Goal: Task Accomplishment & Management: Manage account settings

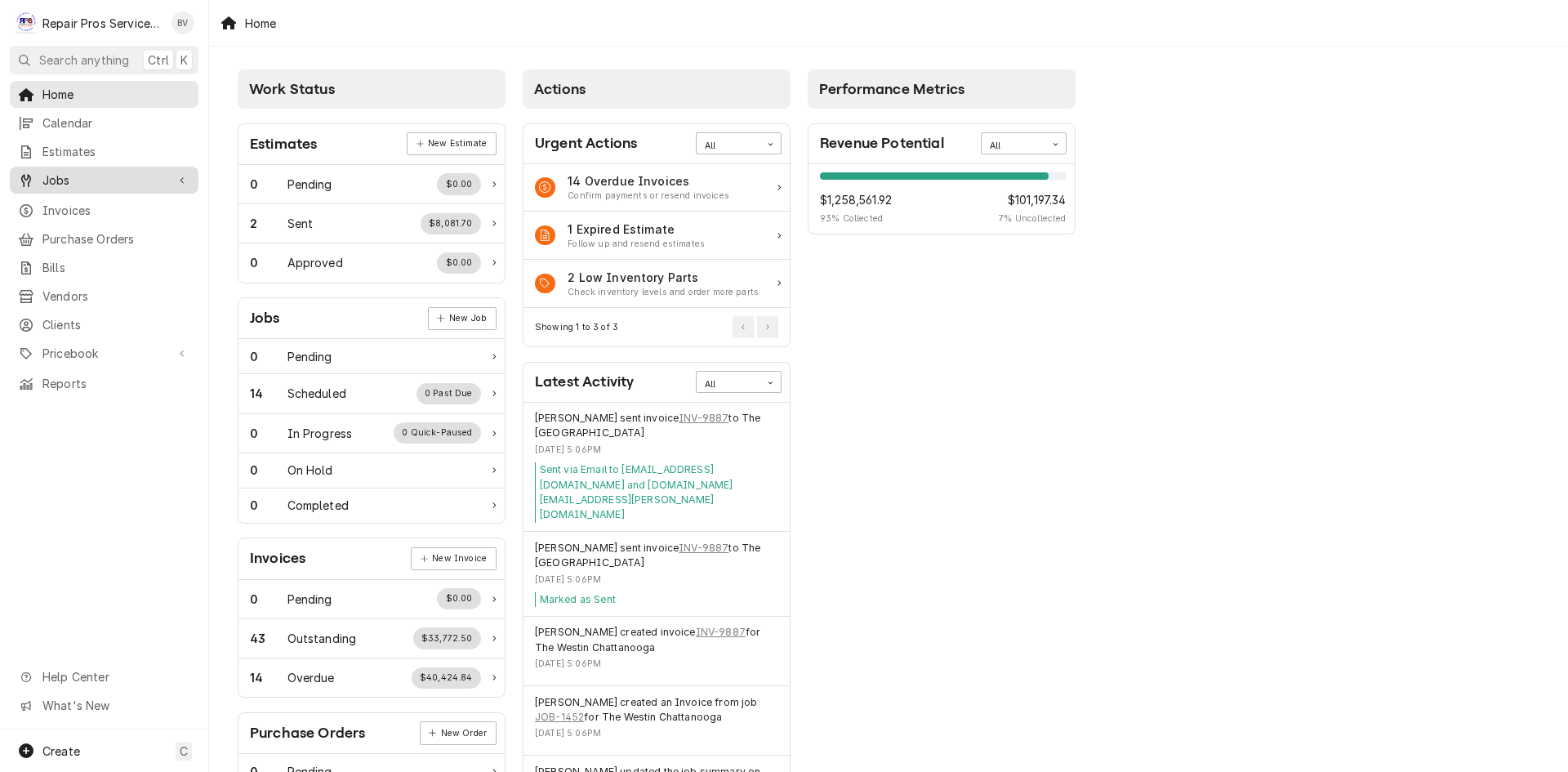
click at [77, 180] on span "Jobs" at bounding box center [103, 180] width 123 height 17
click at [55, 206] on span "Jobs" at bounding box center [116, 208] width 148 height 17
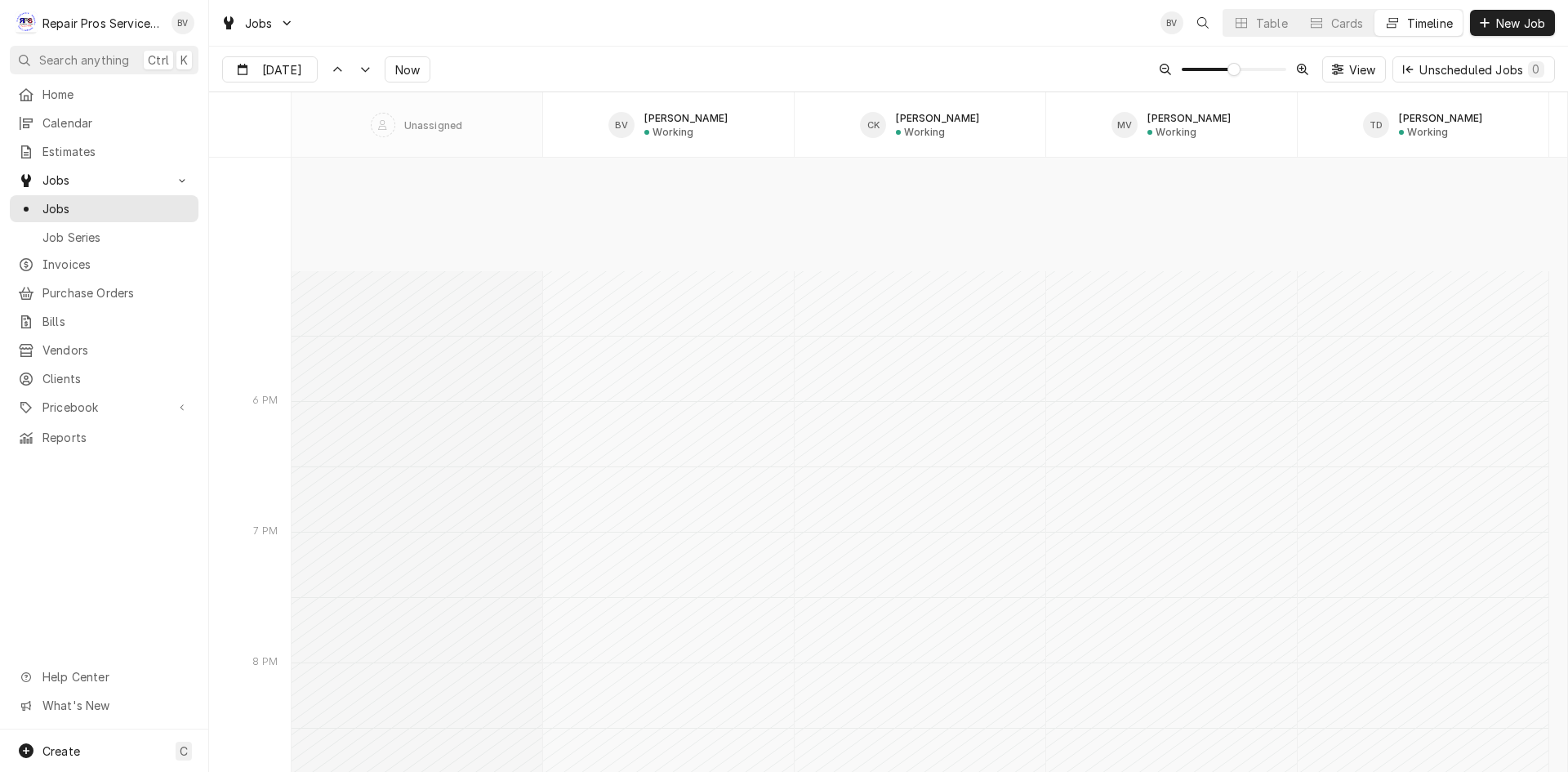
scroll to position [13939, 0]
click at [294, 74] on div "Dynamic Content Wrapper" at bounding box center [305, 70] width 23 height 26
click at [354, 238] on div "14" at bounding box center [355, 232] width 23 height 23
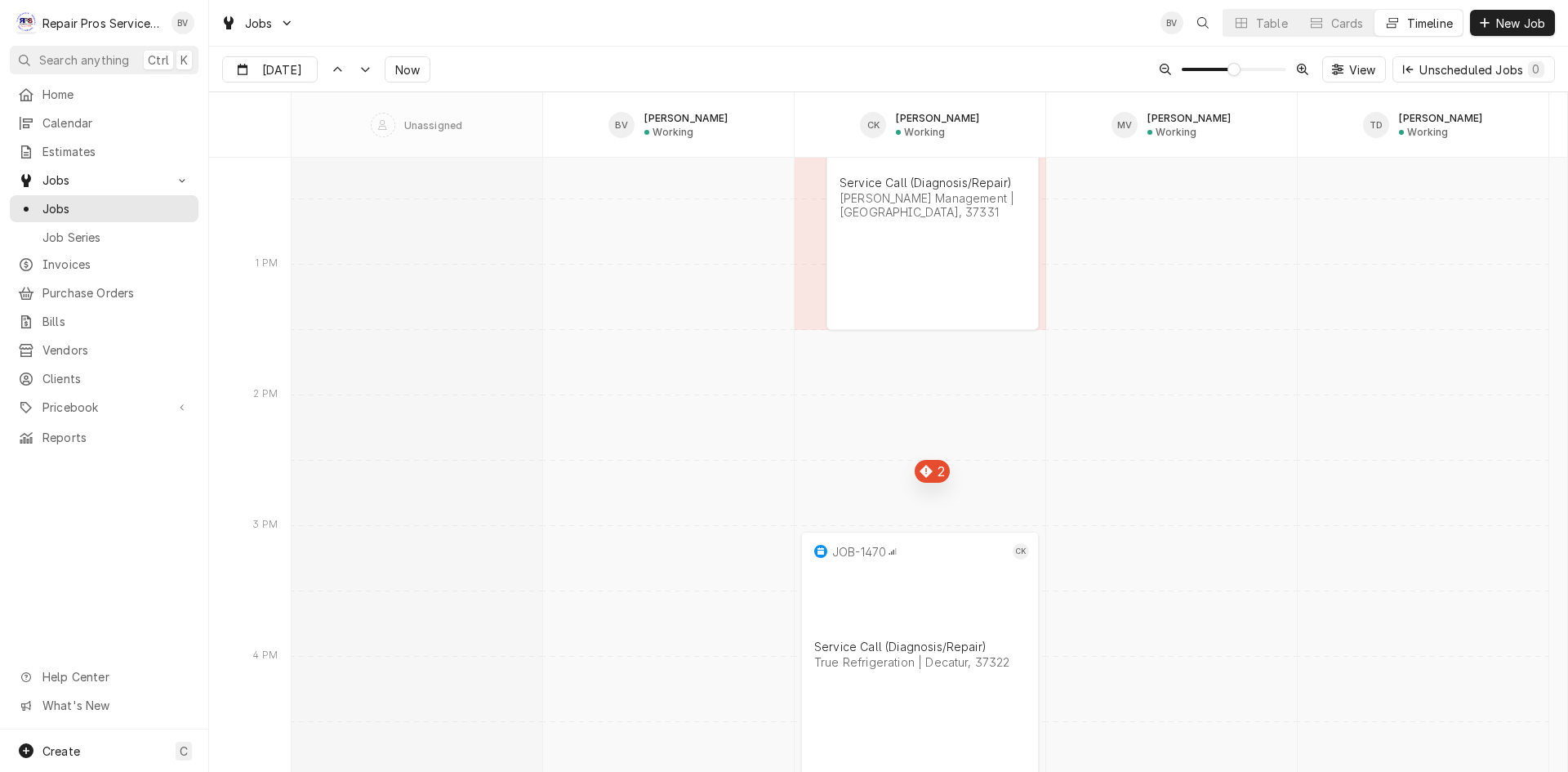
scroll to position [16142, 0]
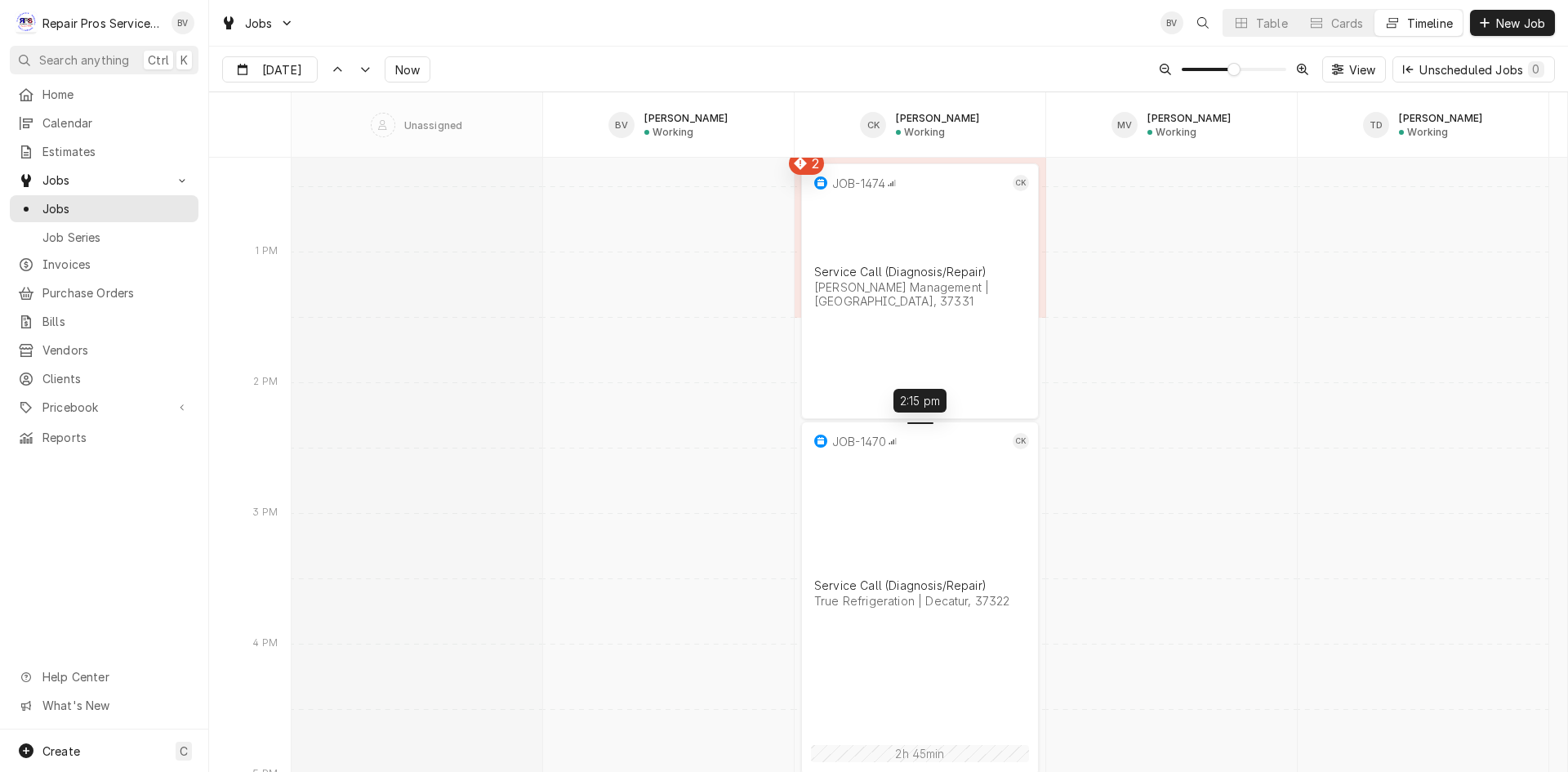
drag, startPoint x: 920, startPoint y: 522, endPoint x: 929, endPoint y: 431, distance: 91.4
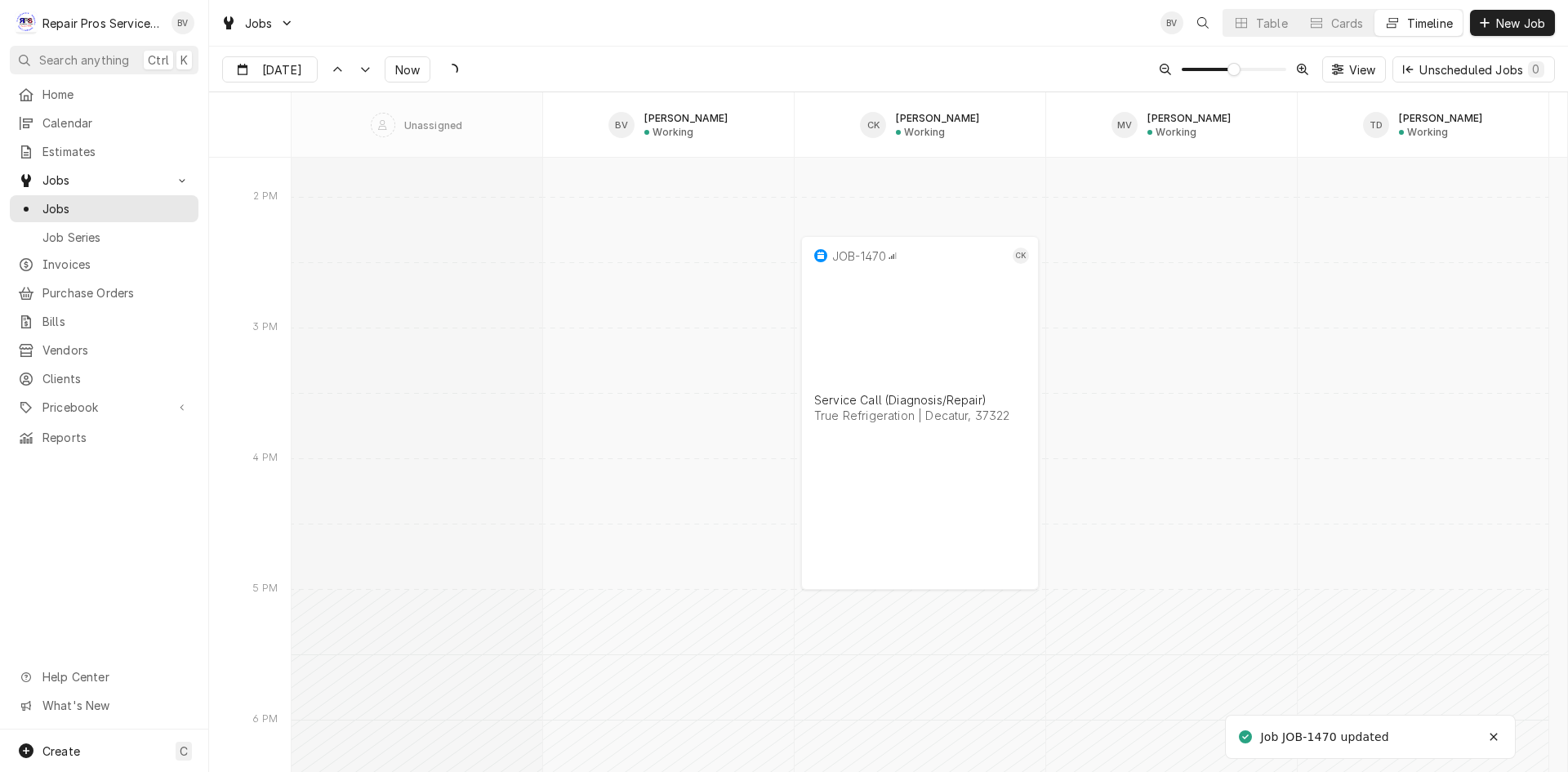
scroll to position [16305, 0]
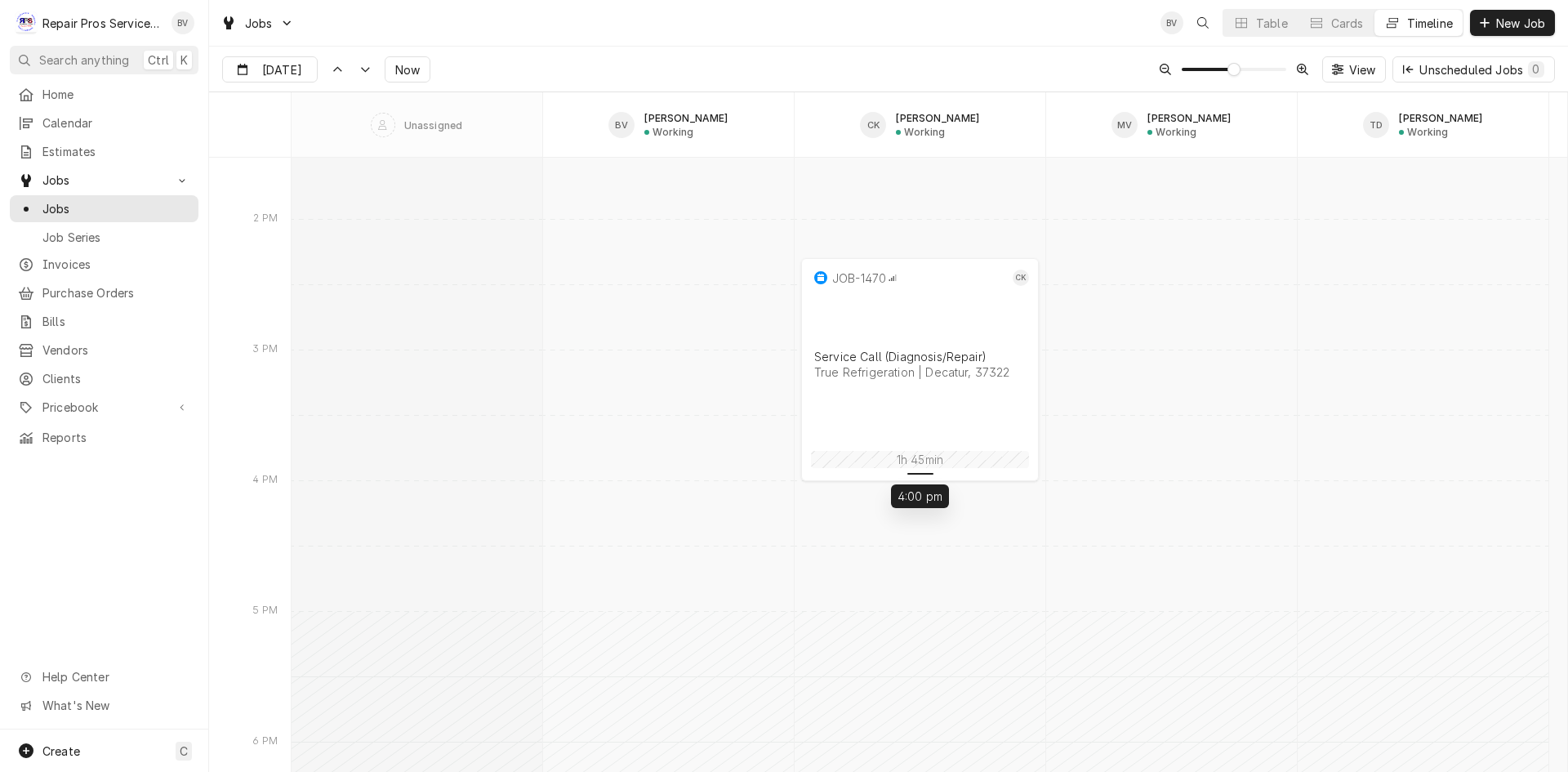
drag, startPoint x: 922, startPoint y: 604, endPoint x: 923, endPoint y: 476, distance: 128.0
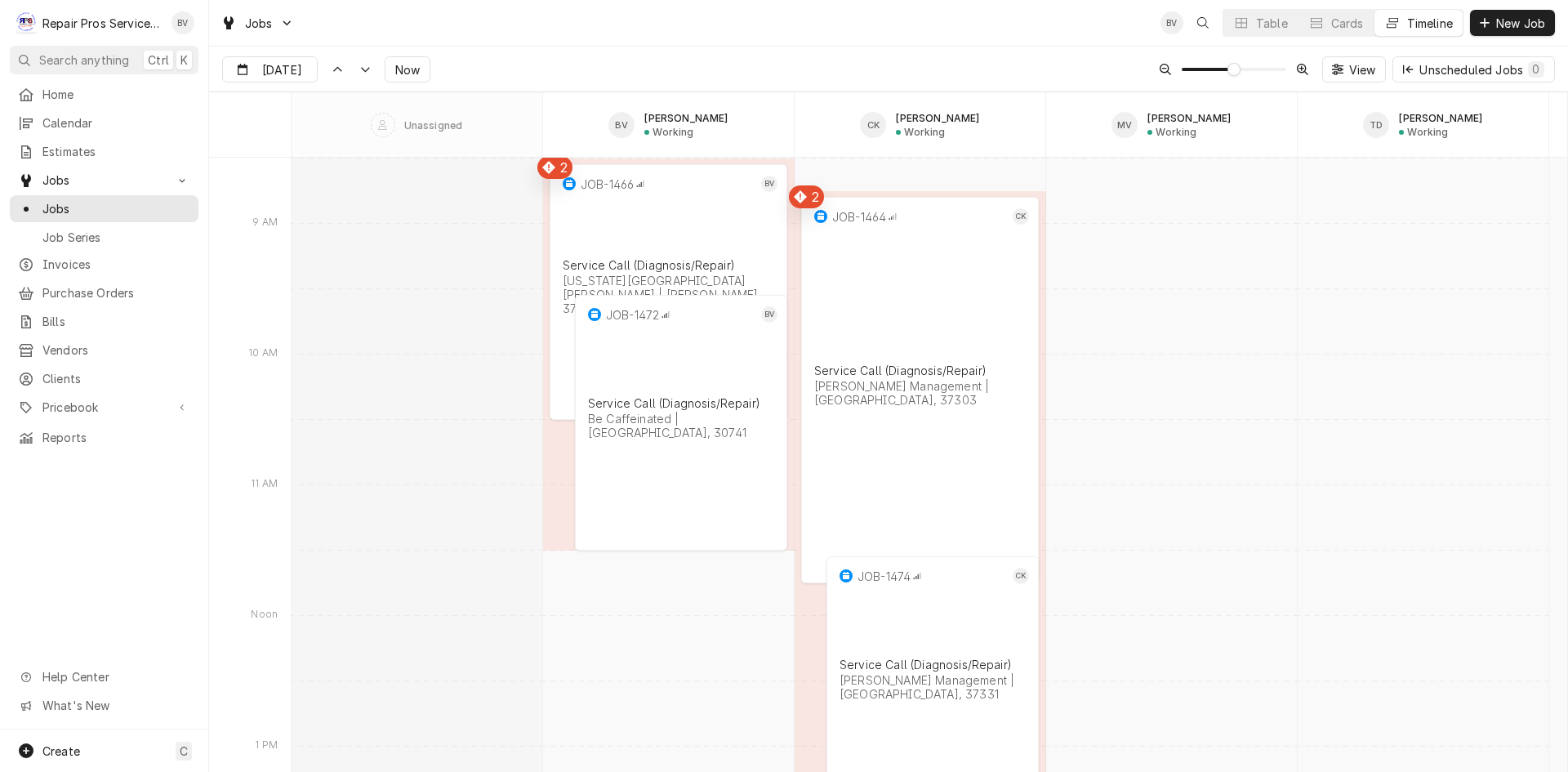
scroll to position [15652, 0]
click at [311, 69] on div "Dynamic Content Wrapper" at bounding box center [305, 70] width 23 height 26
click at [390, 232] on div "15" at bounding box center [385, 232] width 23 height 23
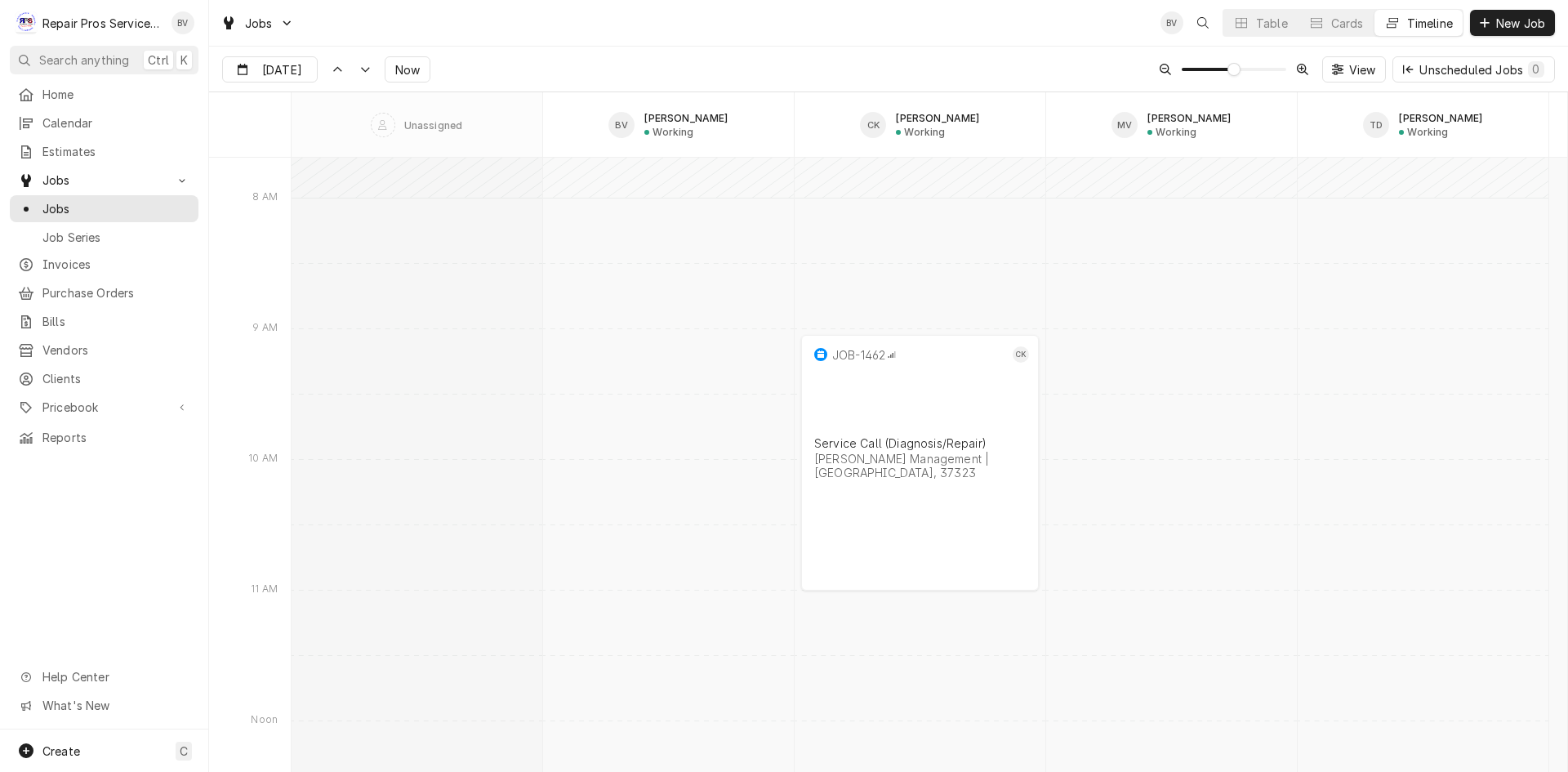
scroll to position [18673, 0]
click at [297, 65] on div "Dynamic Content Wrapper" at bounding box center [305, 70] width 23 height 26
click at [358, 234] on div "14" at bounding box center [355, 232] width 23 height 23
type input "Aug 14"
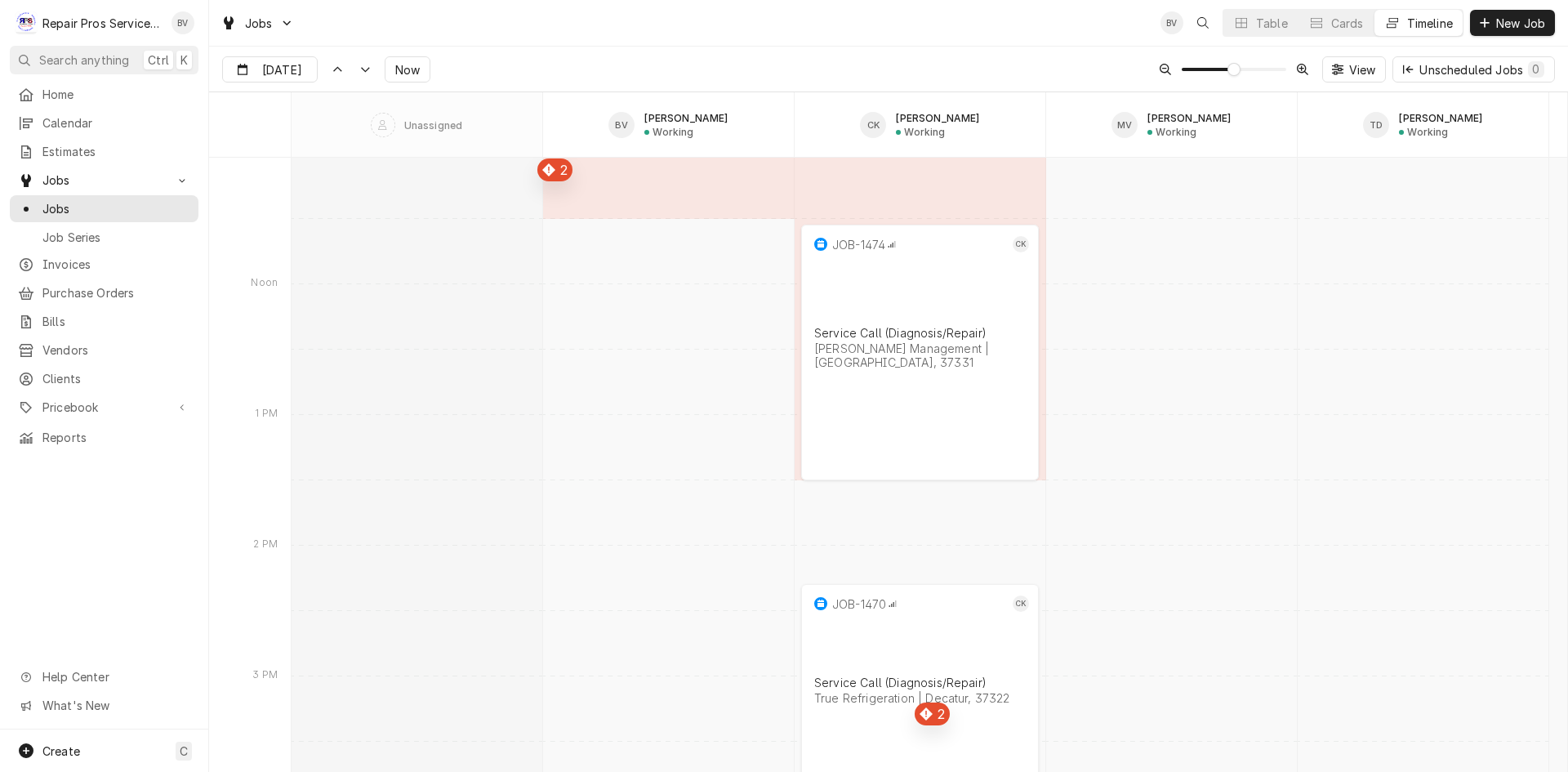
scroll to position [15978, 0]
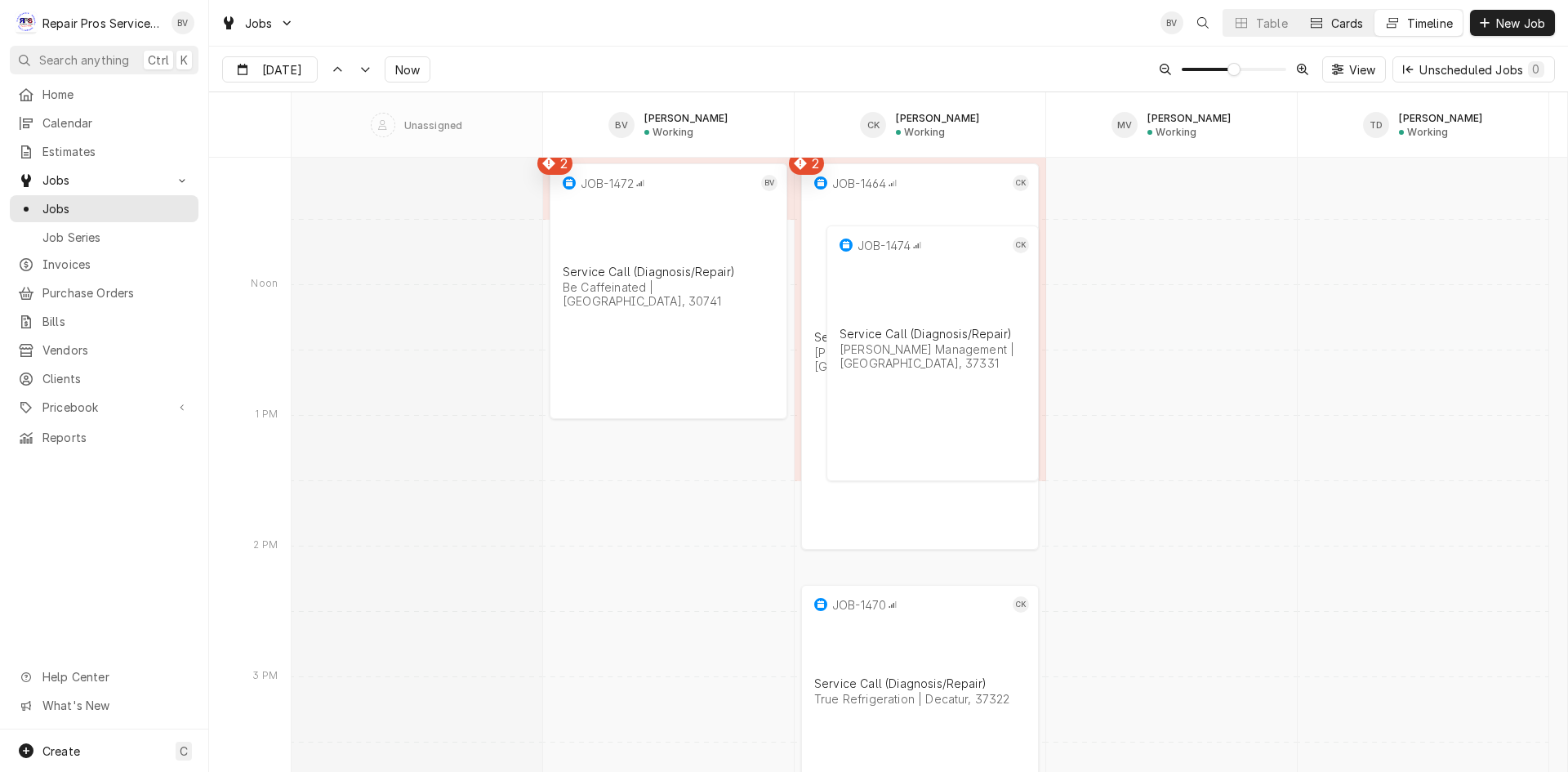
click at [1317, 26] on icon "Dynamic Content Wrapper" at bounding box center [1317, 23] width 12 height 12
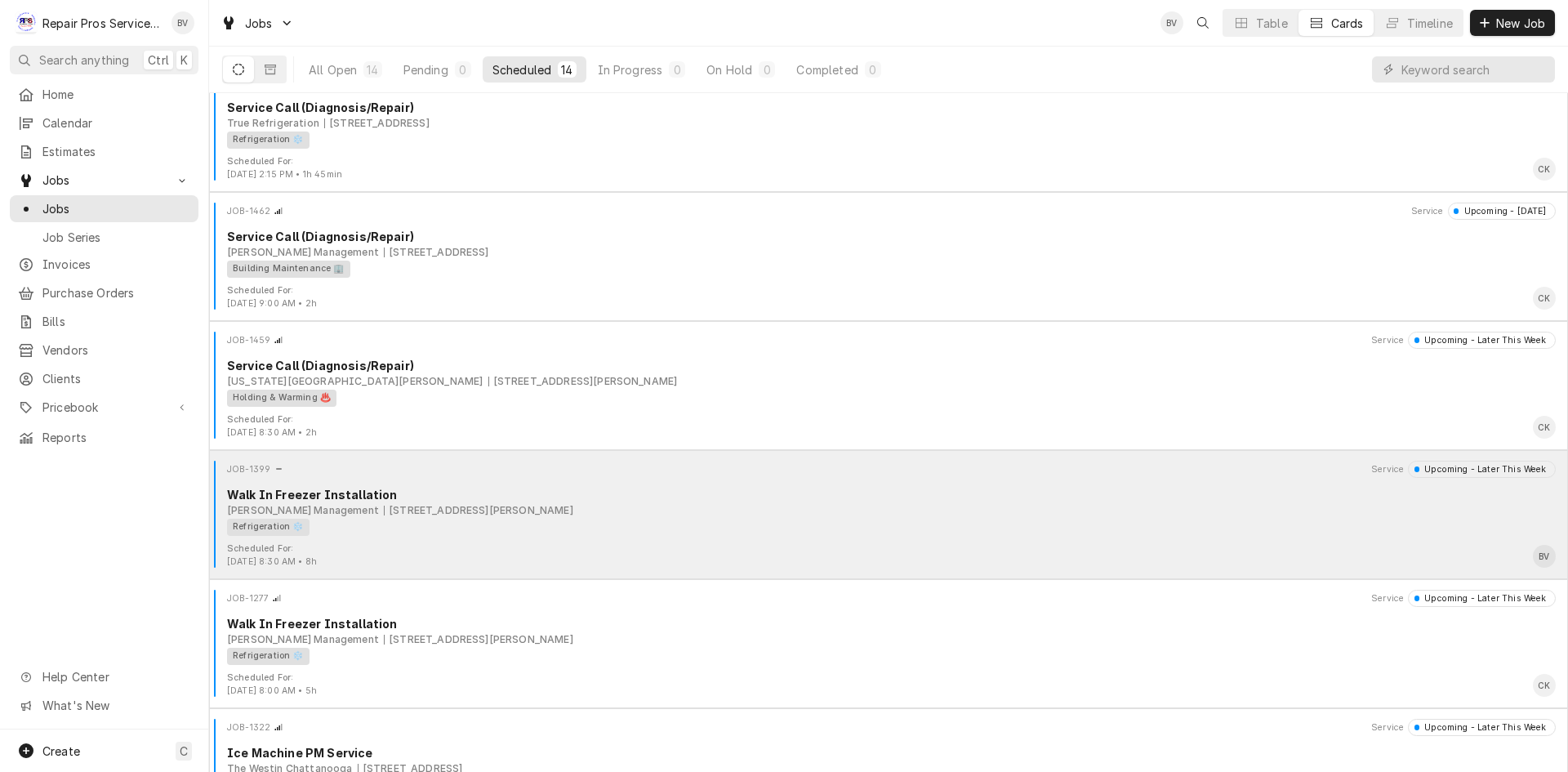
scroll to position [653, 0]
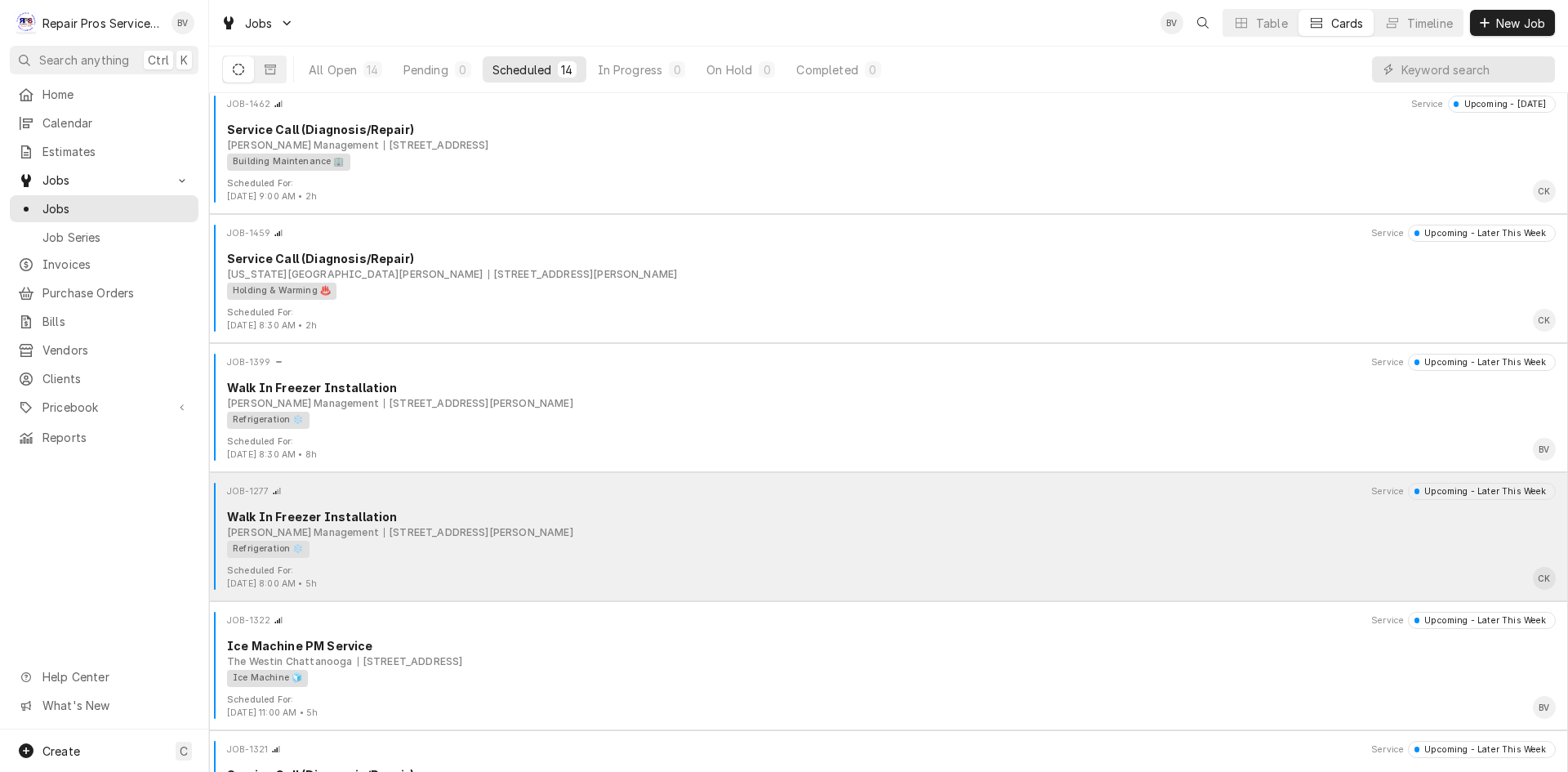
click at [630, 551] on div "Refrigeration ❄️" at bounding box center [886, 549] width 1318 height 17
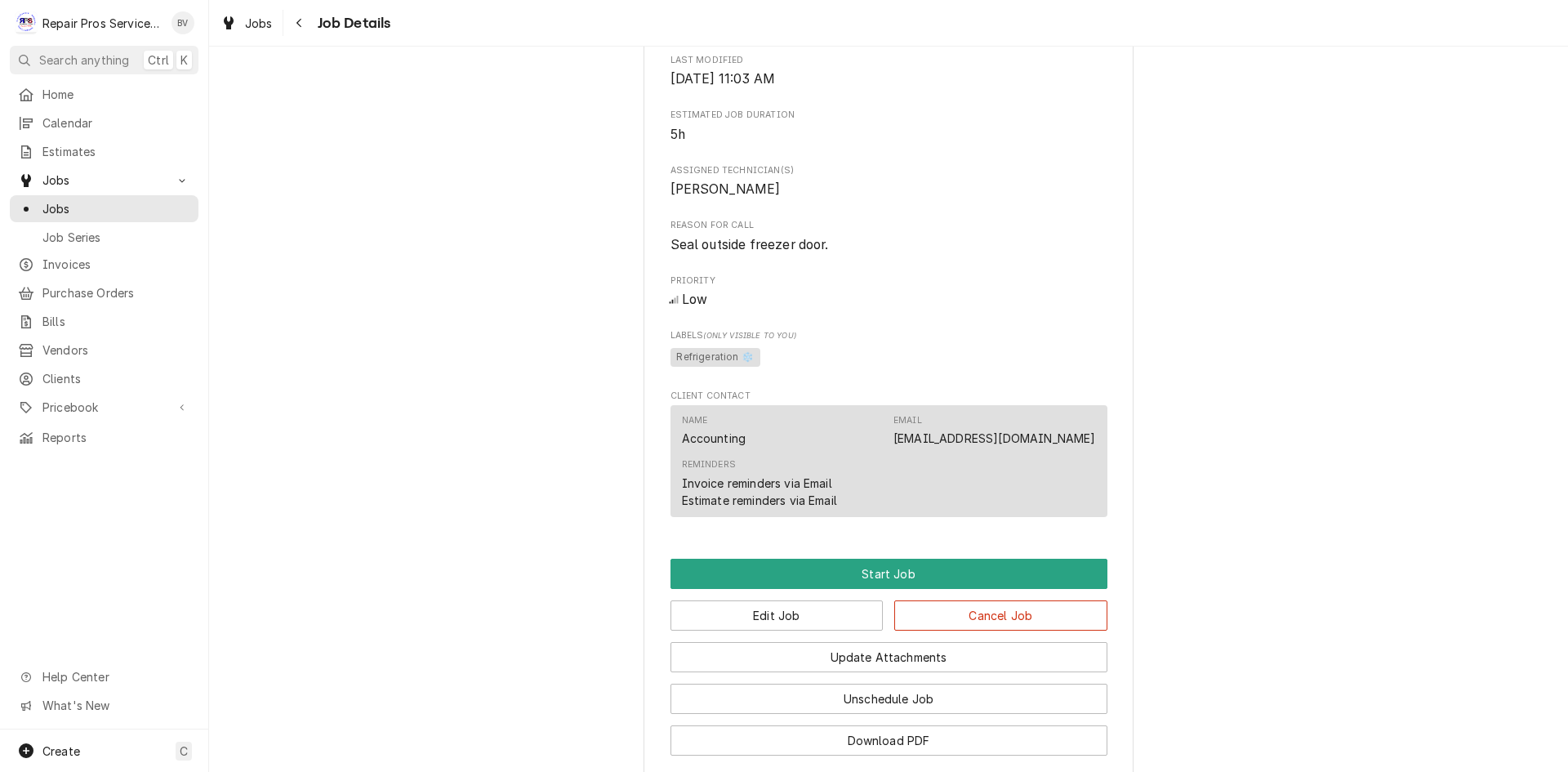
scroll to position [764, 0]
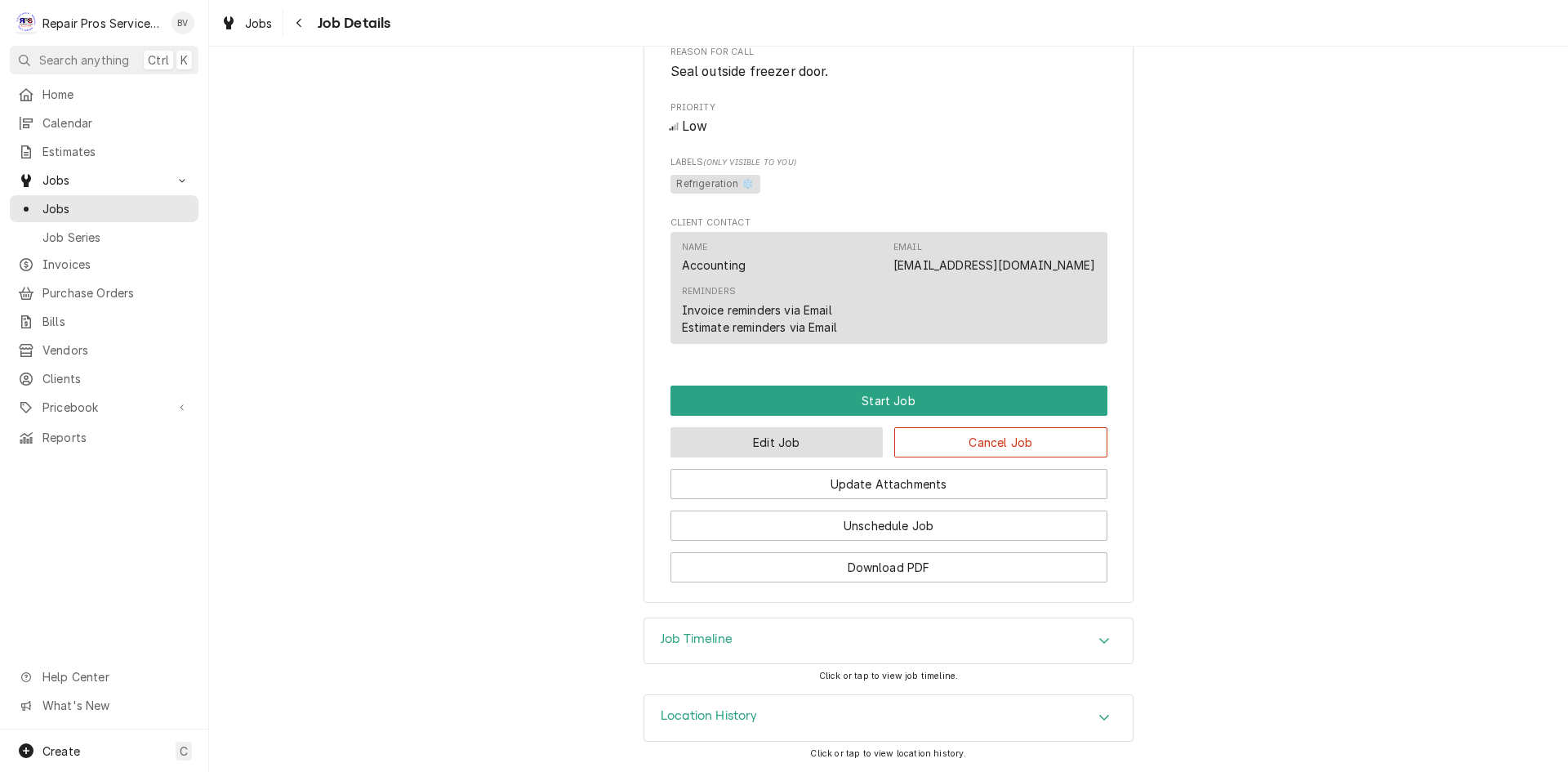
click at [782, 448] on button "Edit Job" at bounding box center [777, 442] width 213 height 30
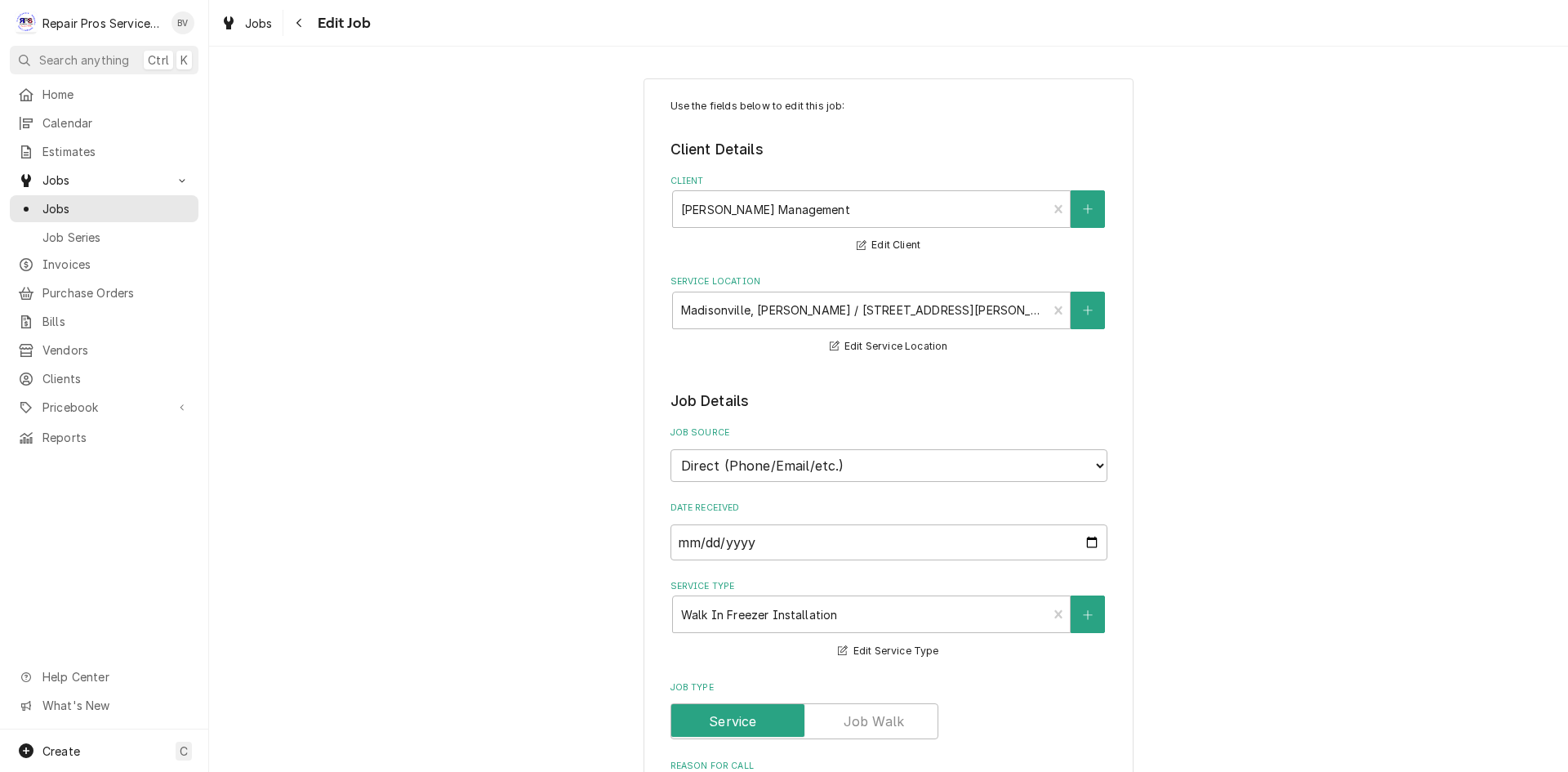
type textarea "x"
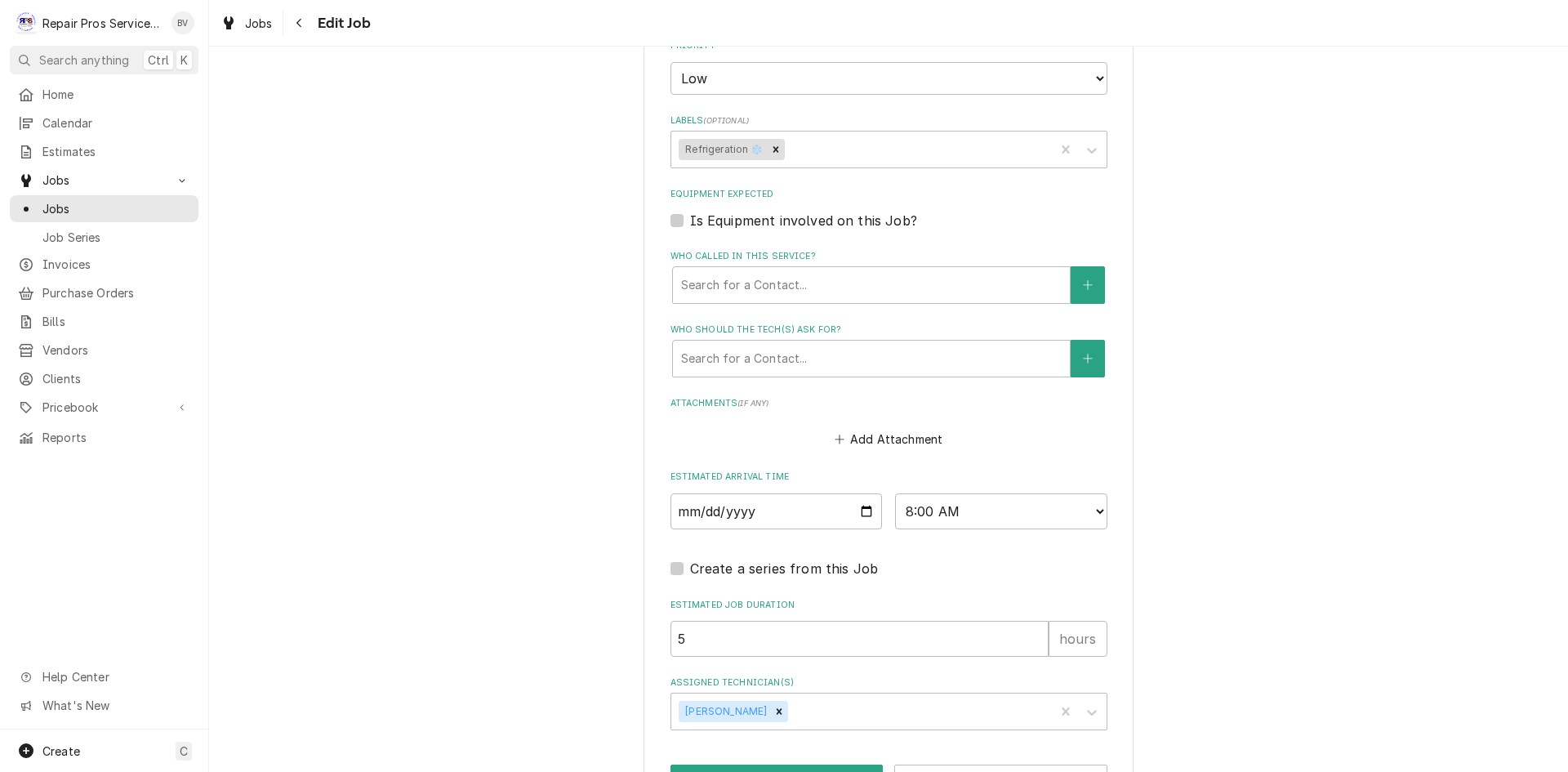
scroll to position [1010, 0]
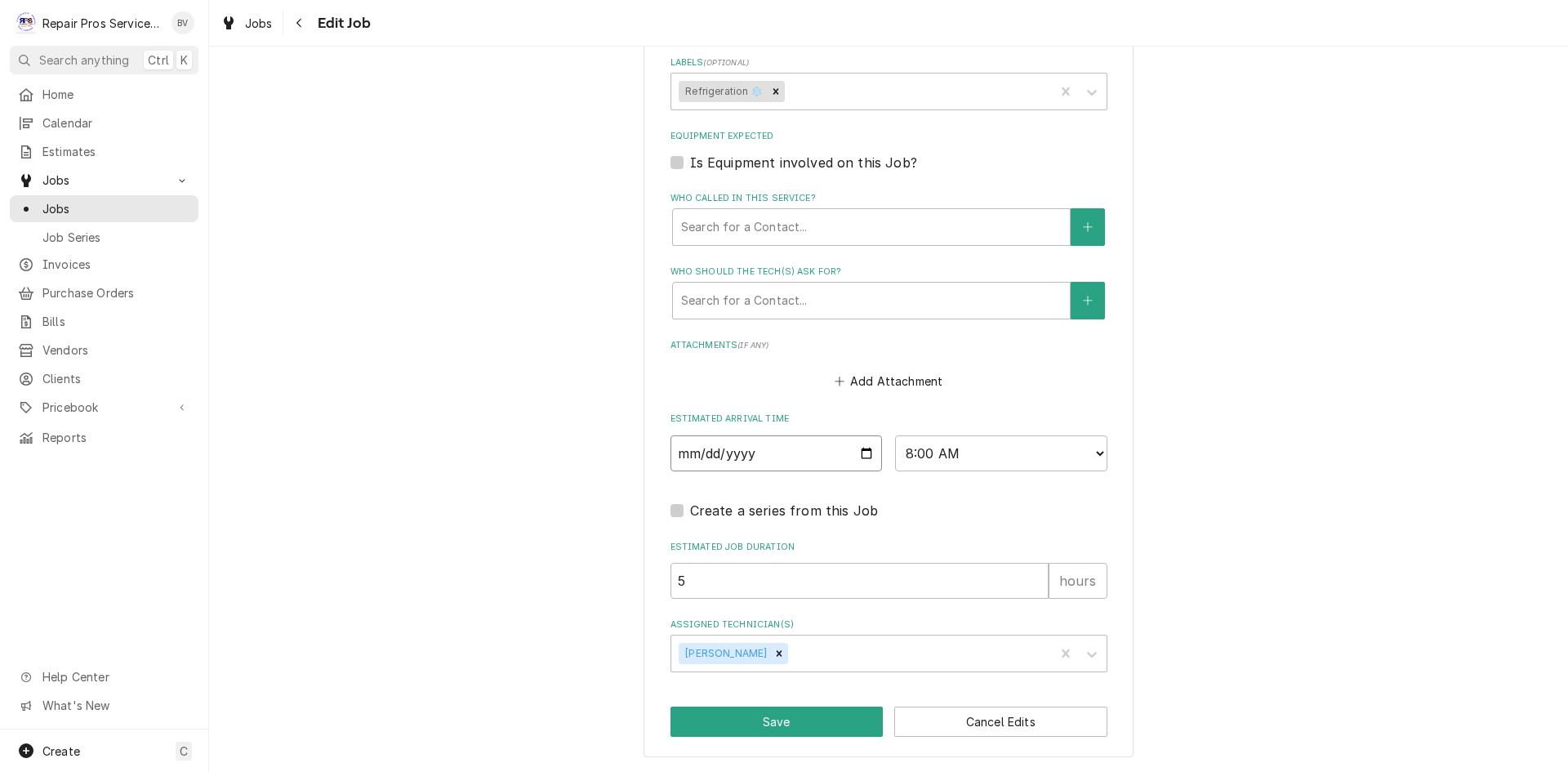
click at [862, 454] on input "2025-08-20" at bounding box center [777, 452] width 212 height 36
type input "2025-08-15"
click at [782, 725] on button "Save" at bounding box center [777, 721] width 213 height 30
type textarea "x"
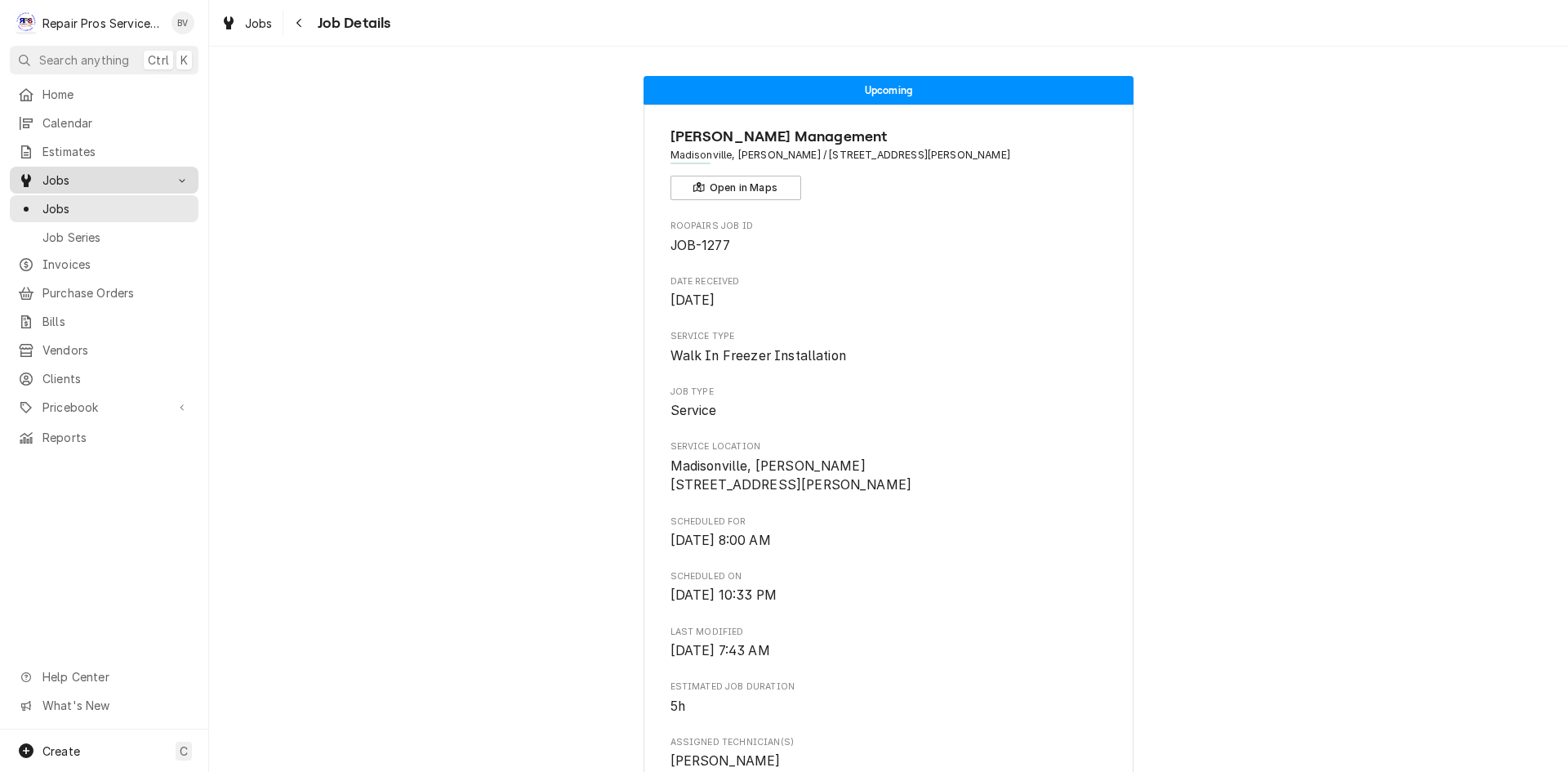
click at [56, 175] on span "Jobs" at bounding box center [103, 180] width 123 height 17
click at [68, 177] on span "Jobs" at bounding box center [103, 180] width 123 height 17
click at [66, 208] on span "Jobs" at bounding box center [116, 208] width 148 height 17
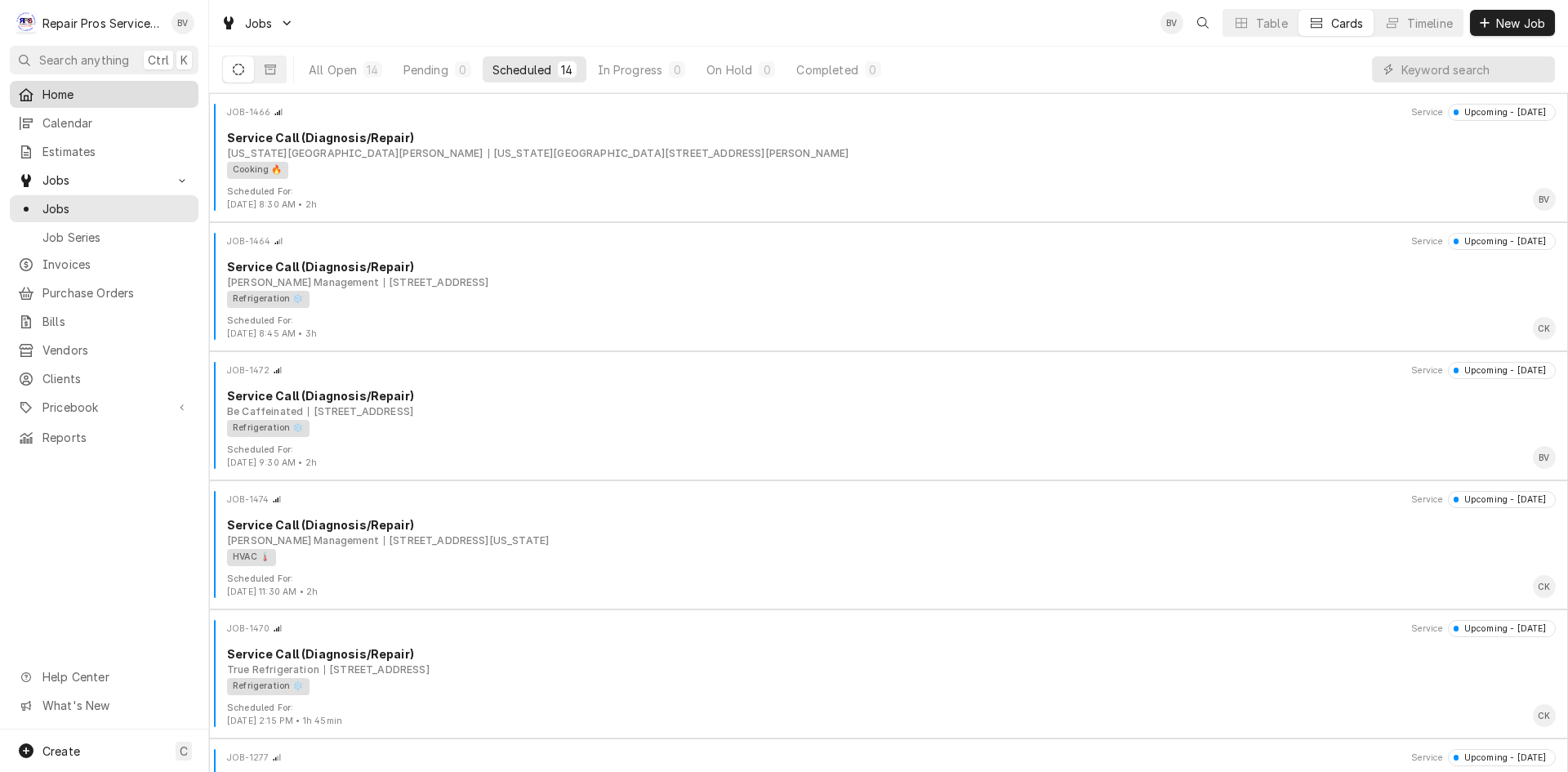
click at [69, 97] on span "Home" at bounding box center [116, 94] width 148 height 17
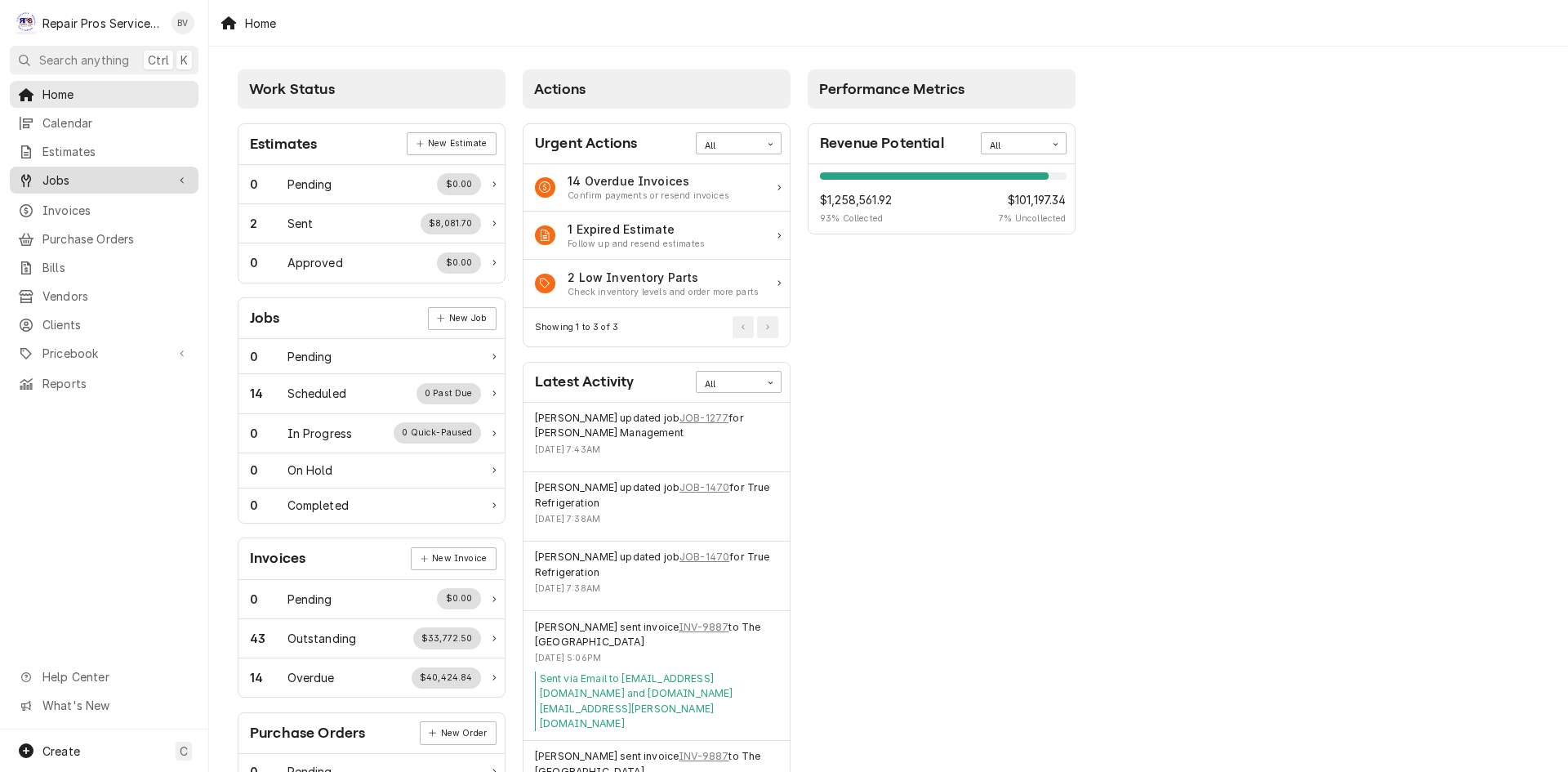
click at [58, 176] on span "Jobs" at bounding box center [103, 180] width 123 height 17
click at [52, 204] on span "Jobs" at bounding box center [116, 208] width 148 height 17
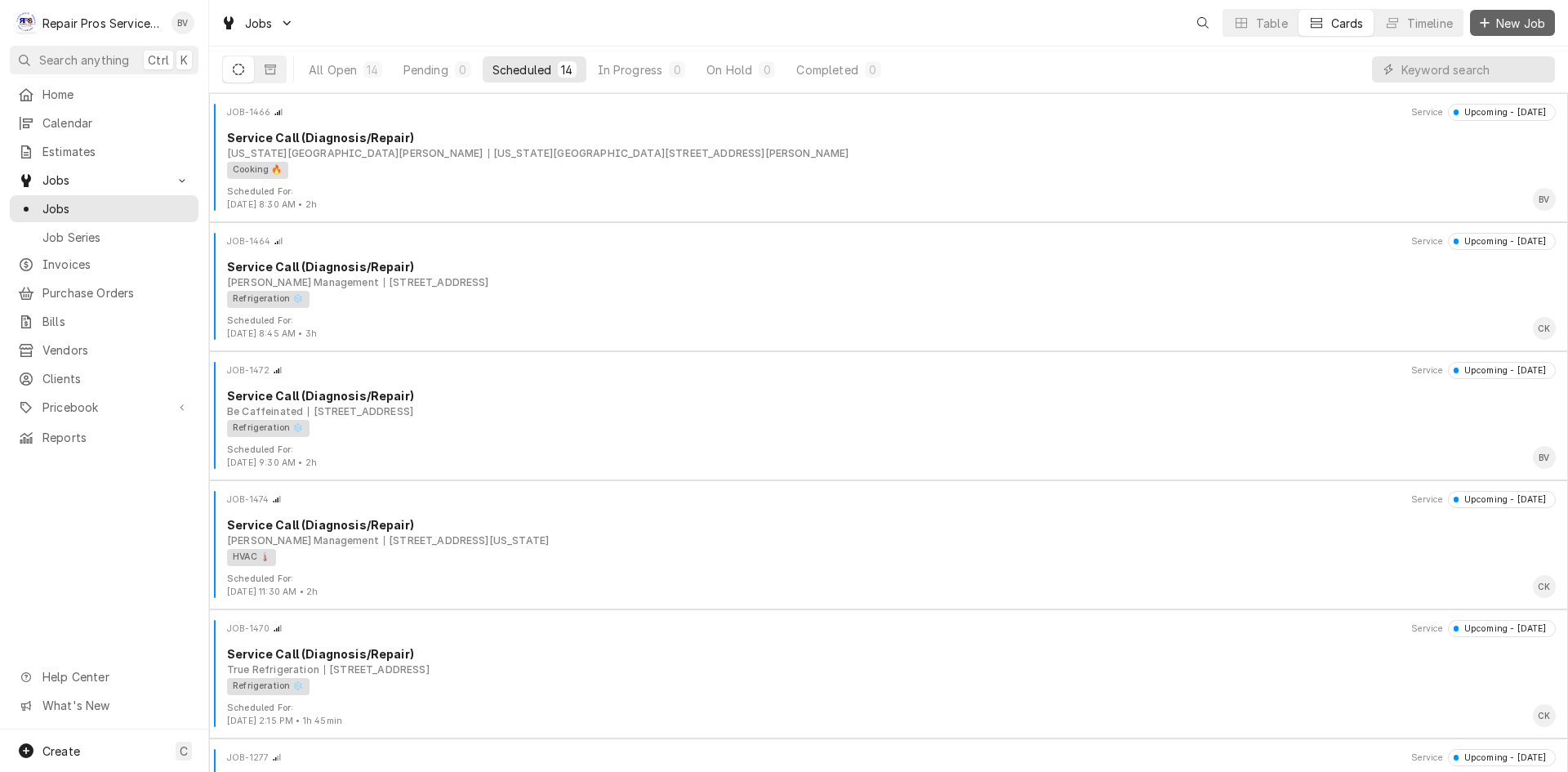
click at [1489, 20] on icon "Dynamic Content Wrapper" at bounding box center [1485, 23] width 10 height 12
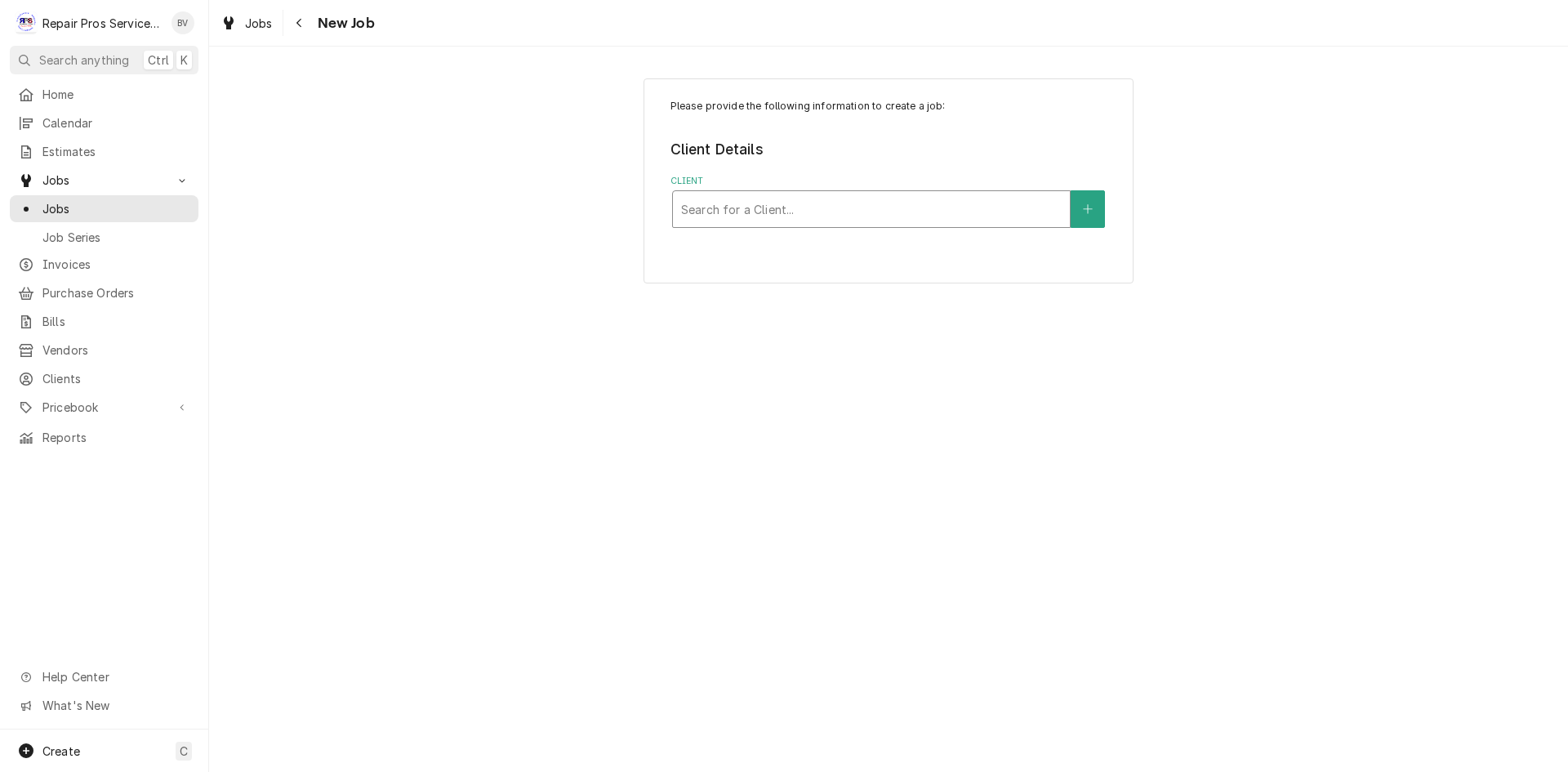
click at [680, 210] on div "Search for a Client..." at bounding box center [872, 208] width 397 height 36
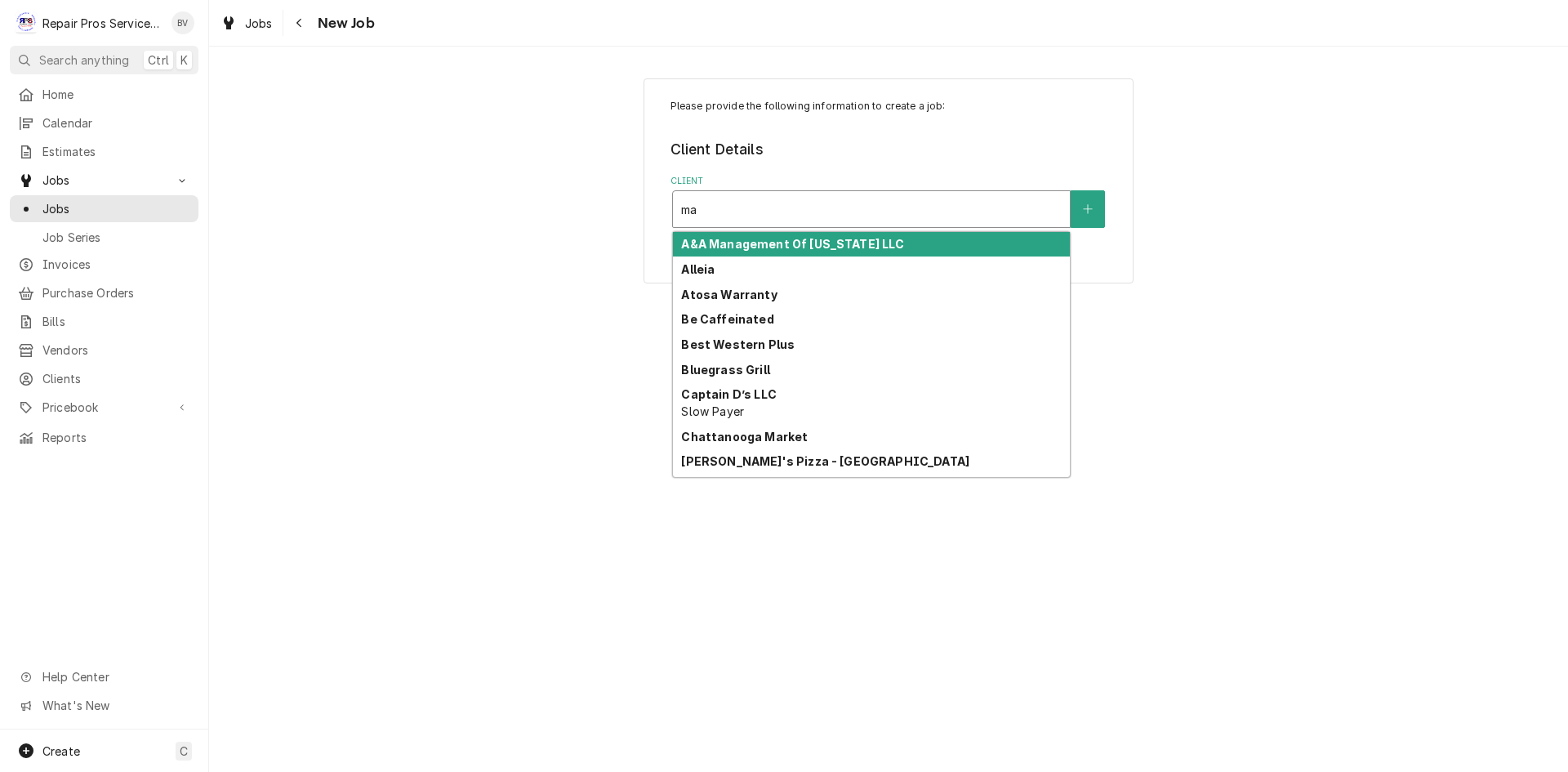
type input "mar"
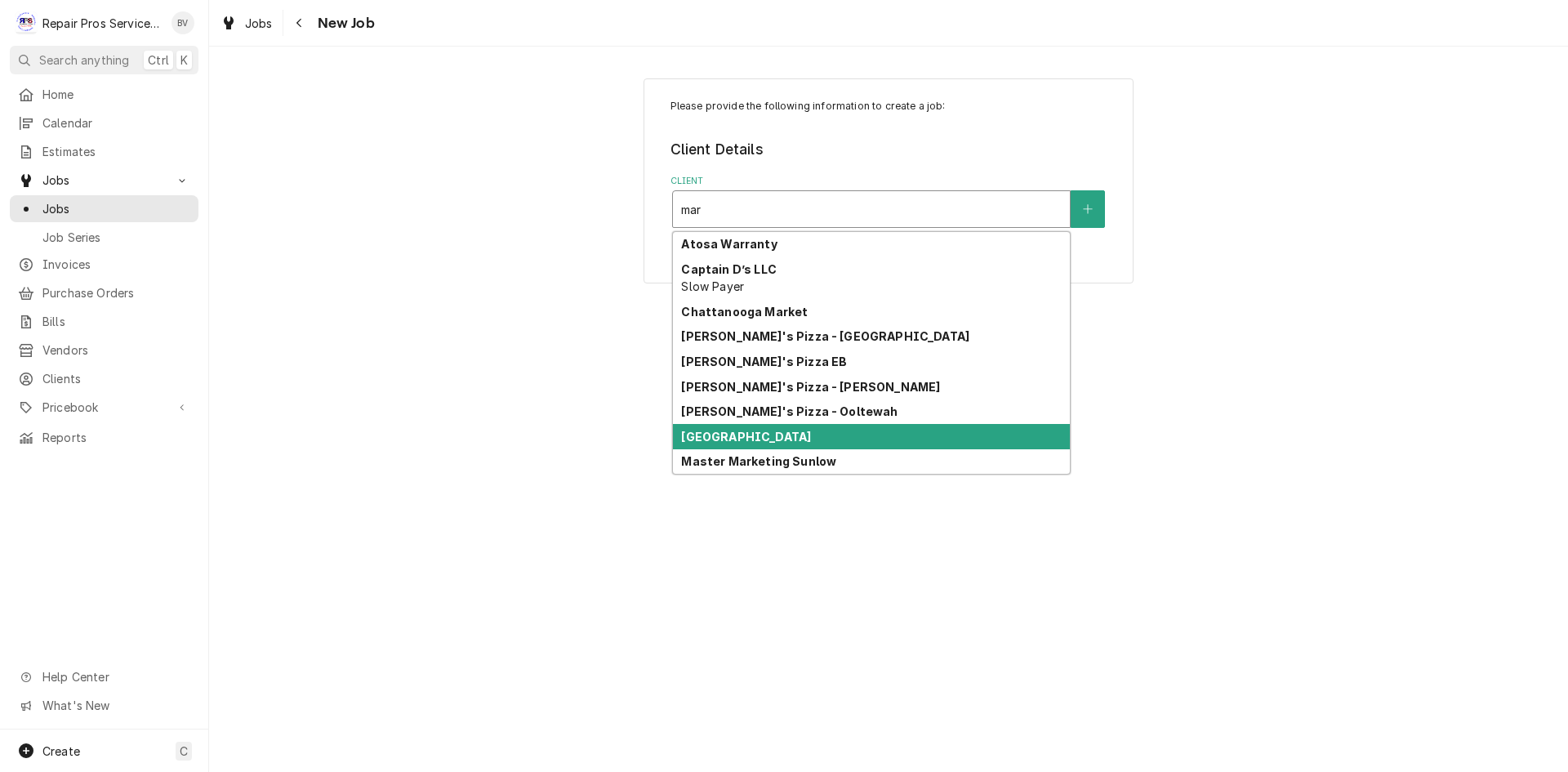
click at [748, 437] on strong "[GEOGRAPHIC_DATA]" at bounding box center [747, 436] width 130 height 14
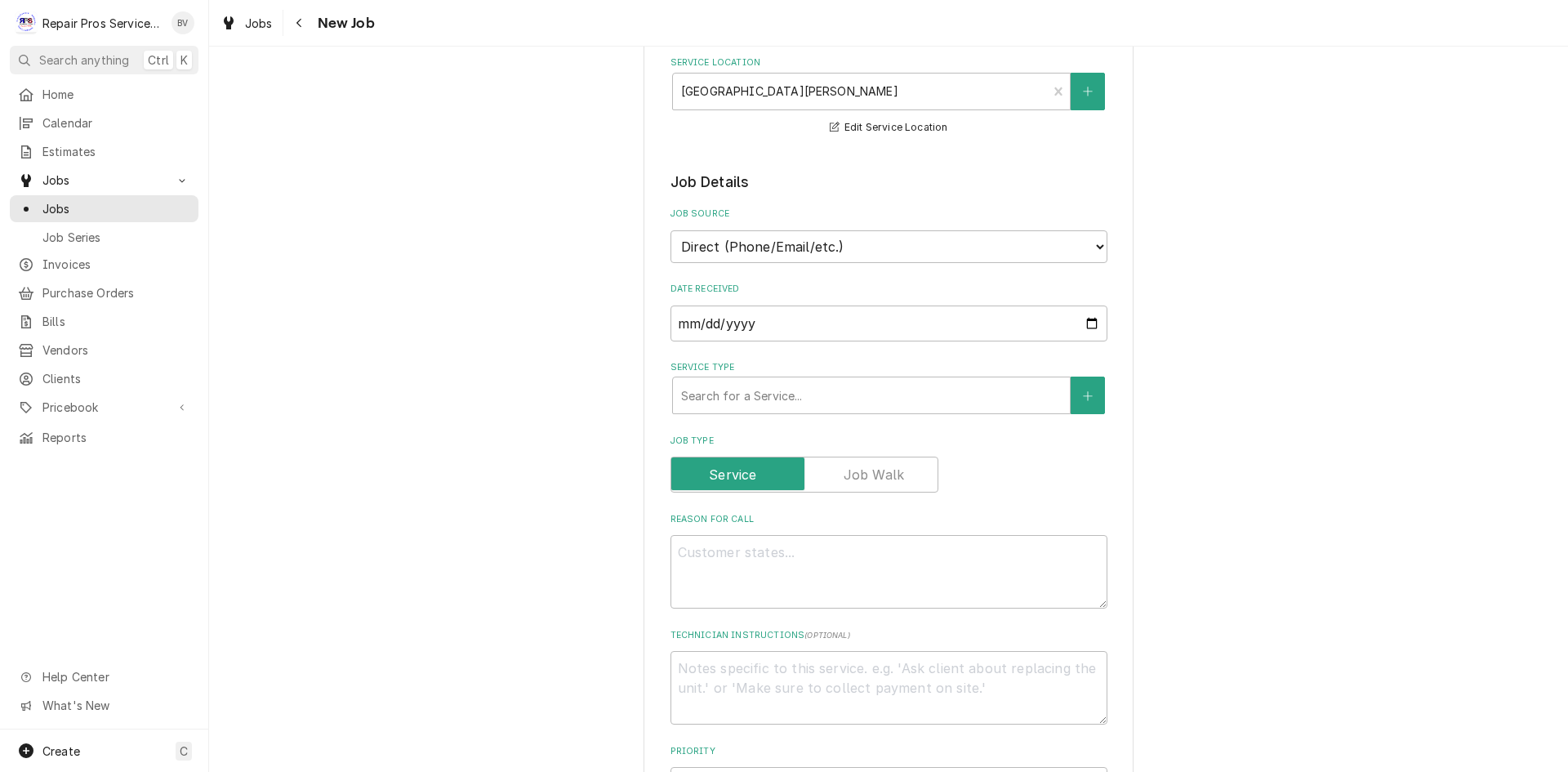
scroll to position [245, 0]
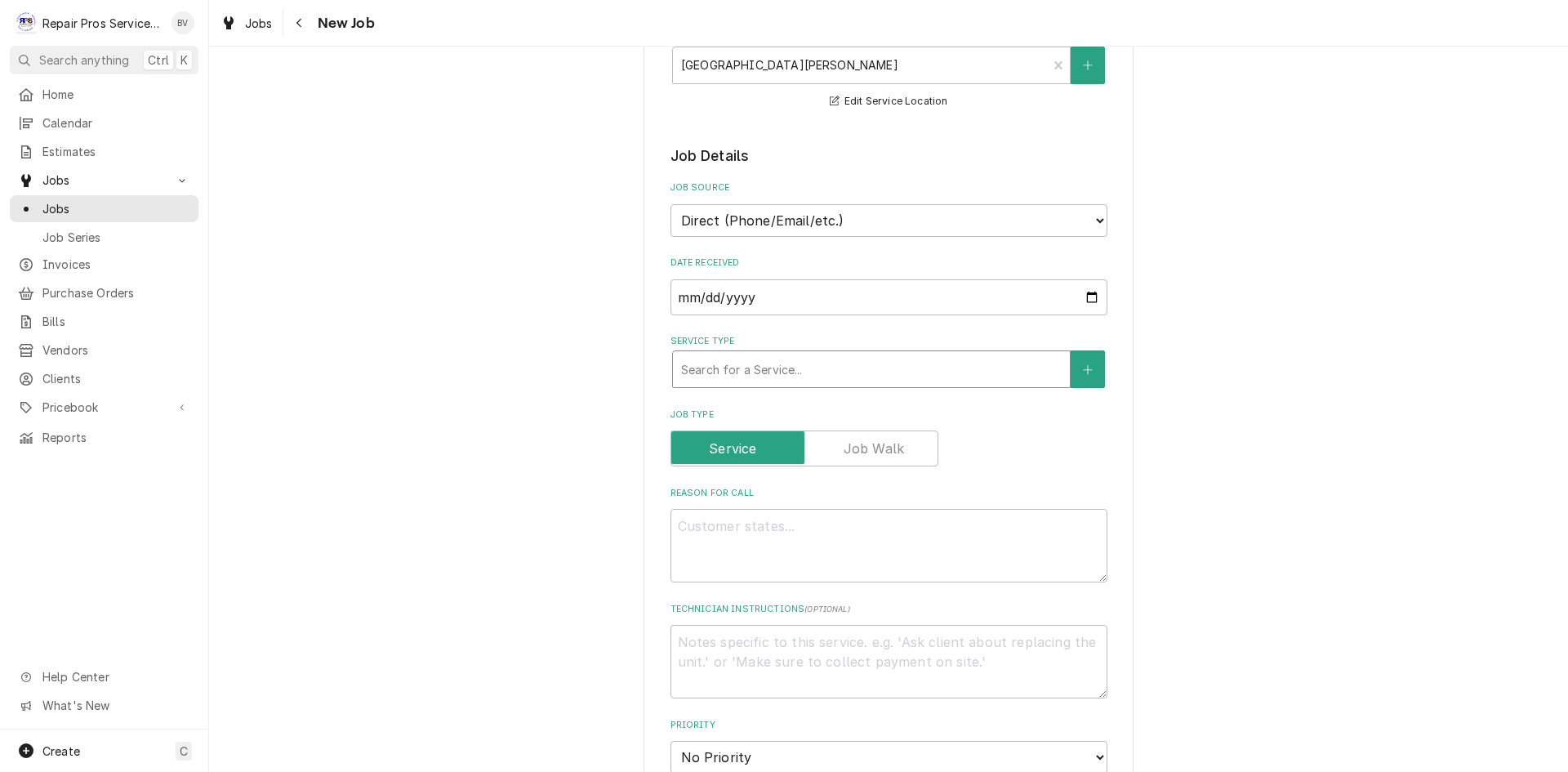
click at [715, 375] on div "Service Type" at bounding box center [872, 369] width 381 height 29
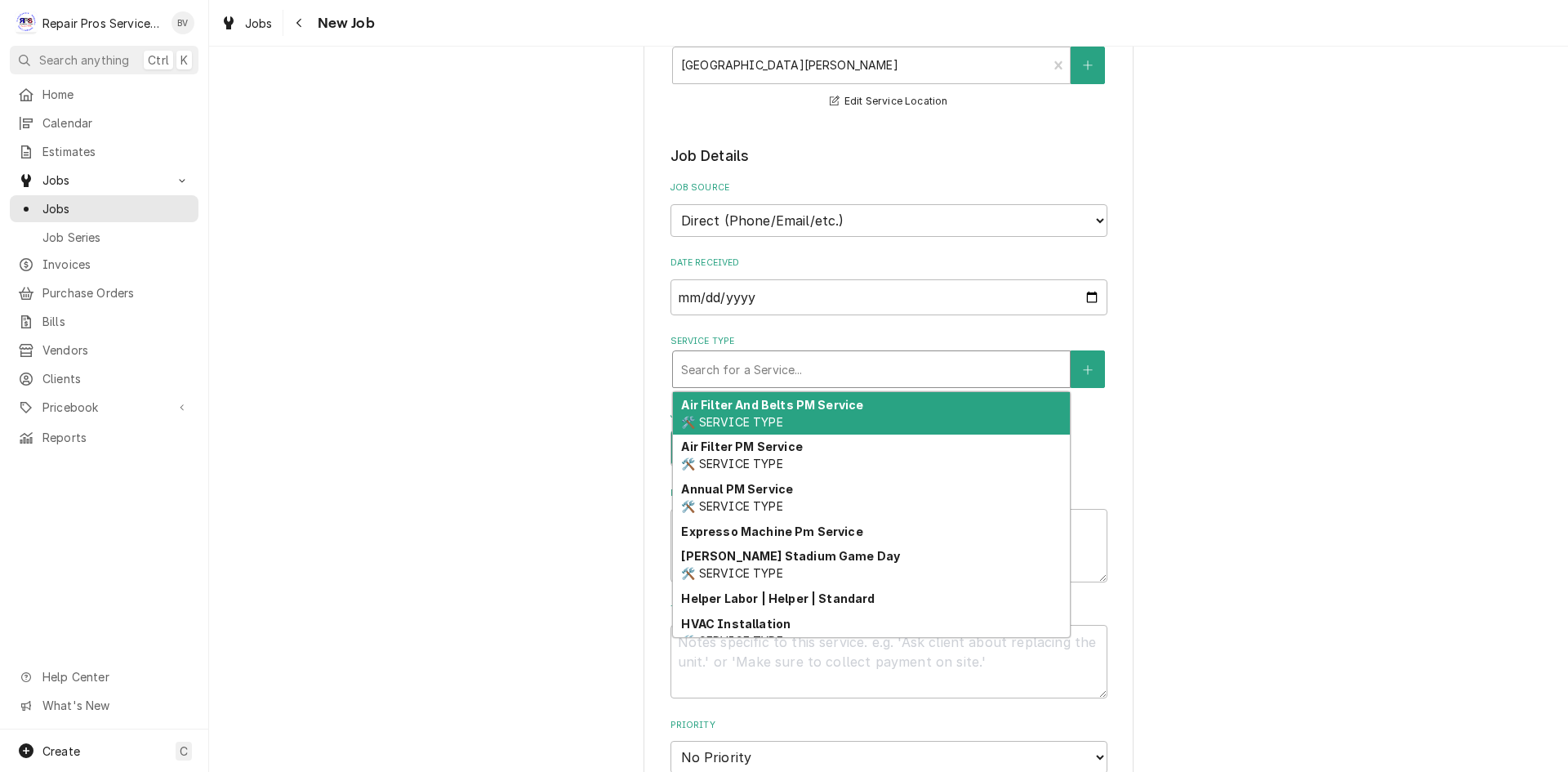
type textarea "x"
type input "d"
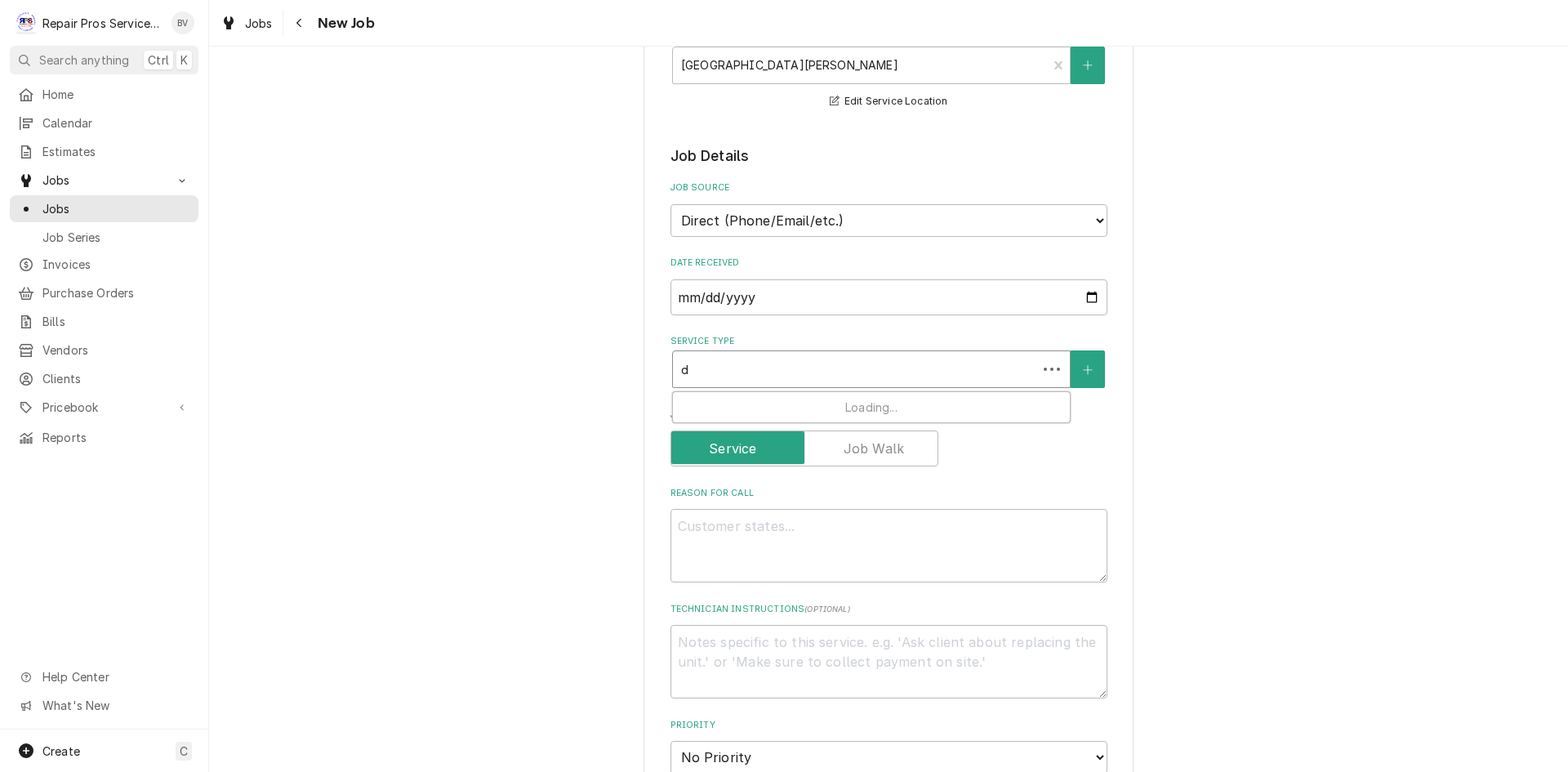
type textarea "x"
type input "di"
type textarea "x"
type input "dia"
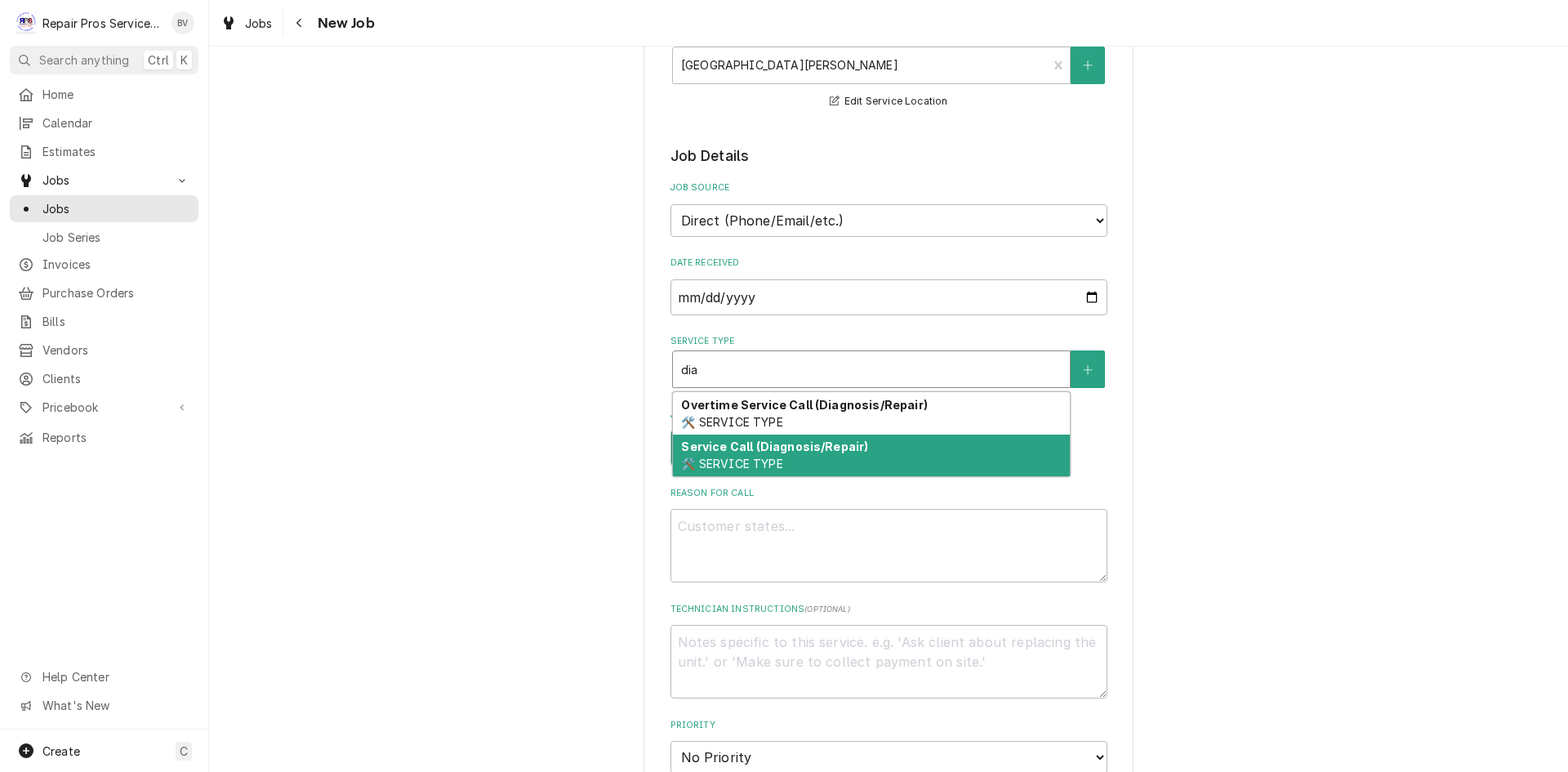
click at [720, 452] on strong "Service Call (Diagnosis/Repair)" at bounding box center [775, 446] width 187 height 14
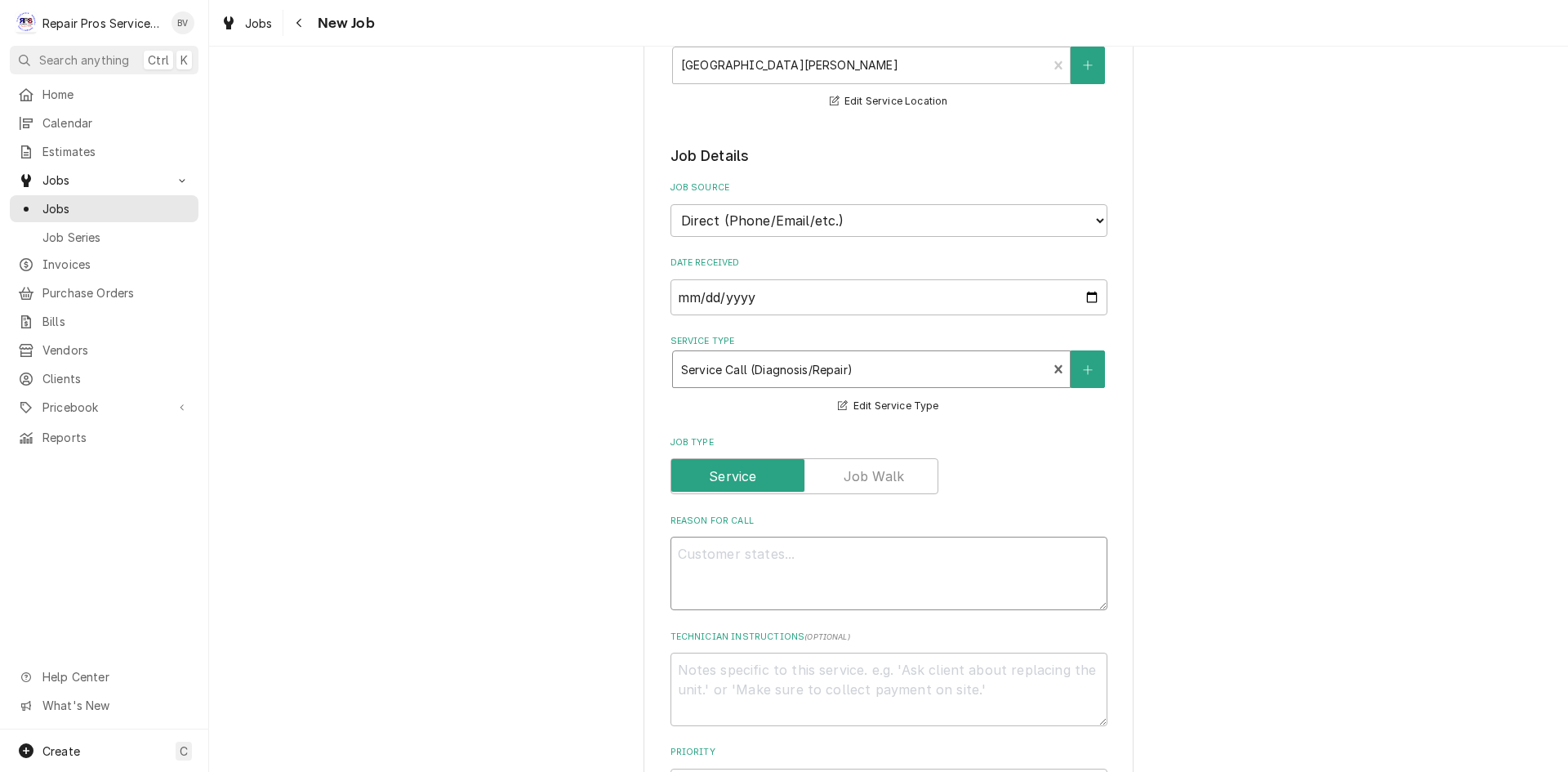
click at [681, 553] on textarea "Reason For Call" at bounding box center [889, 573] width 437 height 73
type textarea "x"
type textarea "f"
type textarea "x"
type textarea "fl"
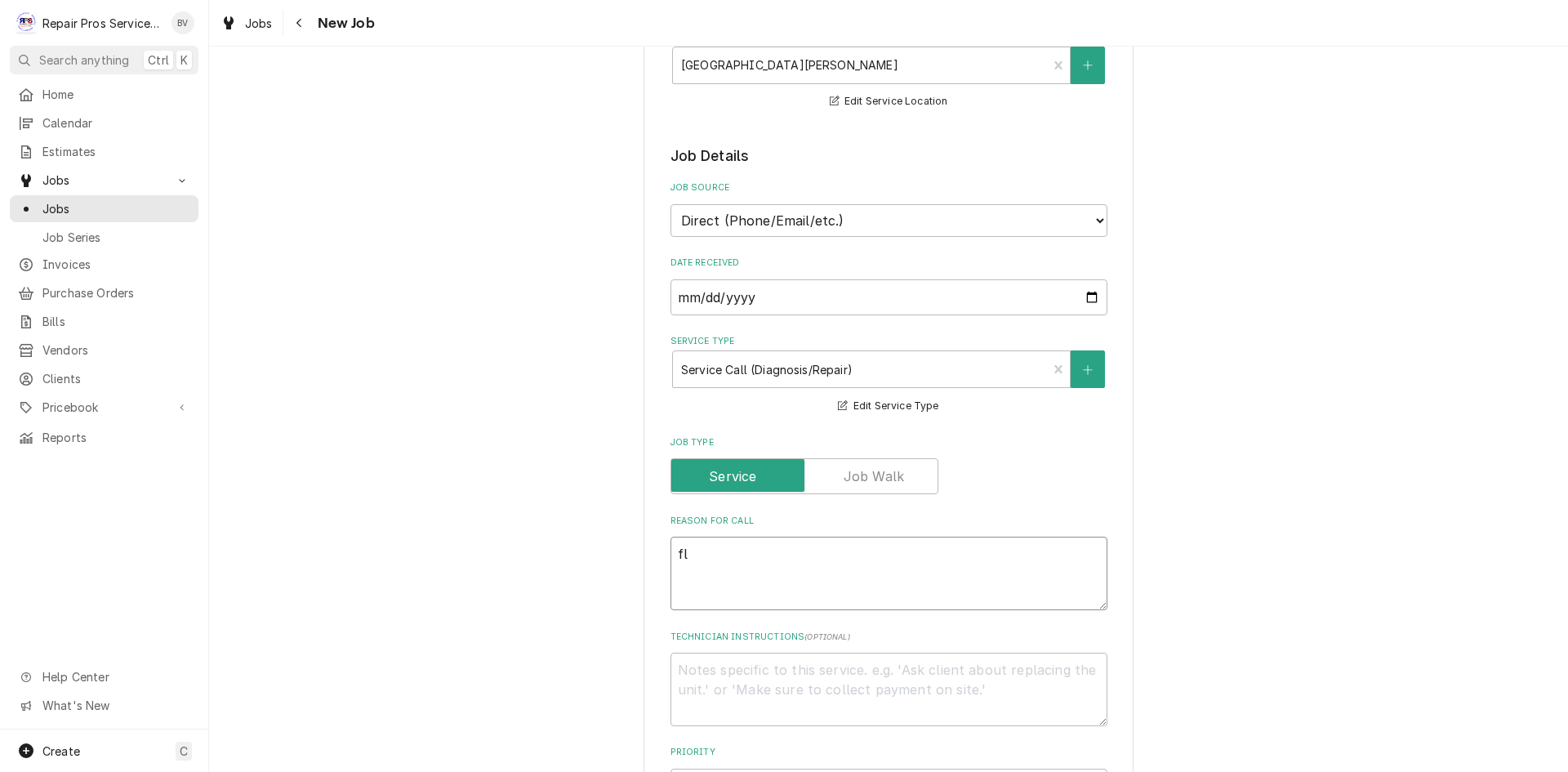
type textarea "x"
type textarea "fla"
type textarea "x"
type textarea "flat"
type textarea "x"
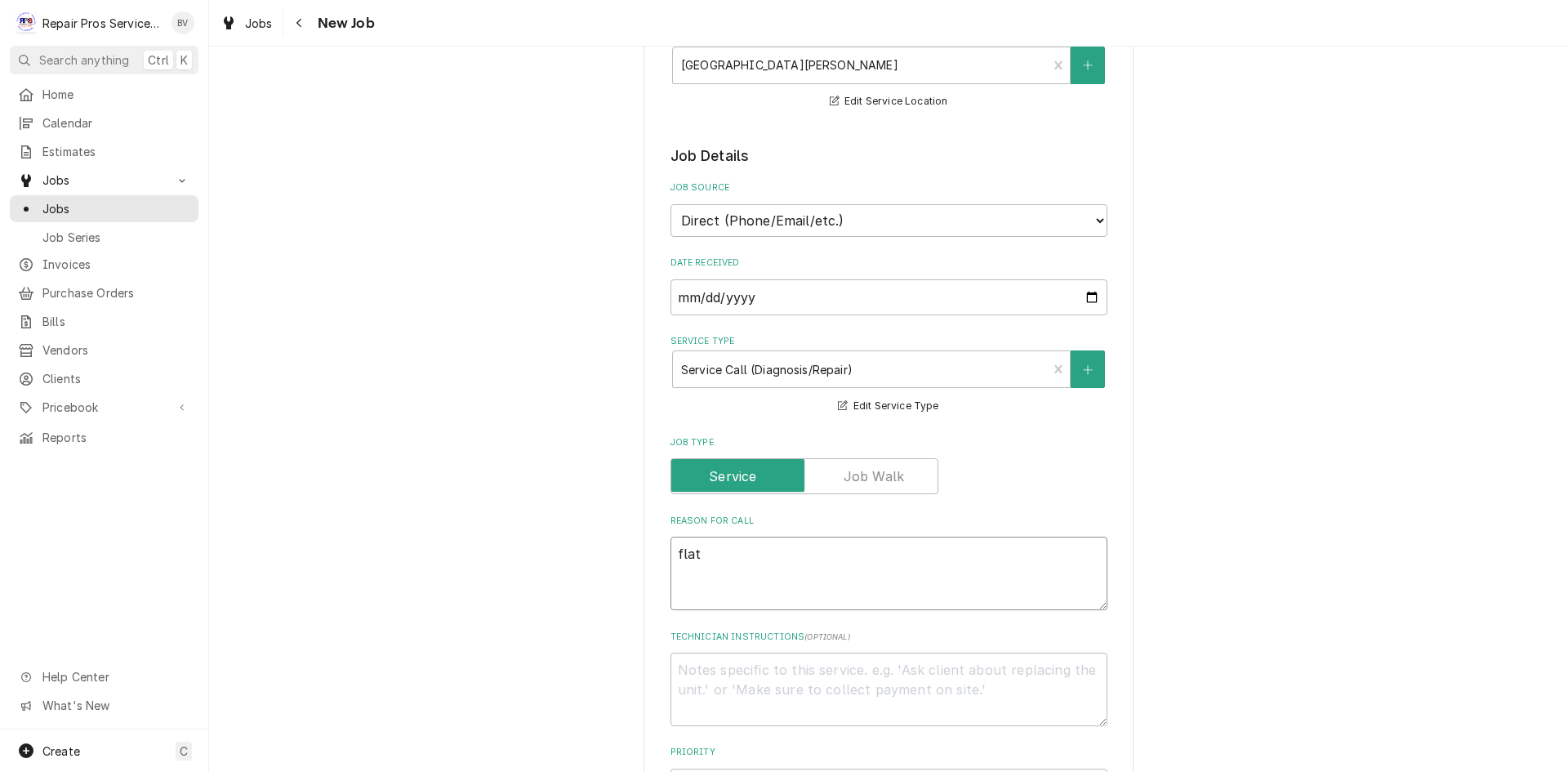
type textarea "flat"
type textarea "x"
type textarea "flat t"
type textarea "x"
type textarea "flat to"
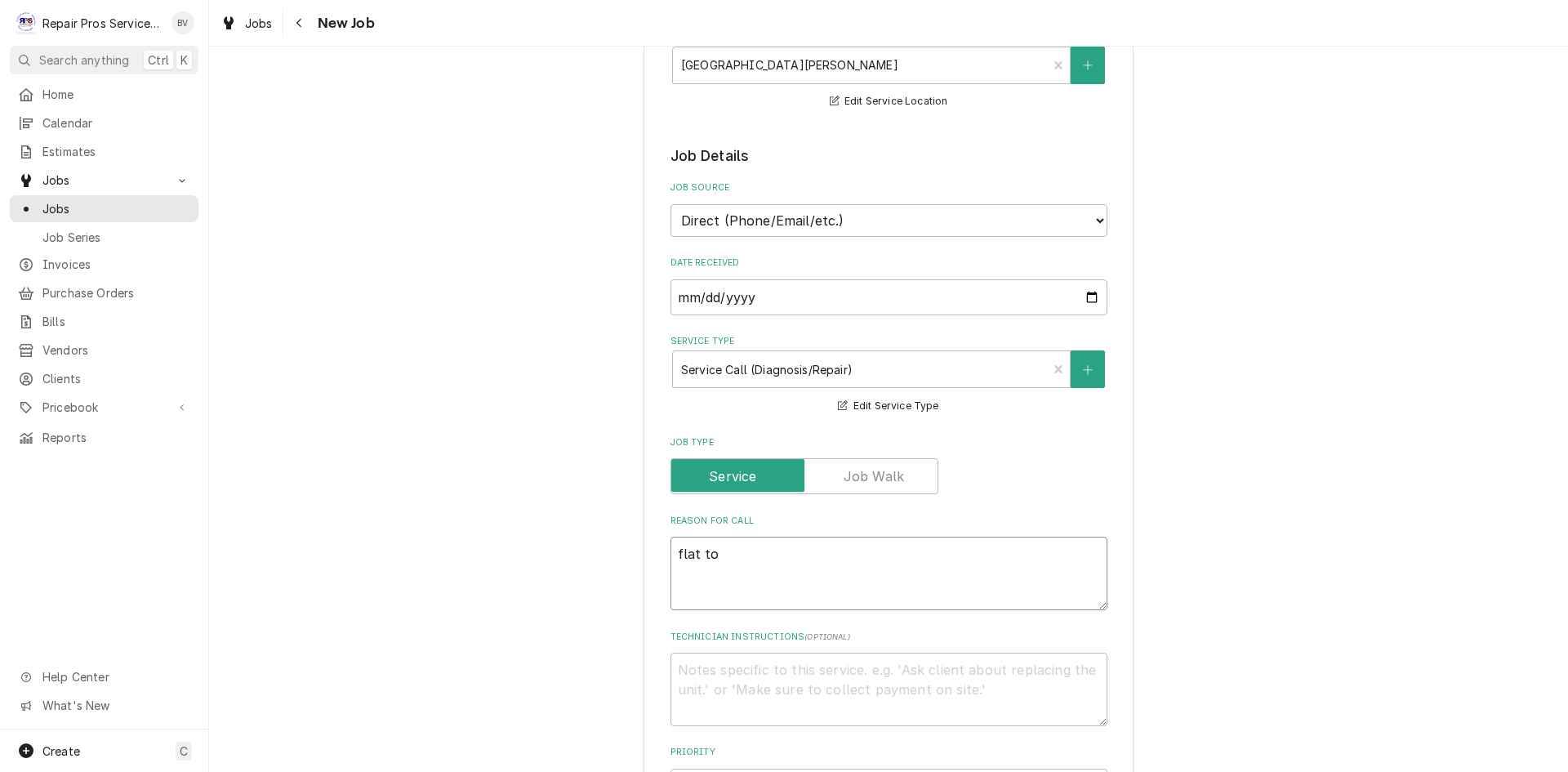
type textarea "x"
type textarea "flat top"
type textarea "x"
type textarea "flat top"
type textarea "x"
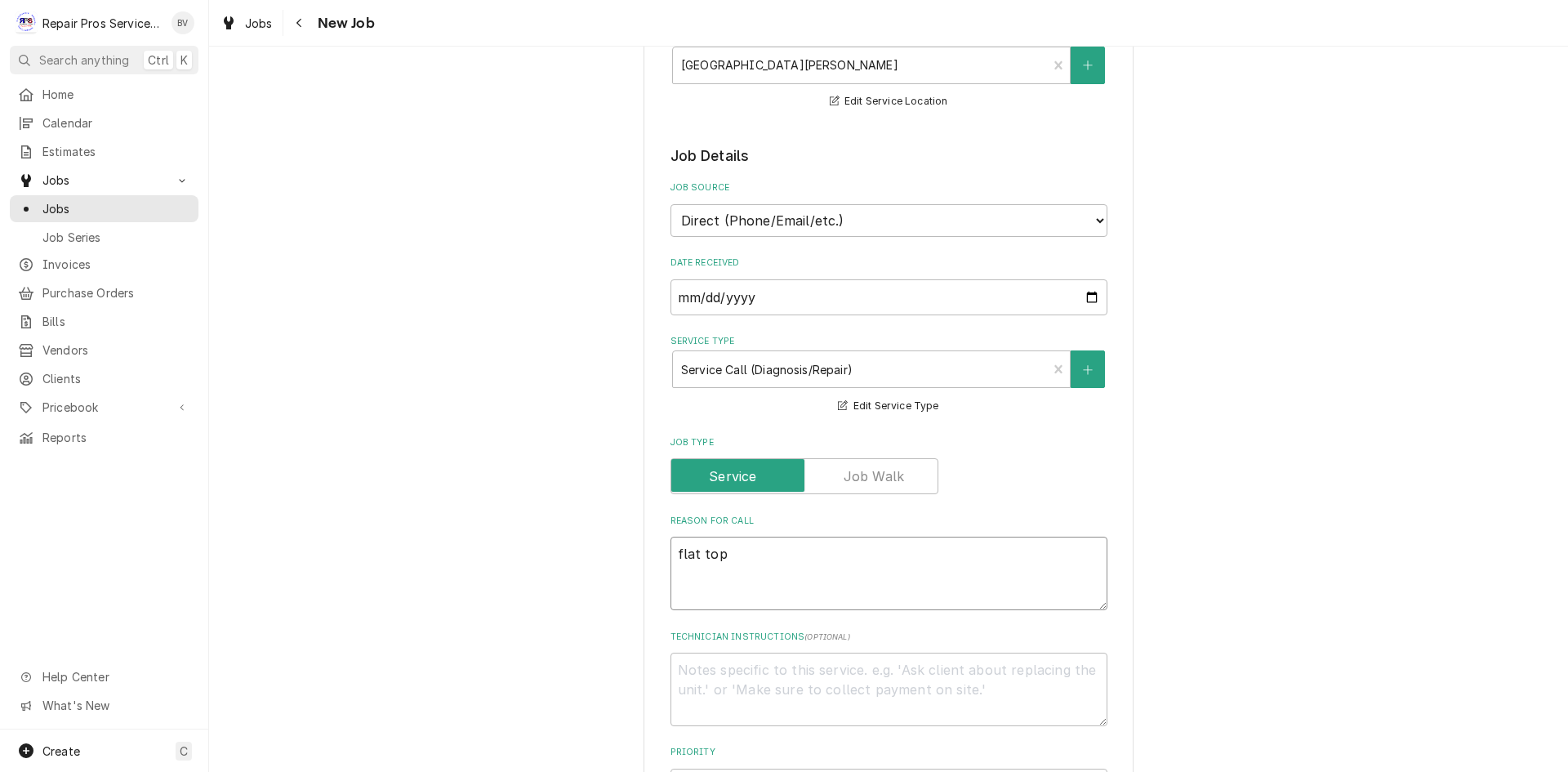
type textarea "flat top p"
type textarea "x"
type textarea "flat top pi"
type textarea "x"
type textarea "flat top pil"
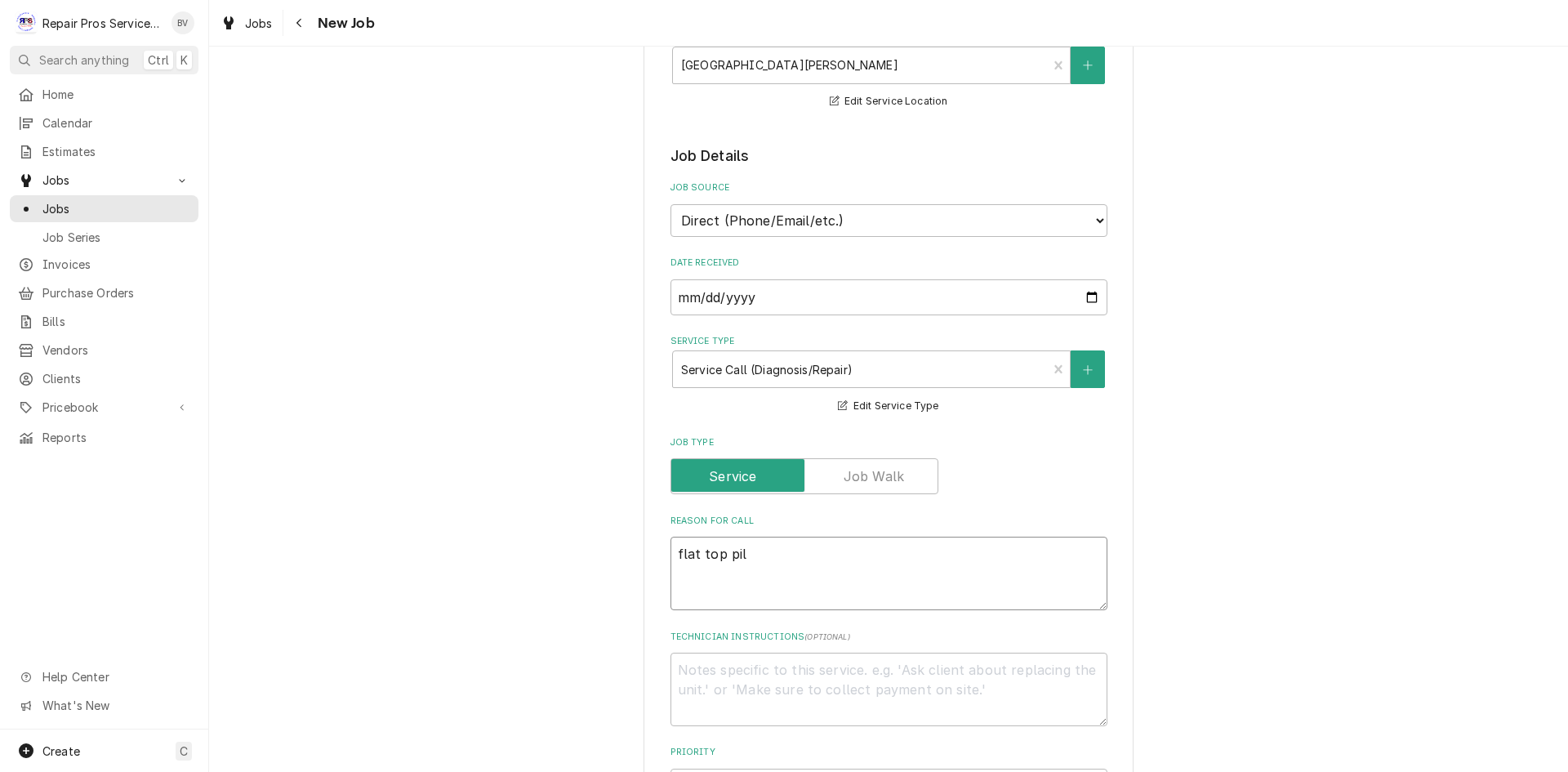
type textarea "x"
type textarea "flat top pilo"
type textarea "x"
type textarea "flat top pilot"
type textarea "x"
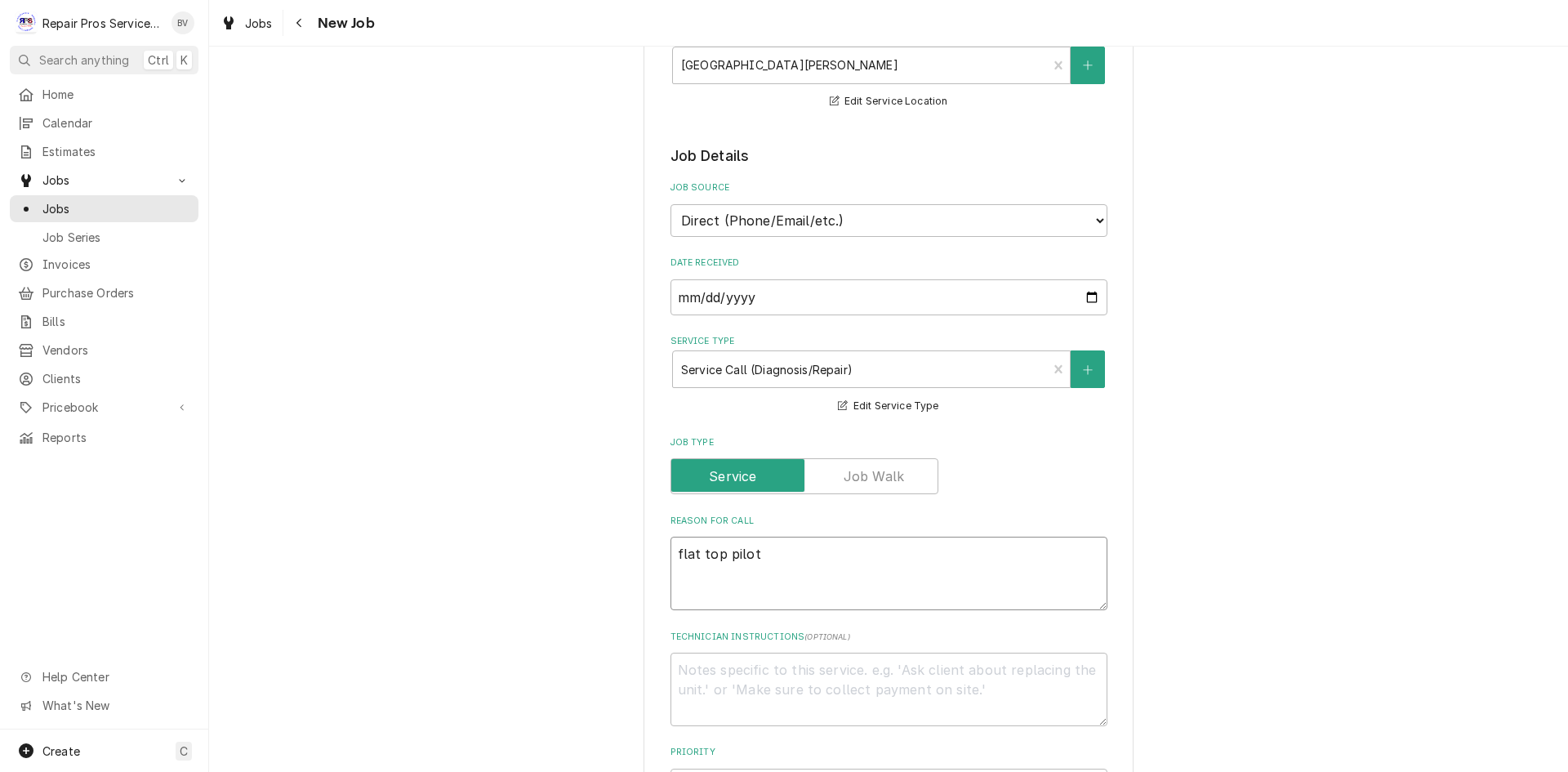
type textarea "flat top pilot"
type textarea "x"
type textarea "flat top pilot w"
type textarea "x"
type textarea "flat top pilot wi"
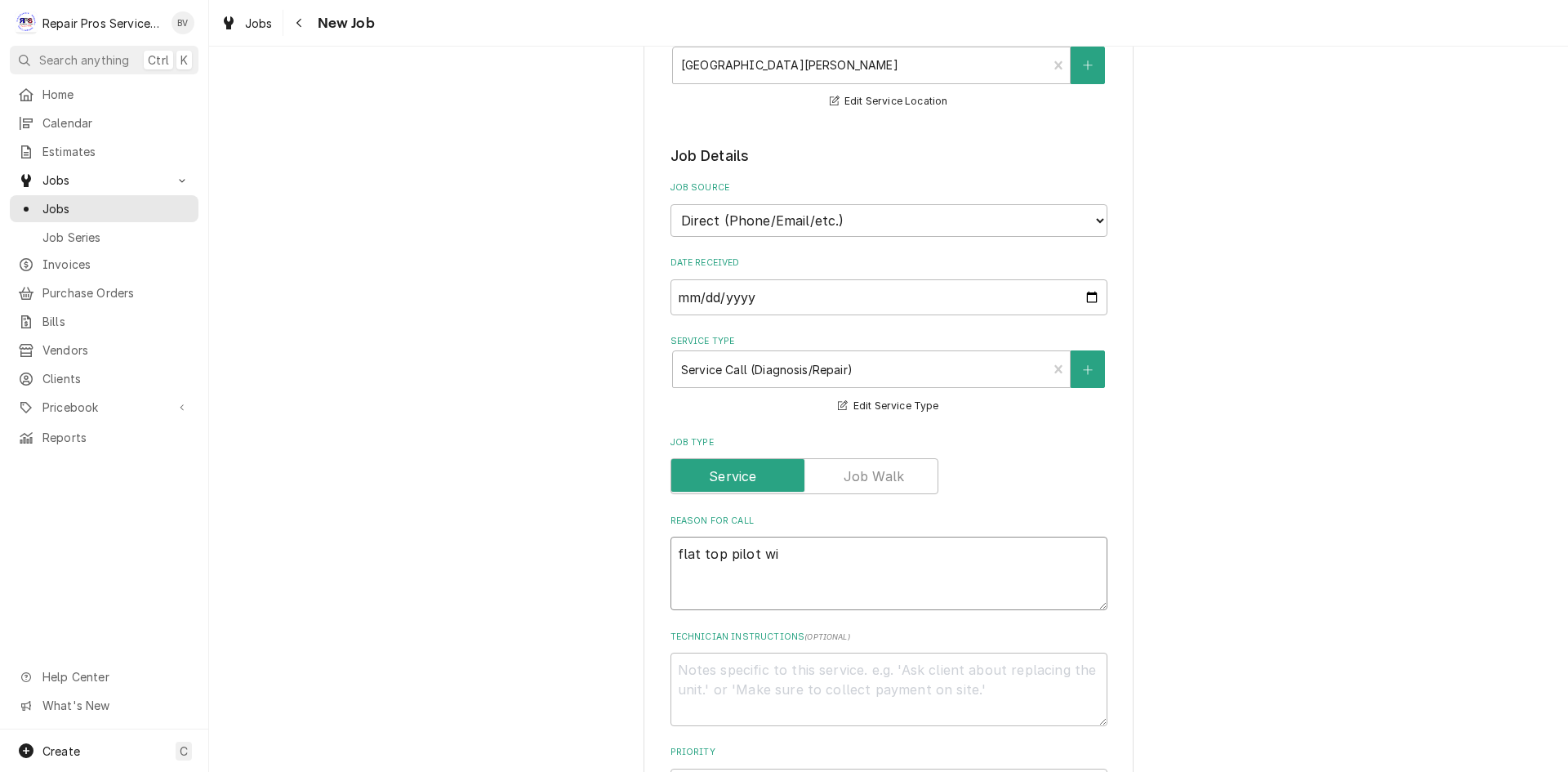
type textarea "x"
type textarea "flat top pilot wil"
type textarea "x"
type textarea "flat top pilot will"
type textarea "x"
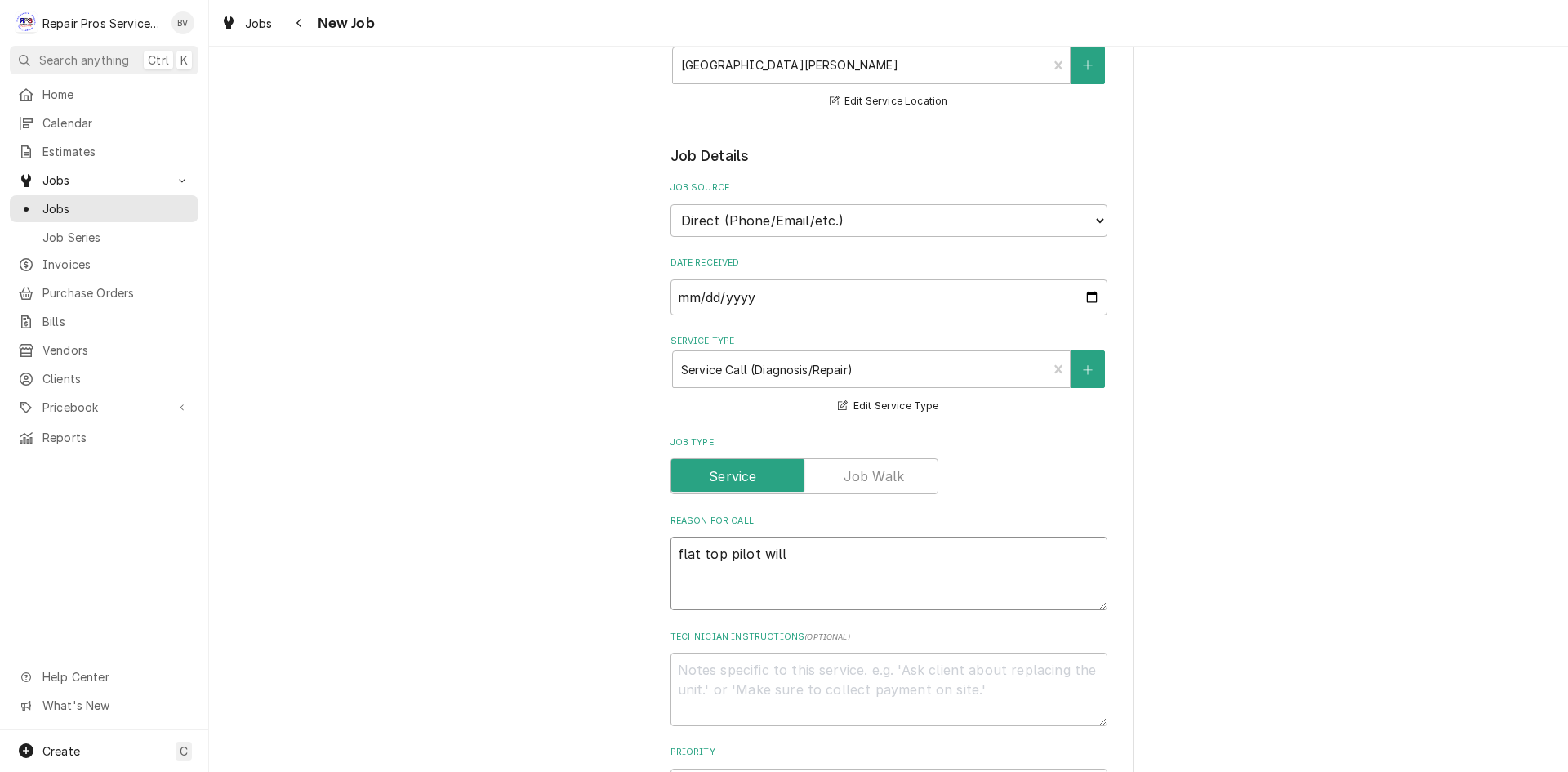
type textarea "flat top pilot will"
type textarea "x"
type textarea "flat top pilot will n"
type textarea "x"
type textarea "flat top pilot will no"
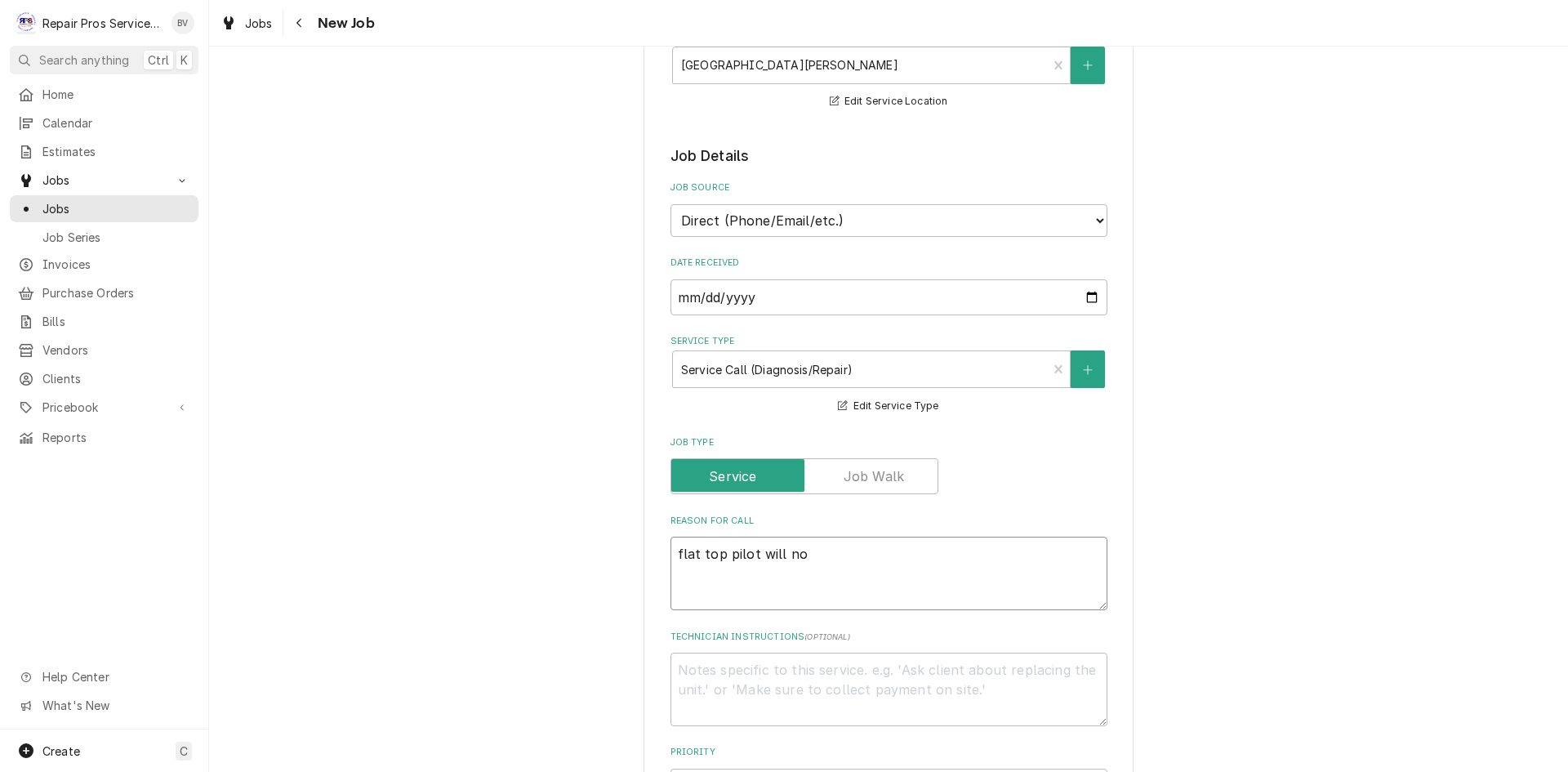
type textarea "x"
type textarea "flat top pilot will not"
type textarea "x"
type textarea "flat top pilot will not"
type textarea "x"
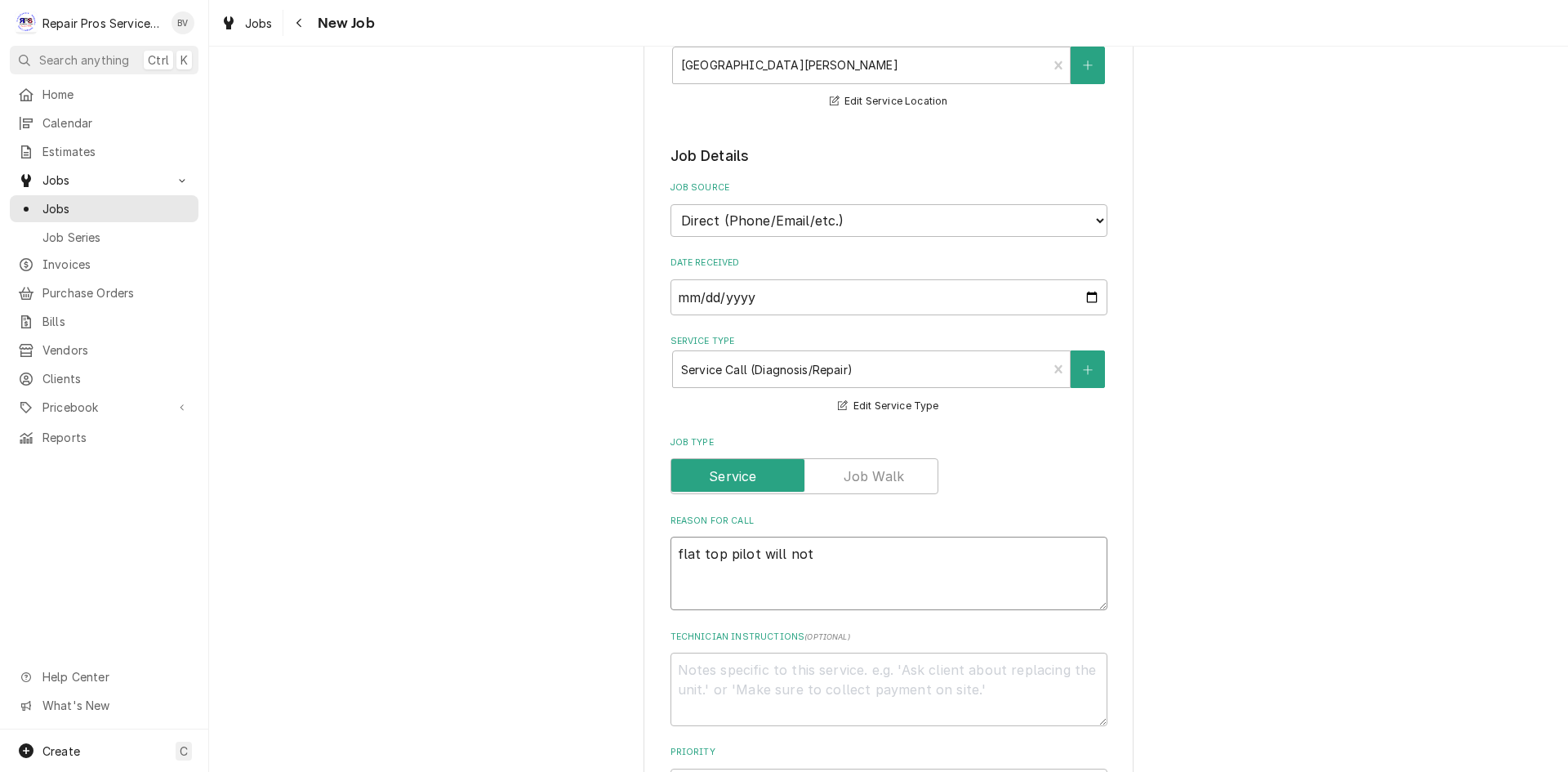
type textarea "flat top pilot will not l"
type textarea "x"
type textarea "flat top pilot will not li"
type textarea "x"
type textarea "flat top pilot will not lig"
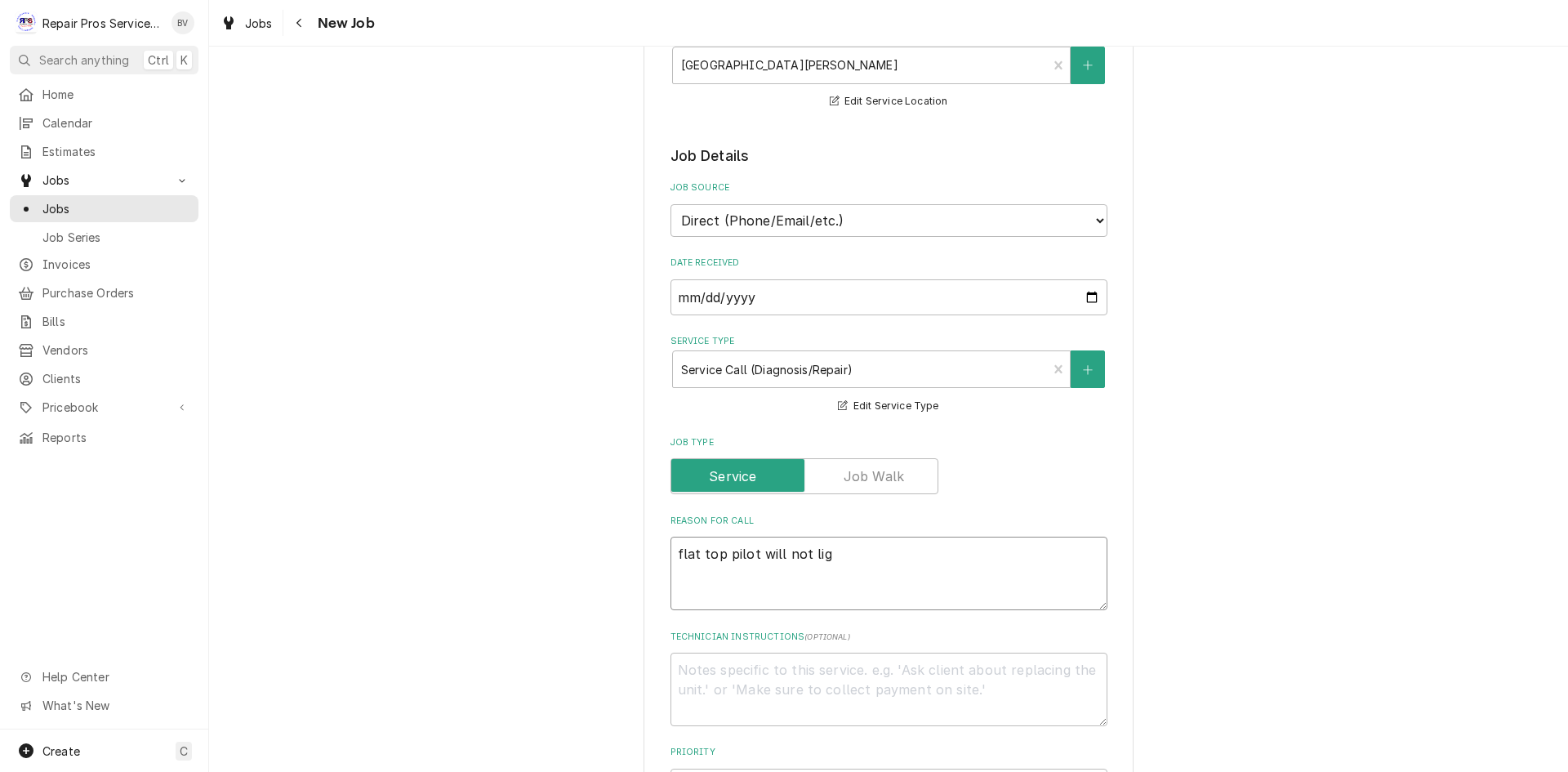
type textarea "x"
type textarea "flat top pilot will not ligh"
type textarea "x"
type textarea "flat top pilot will not light"
type textarea "x"
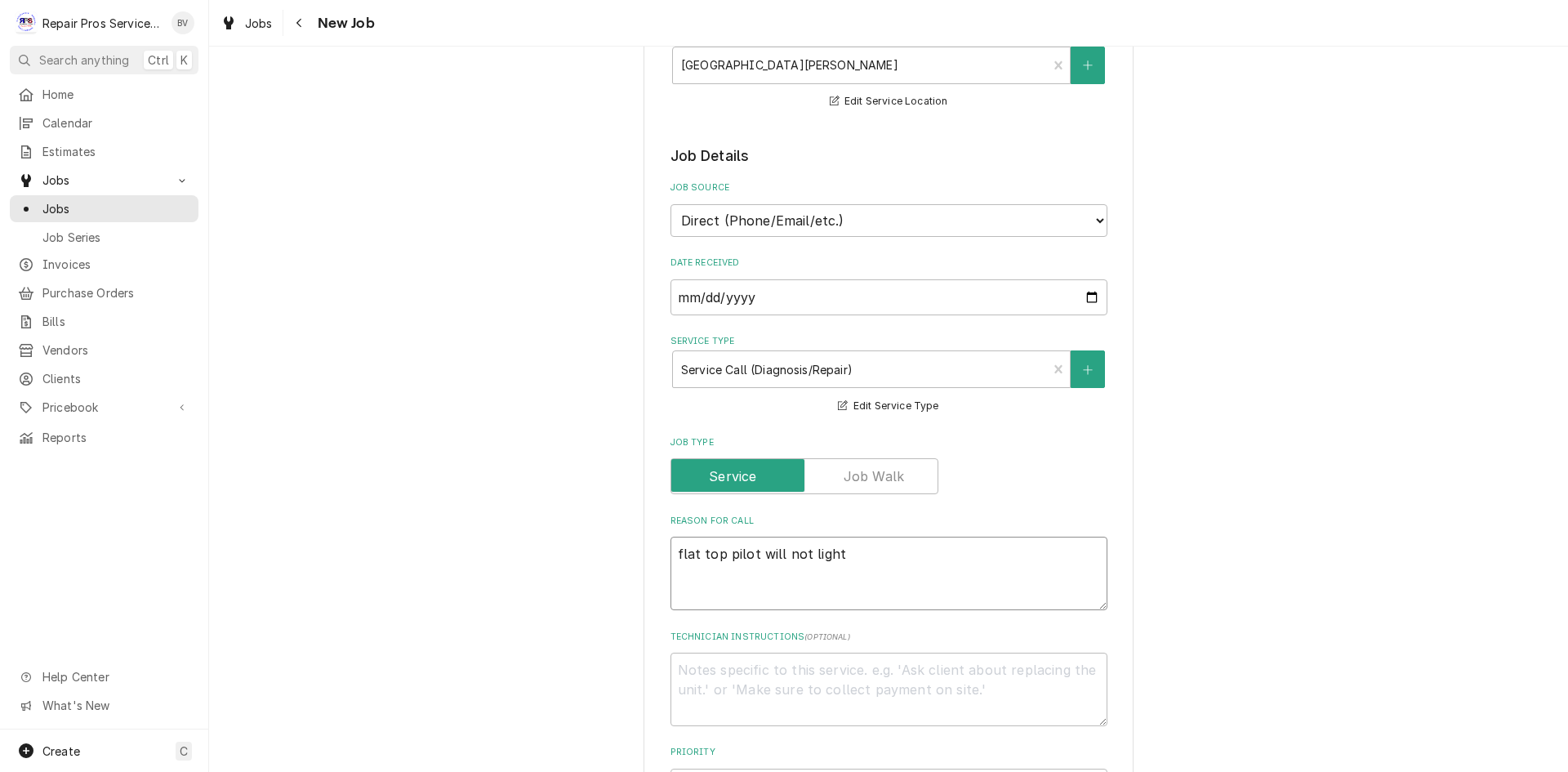
type textarea "flat top pilot will not light."
type textarea "x"
type textarea "flat top pilot will not light."
type textarea "x"
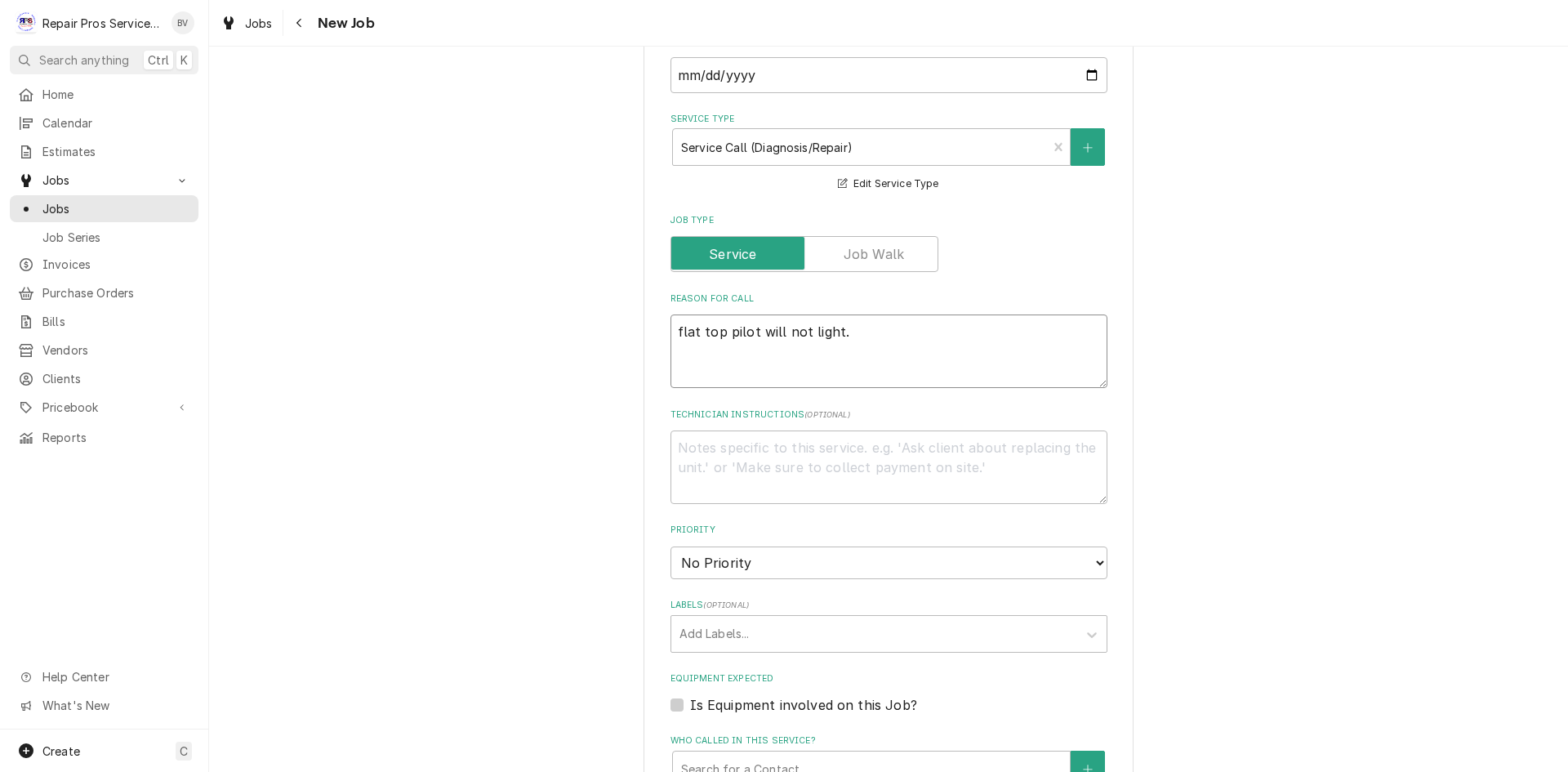
scroll to position [490, 0]
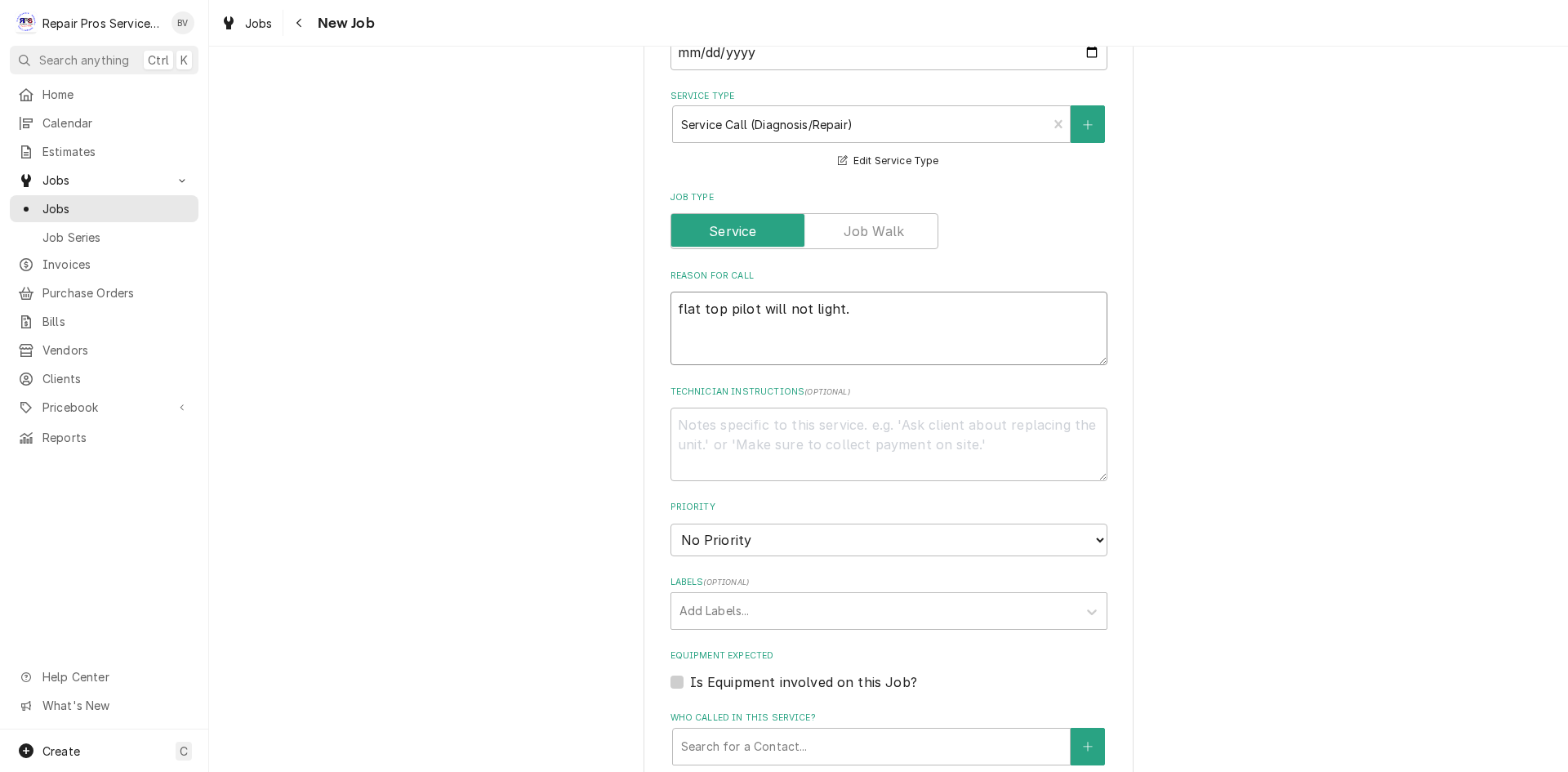
type textarea "flat top pilot will not light."
click at [728, 538] on select "No Priority Urgent High Medium Low" at bounding box center [889, 540] width 437 height 33
select select "2"
click at [671, 523] on select "No Priority Urgent High Medium Low" at bounding box center [889, 540] width 437 height 33
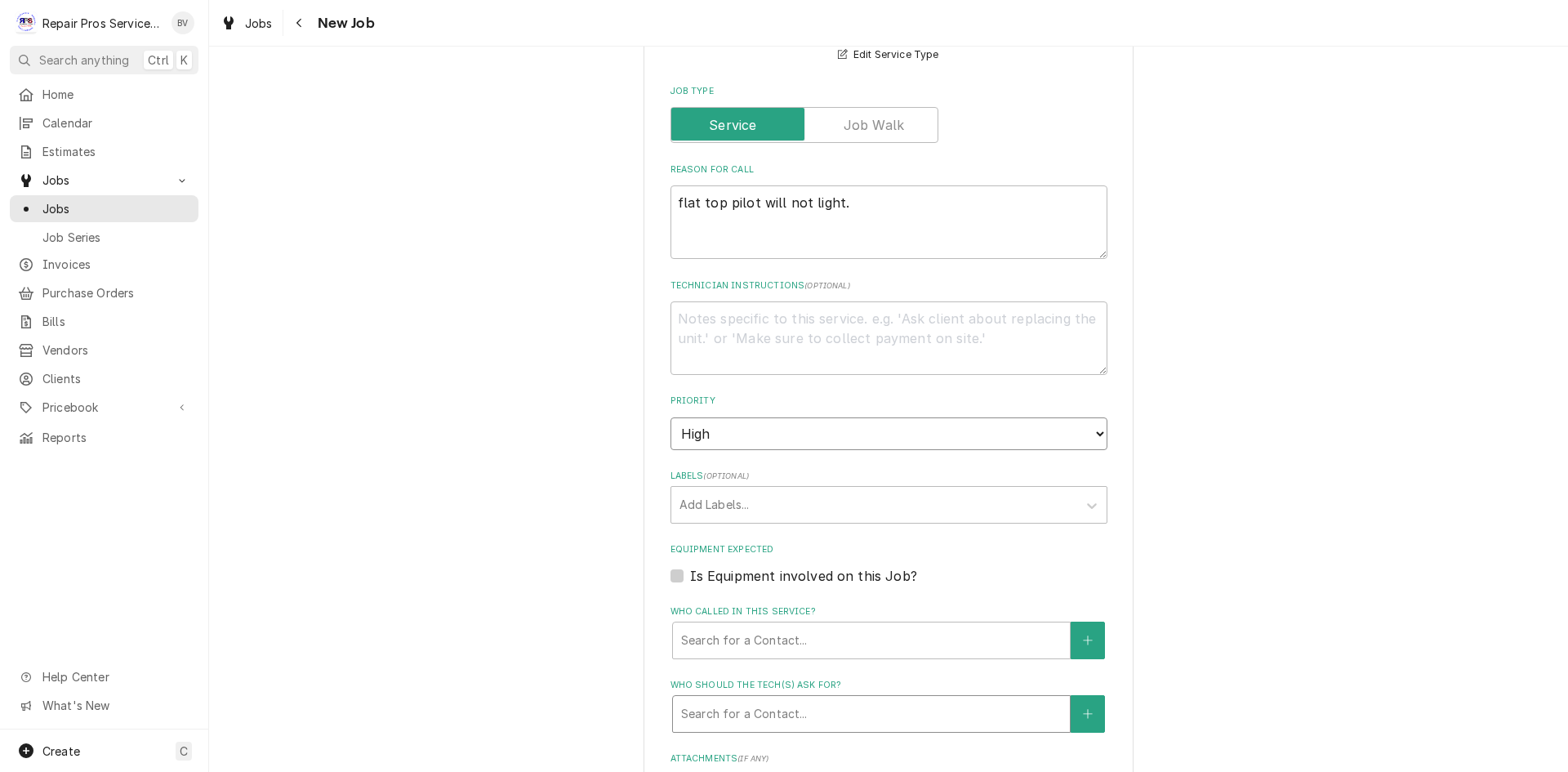
scroll to position [735, 0]
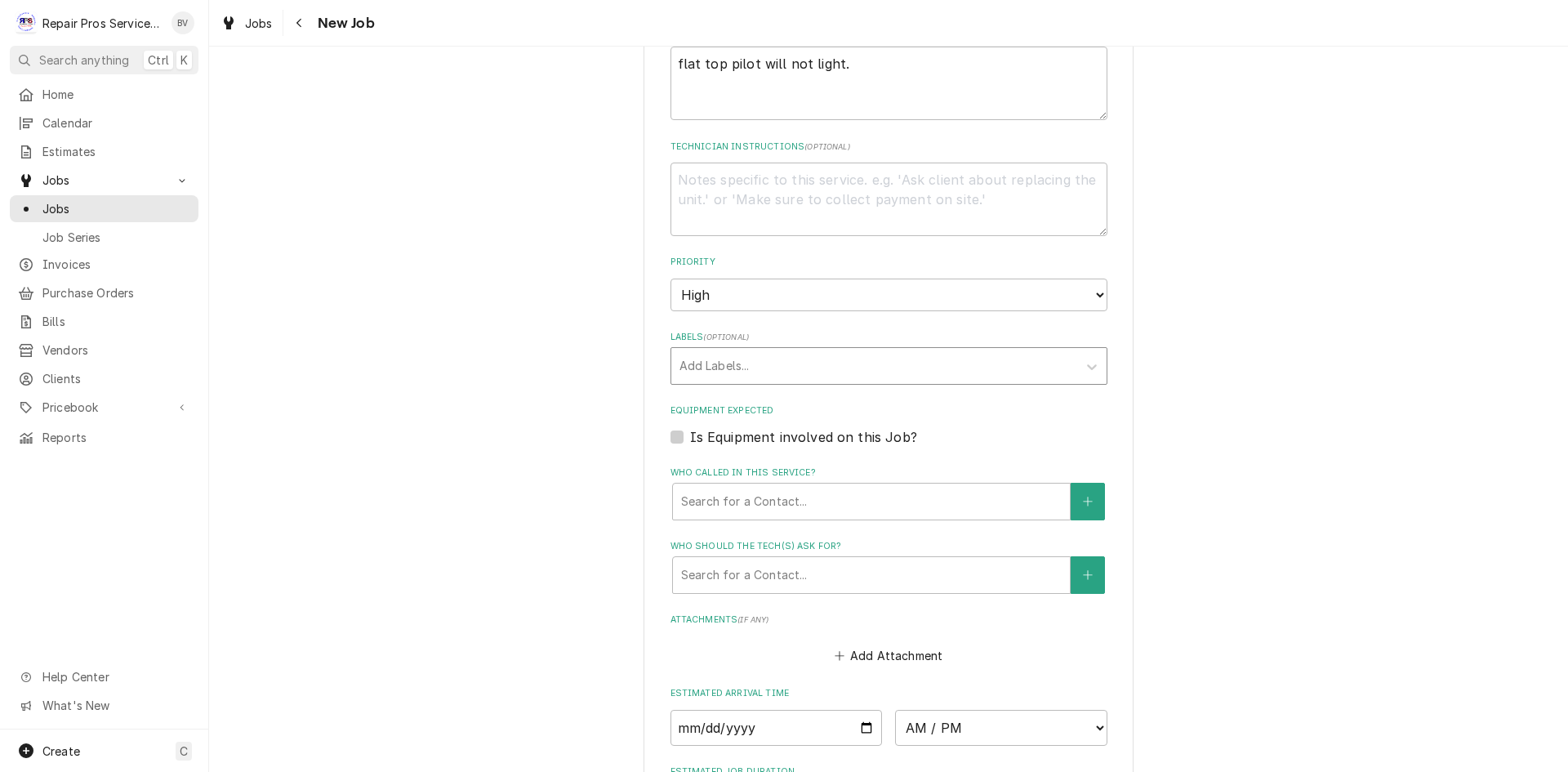
click at [695, 362] on div "Labels" at bounding box center [874, 365] width 389 height 29
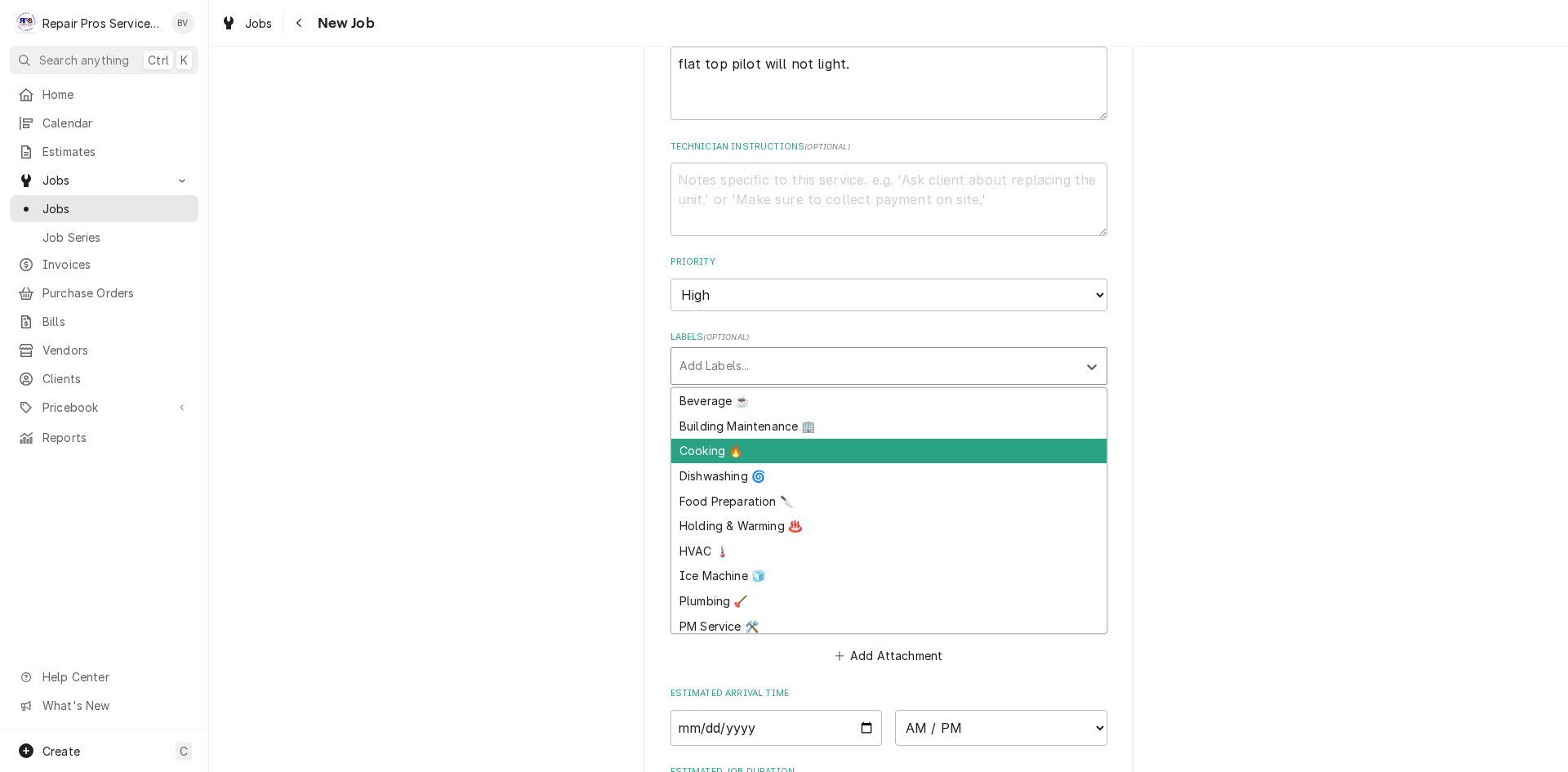
click at [700, 453] on div "Cooking 🔥" at bounding box center [889, 451] width 435 height 26
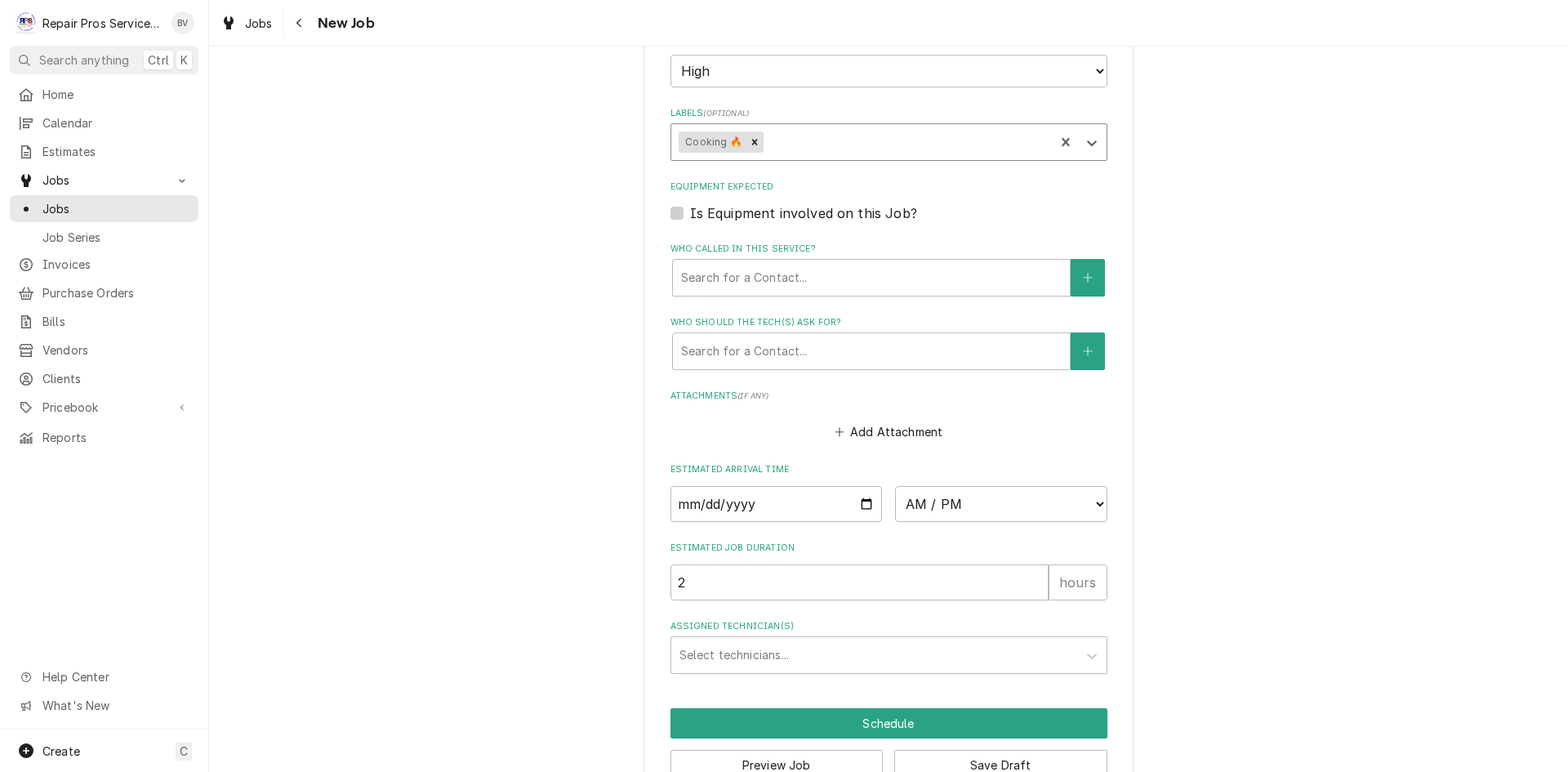
scroll to position [1002, 0]
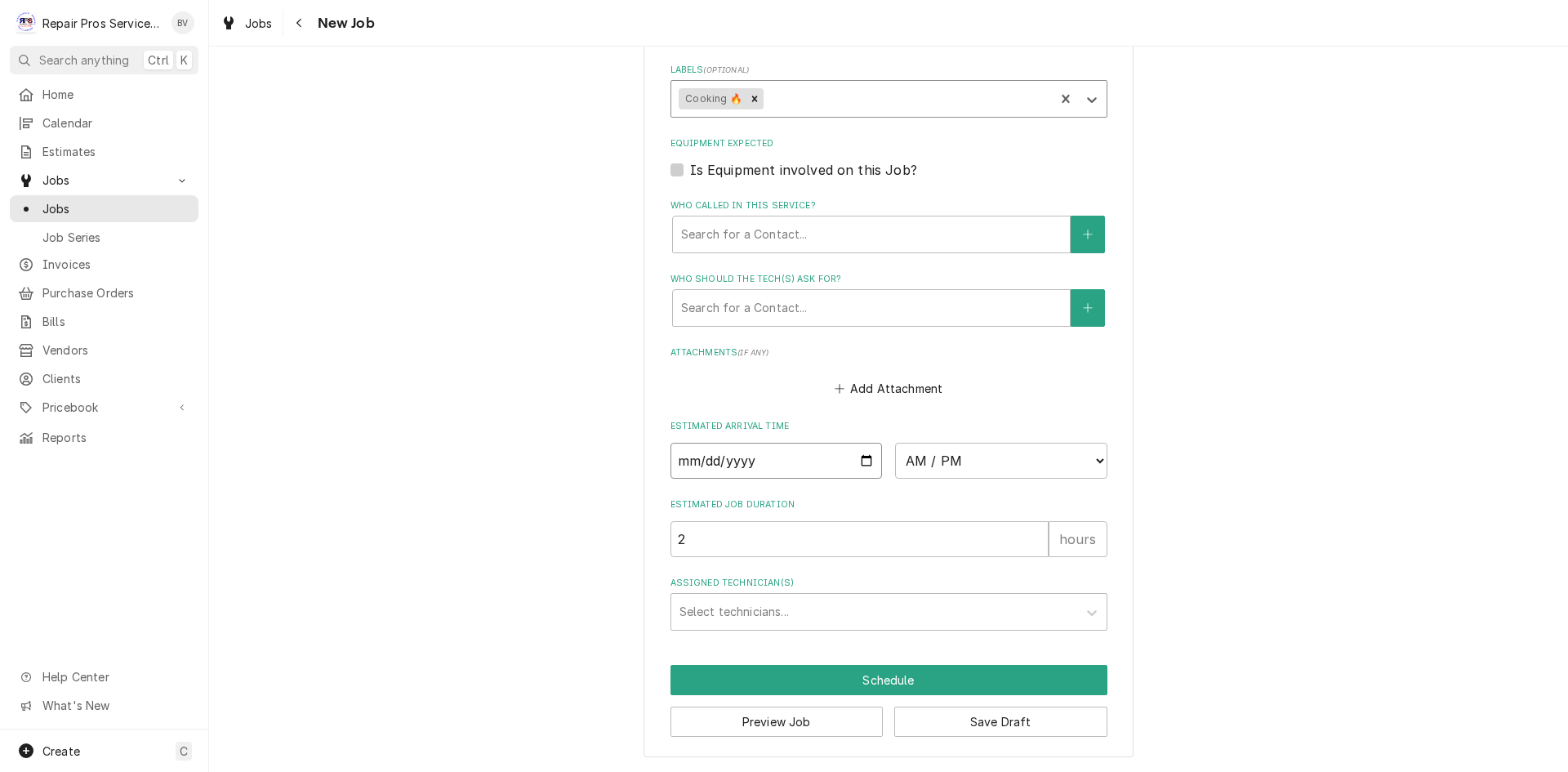
click at [821, 469] on input "Date" at bounding box center [777, 460] width 212 height 36
click at [863, 460] on input "Date" at bounding box center [777, 460] width 212 height 36
type textarea "x"
type input "2025-08-14"
type textarea "x"
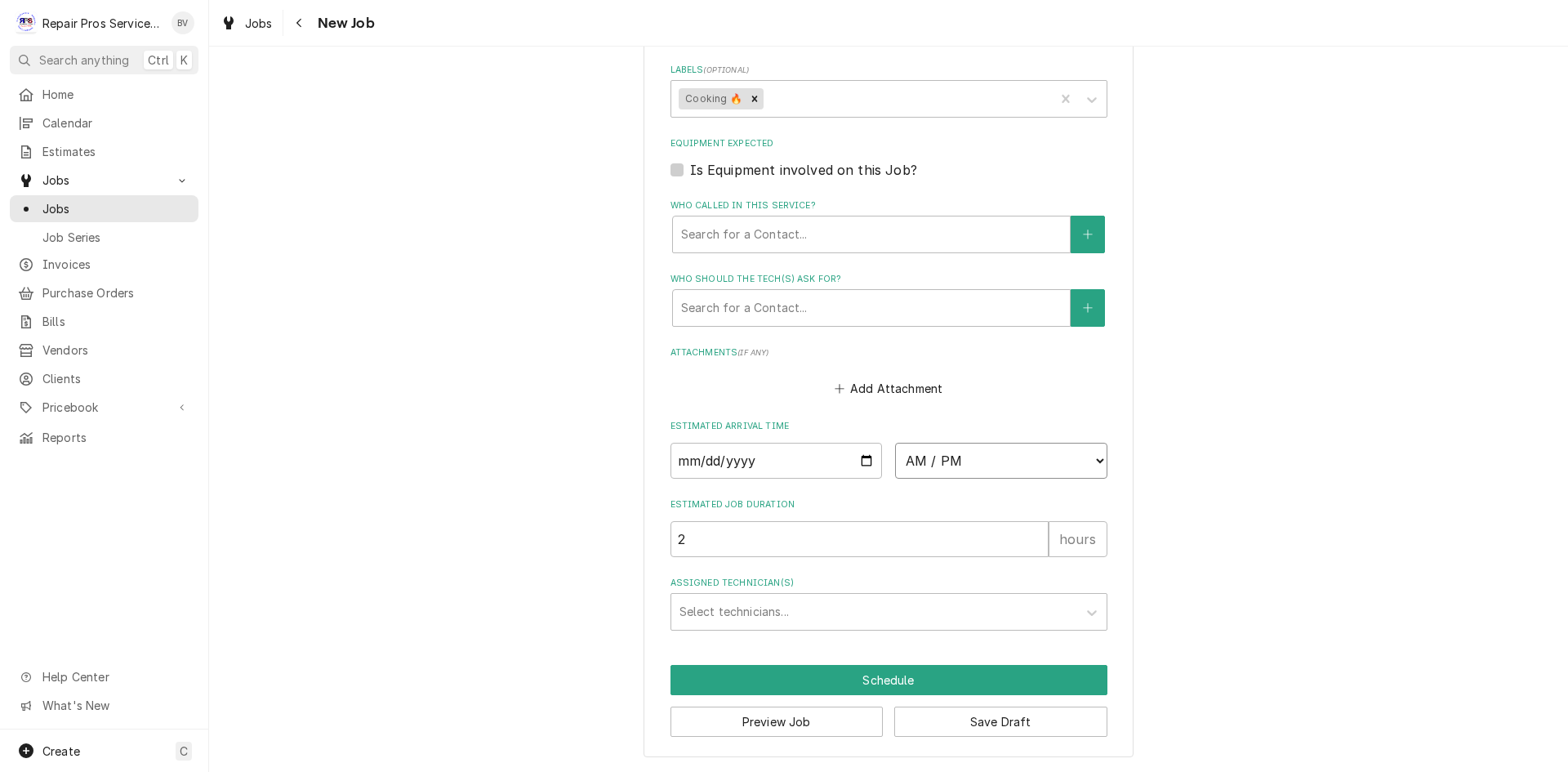
click at [1031, 463] on select "AM / PM 6:00 AM 6:15 AM 6:30 AM 6:45 AM 7:00 AM 7:15 AM 7:30 AM 7:45 AM 8:00 AM…" at bounding box center [1001, 460] width 212 height 36
select select "09:00:00"
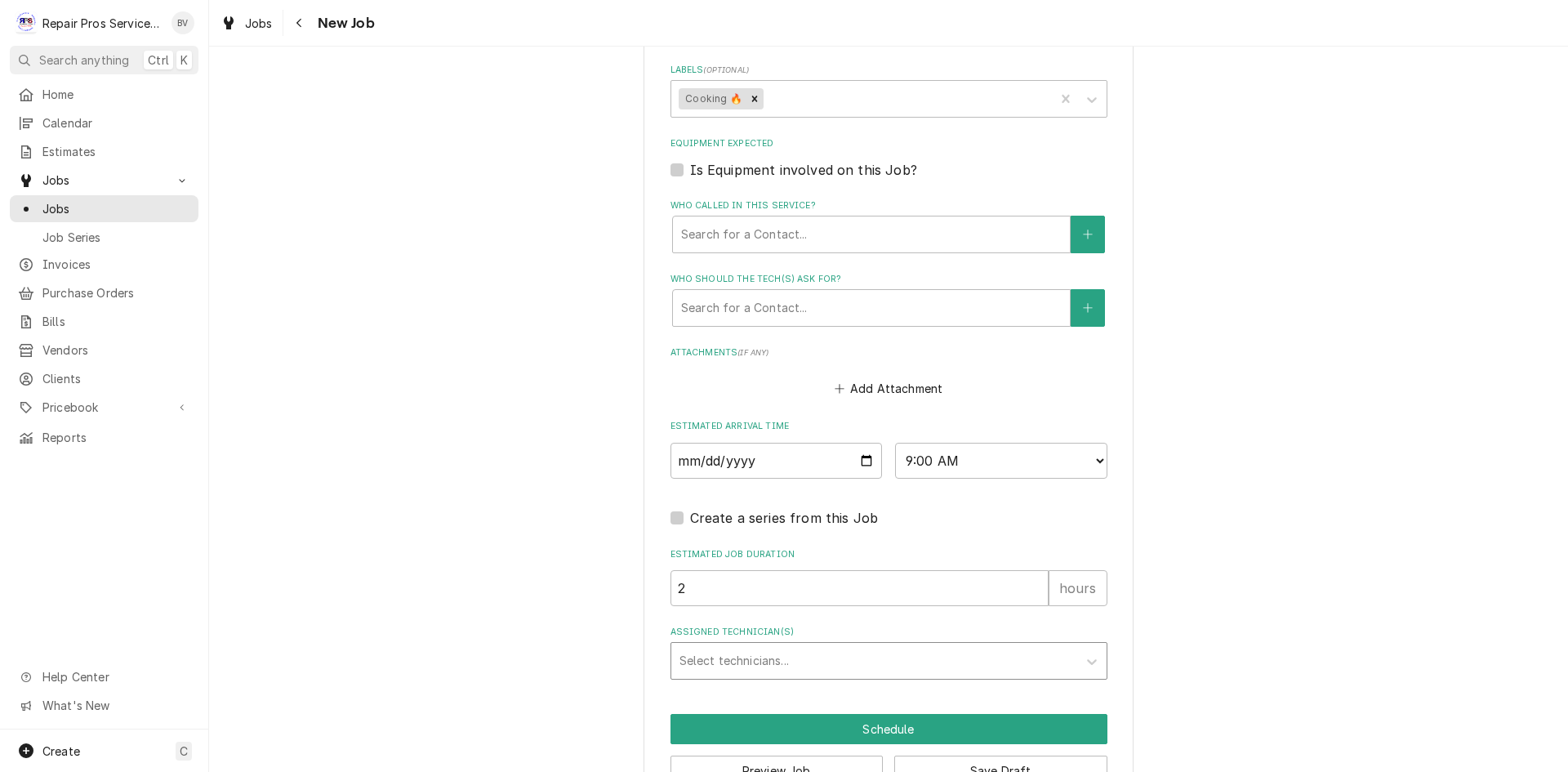
click at [699, 662] on div "Assigned Technician(s)" at bounding box center [874, 661] width 389 height 29
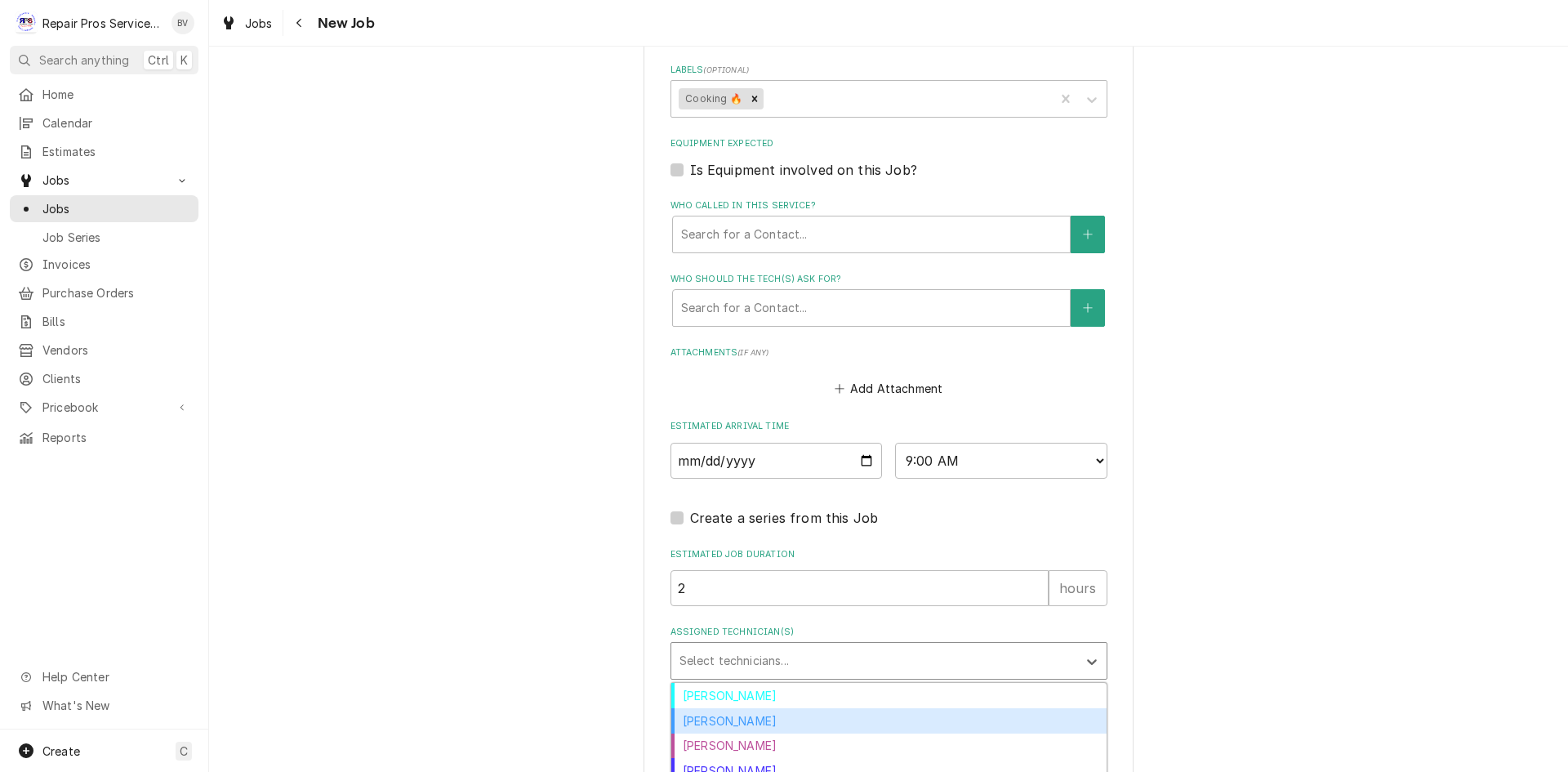
click at [707, 719] on div "Caleb Kvale" at bounding box center [889, 721] width 435 height 26
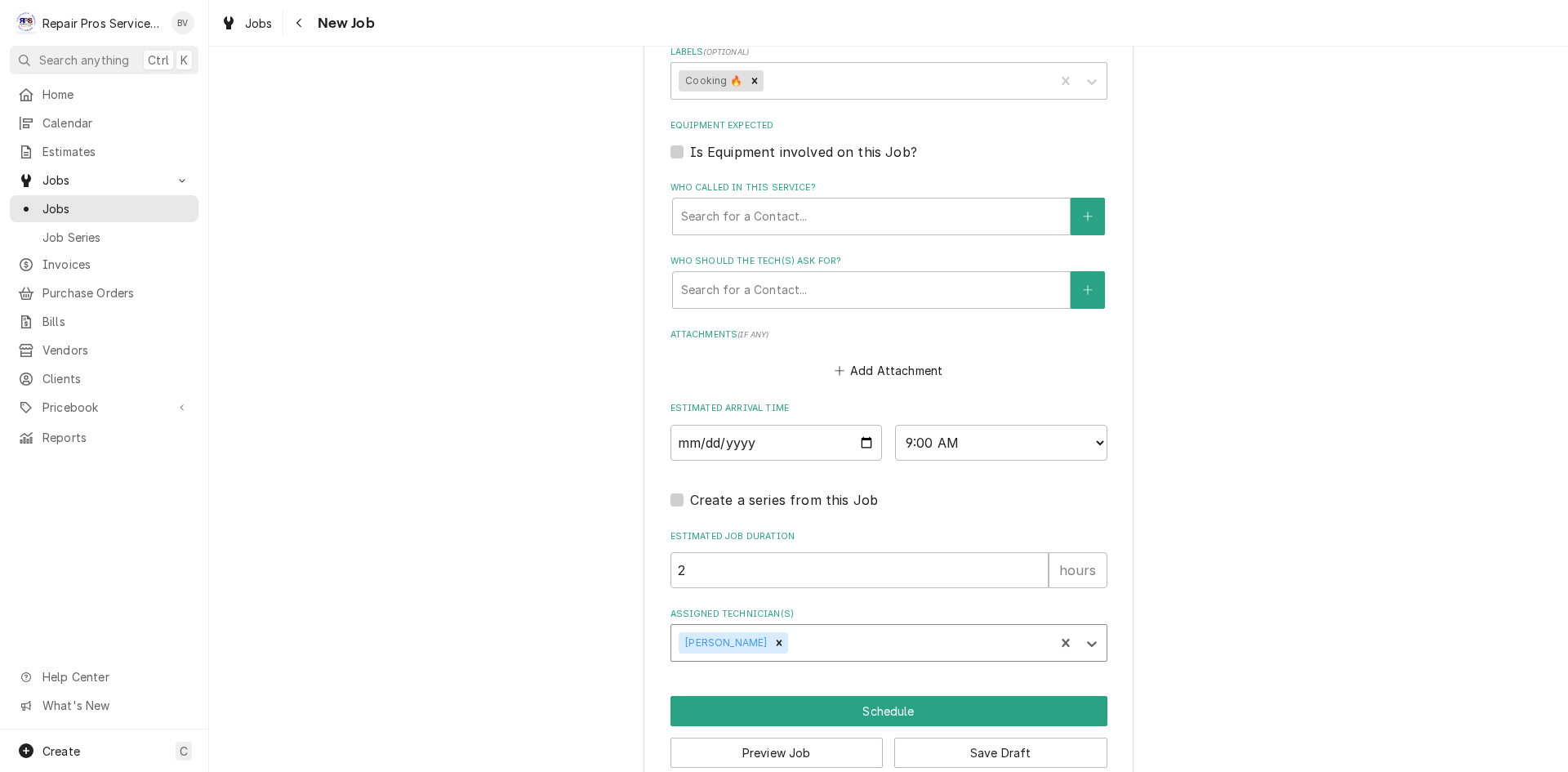
scroll to position [1052, 0]
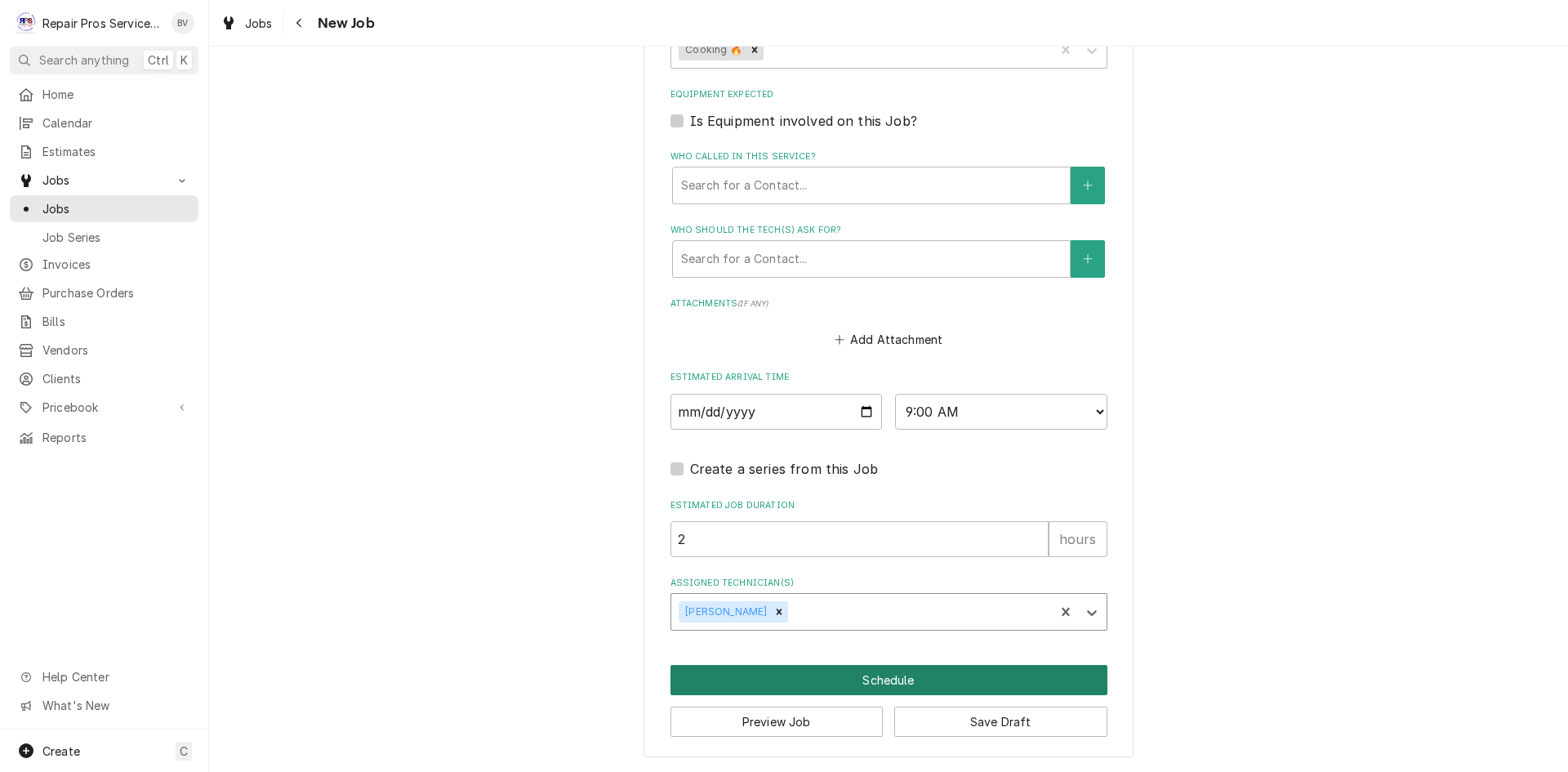
click at [847, 679] on button "Schedule" at bounding box center [889, 680] width 437 height 30
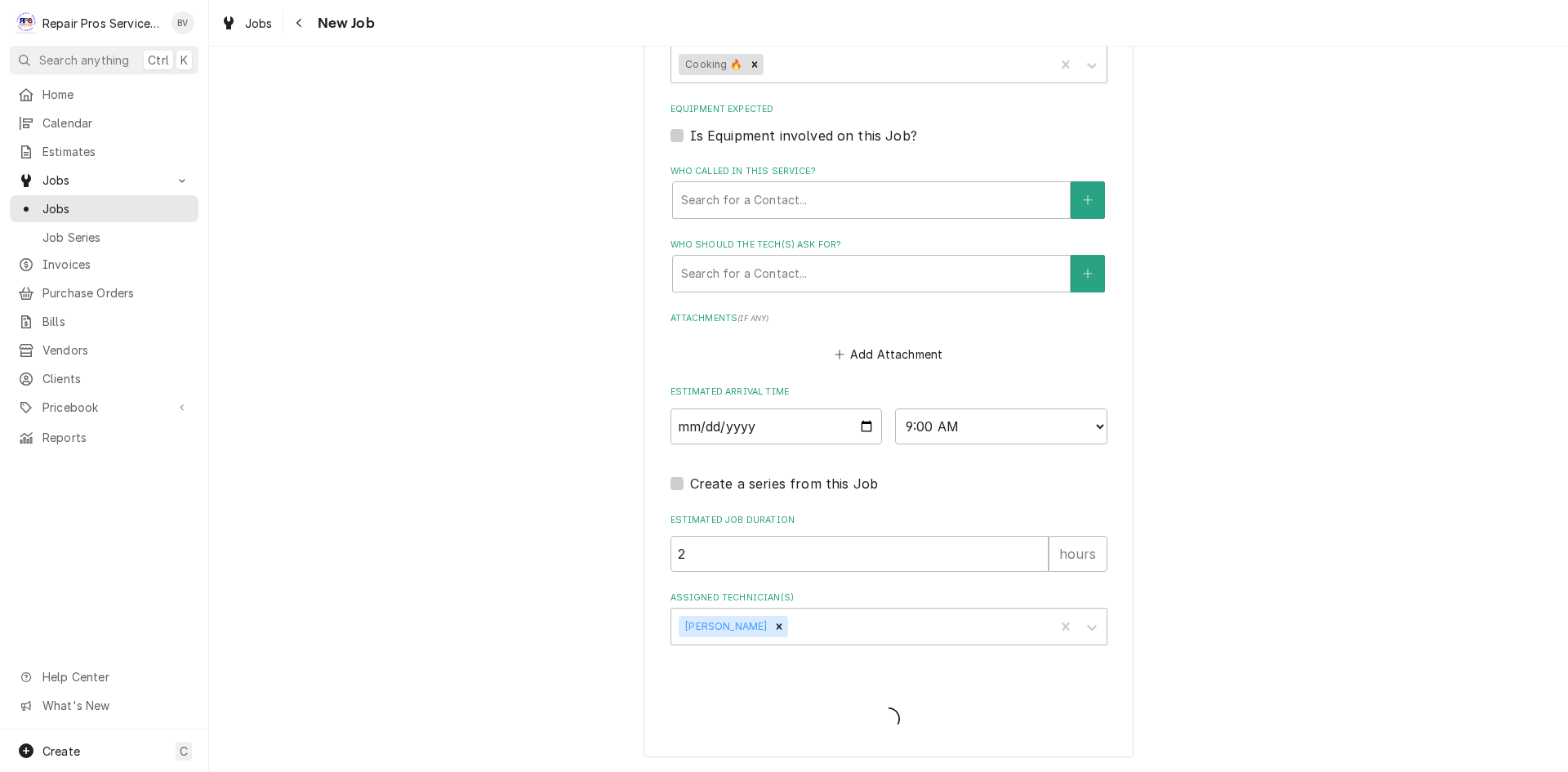
scroll to position [1036, 0]
type textarea "x"
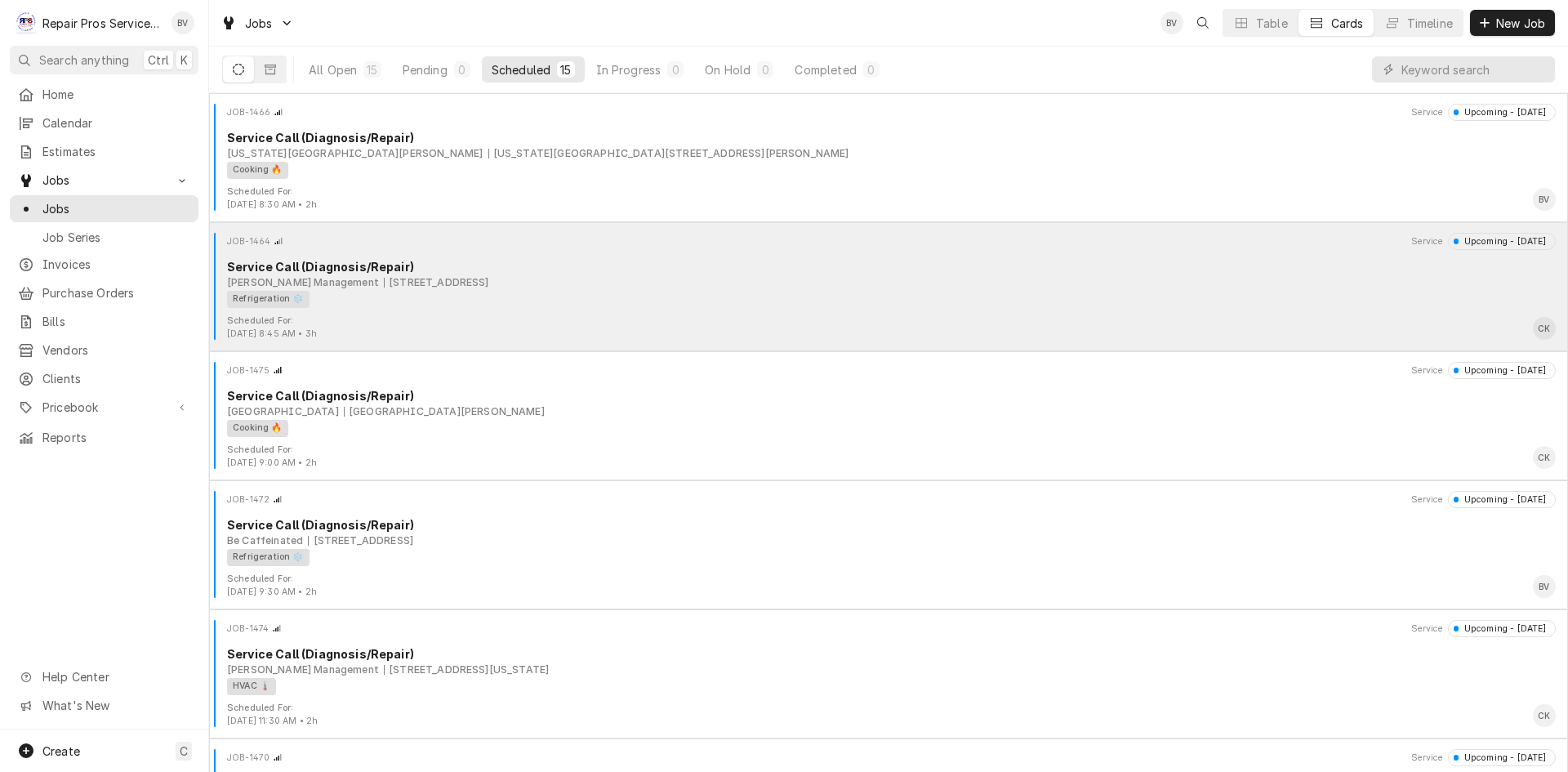
click at [450, 287] on div "[STREET_ADDRESS]" at bounding box center [436, 282] width 105 height 15
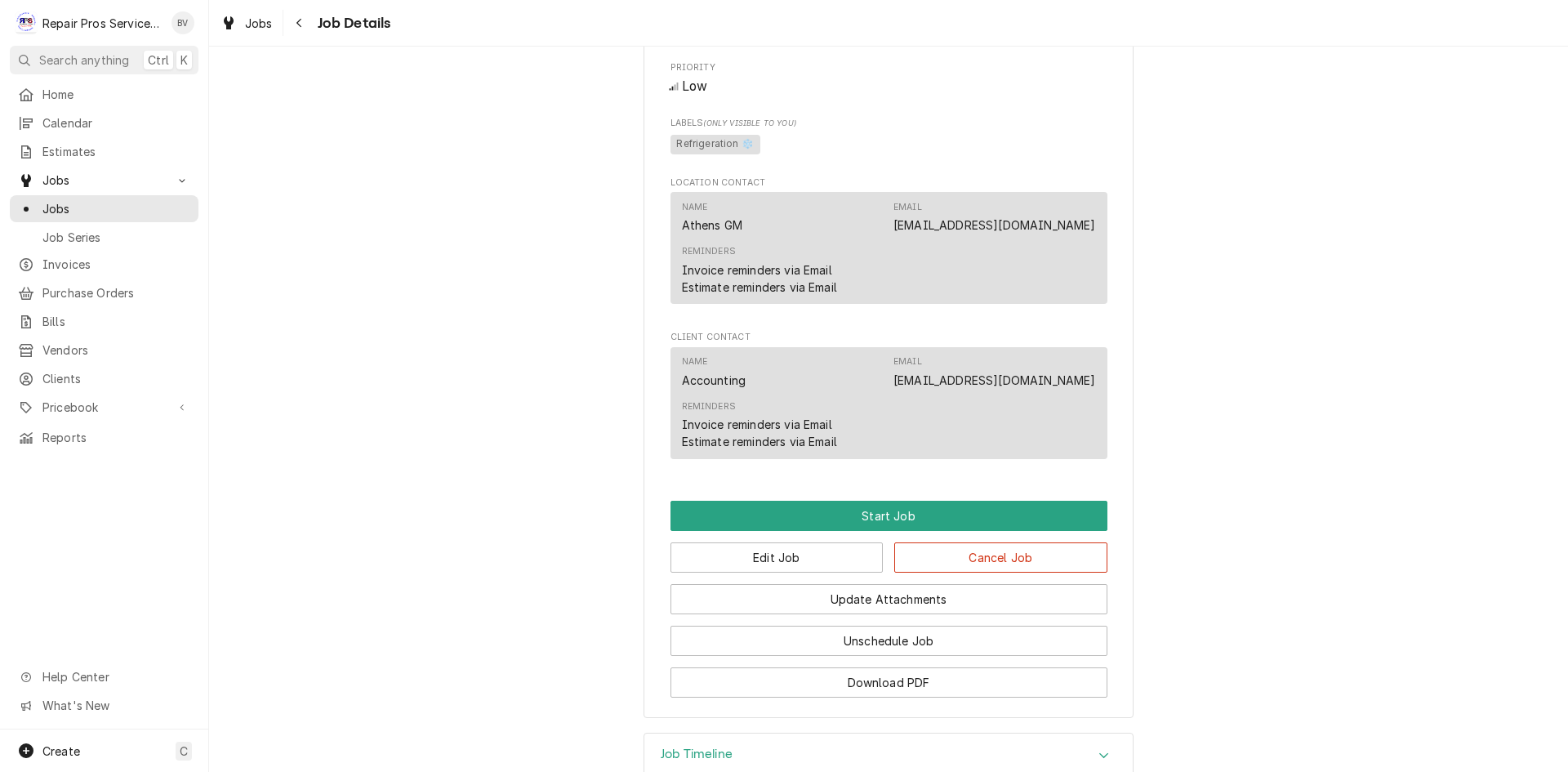
scroll to position [993, 0]
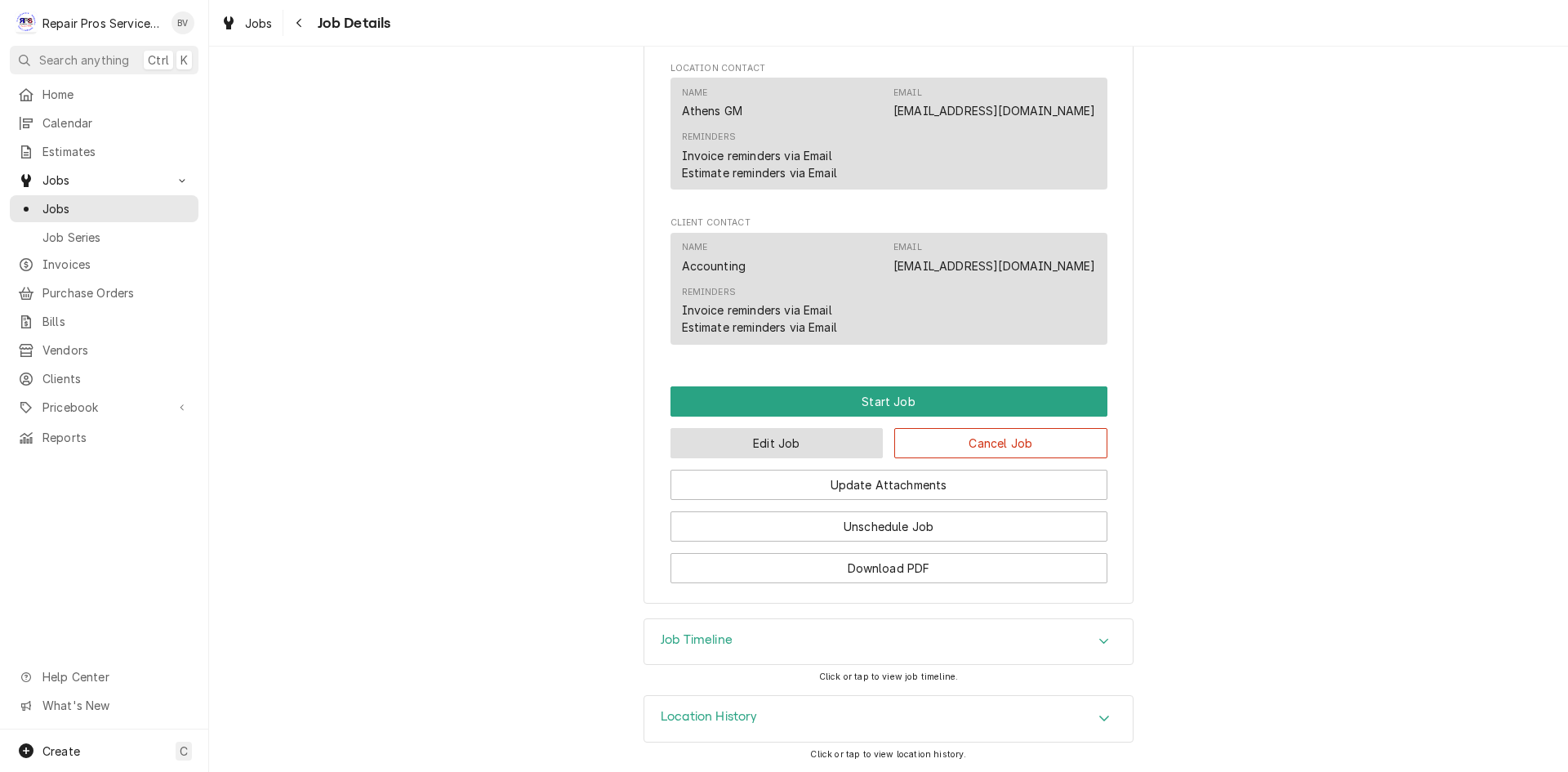
click at [772, 450] on button "Edit Job" at bounding box center [777, 442] width 213 height 30
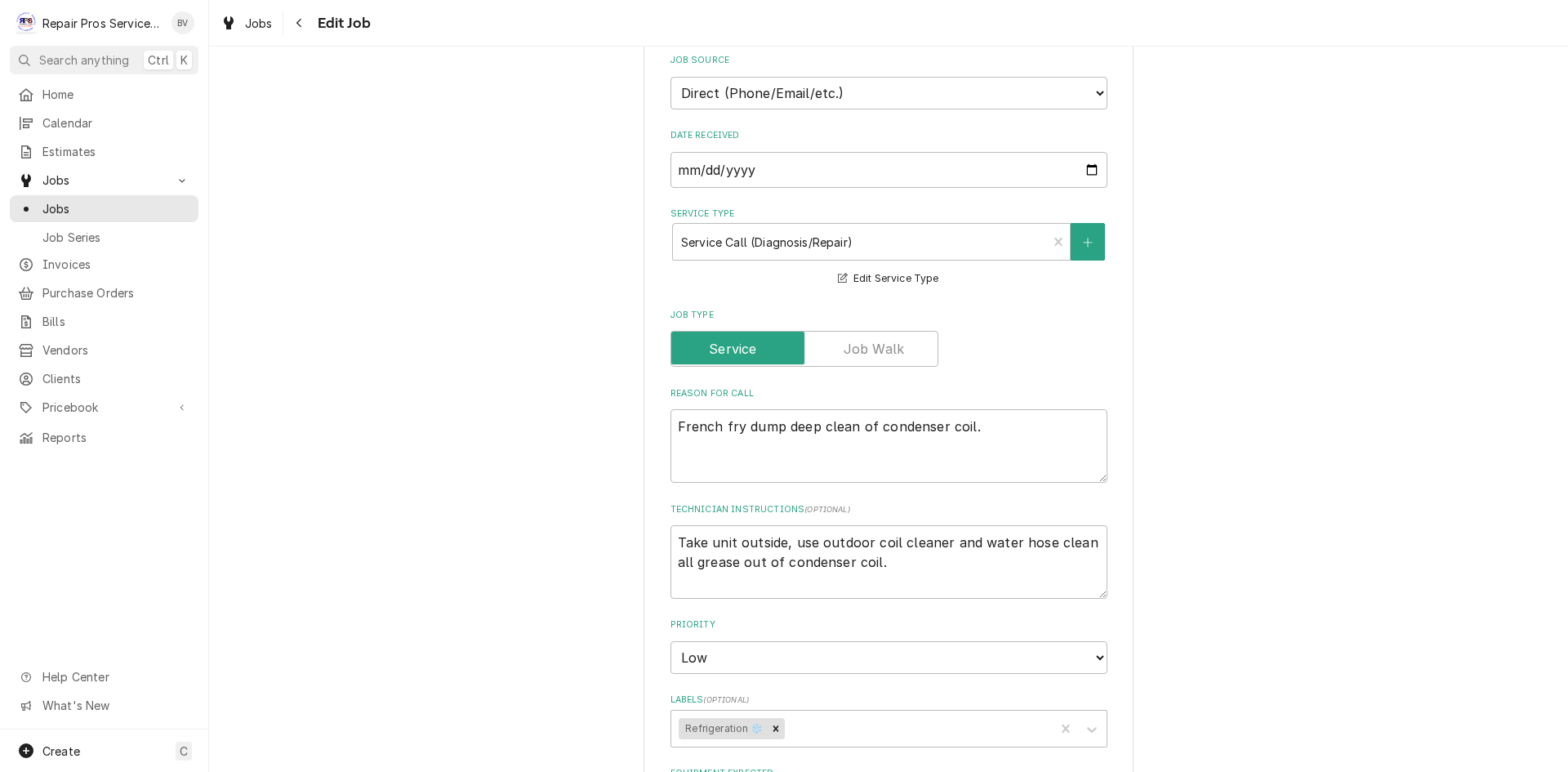
type textarea "x"
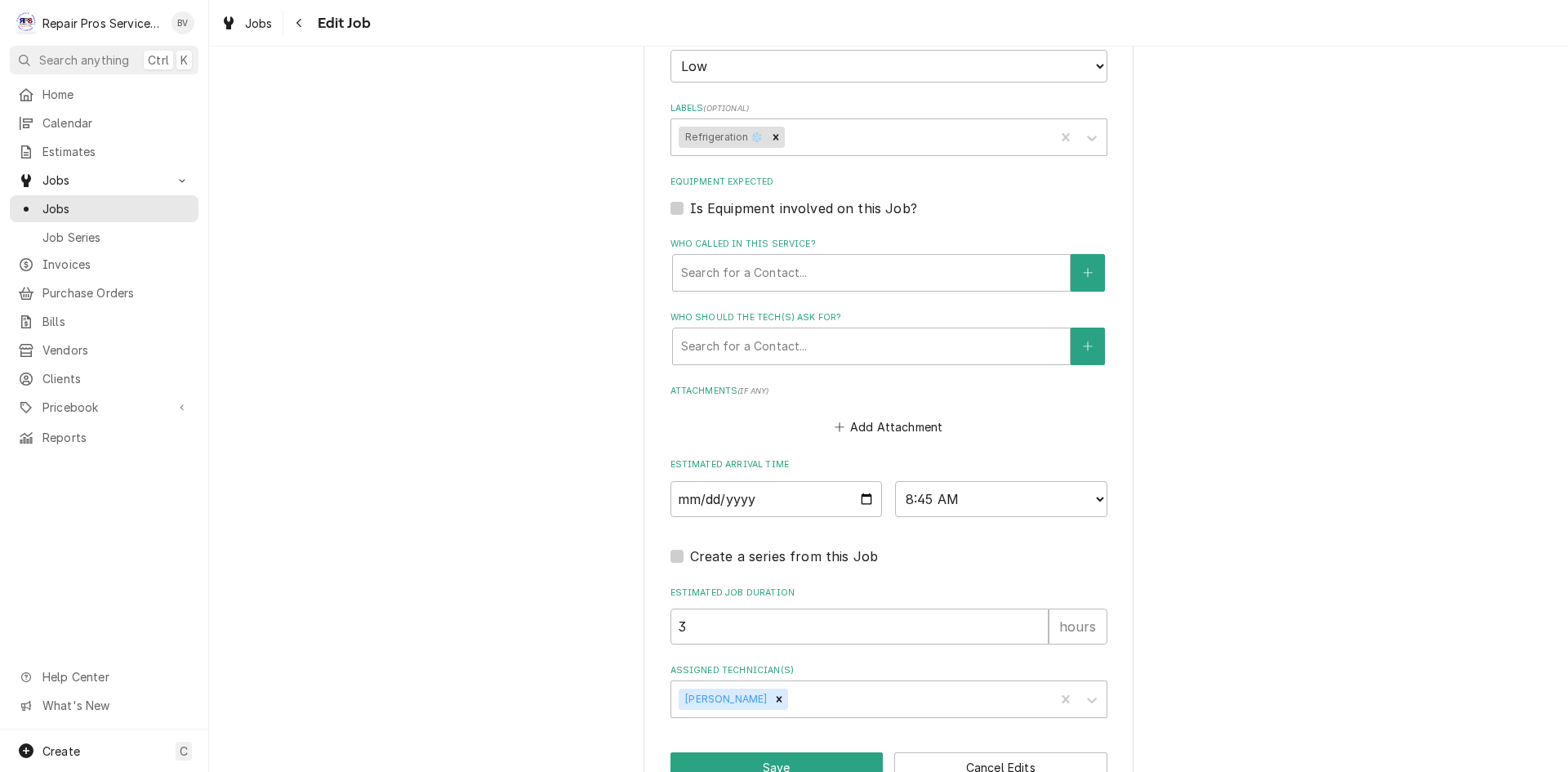
scroll to position [980, 0]
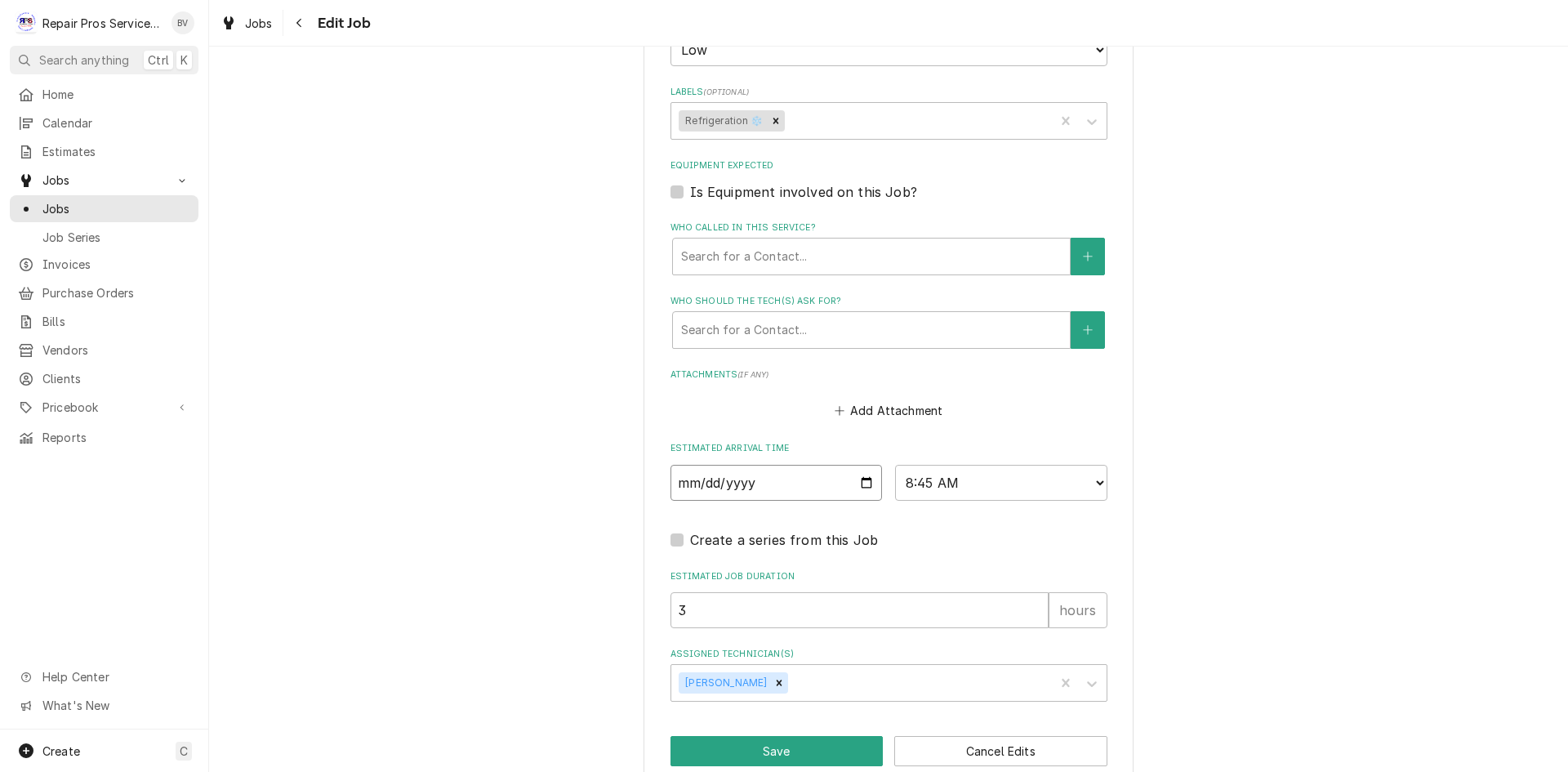
click at [863, 480] on input "[DATE]" at bounding box center [777, 482] width 212 height 36
type input "2025-08-15"
type textarea "x"
click at [1097, 481] on select "AM / PM 6:00 AM 6:15 AM 6:30 AM 6:45 AM 7:00 AM 7:15 AM 7:30 AM 7:45 AM 8:00 AM…" at bounding box center [1001, 482] width 212 height 36
select select "08:15:00"
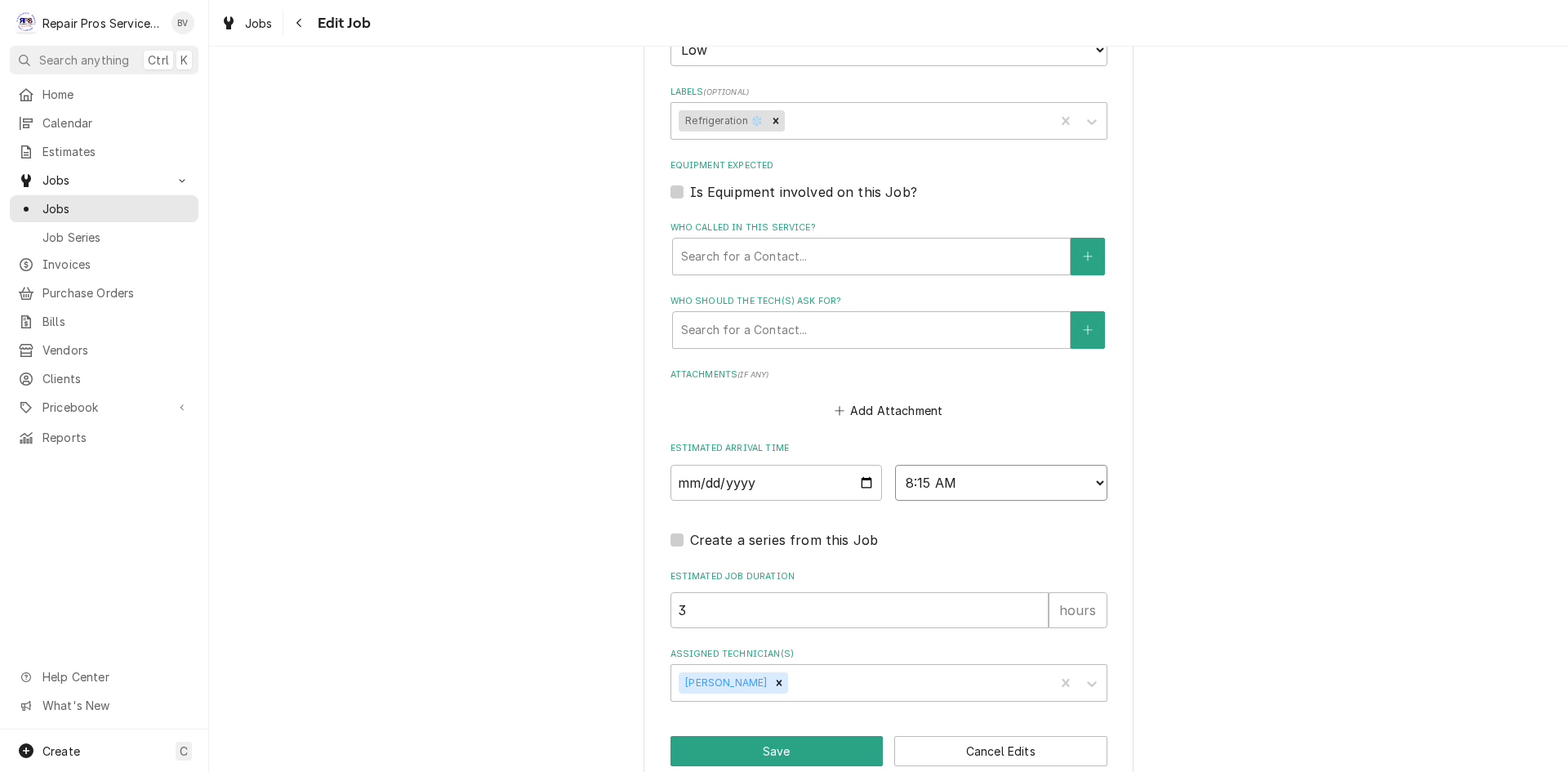
click at [895, 465] on select "AM / PM 6:00 AM 6:15 AM 6:30 AM 6:45 AM 7:00 AM 7:15 AM 7:30 AM 7:45 AM 8:00 AM…" at bounding box center [1001, 482] width 212 height 36
click at [870, 538] on div "Create a series from this Job" at bounding box center [889, 539] width 437 height 19
click at [771, 753] on button "Save" at bounding box center [777, 750] width 213 height 30
type textarea "x"
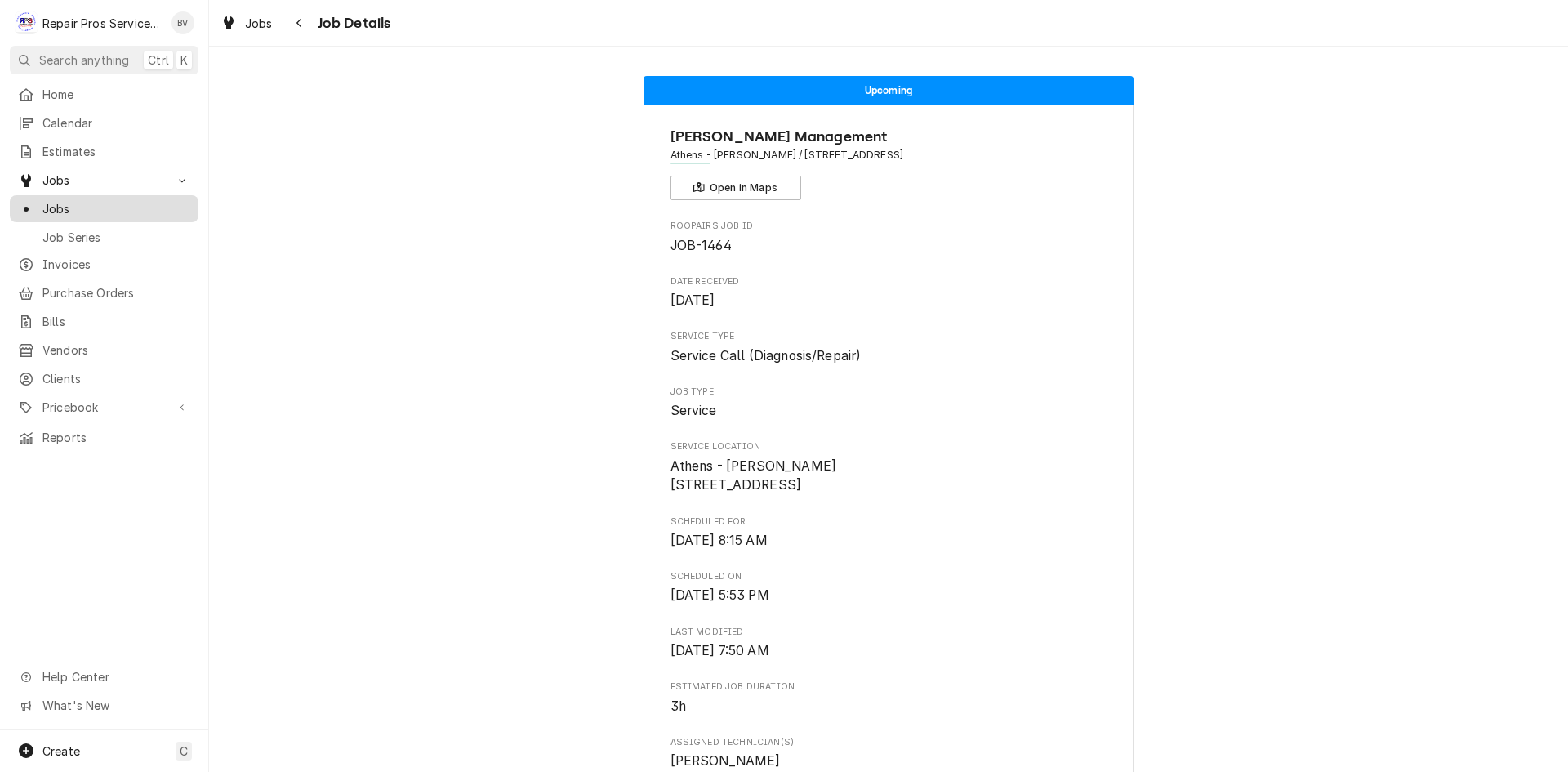
click at [51, 203] on span "Jobs" at bounding box center [116, 208] width 148 height 17
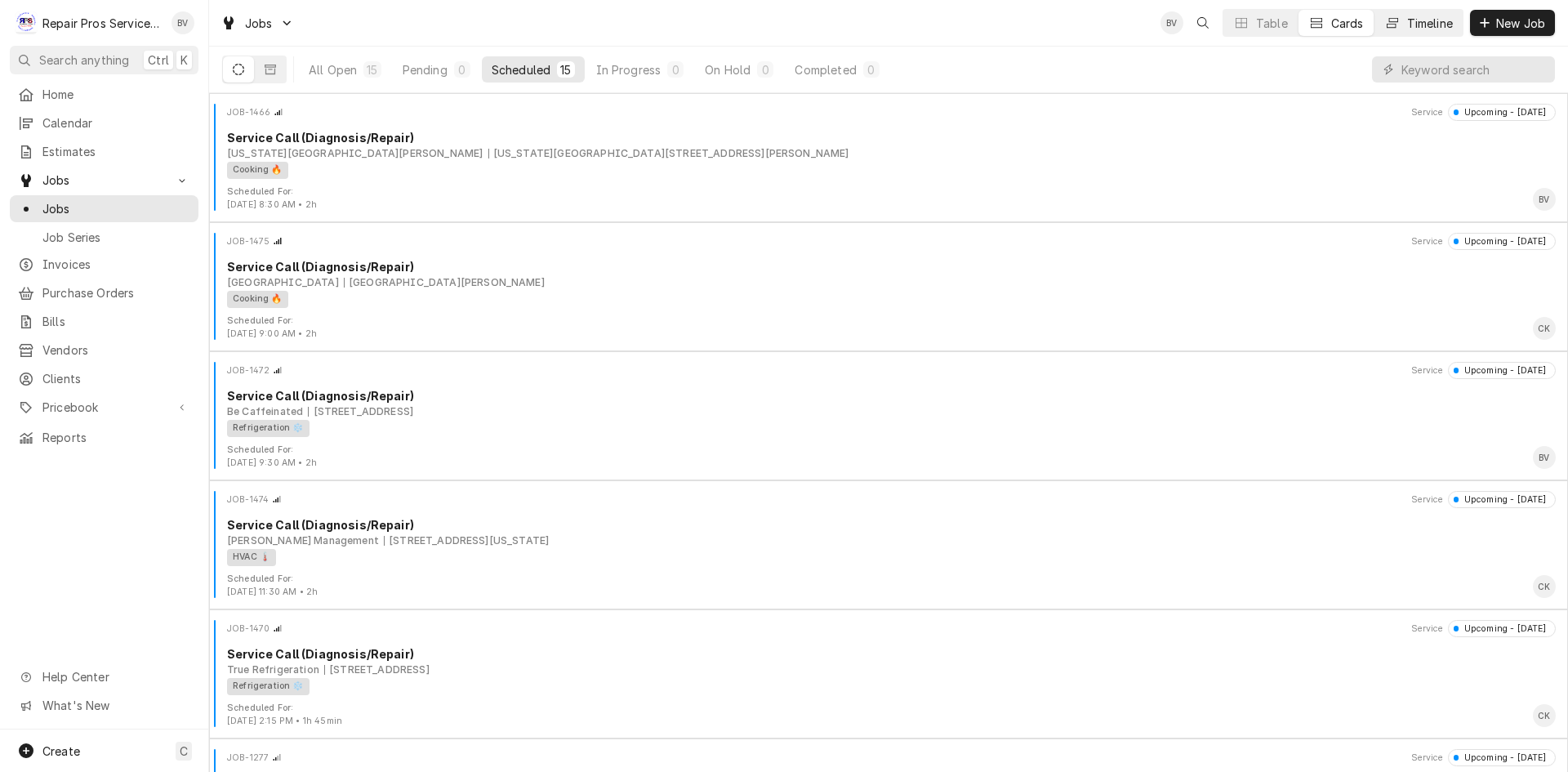
click at [1413, 26] on div "Timeline" at bounding box center [1430, 23] width 46 height 17
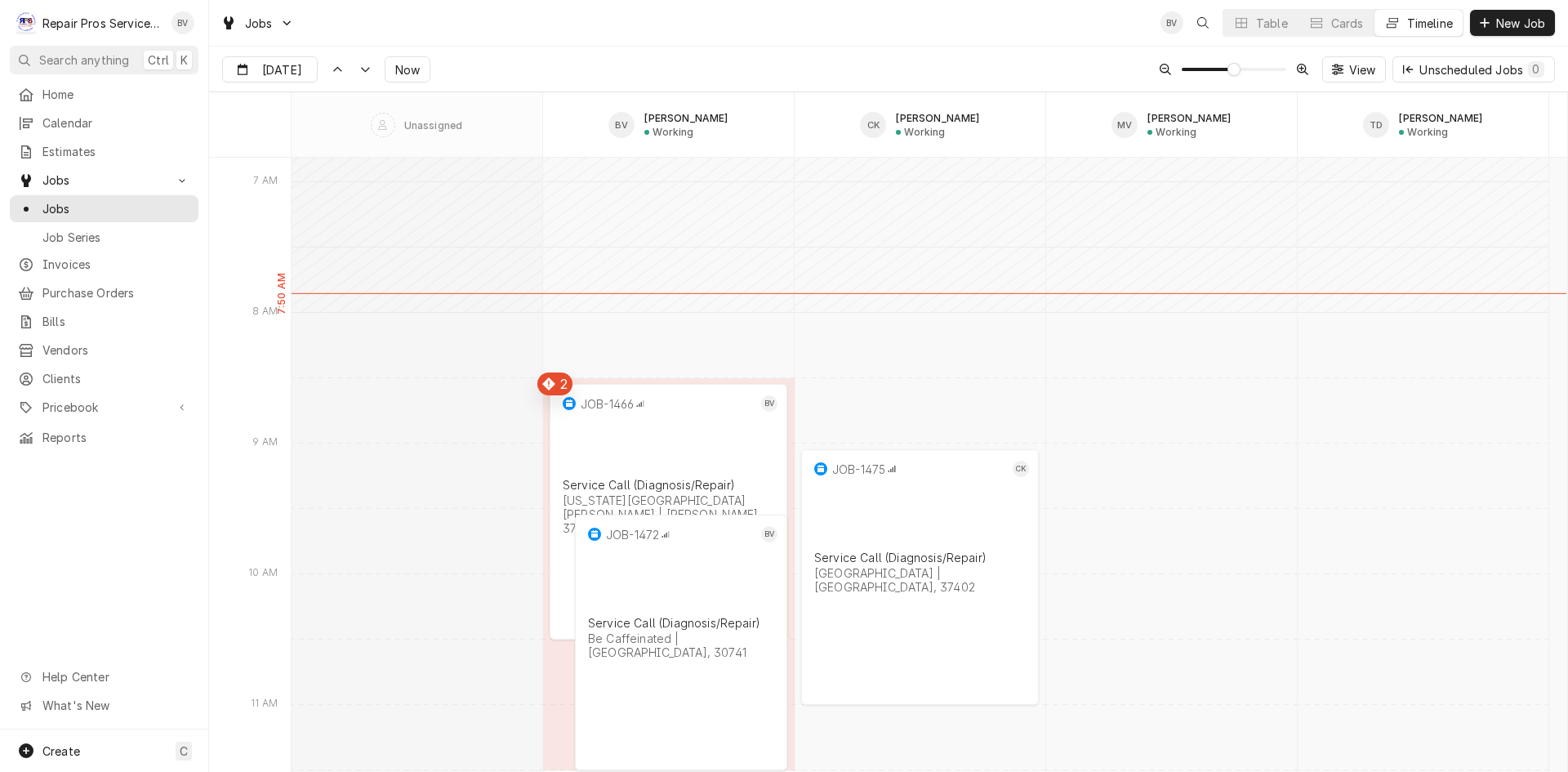
scroll to position [12287, 0]
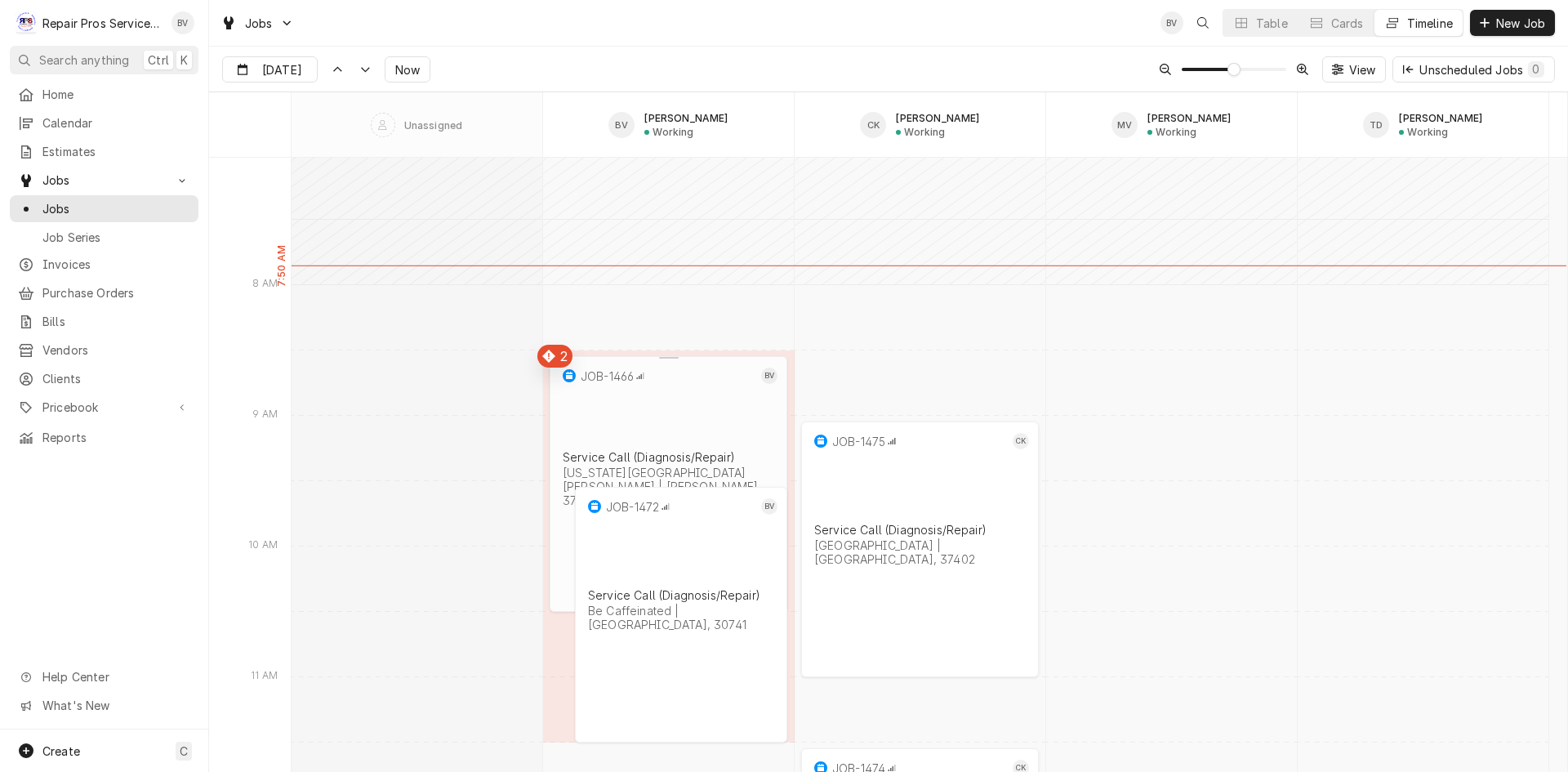
click at [670, 421] on div "JOB-1466 BV Service Call (Diagnosis/Repair) [US_STATE][GEOGRAPHIC_DATA][PERSON_…" at bounding box center [669, 469] width 238 height 226
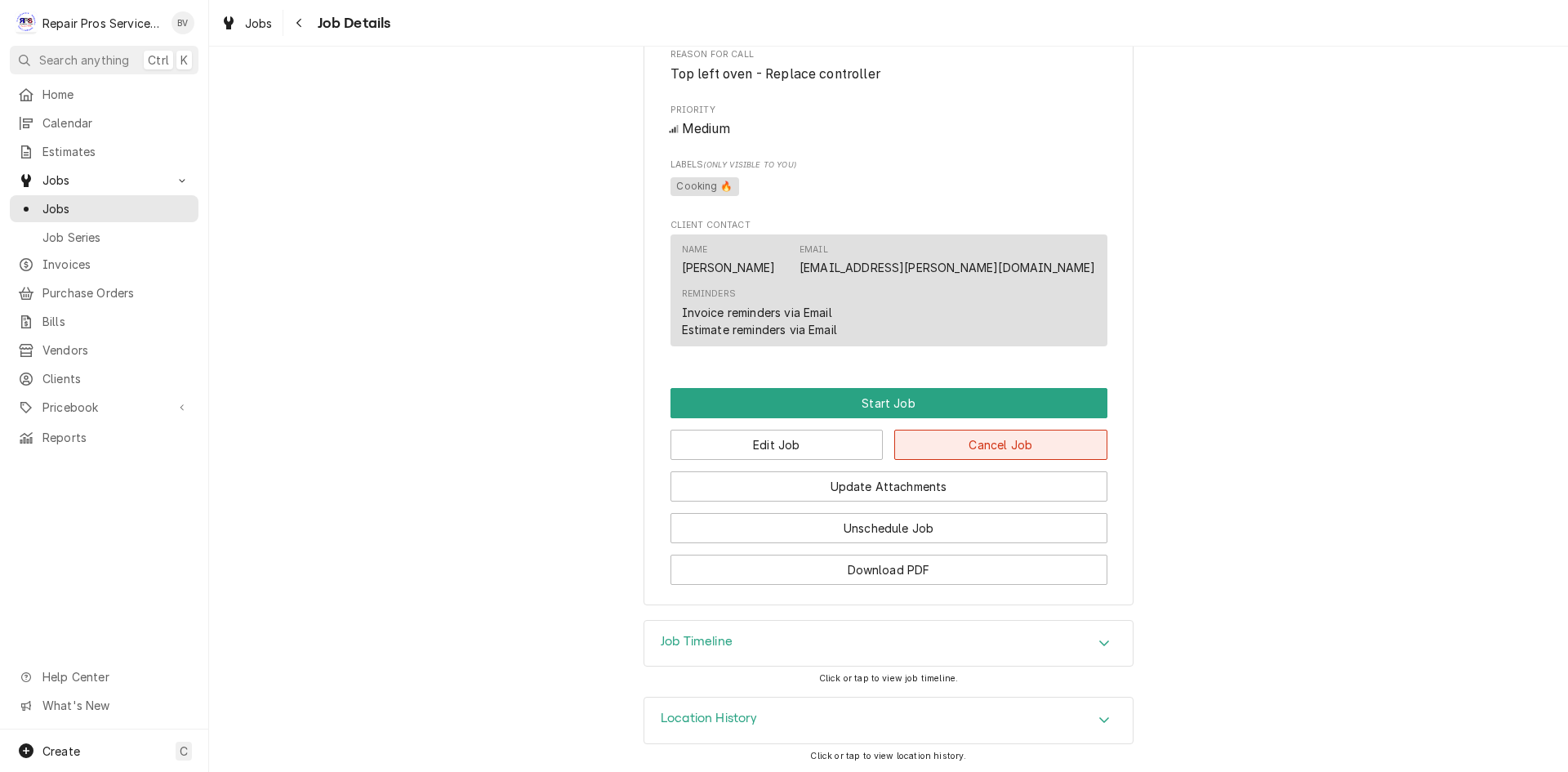
scroll to position [745, 0]
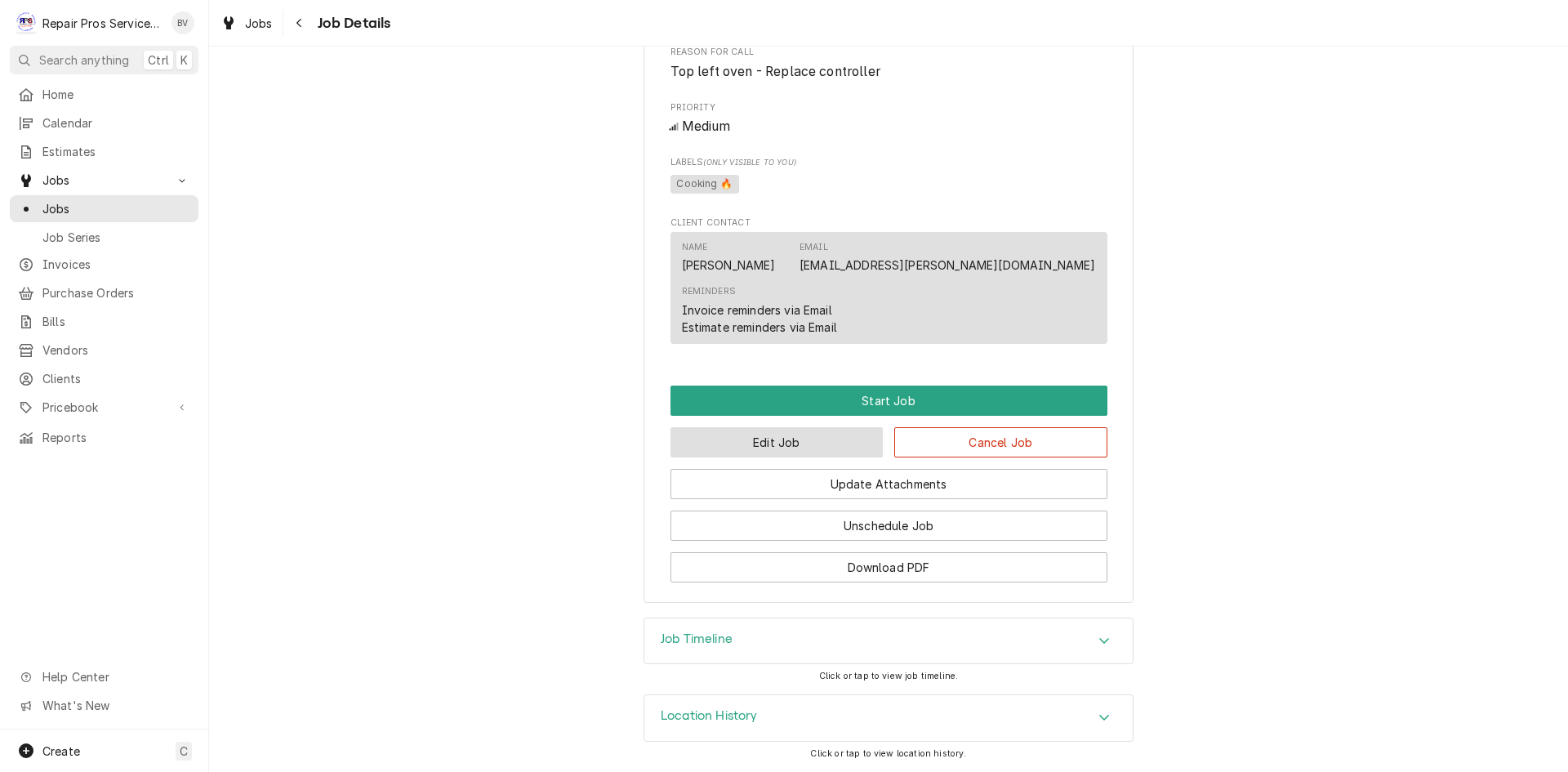
click at [750, 443] on button "Edit Job" at bounding box center [777, 442] width 213 height 30
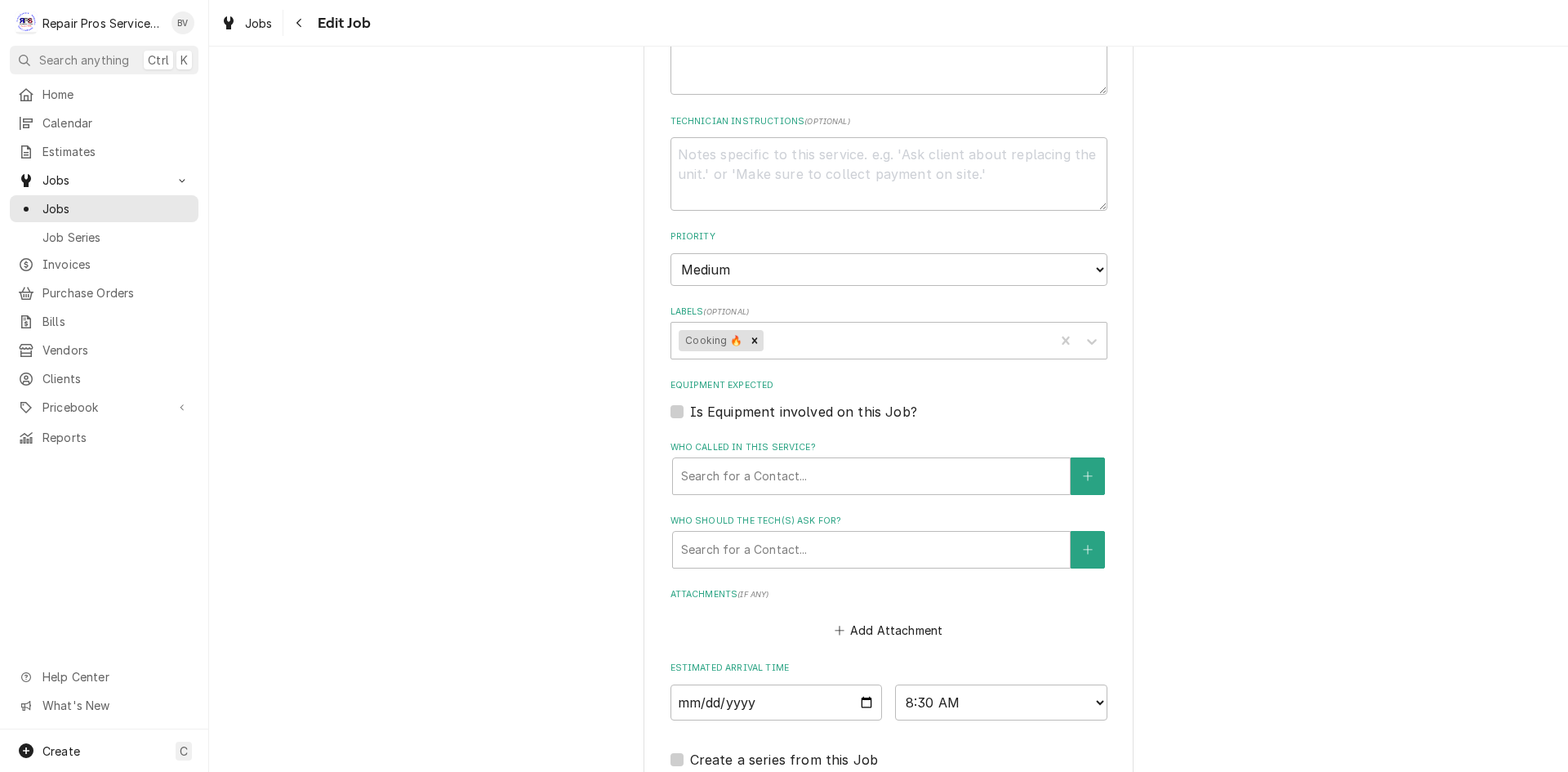
scroll to position [980, 0]
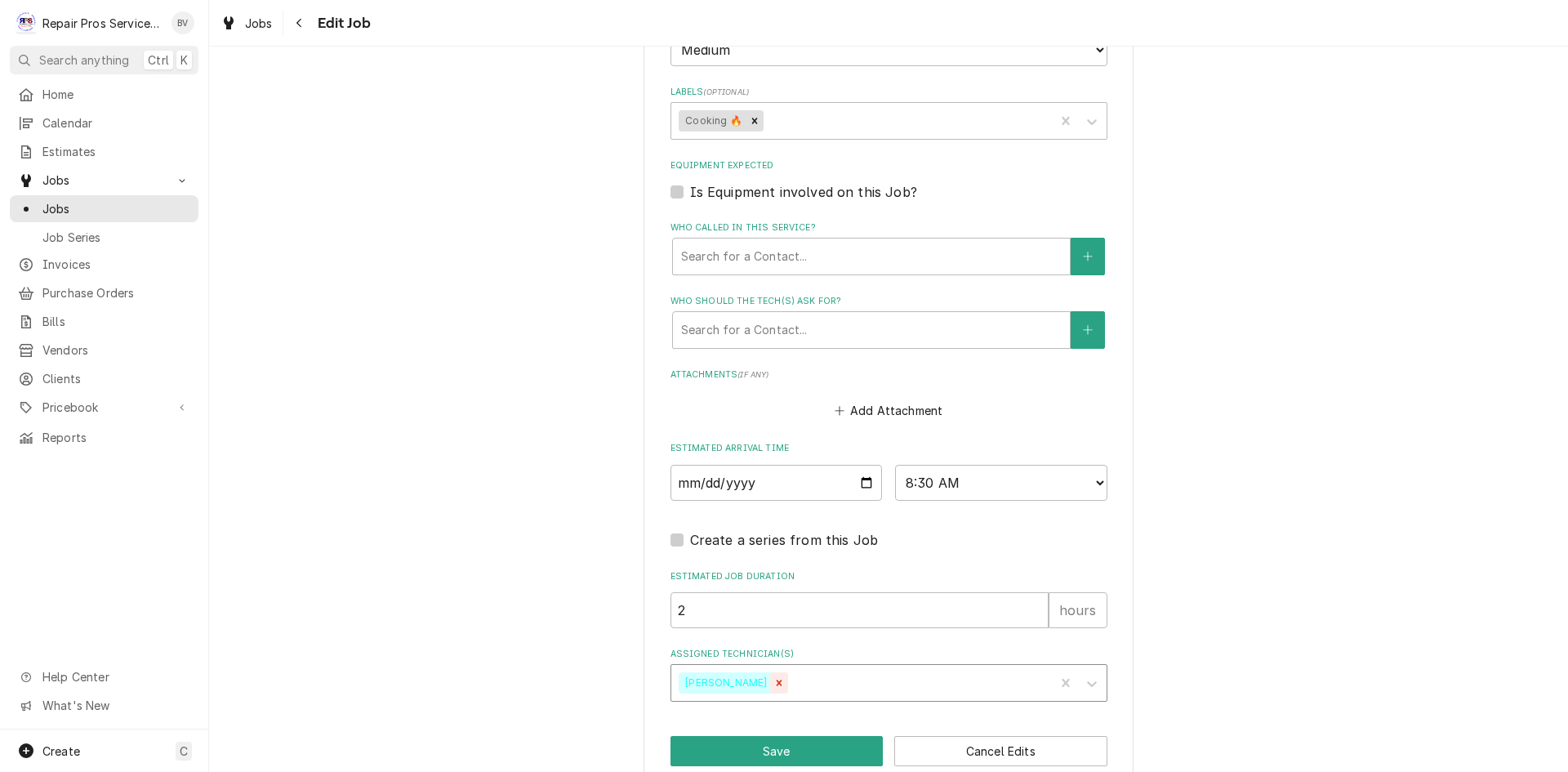
click at [774, 685] on icon "Remove Brian Volker" at bounding box center [779, 682] width 12 height 12
click at [715, 688] on div "Assigned Technician(s)" at bounding box center [874, 682] width 389 height 29
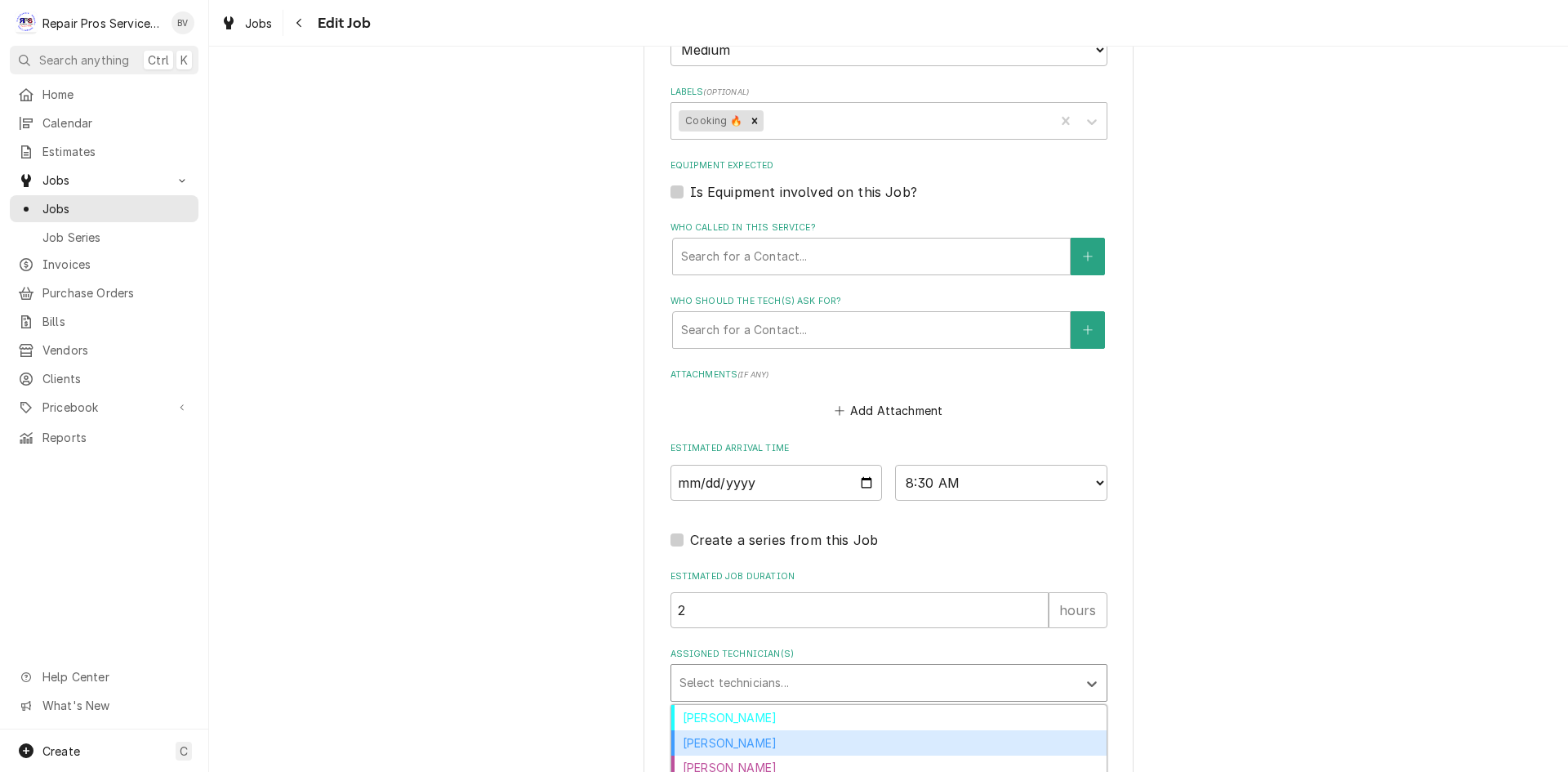
click at [713, 743] on div "[PERSON_NAME]" at bounding box center [889, 743] width 435 height 26
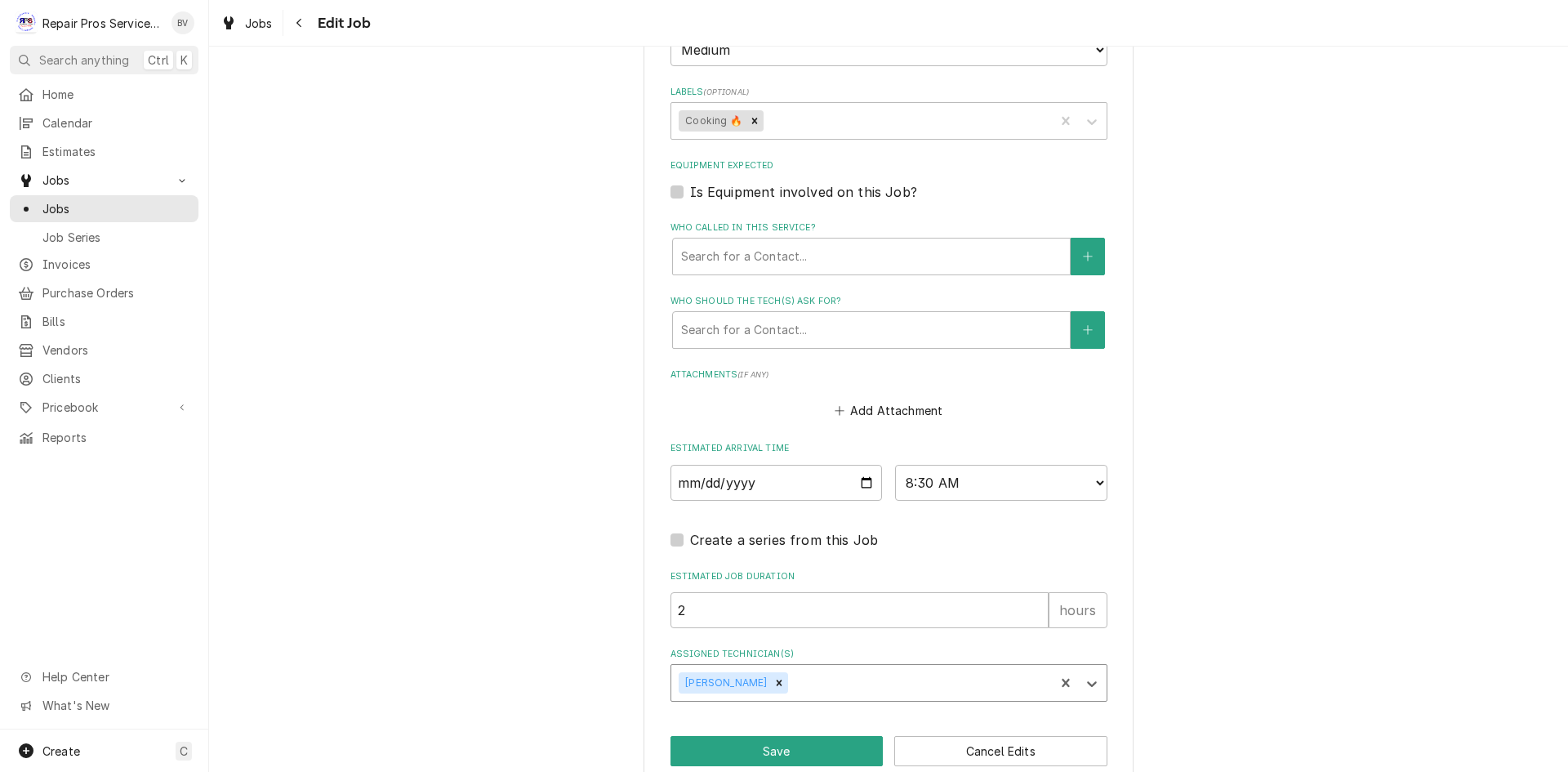
type textarea "x"
click at [1091, 481] on select "AM / PM 6:00 AM 6:15 AM 6:30 AM 6:45 AM 7:00 AM 7:15 AM 7:30 AM 7:45 AM 8:00 AM…" at bounding box center [1001, 482] width 212 height 36
select select "09:15:00"
click at [895, 465] on select "AM / PM 6:00 AM 6:15 AM 6:30 AM 6:45 AM 7:00 AM 7:15 AM 7:30 AM 7:45 AM 8:00 AM…" at bounding box center [1001, 482] width 212 height 36
click at [764, 746] on button "Save" at bounding box center [777, 750] width 213 height 30
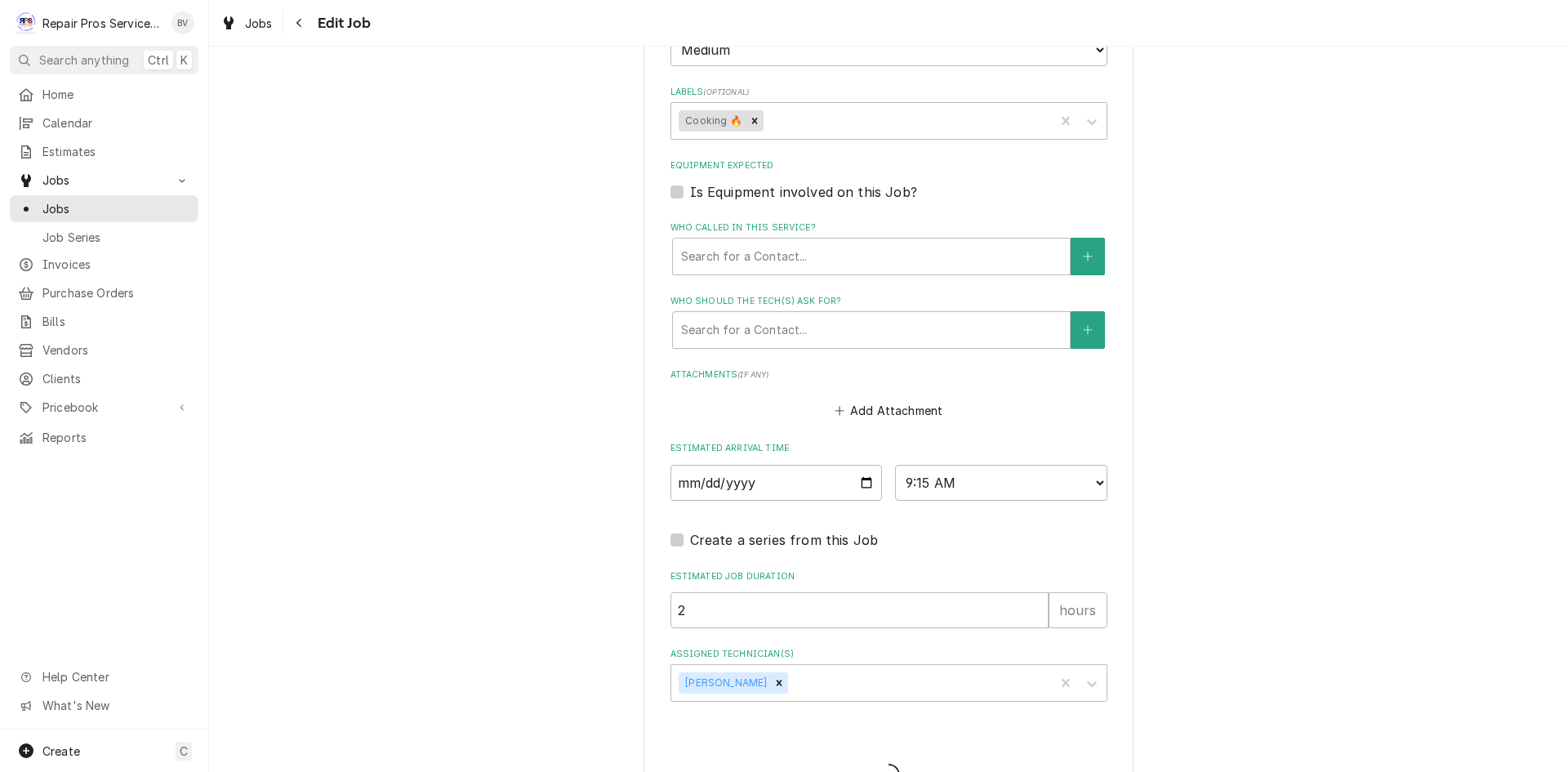
type textarea "x"
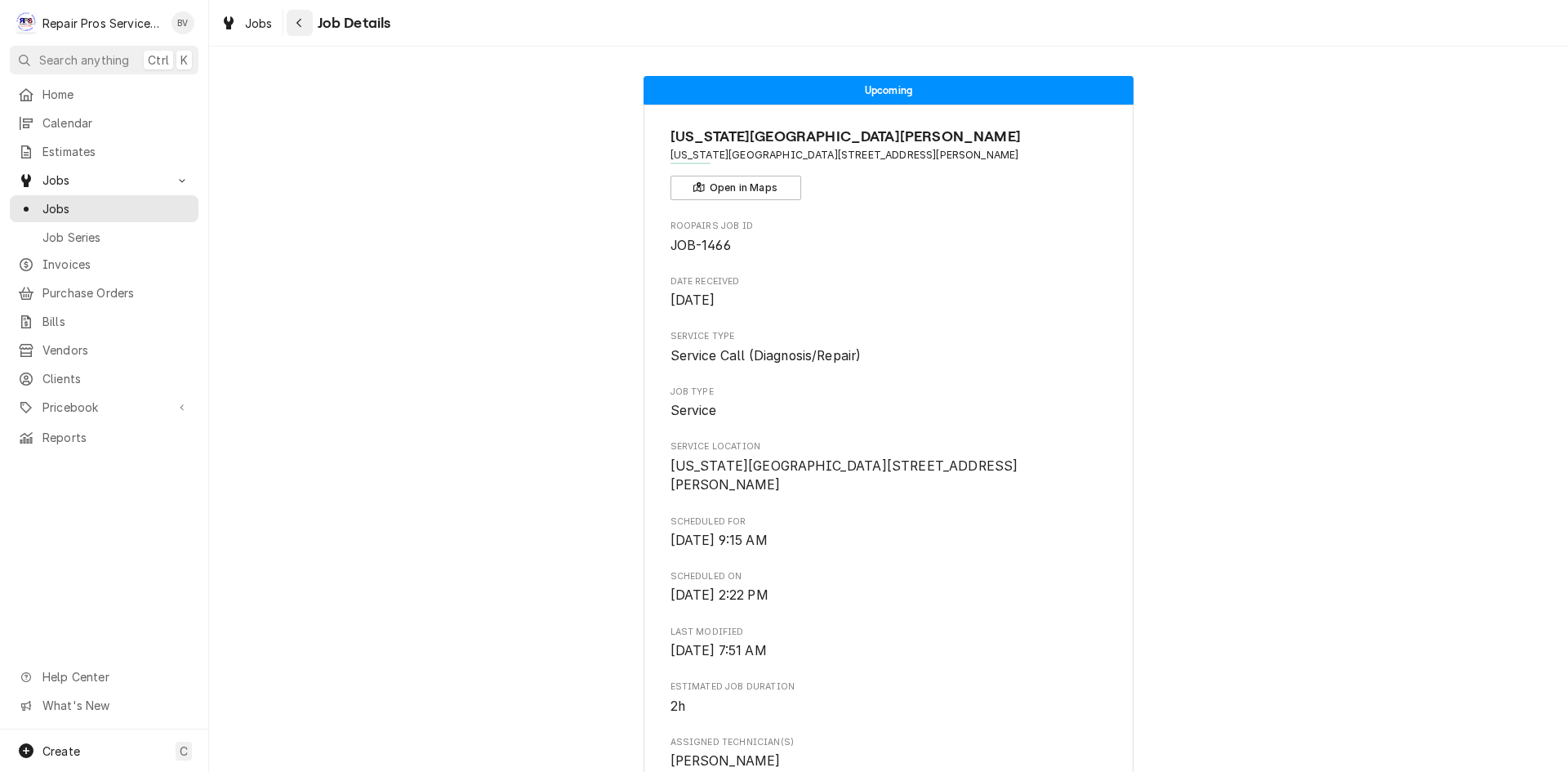
click at [297, 20] on icon "Navigate back" at bounding box center [300, 23] width 7 height 12
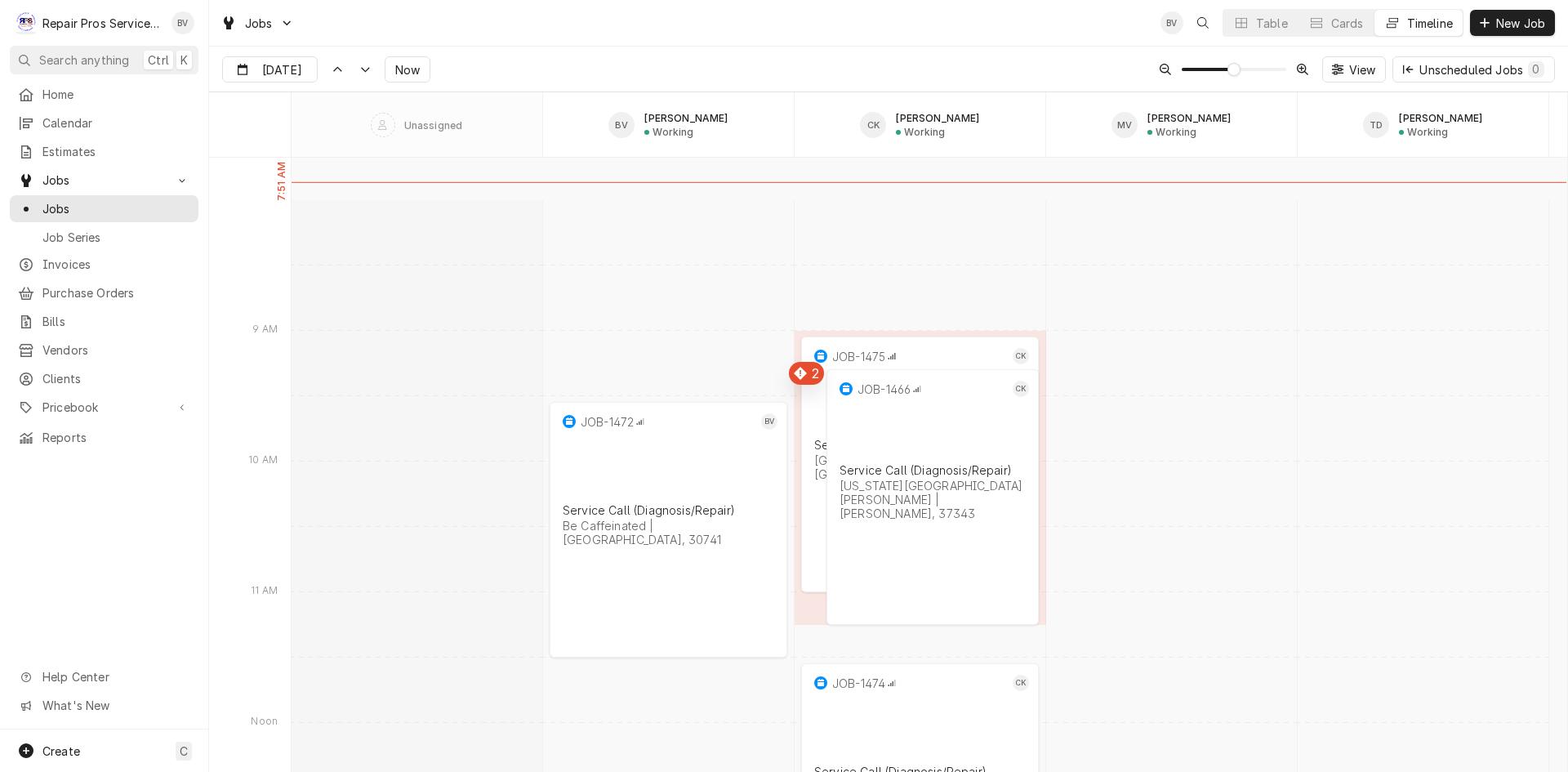
scroll to position [13267, 0]
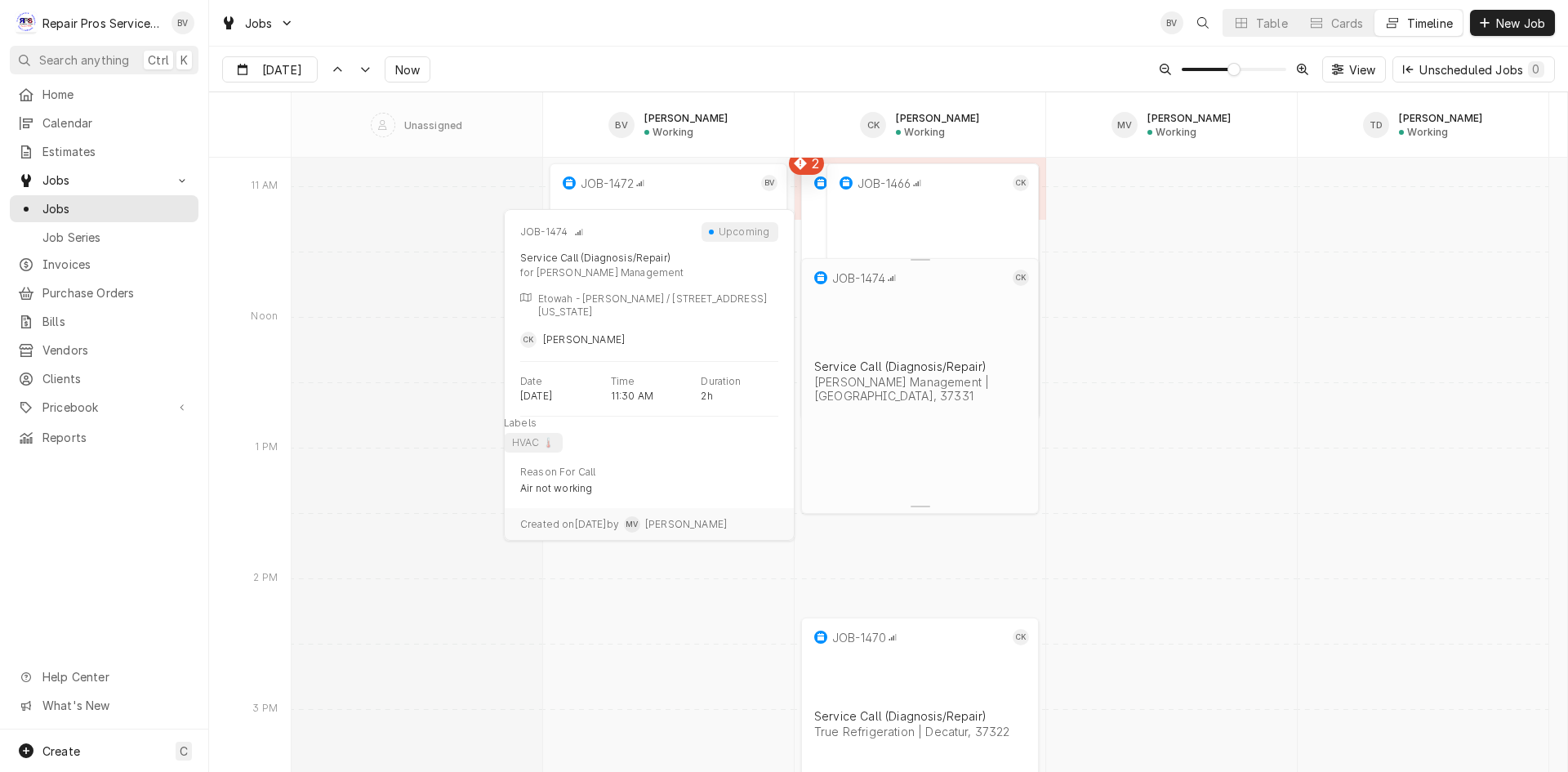
click at [916, 352] on div "JOB-1474 CK Service Call (Diagnosis/Repair) [PERSON_NAME] Management | [GEOGRAP…" at bounding box center [920, 370] width 238 height 226
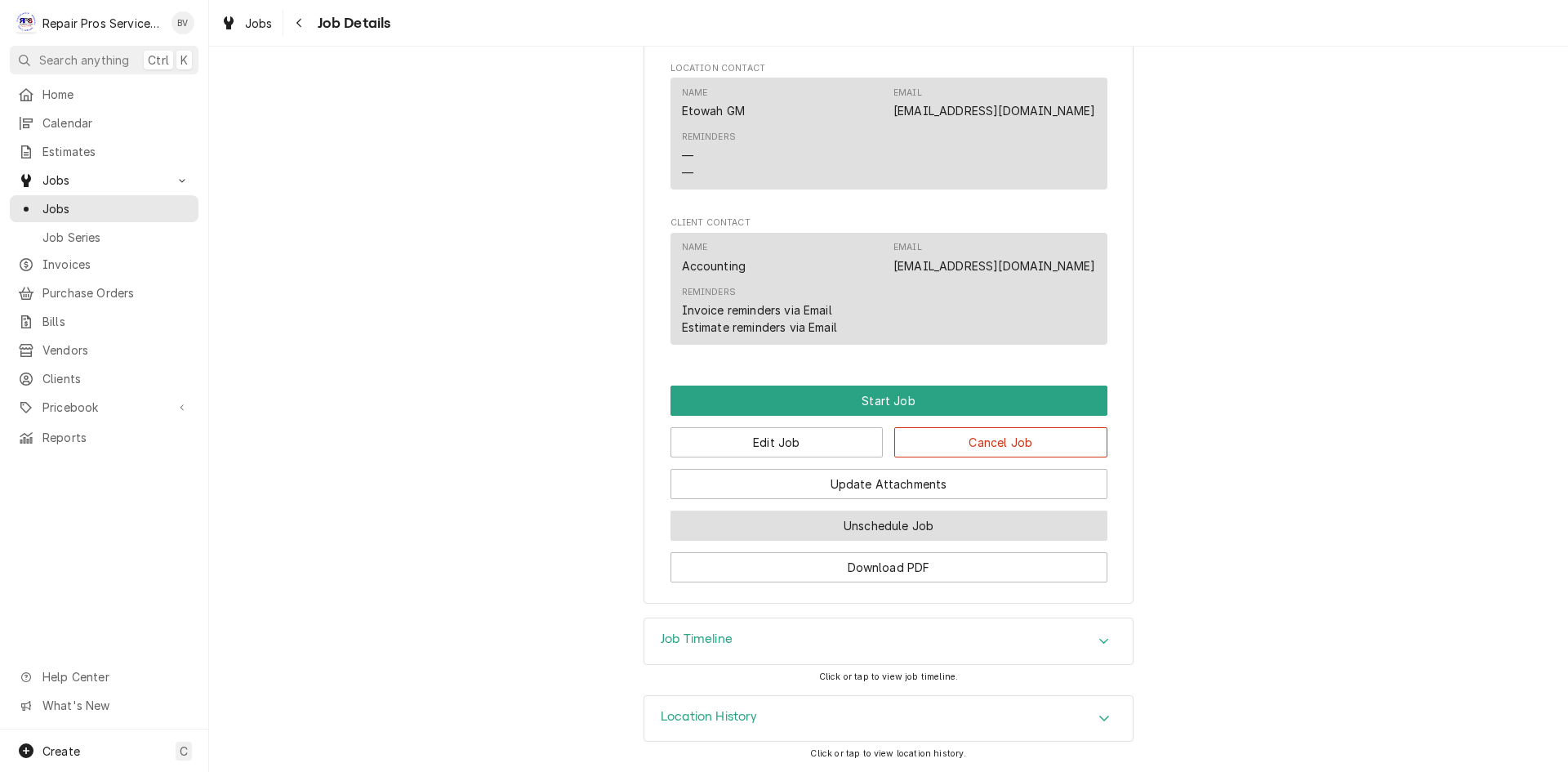
scroll to position [919, 0]
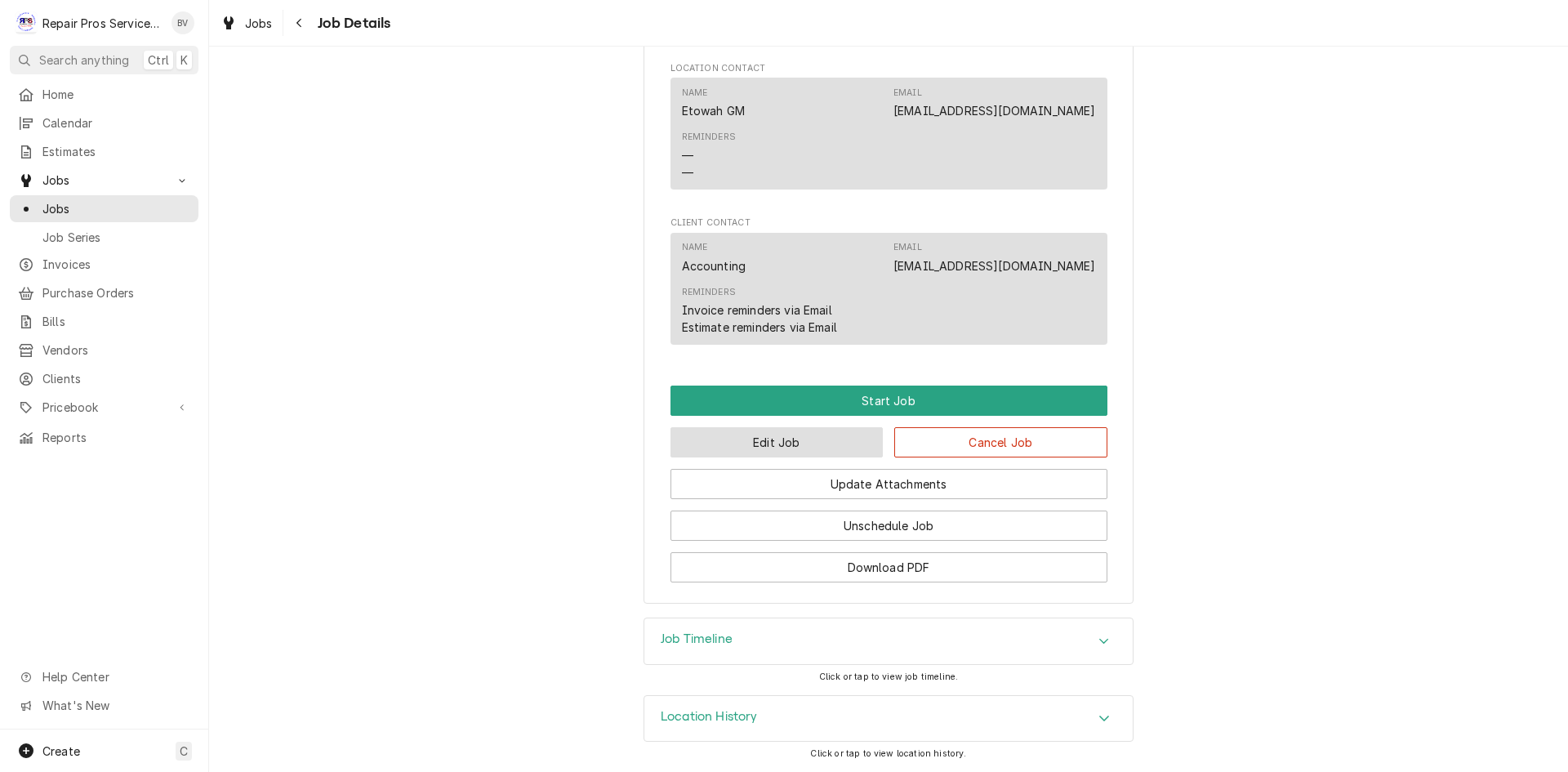
click at [790, 446] on button "Edit Job" at bounding box center [777, 442] width 213 height 30
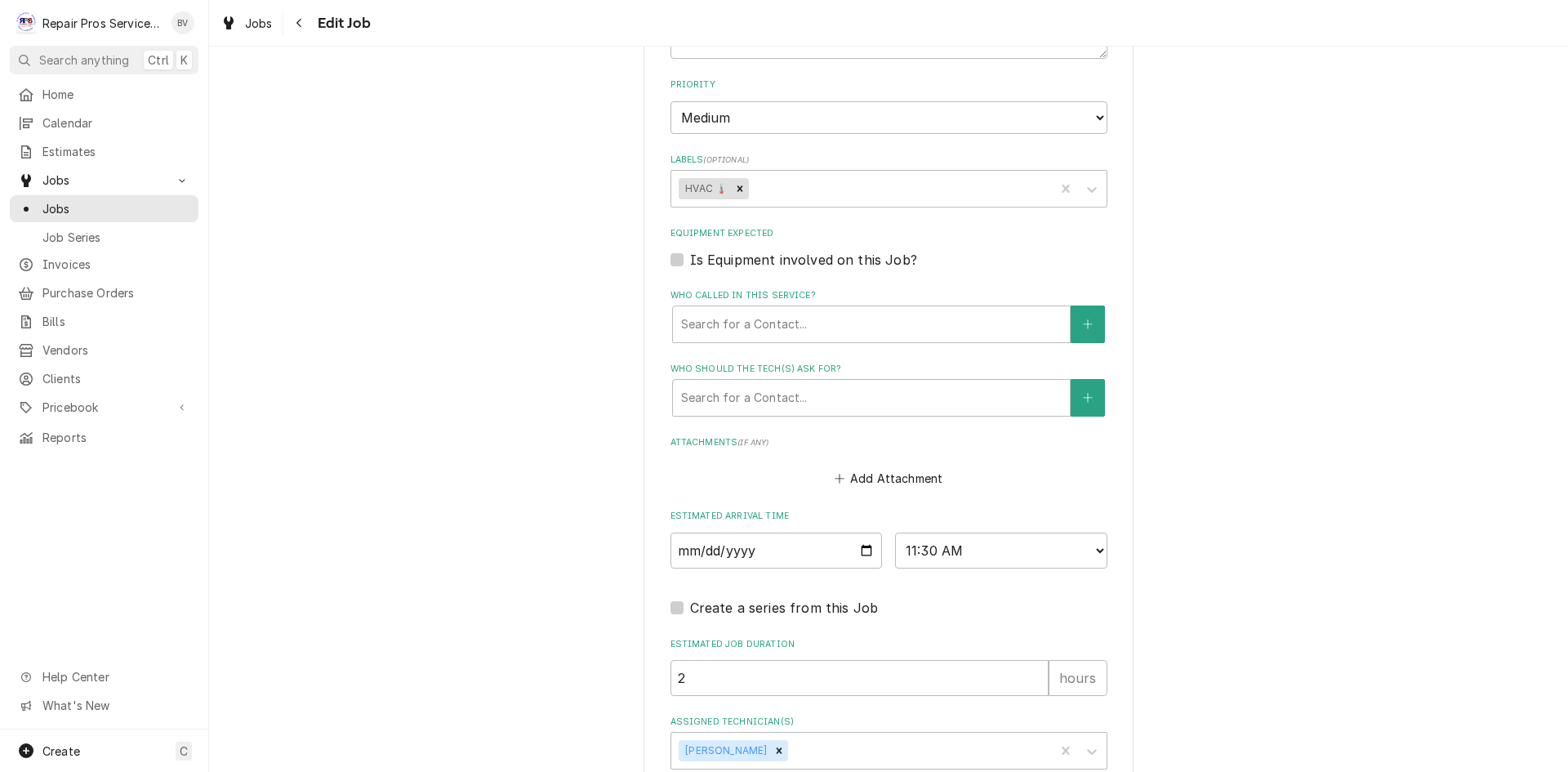
scroll to position [980, 0]
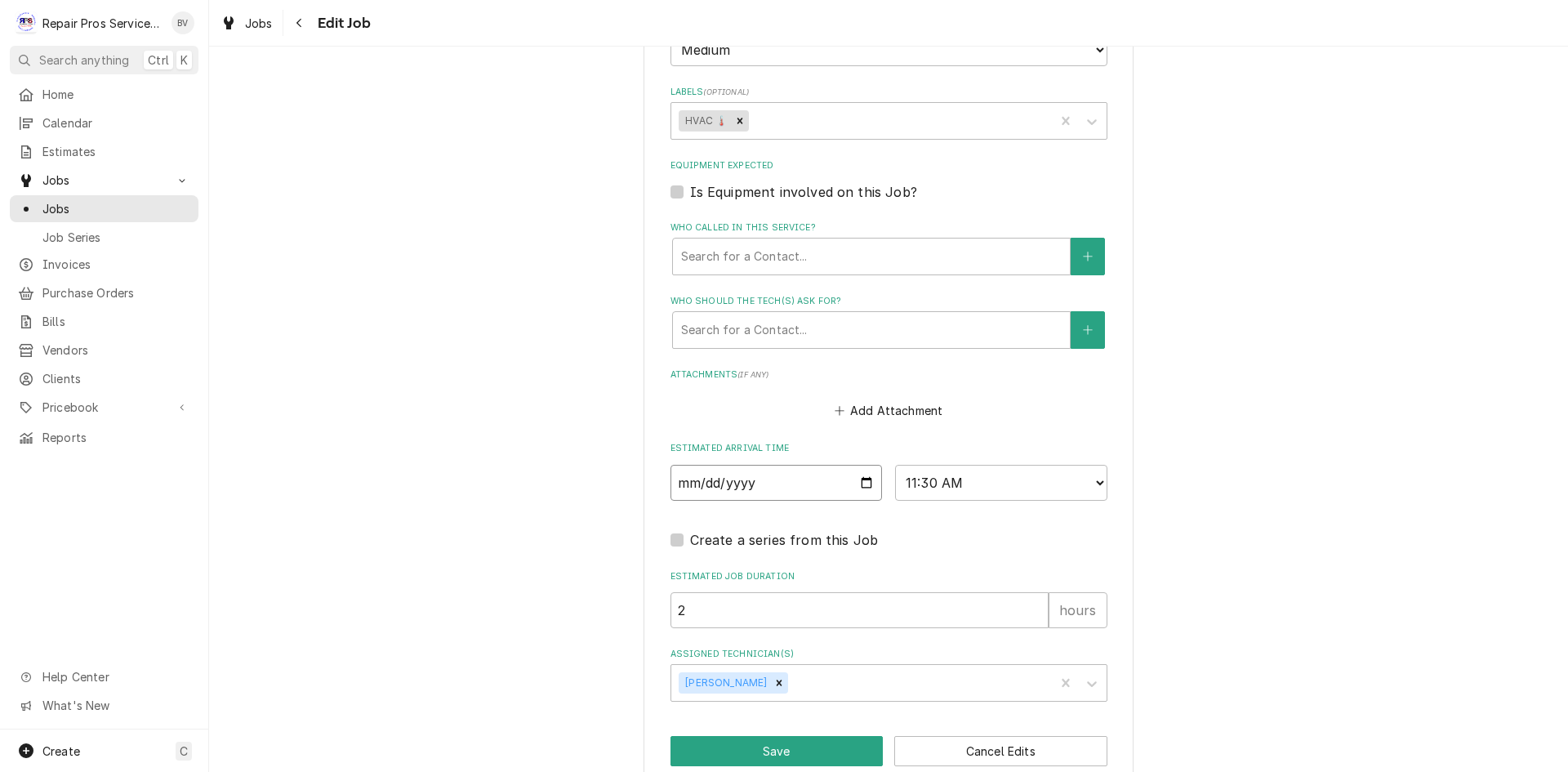
click at [860, 486] on input "[DATE]" at bounding box center [777, 482] width 212 height 36
click at [908, 530] on div "Create a series from this Job" at bounding box center [889, 539] width 437 height 19
click at [774, 679] on icon "Remove Caleb Kvale" at bounding box center [779, 682] width 12 height 12
click at [694, 690] on div "Assigned Technician(s)" at bounding box center [874, 682] width 389 height 29
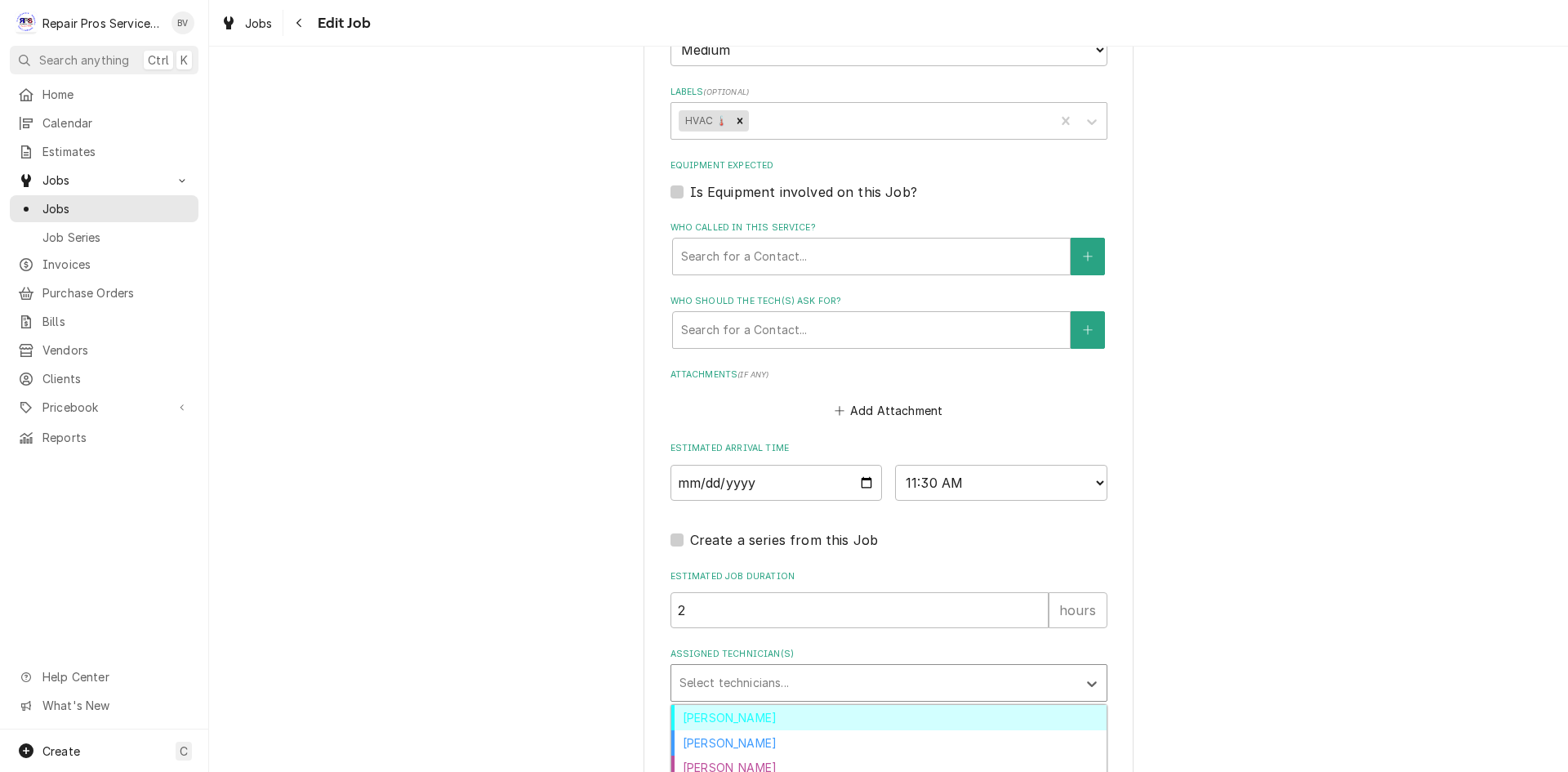
click at [716, 719] on div "[PERSON_NAME]" at bounding box center [889, 717] width 435 height 26
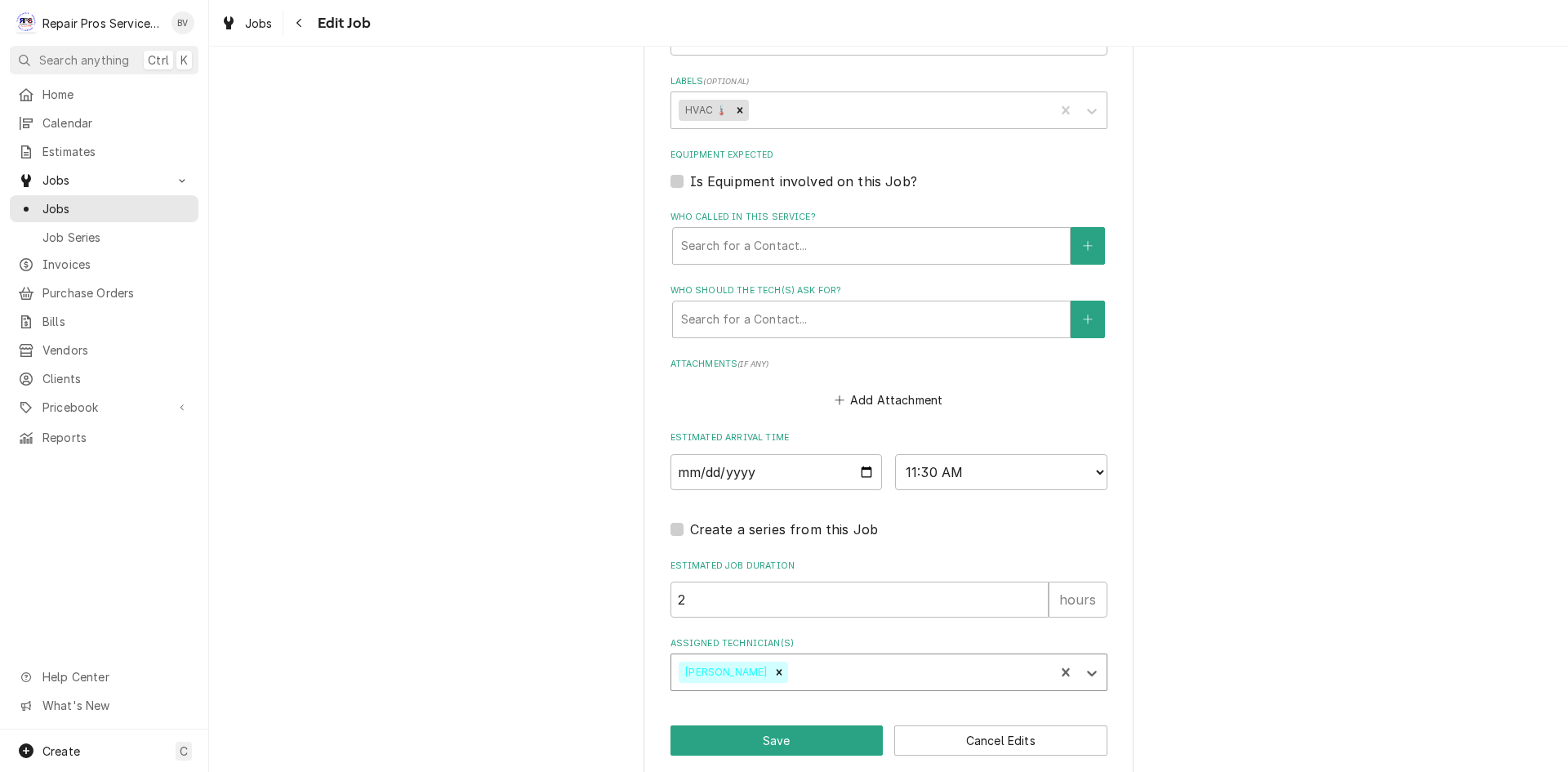
scroll to position [1010, 0]
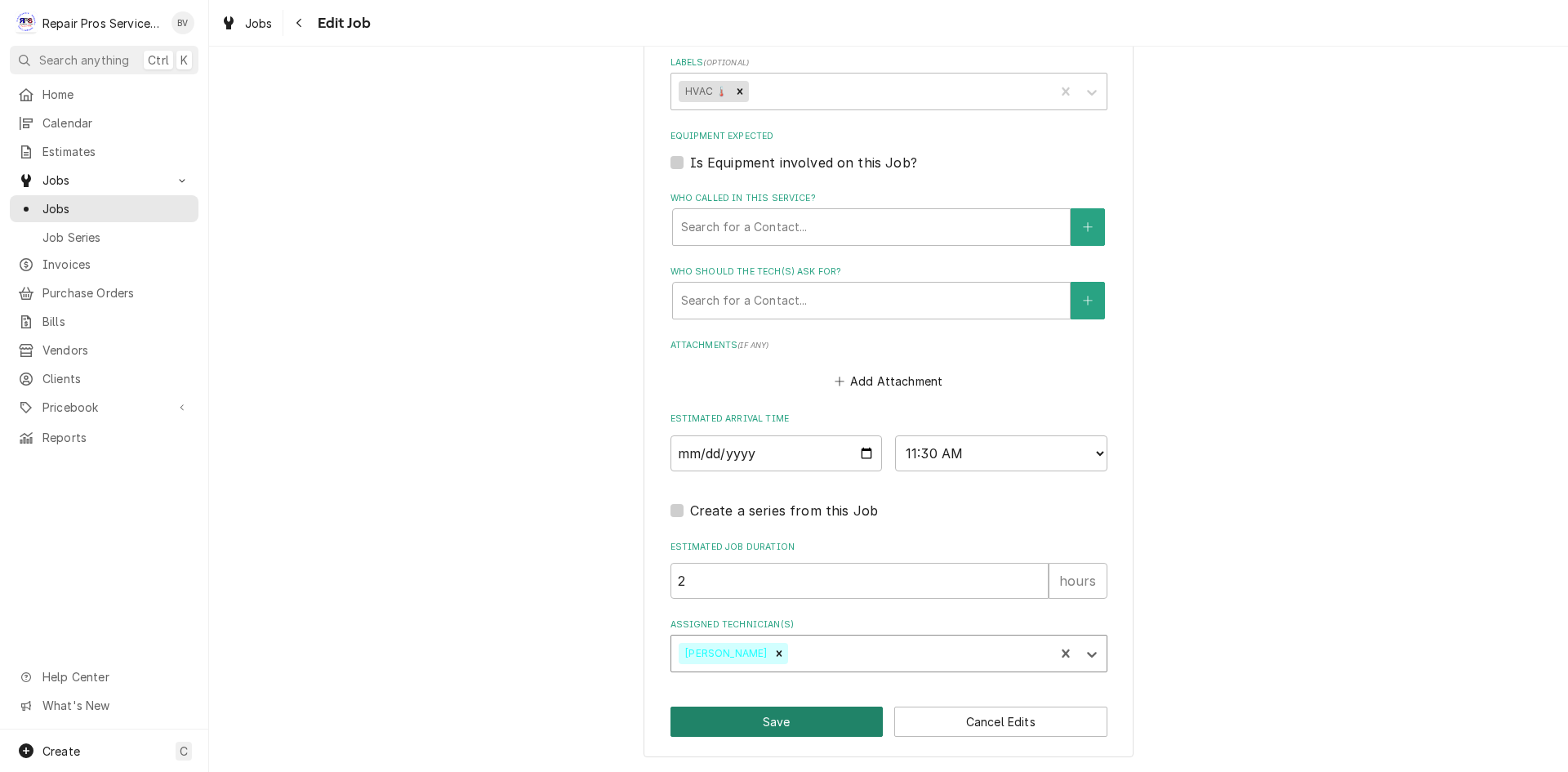
click at [768, 724] on button "Save" at bounding box center [777, 721] width 213 height 30
type textarea "x"
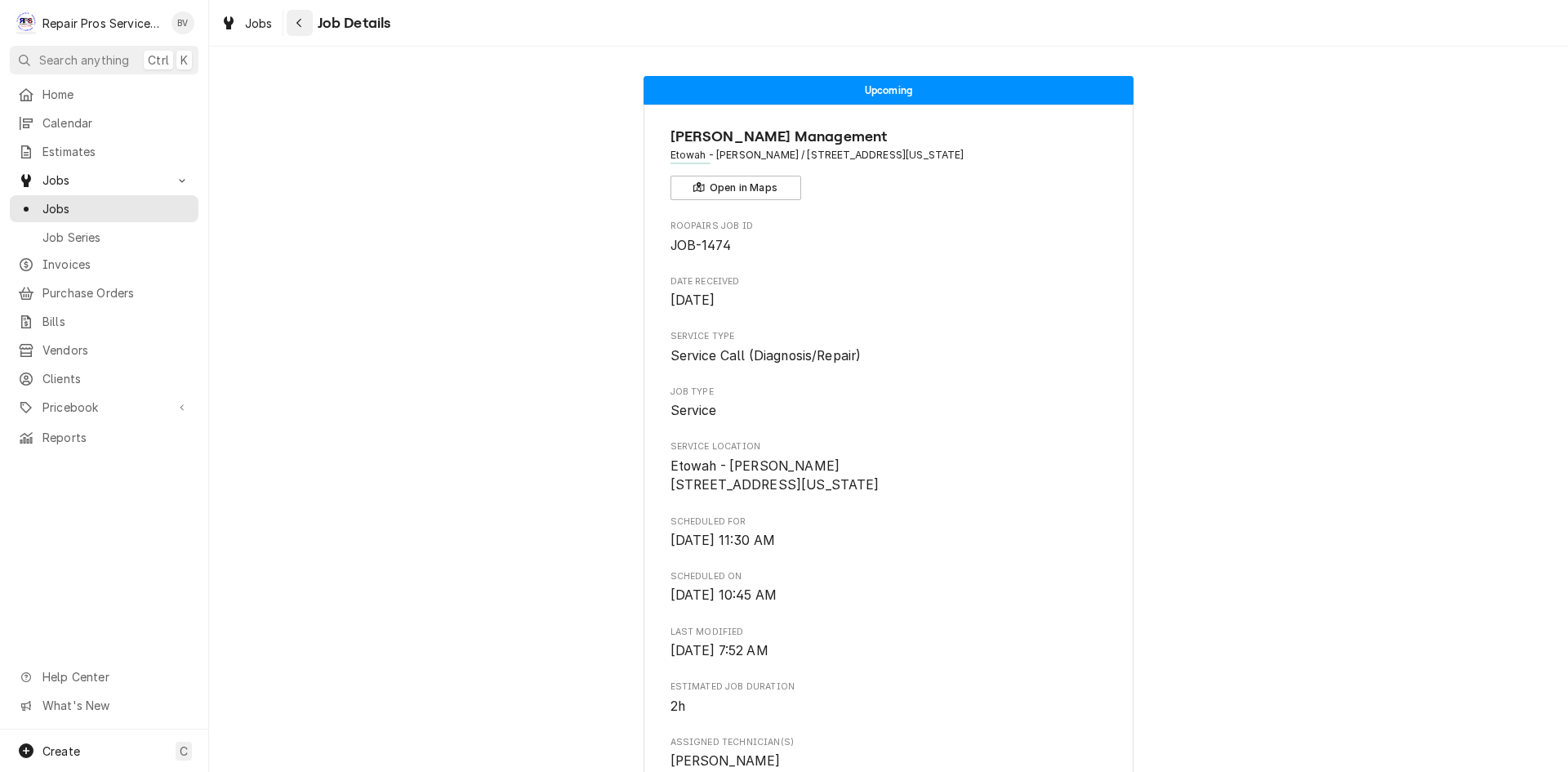
click at [297, 22] on icon "Navigate back" at bounding box center [300, 23] width 7 height 12
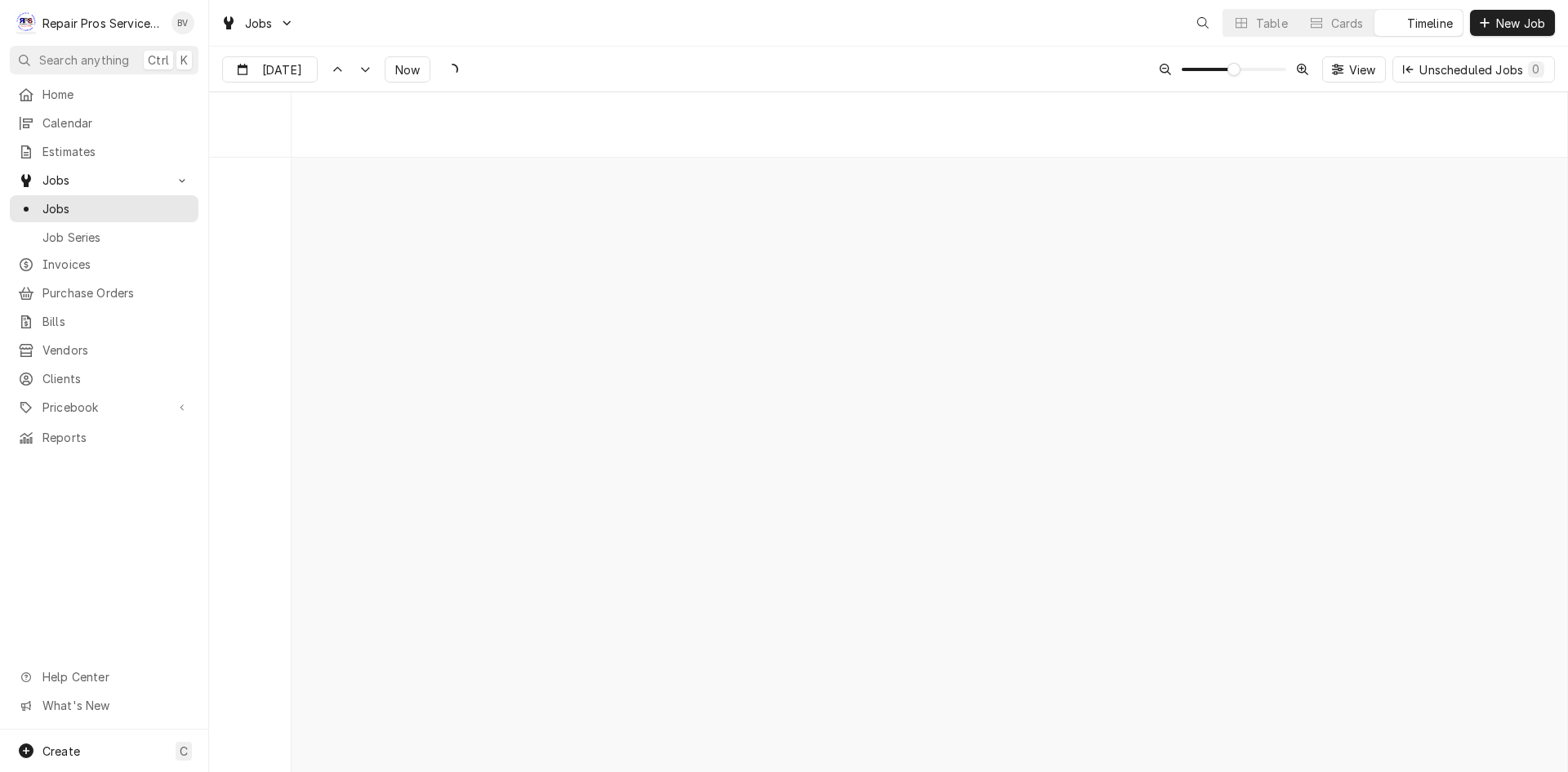
scroll to position [12777, 0]
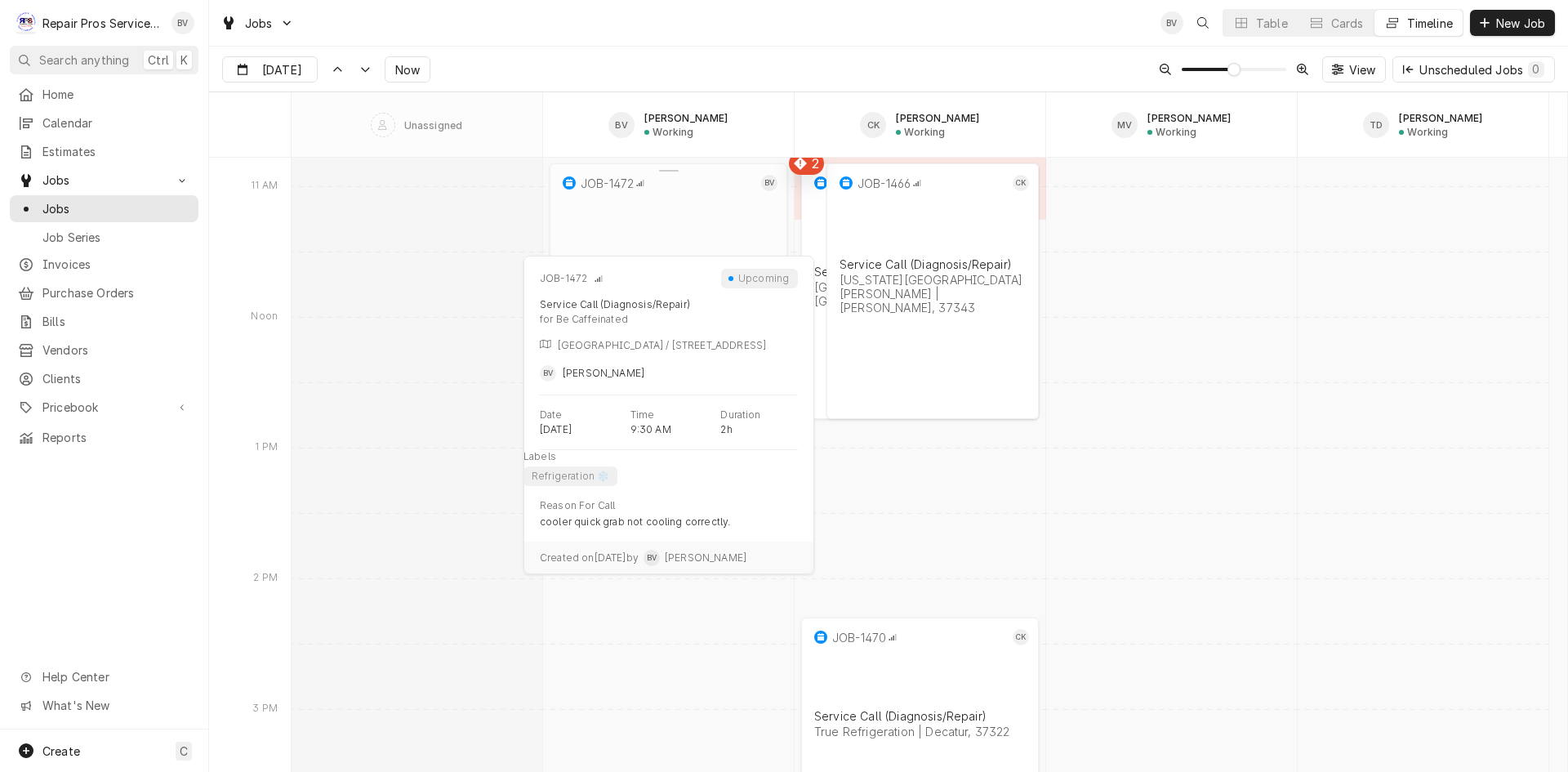
click at [679, 261] on div "Service Call (Diagnosis/Repair) Be Caffeinated | [GEOGRAPHIC_DATA], 30741" at bounding box center [668, 286] width 218 height 50
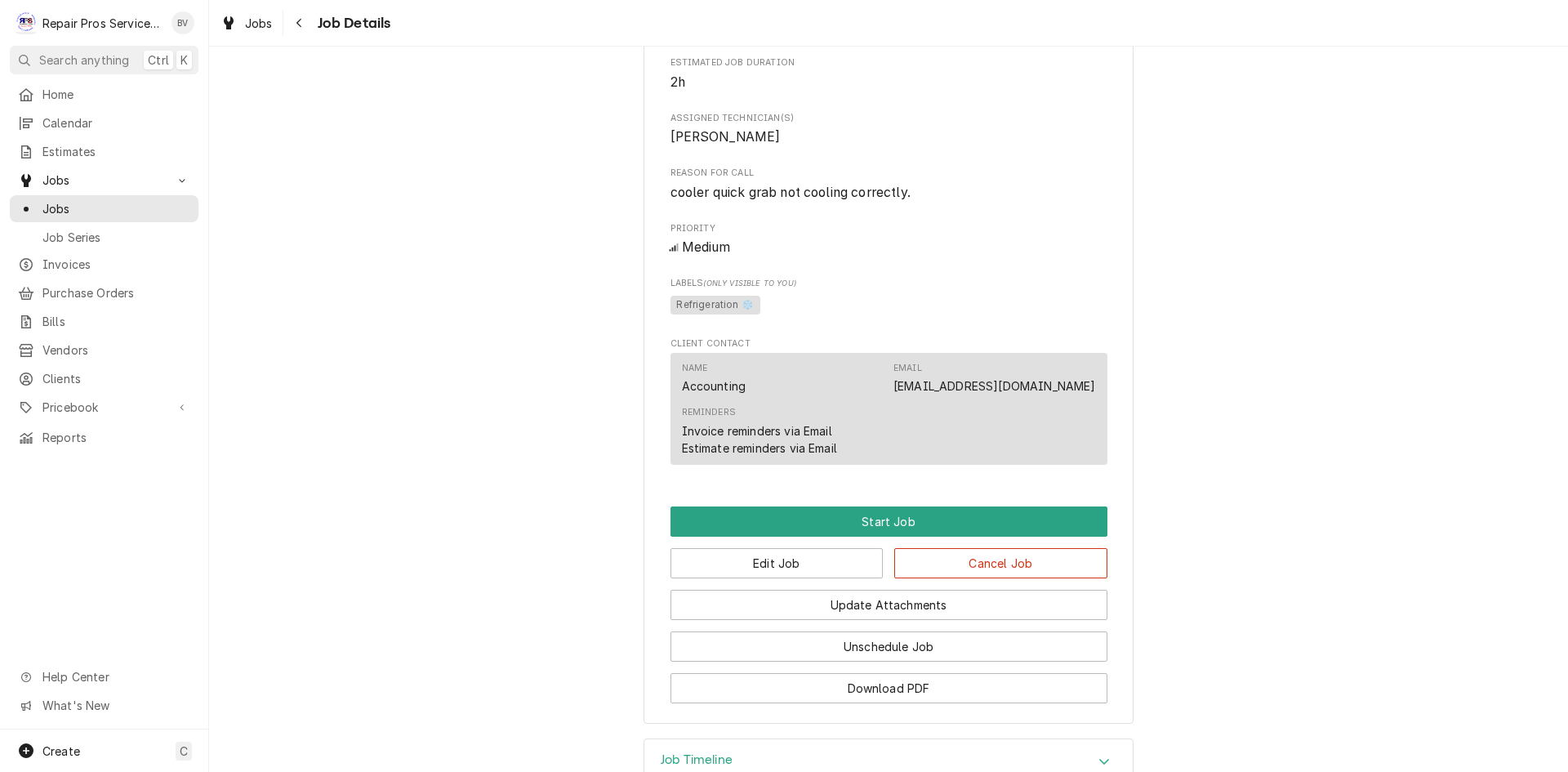
scroll to position [653, 0]
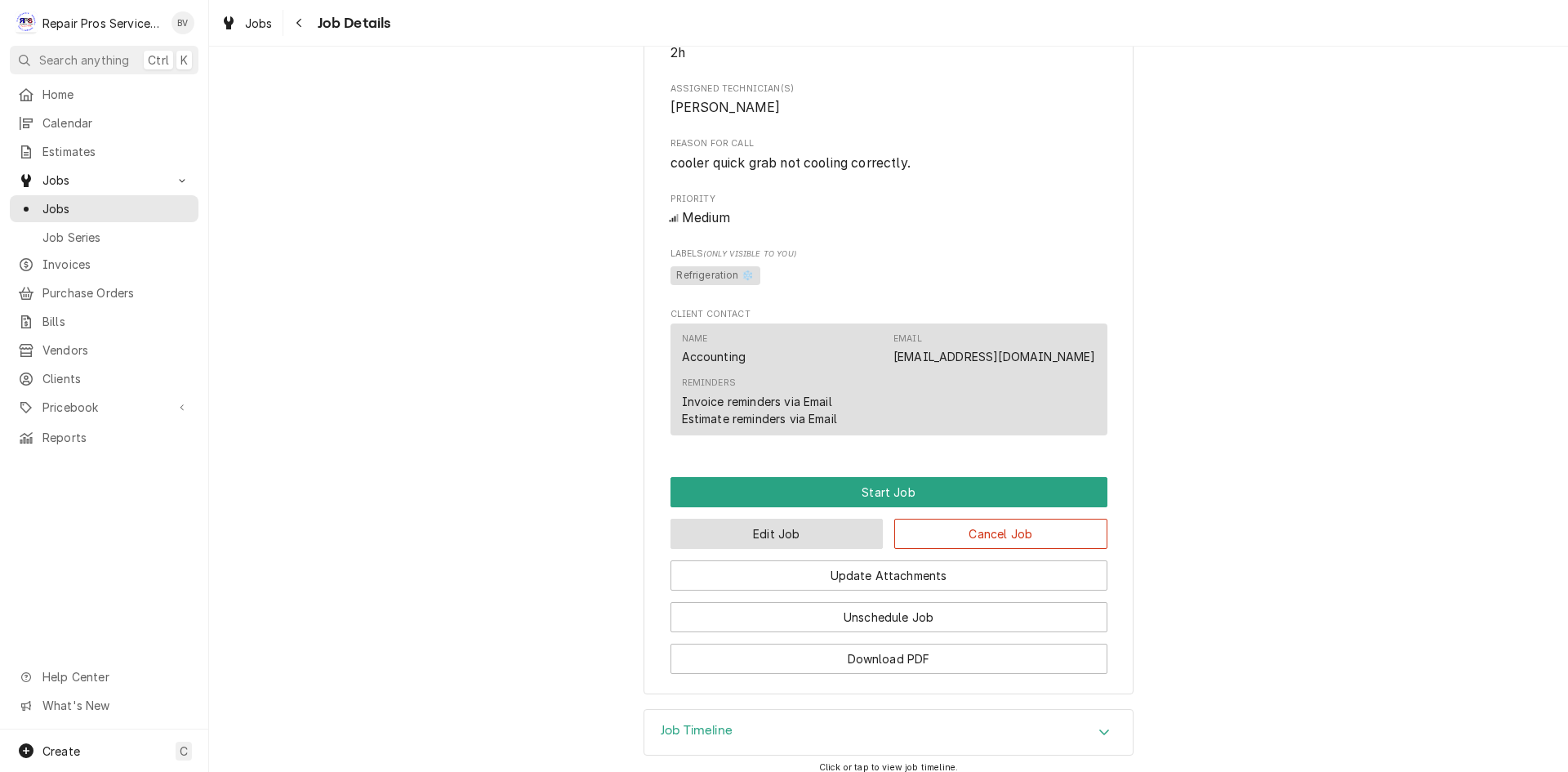
click at [804, 549] on button "Edit Job" at bounding box center [777, 534] width 213 height 30
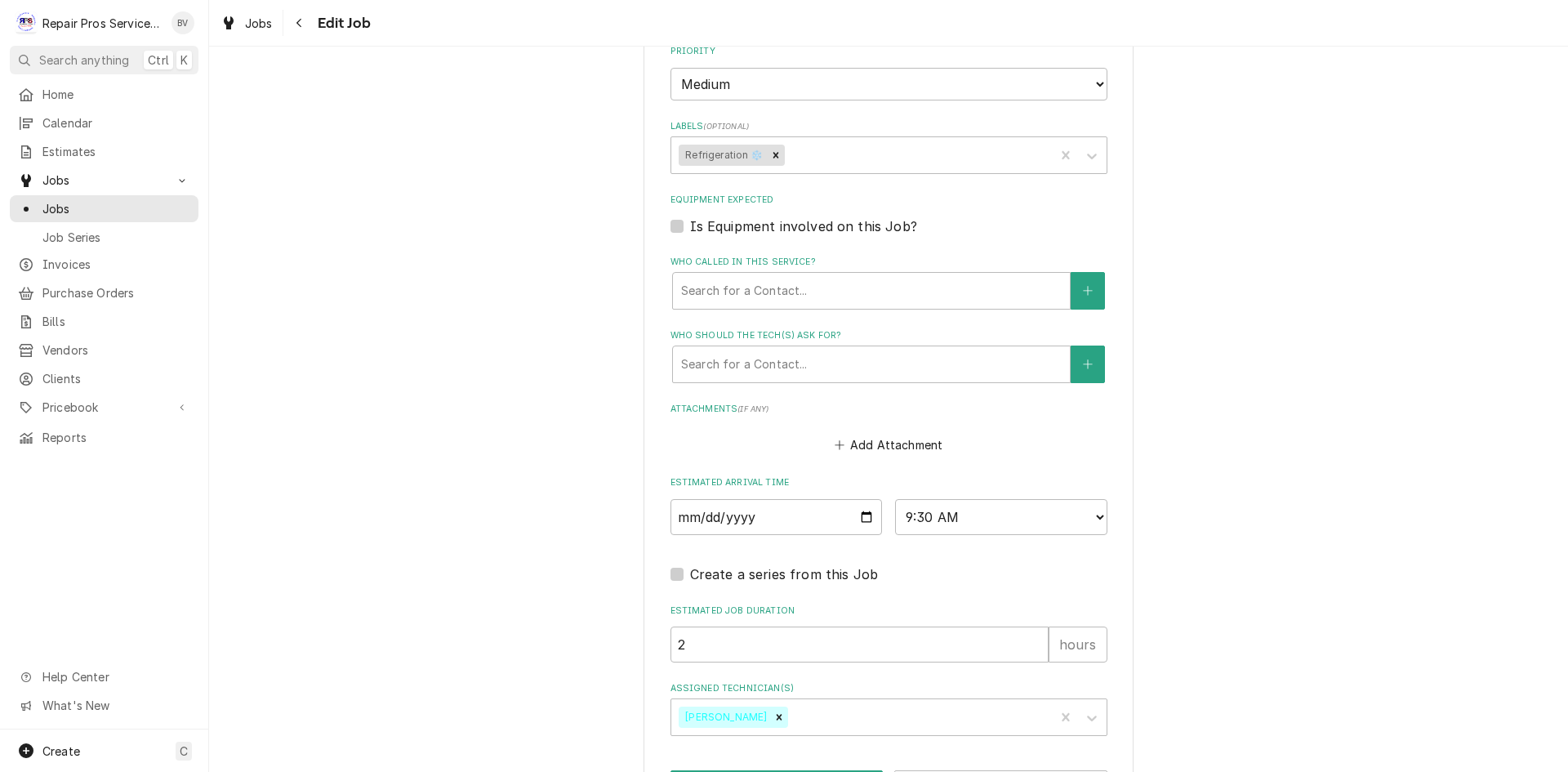
scroll to position [1010, 0]
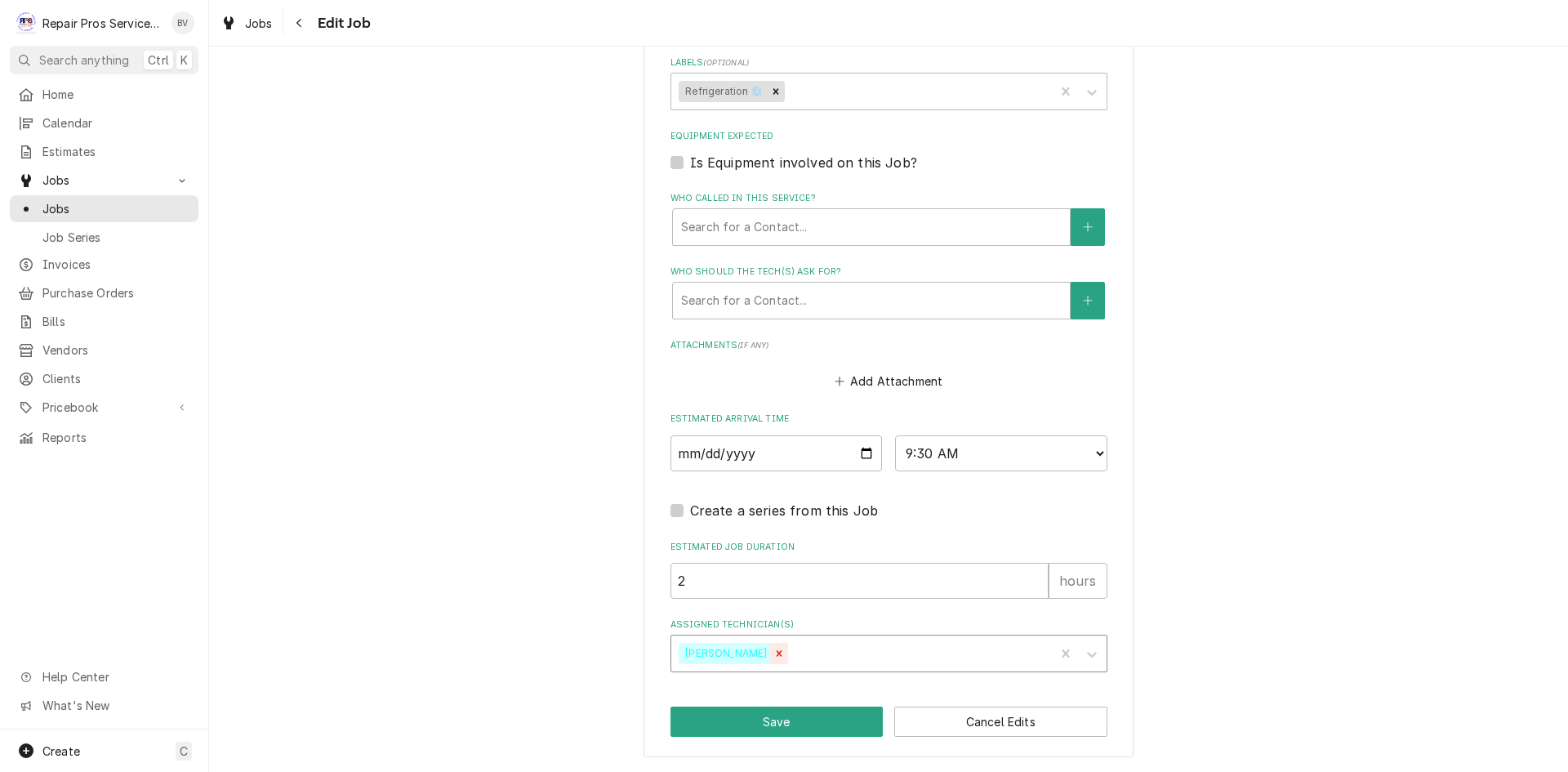
click at [774, 650] on icon "Remove Brian Volker" at bounding box center [779, 653] width 12 height 12
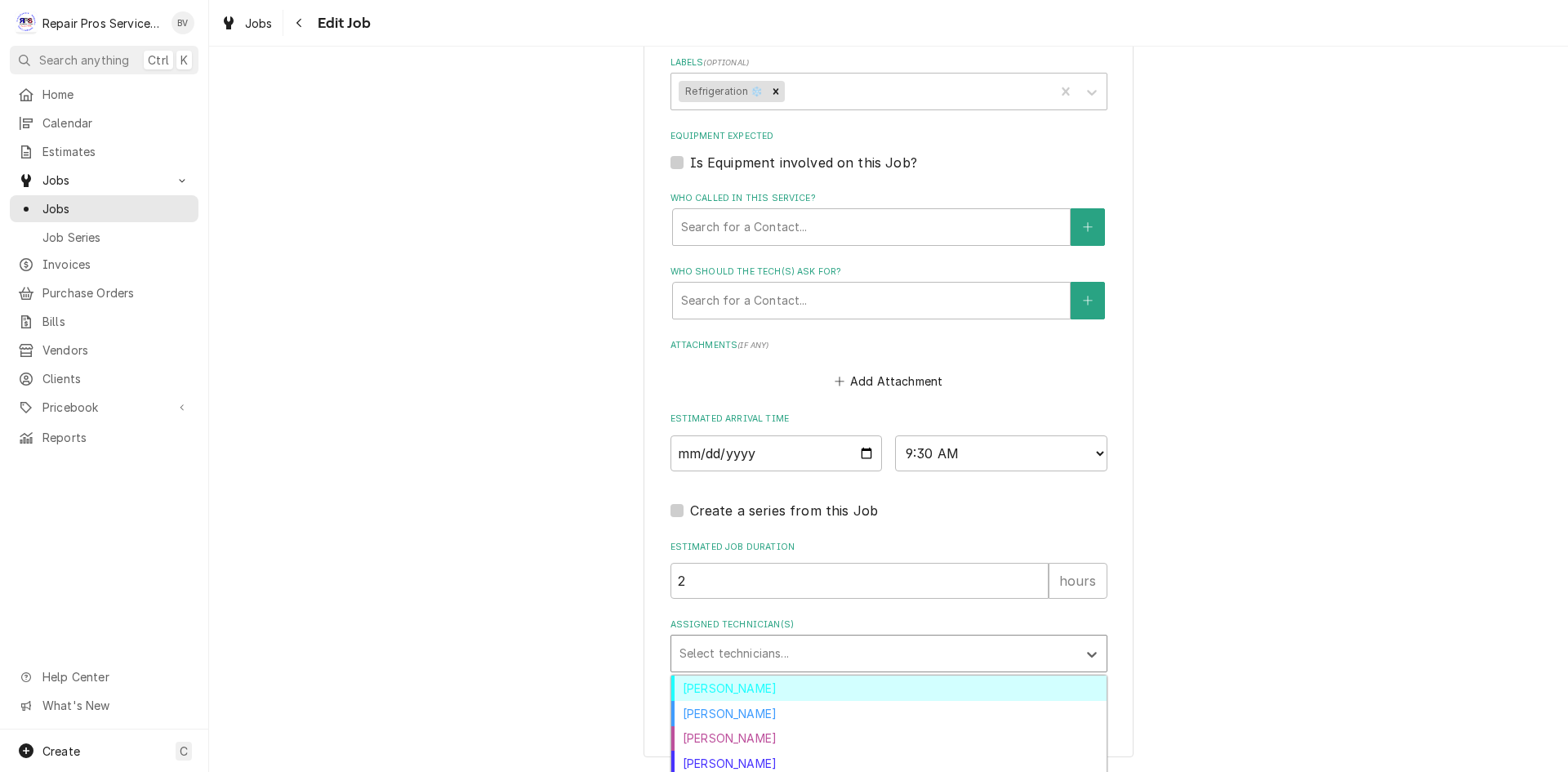
click at [717, 652] on div "Assigned Technician(s)" at bounding box center [874, 653] width 389 height 29
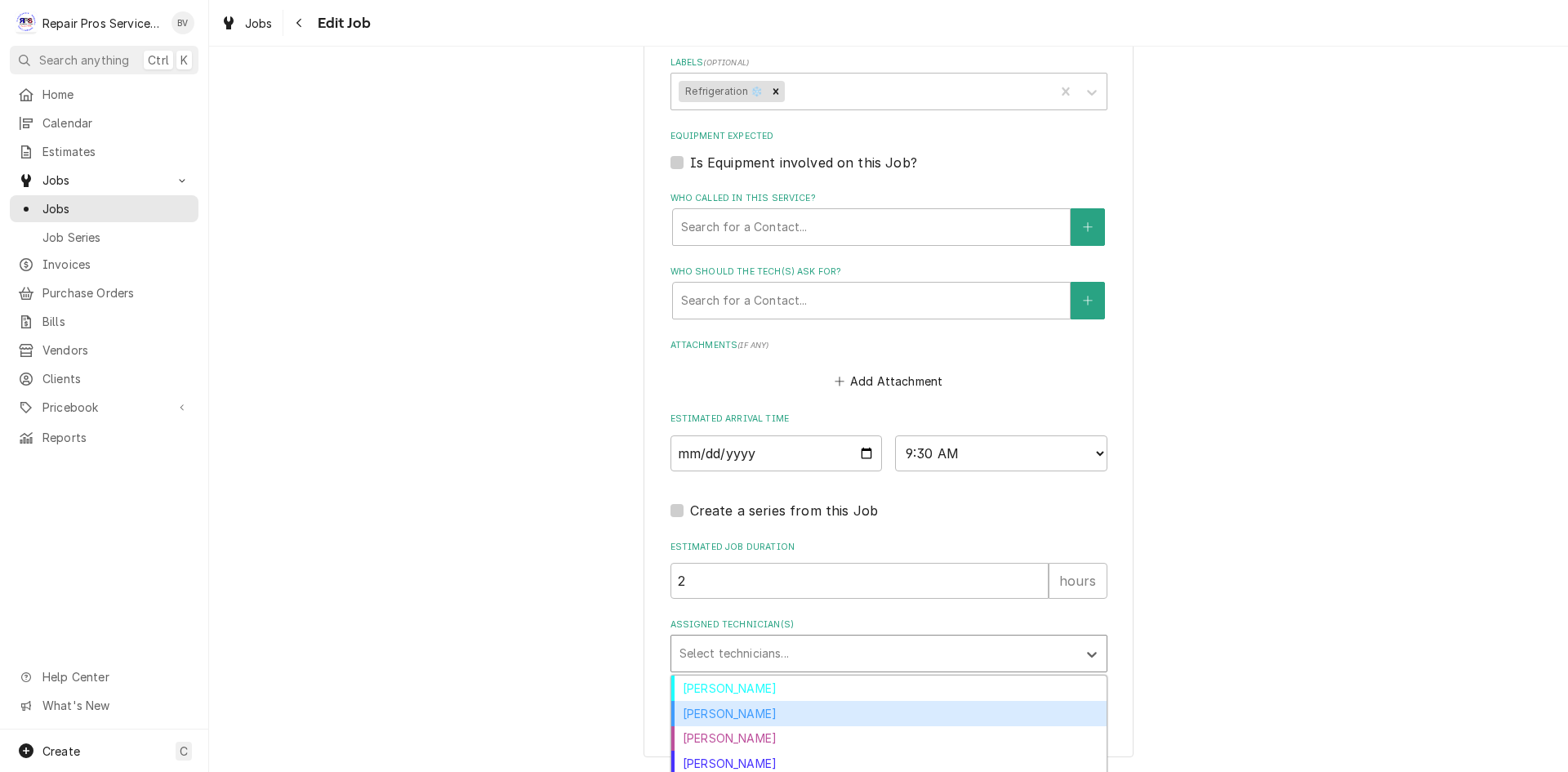
click at [716, 717] on div "[PERSON_NAME]" at bounding box center [889, 714] width 435 height 26
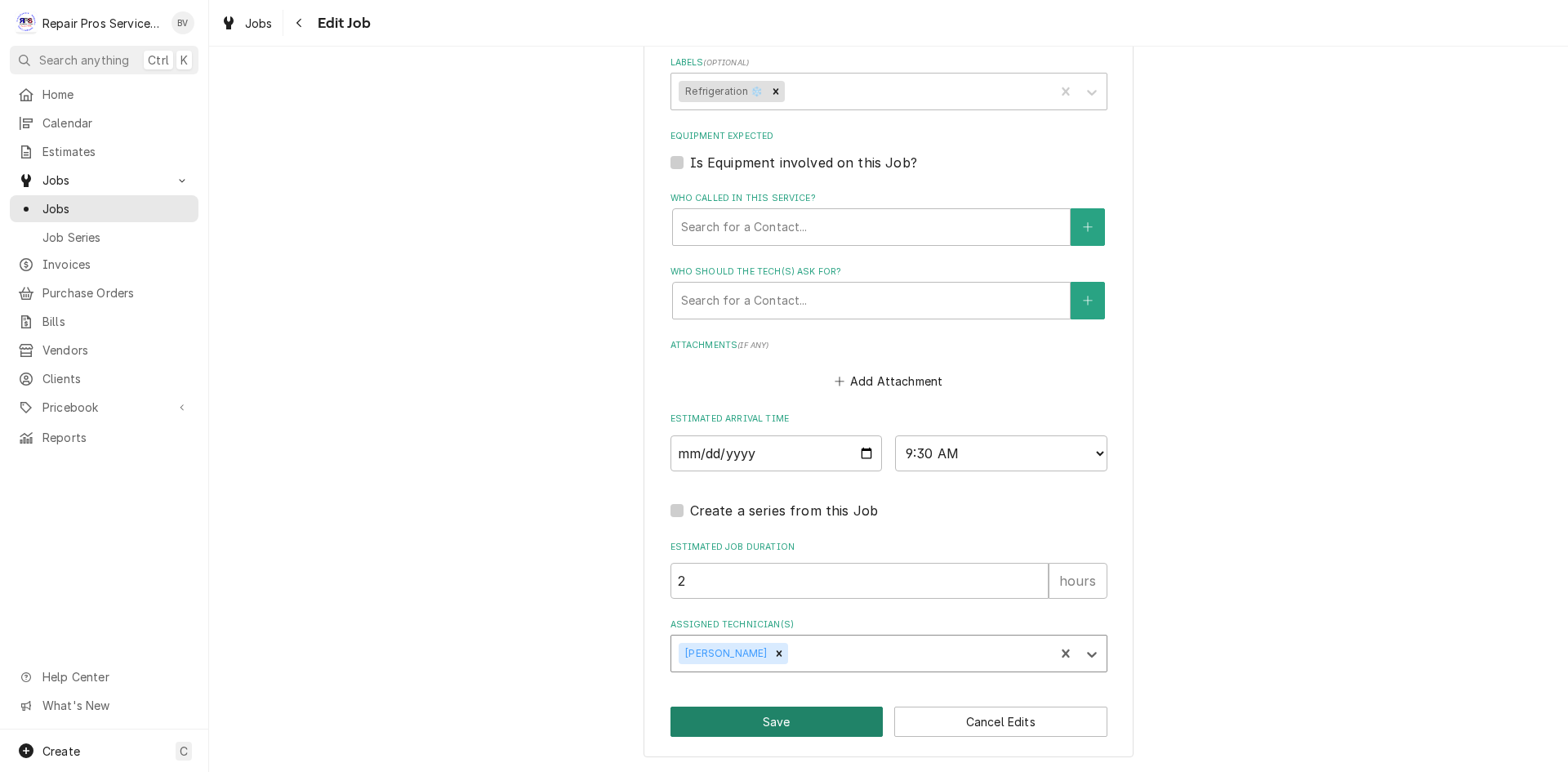
type textarea "x"
click at [1094, 456] on select "AM / PM 6:00 AM 6:15 AM 6:30 AM 6:45 AM 7:00 AM 7:15 AM 7:30 AM 7:45 AM 8:00 AM…" at bounding box center [1001, 452] width 212 height 36
select select "11:45:00"
click at [895, 435] on select "AM / PM 6:00 AM 6:15 AM 6:30 AM 6:45 AM 7:00 AM 7:15 AM 7:30 AM 7:45 AM 8:00 AM…" at bounding box center [1001, 452] width 212 height 36
click at [760, 724] on button "Save" at bounding box center [777, 721] width 213 height 30
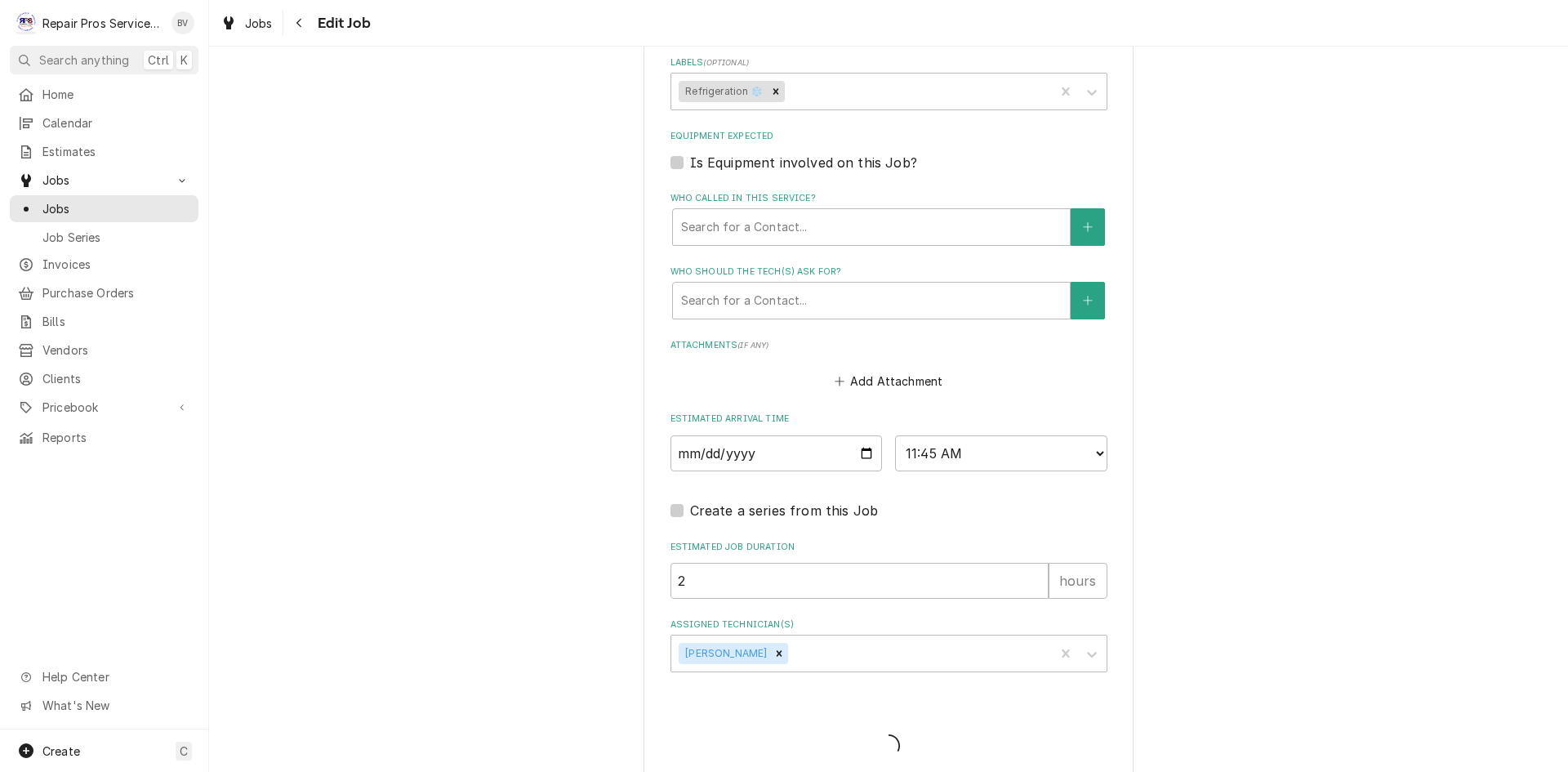
type textarea "x"
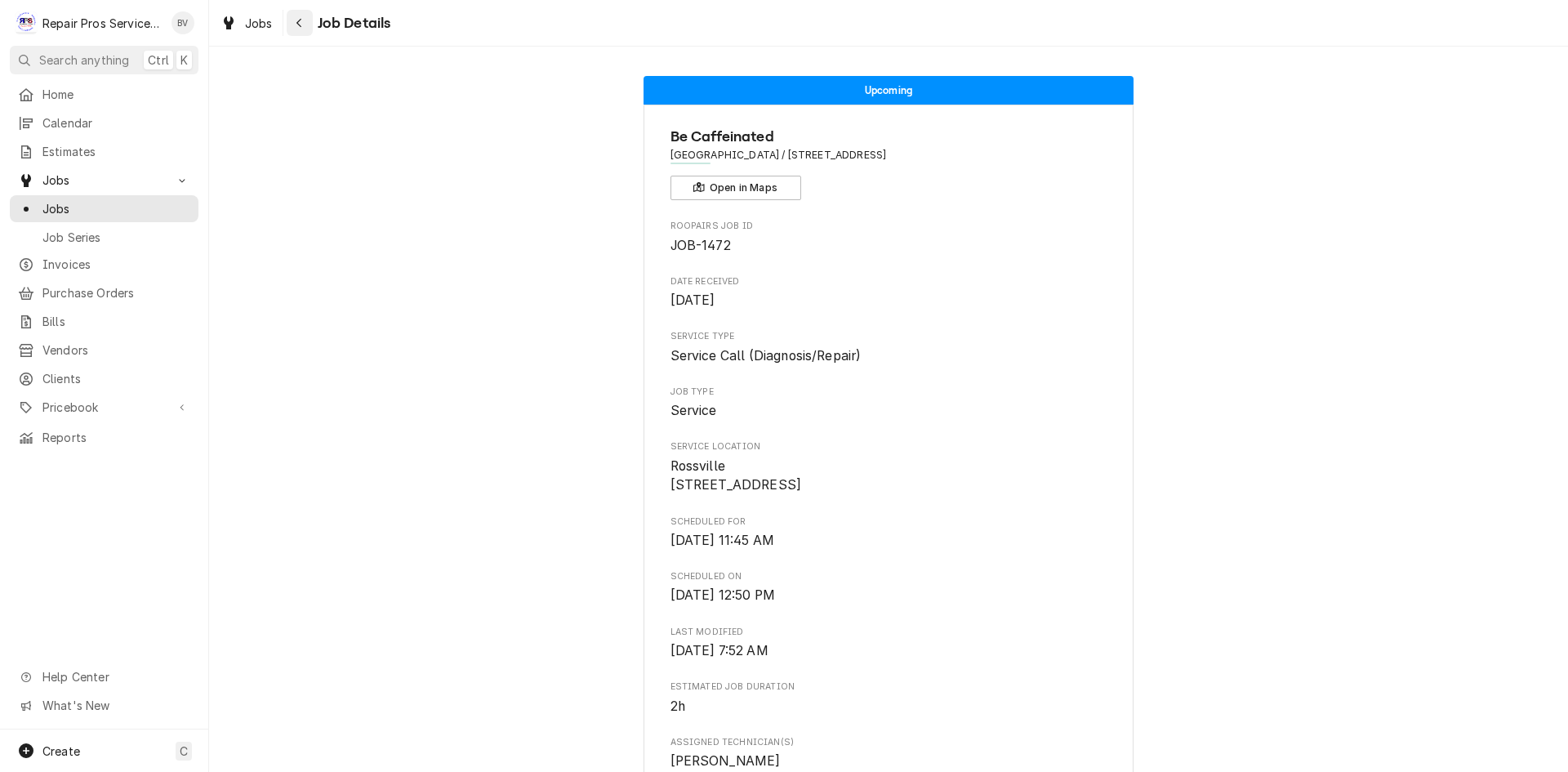
click at [303, 23] on div "Navigate back" at bounding box center [300, 23] width 16 height 16
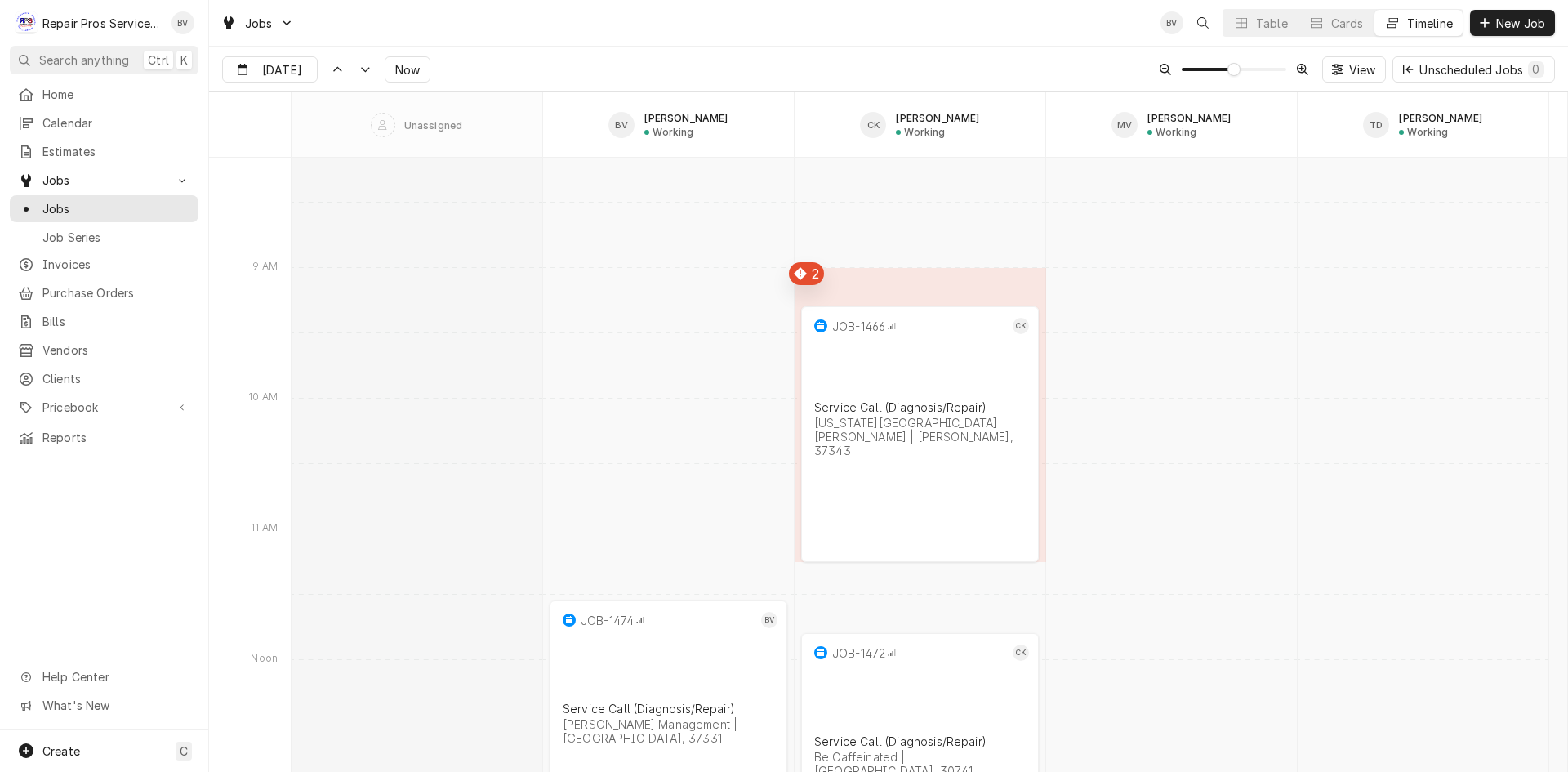
scroll to position [12368, 0]
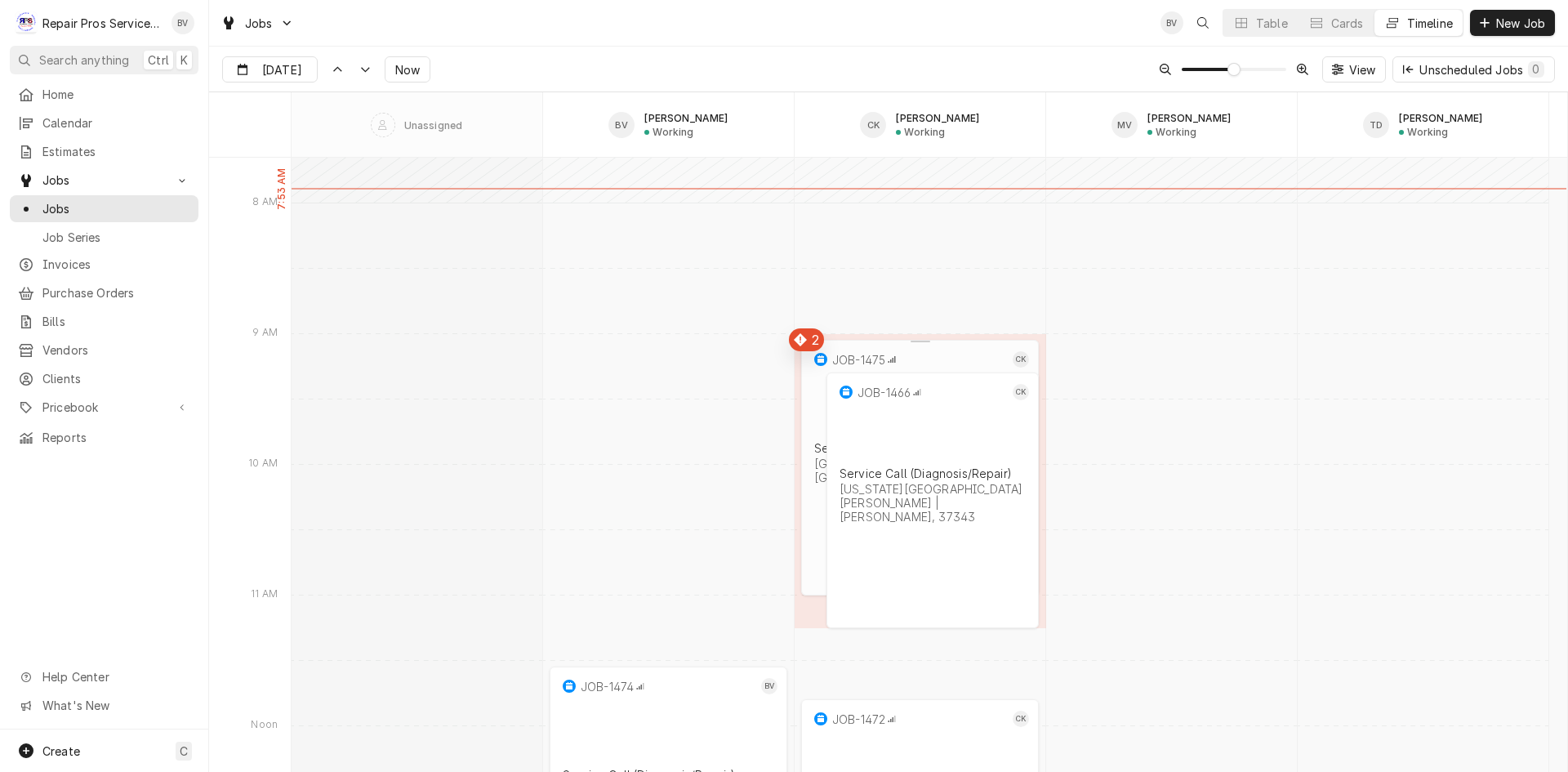
click at [812, 438] on div "Service Call (Diagnosis/Repair) Marriott Downtown Chattanooga | Chattanooga, 37…" at bounding box center [920, 462] width 218 height 50
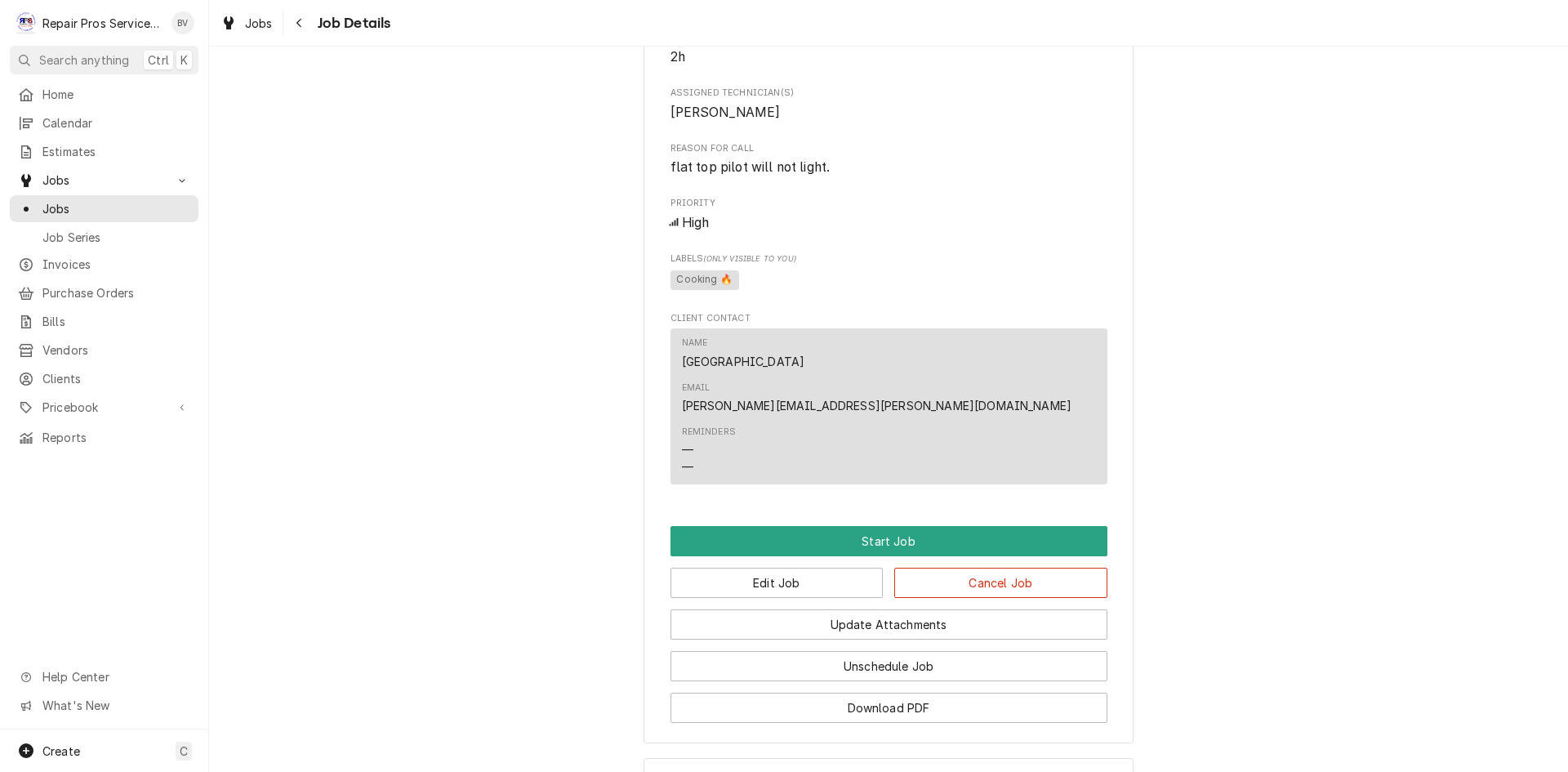
scroll to position [653, 0]
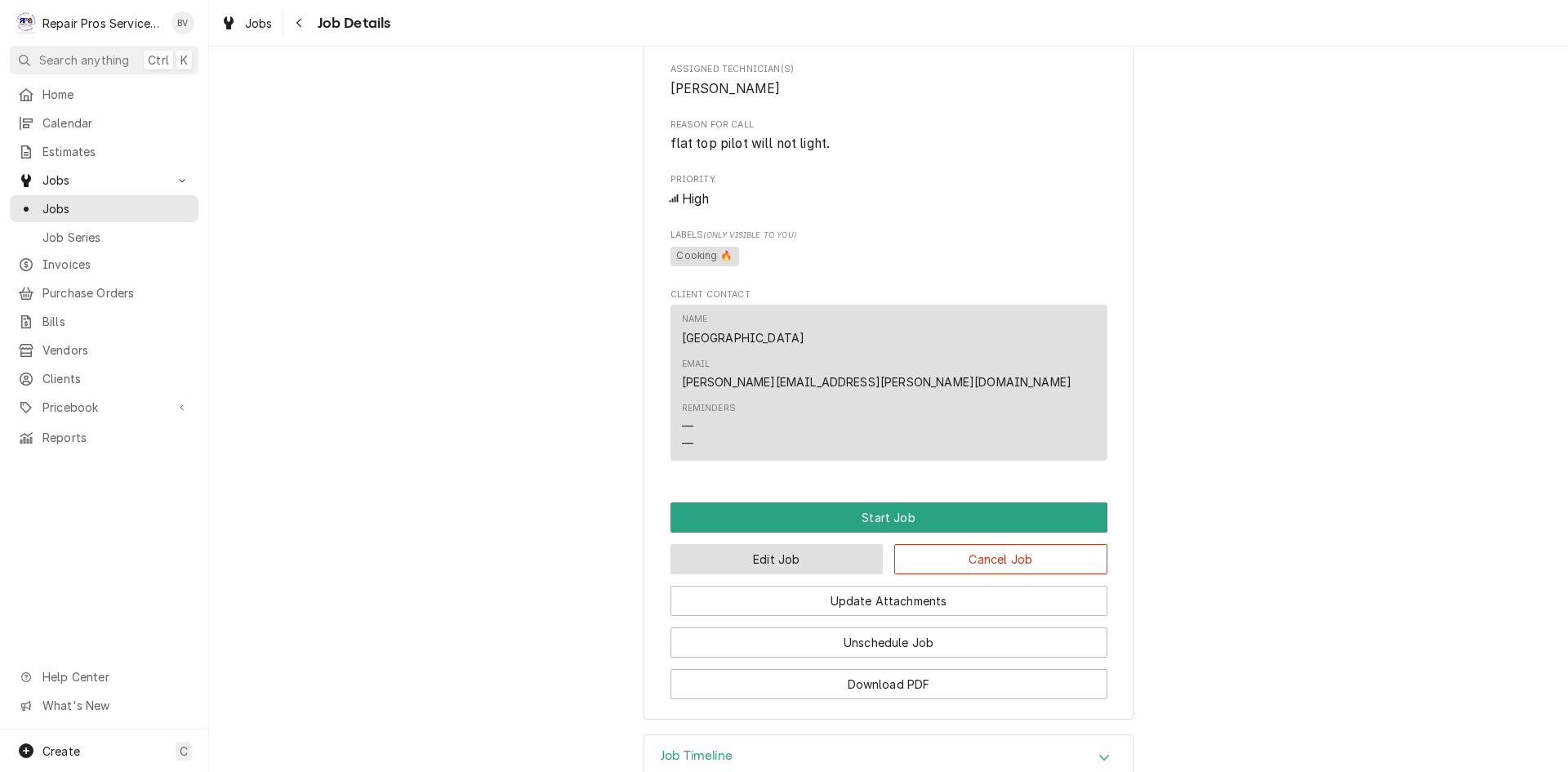
click at [796, 544] on button "Edit Job" at bounding box center [777, 558] width 213 height 30
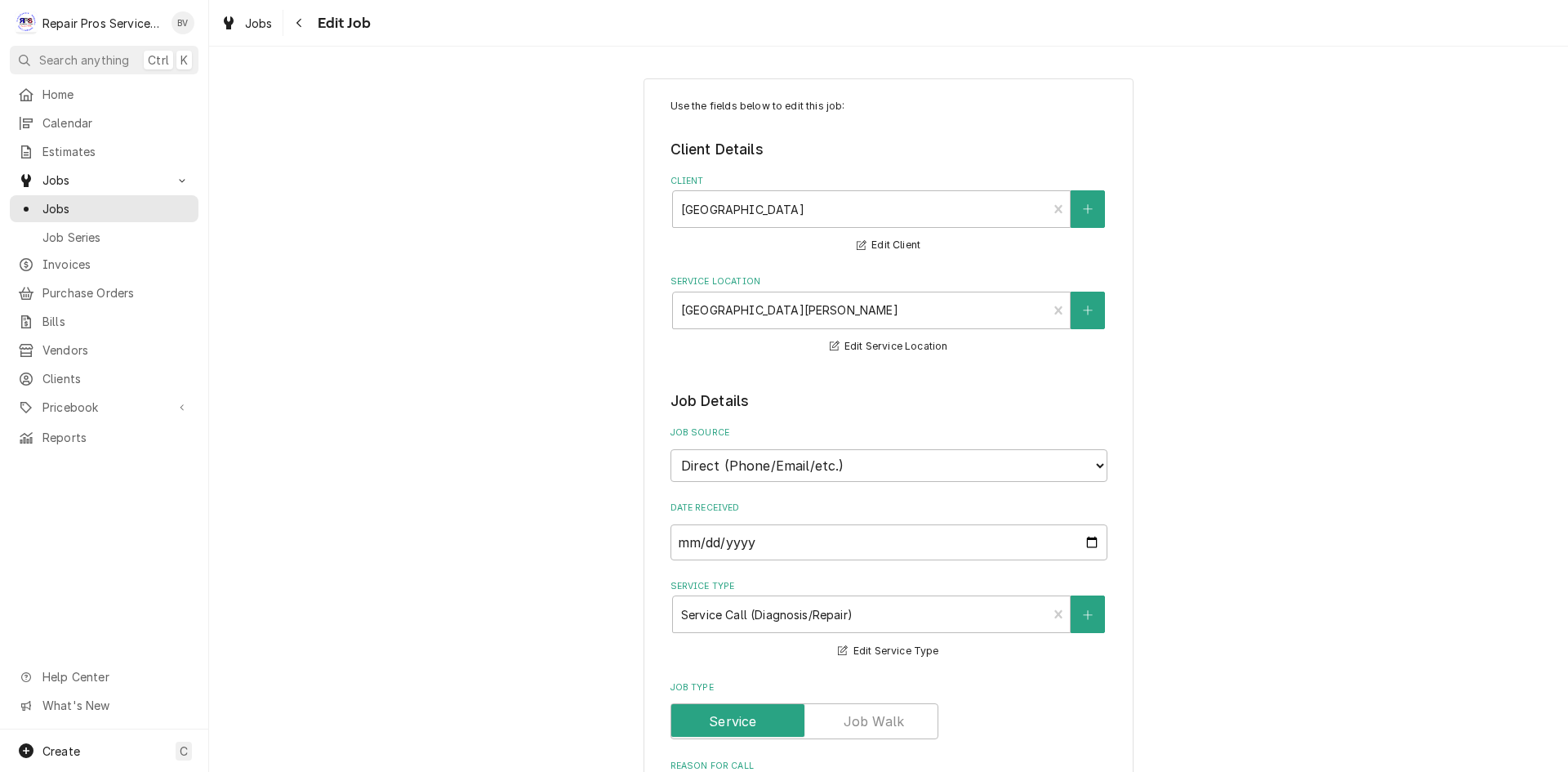
type textarea "x"
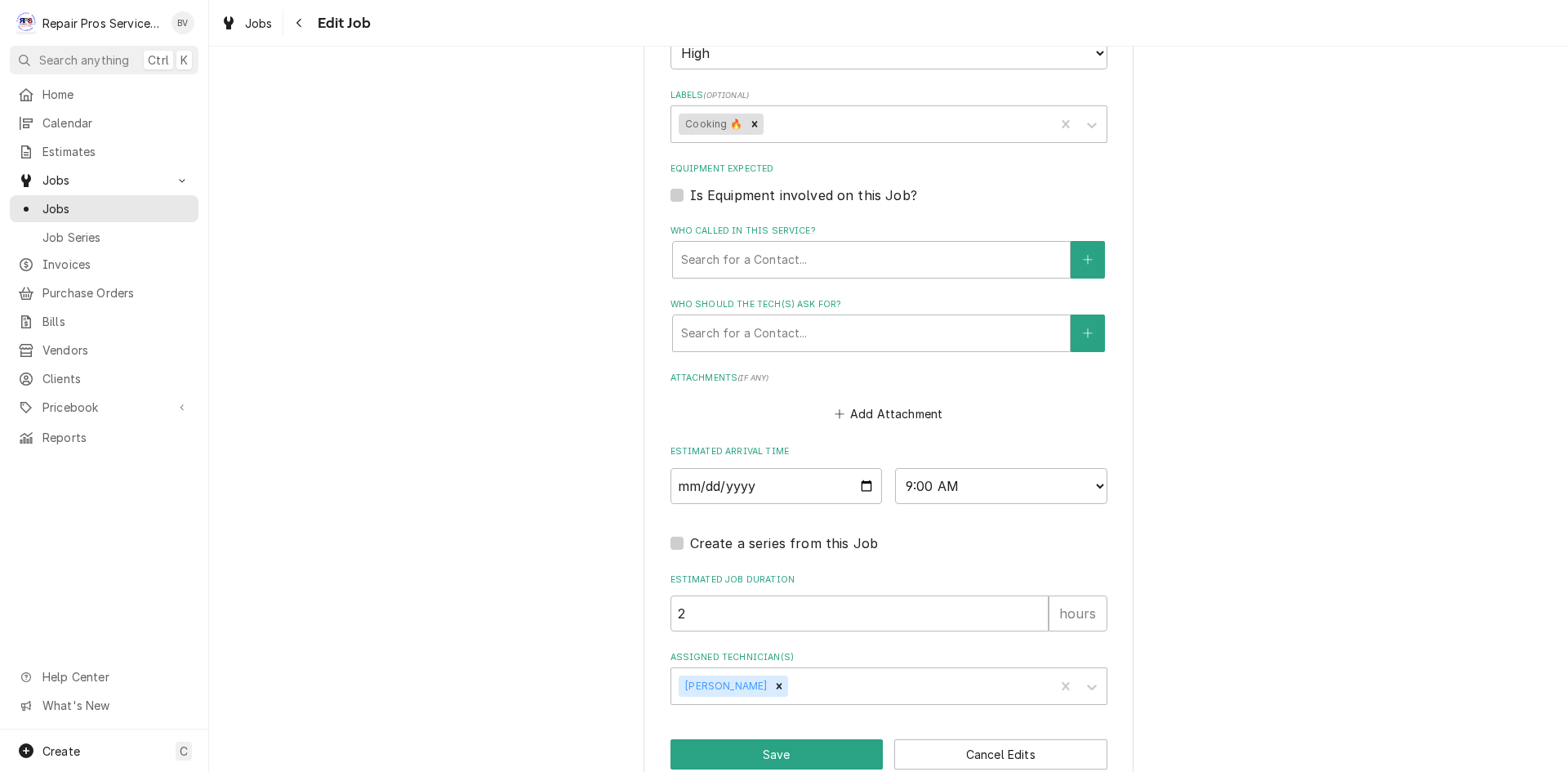
scroll to position [1010, 0]
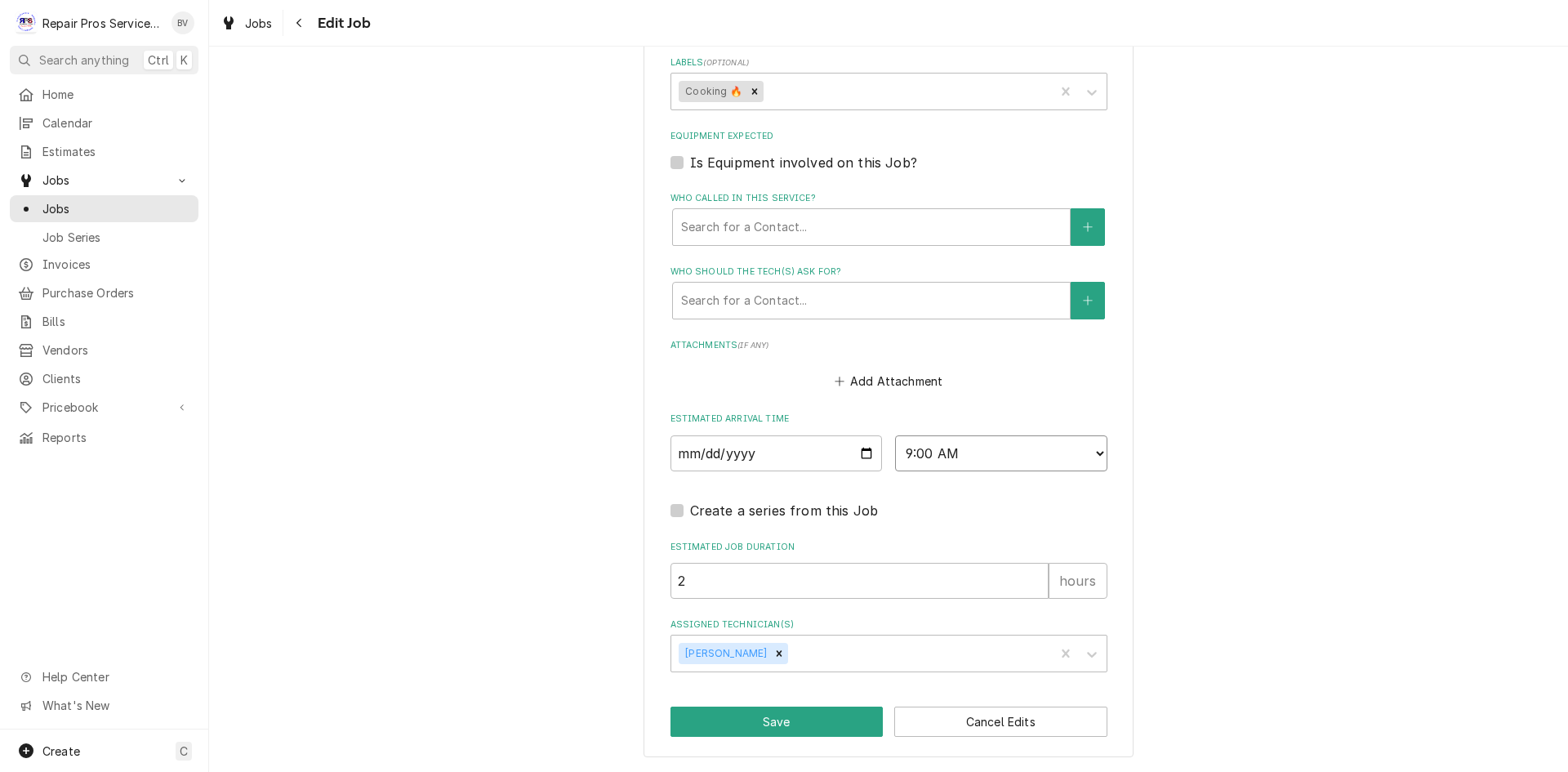
click at [1097, 451] on select "AM / PM 6:00 AM 6:15 AM 6:30 AM 6:45 AM 7:00 AM 7:15 AM 7:30 AM 7:45 AM 8:00 AM…" at bounding box center [1001, 452] width 212 height 36
select select "10:30:00"
click at [895, 435] on select "AM / PM 6:00 AM 6:15 AM 6:30 AM 6:45 AM 7:00 AM 7:15 AM 7:30 AM 7:45 AM 8:00 AM…" at bounding box center [1001, 452] width 212 height 36
click at [752, 714] on button "Save" at bounding box center [777, 721] width 213 height 30
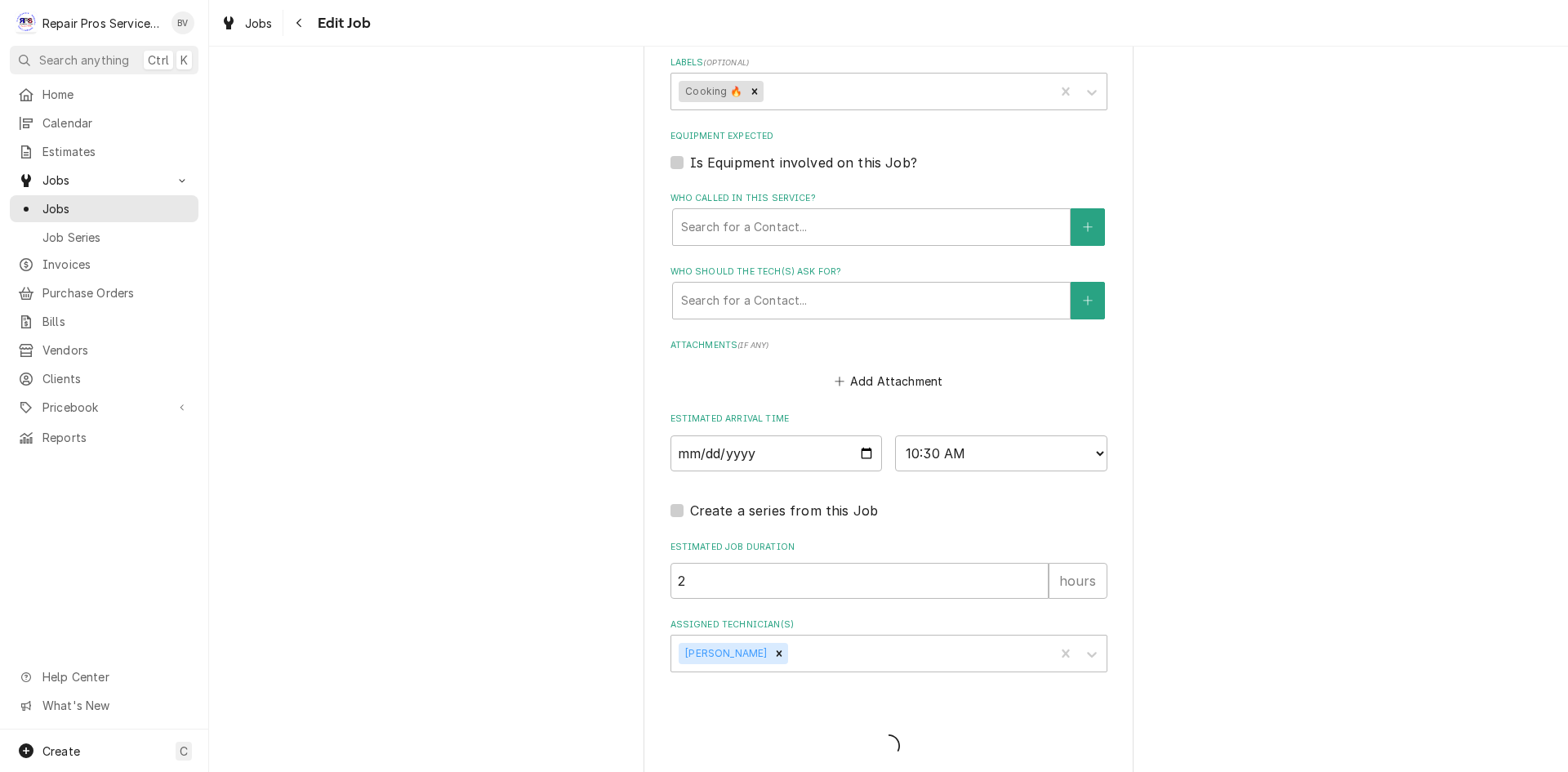
type textarea "x"
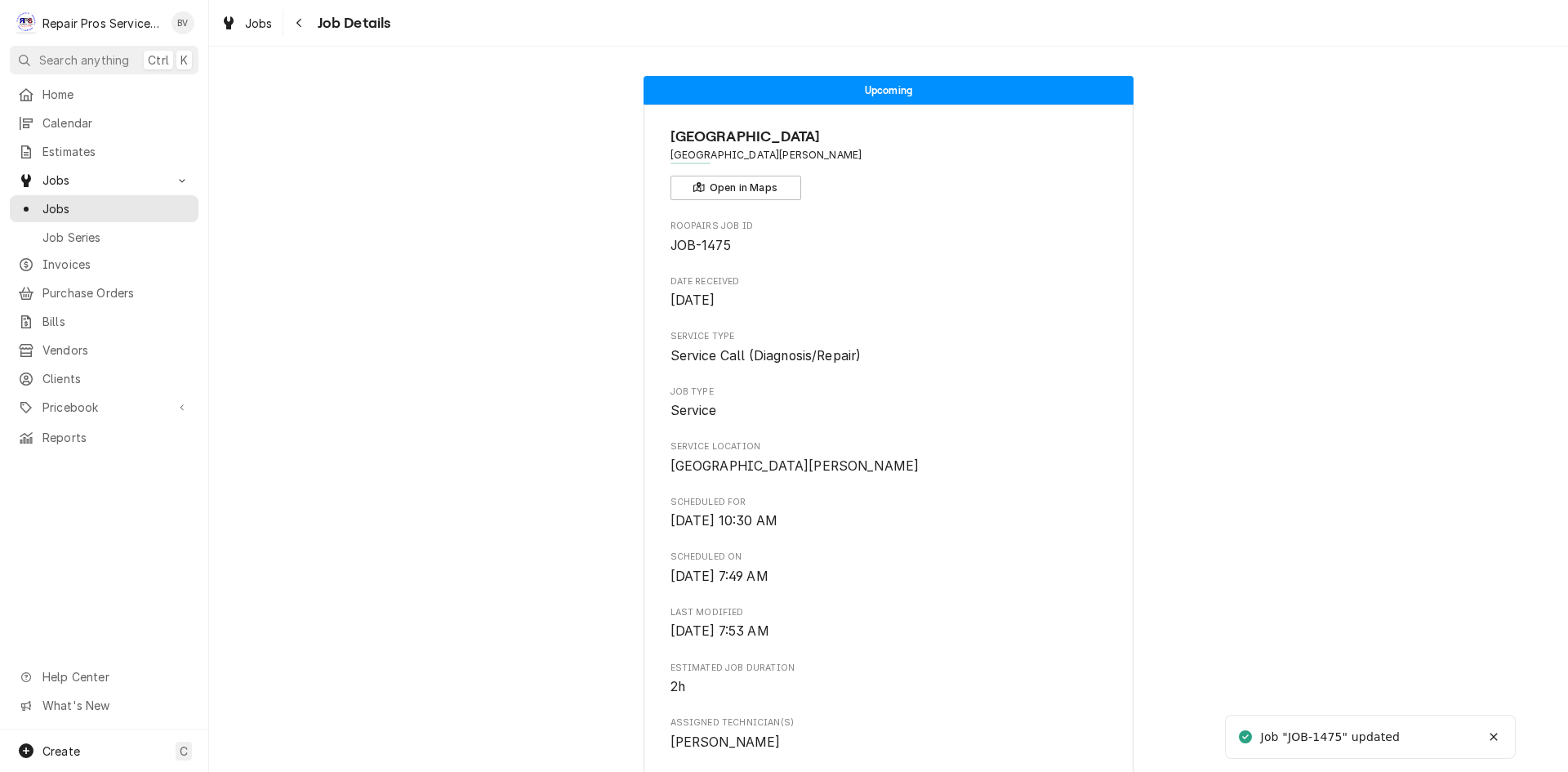
scroll to position [164, 0]
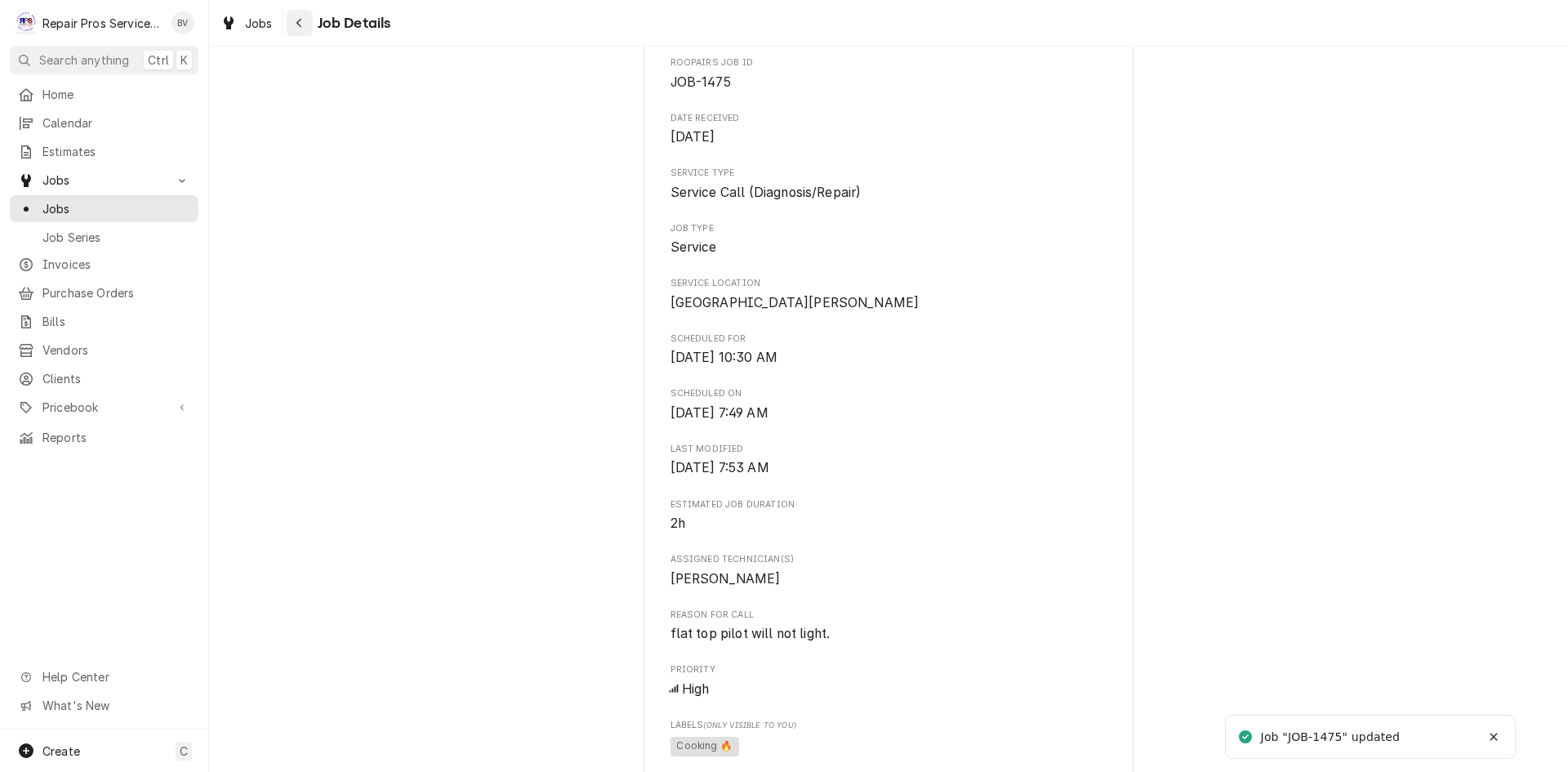
click at [303, 22] on div "Navigate back" at bounding box center [300, 23] width 16 height 16
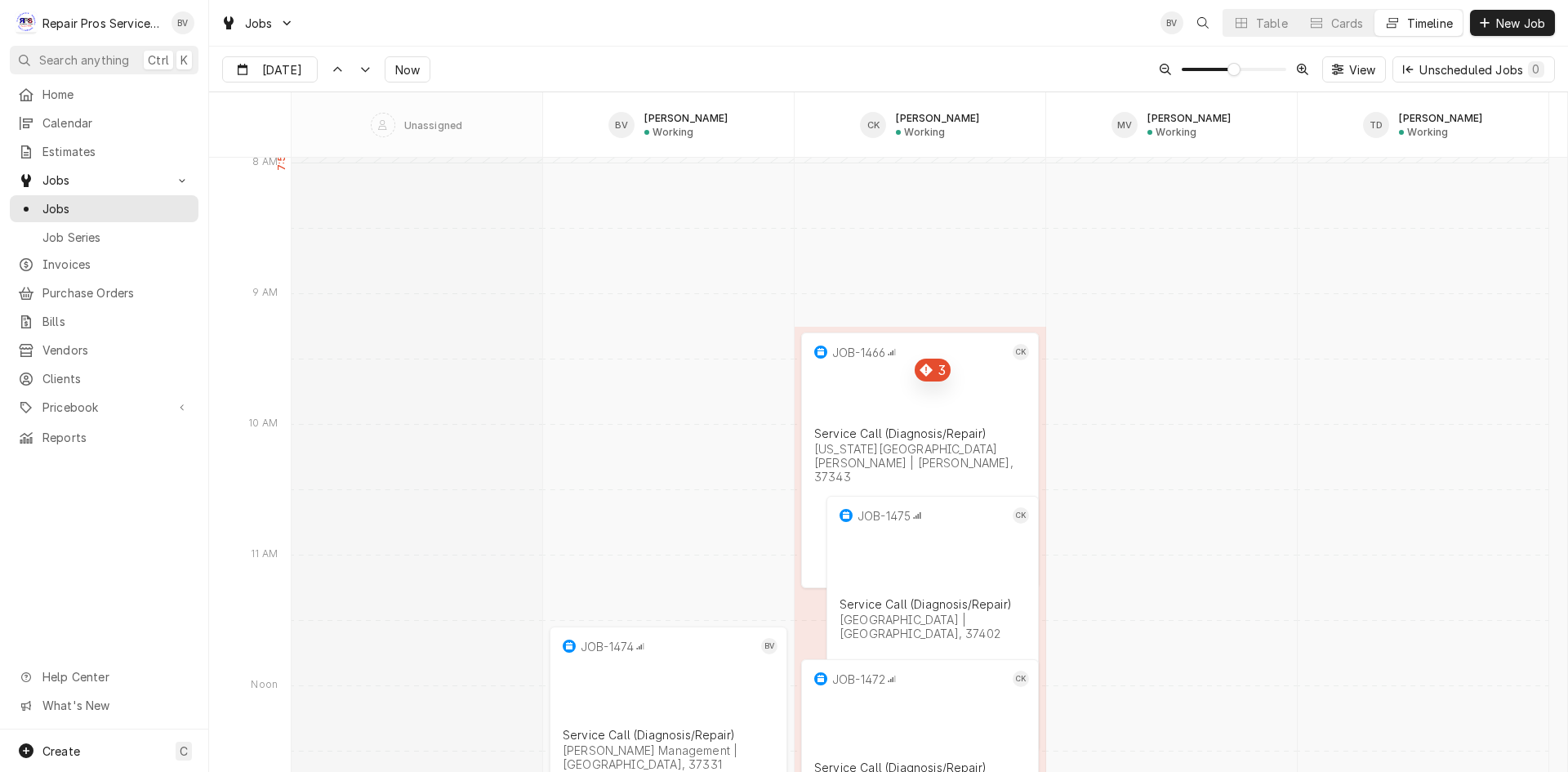
scroll to position [12793, 0]
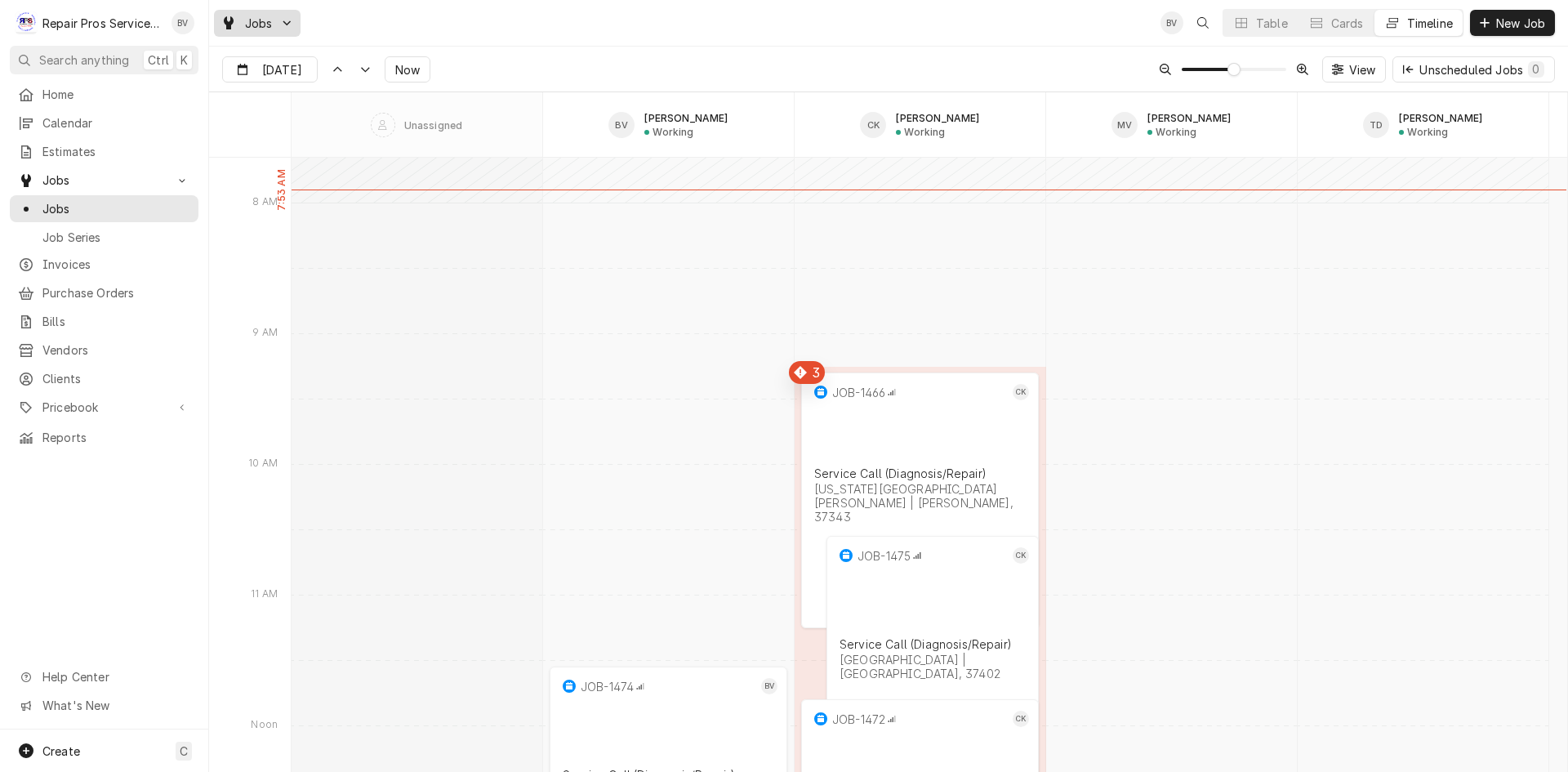
click at [285, 20] on icon "Dynamic Content Wrapper" at bounding box center [287, 23] width 9 height 10
click at [281, 23] on html "R Repair Pros Services Inc BV Search anything Ctrl K Home Calendar Estimates Jo…" at bounding box center [784, 386] width 1568 height 772
click at [54, 207] on span "Jobs" at bounding box center [116, 208] width 148 height 17
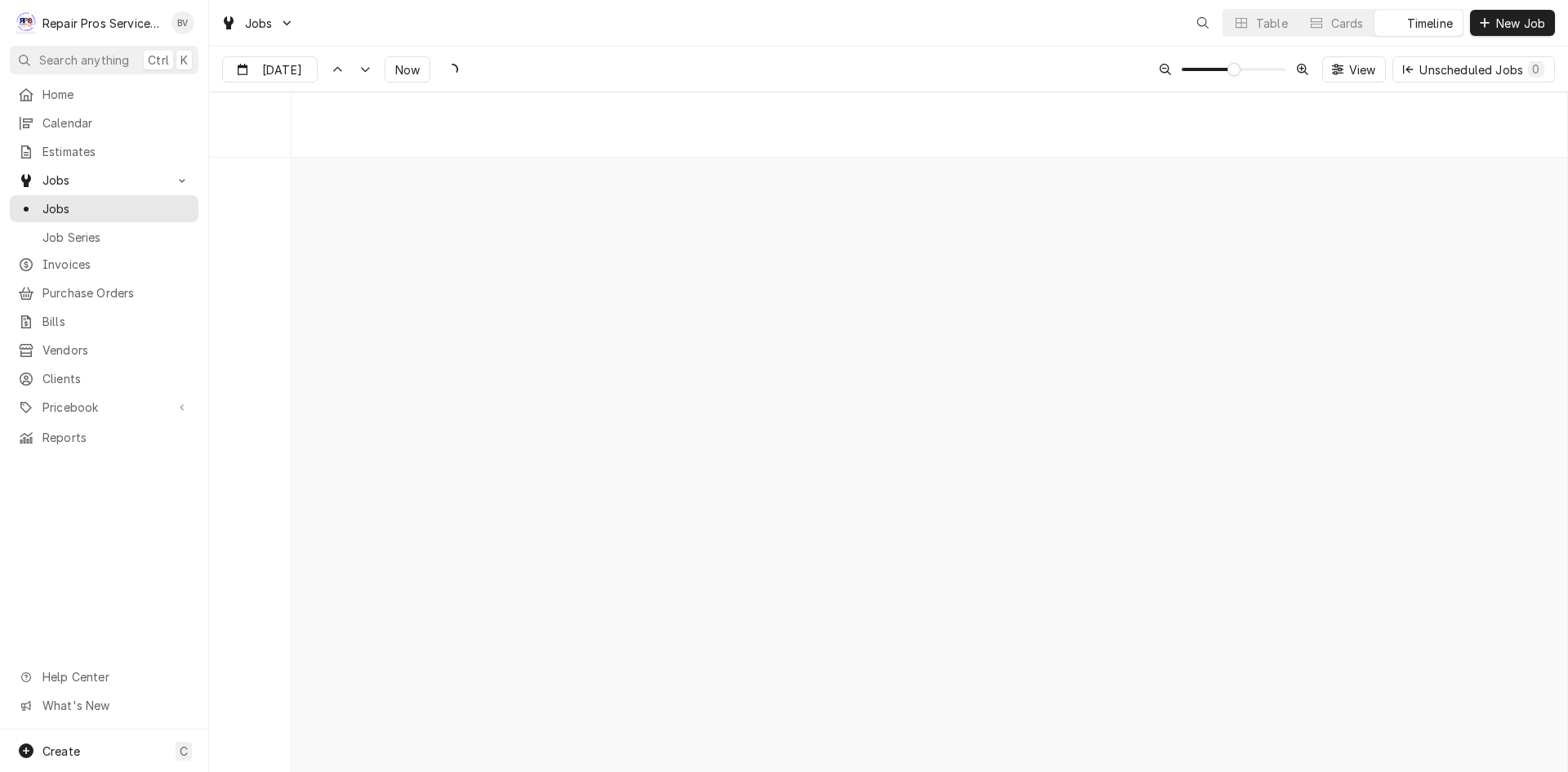
scroll to position [12793, 0]
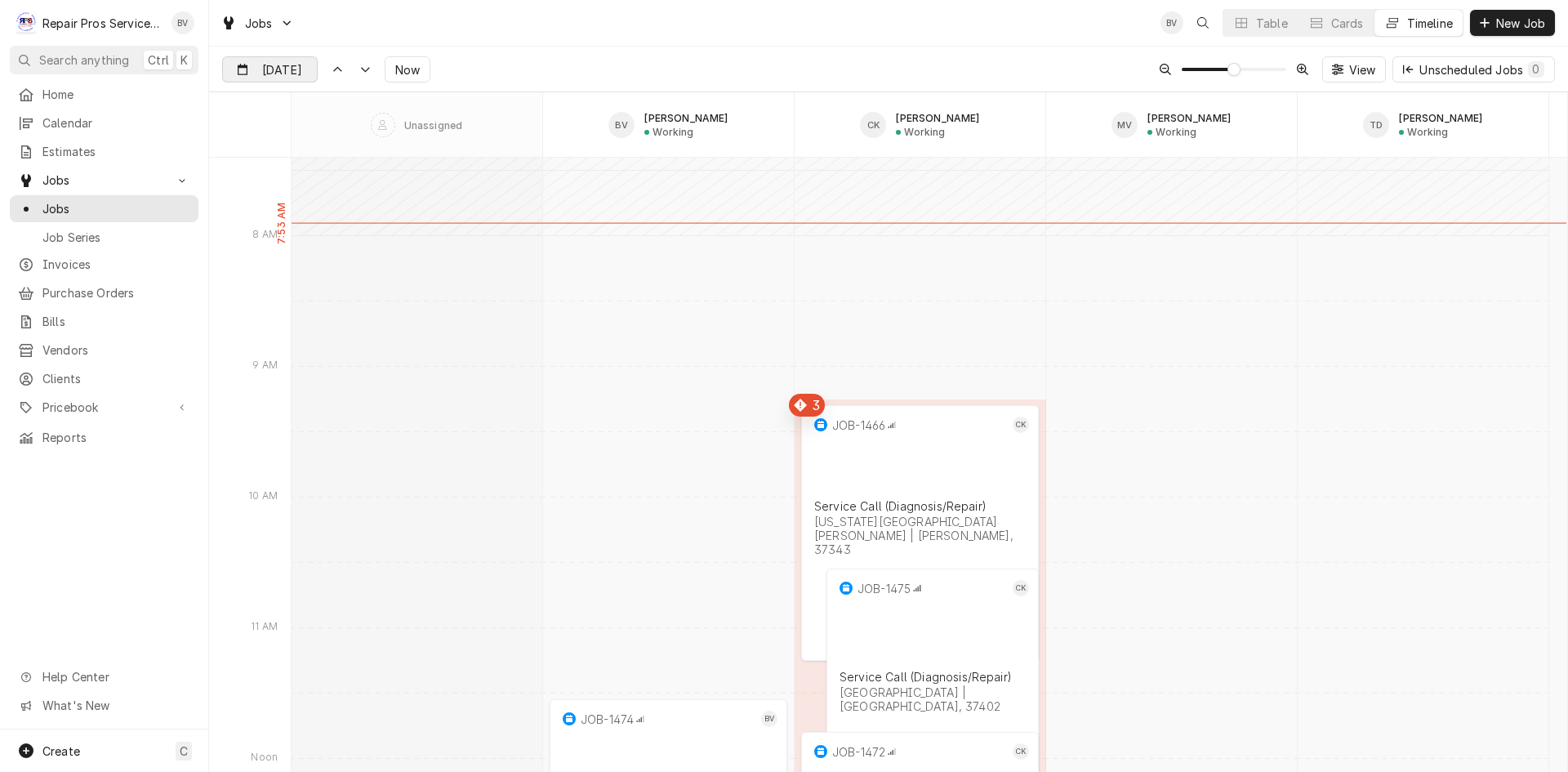
click at [294, 68] on div "Dynamic Content Wrapper" at bounding box center [305, 70] width 23 height 26
click at [381, 232] on div "15" at bounding box center [385, 232] width 23 height 23
type input "Aug 15"
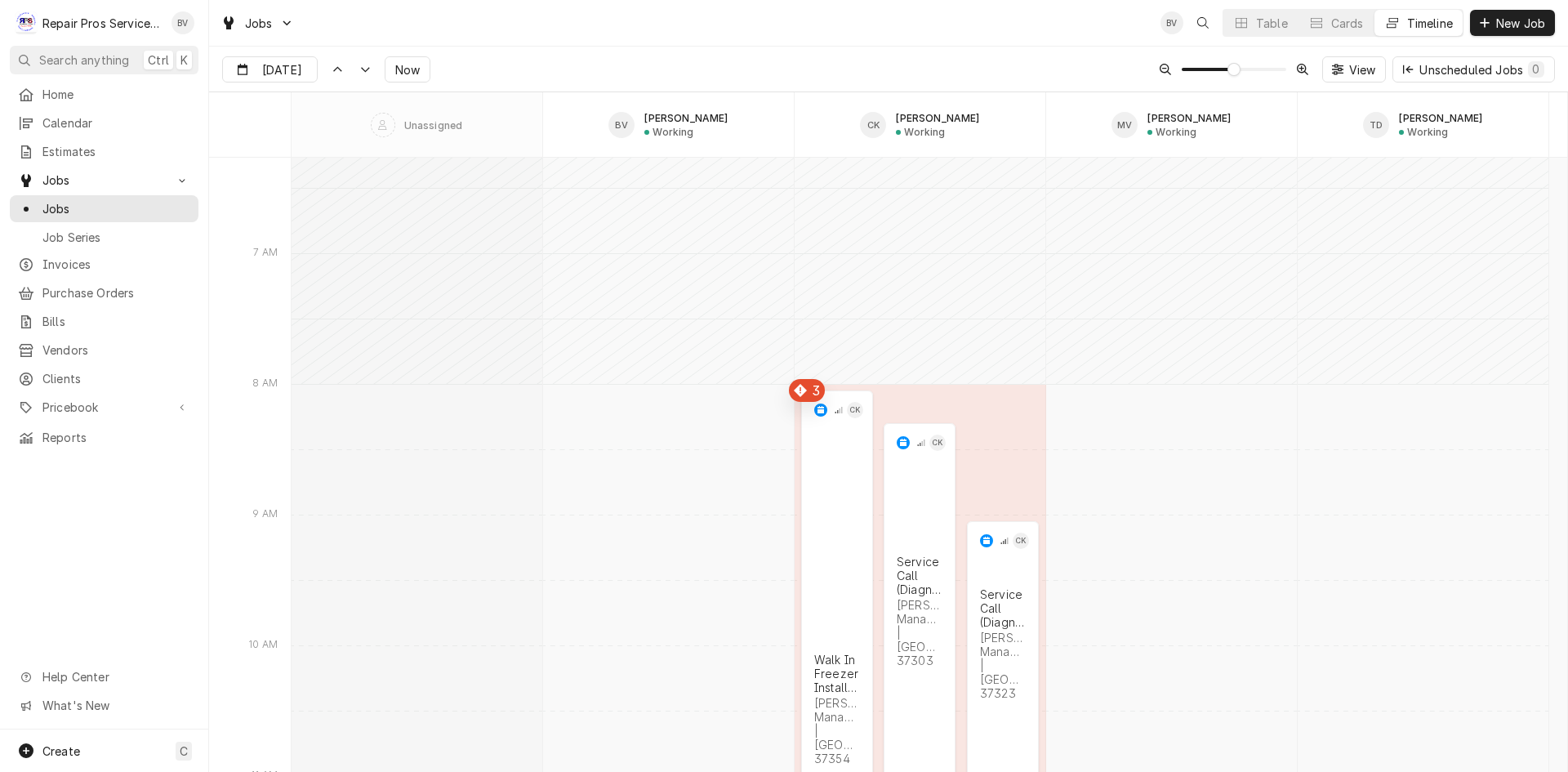
scroll to position [15880, 0]
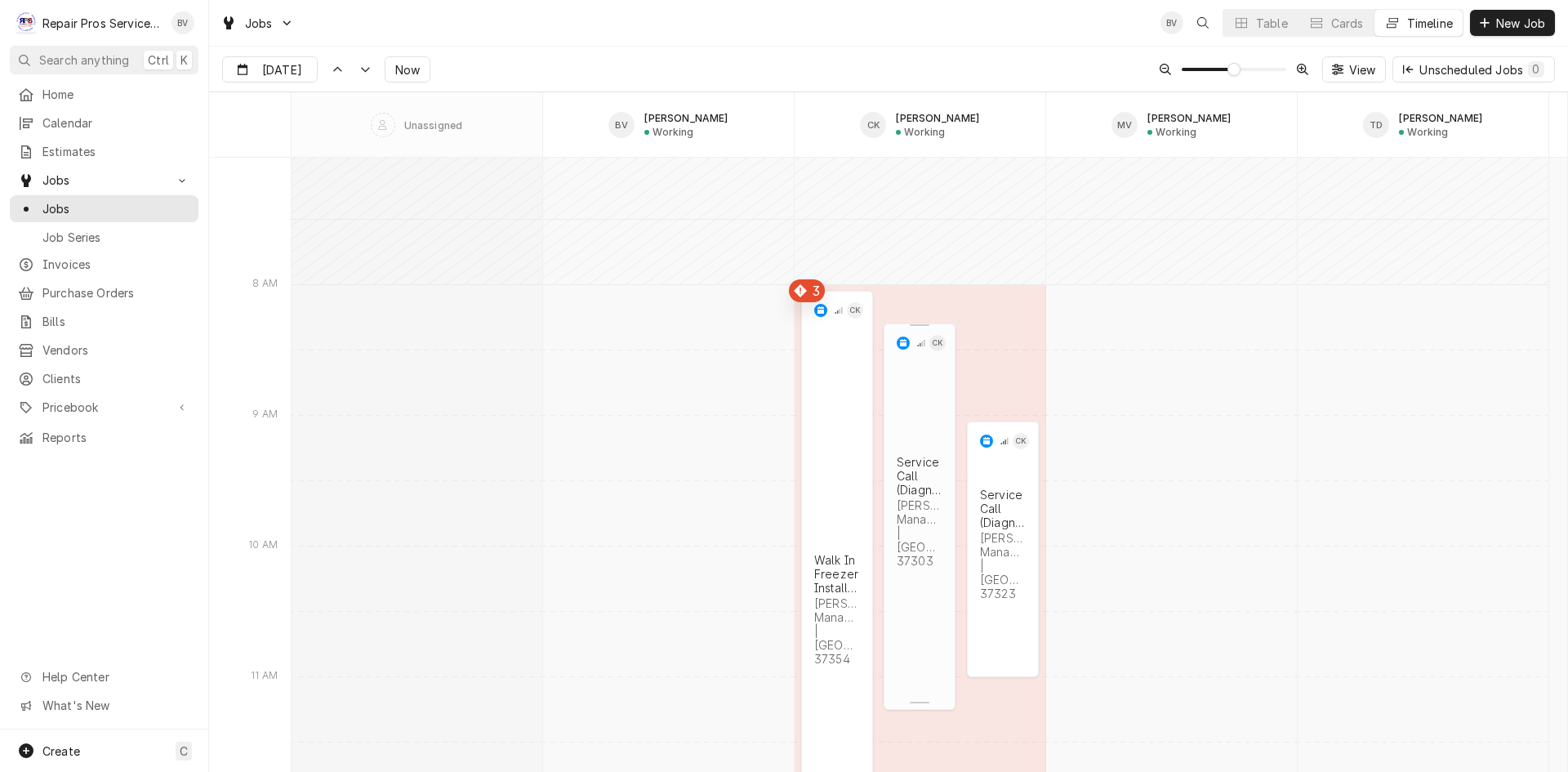
click at [918, 498] on div "Smith Management | Athens, 37303" at bounding box center [920, 533] width 46 height 69
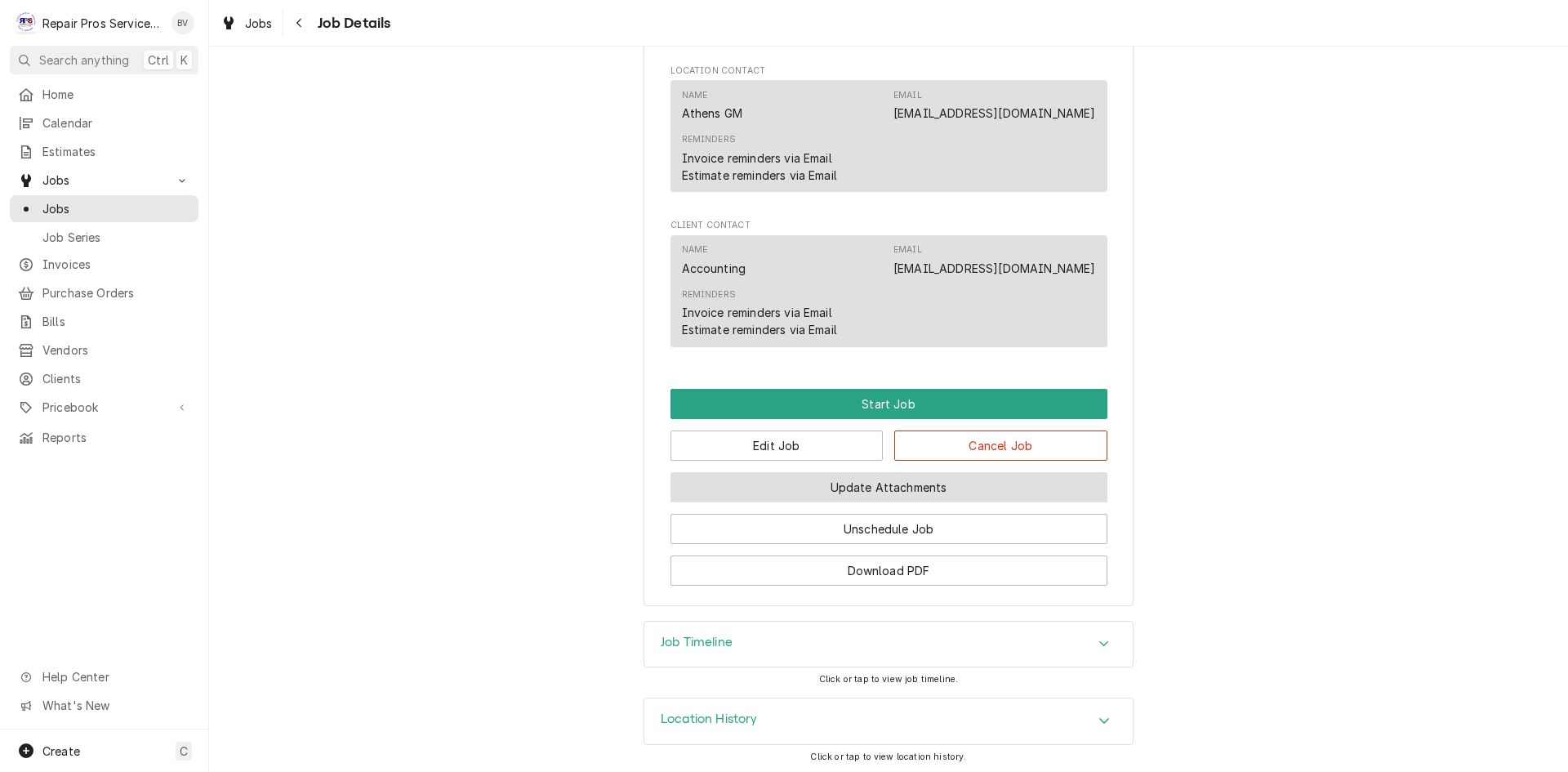
scroll to position [993, 0]
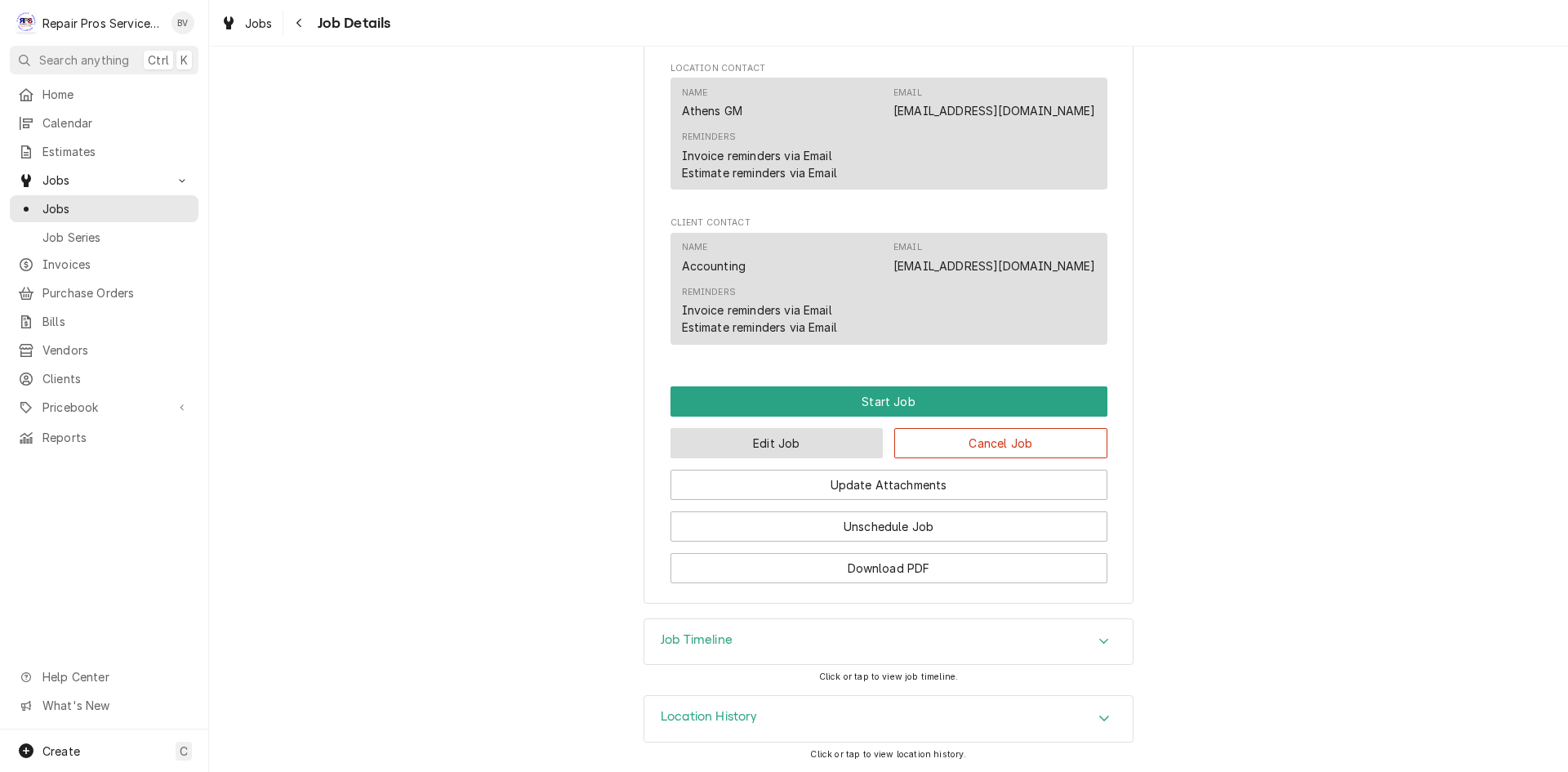
click at [770, 445] on button "Edit Job" at bounding box center [777, 442] width 213 height 30
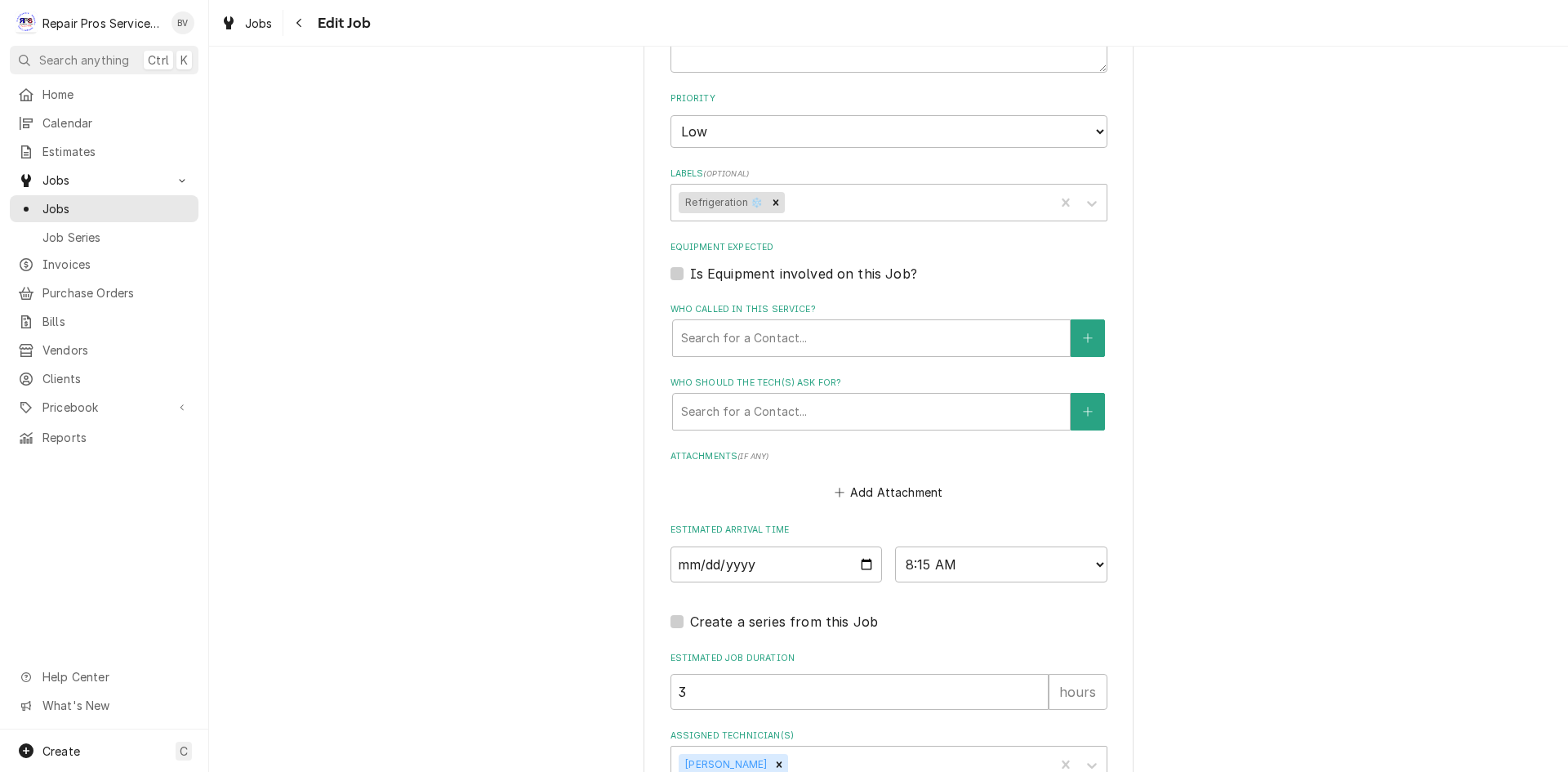
scroll to position [1010, 0]
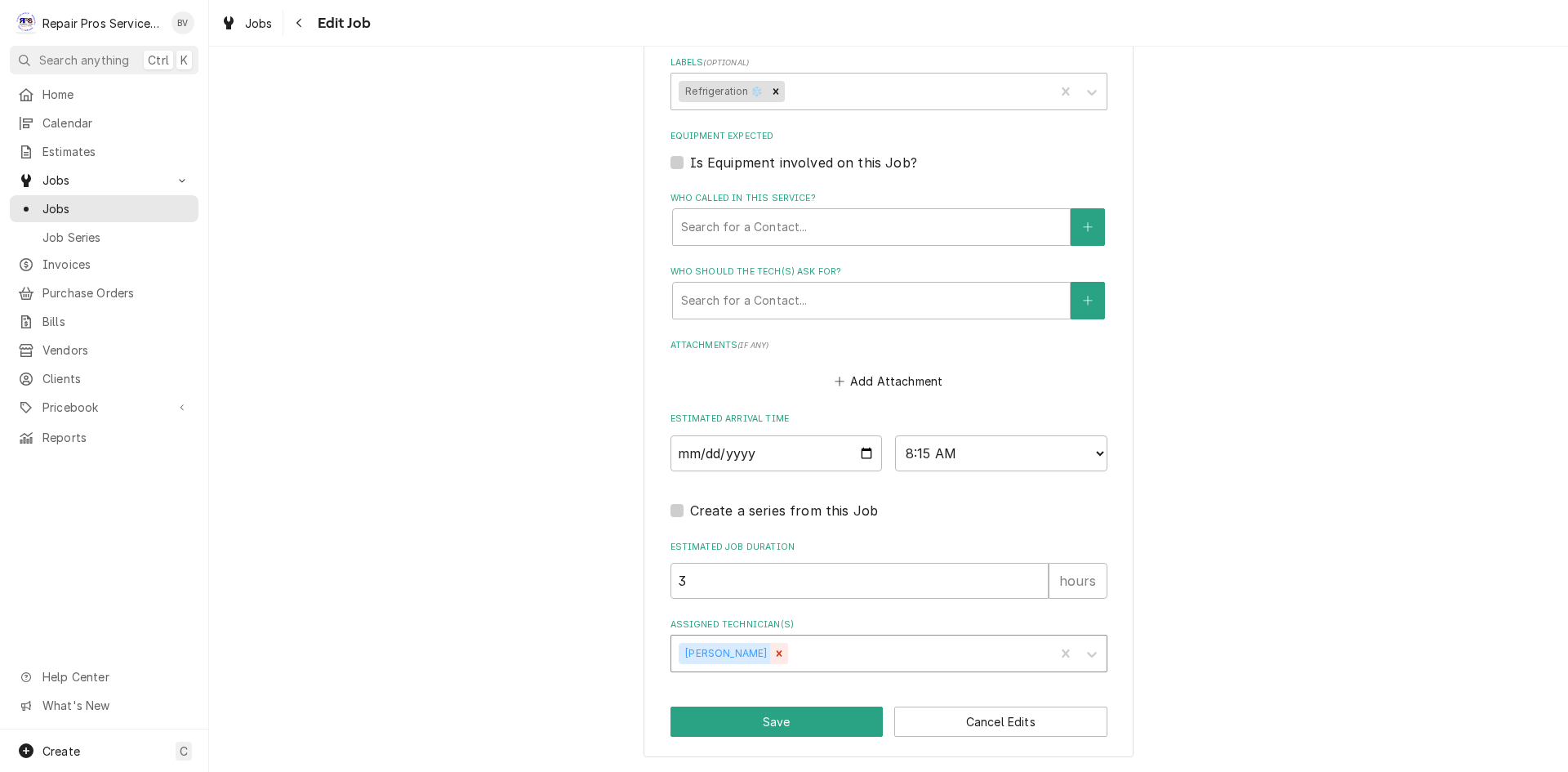
click at [777, 652] on icon "Remove Caleb Kvale" at bounding box center [779, 653] width 5 height 5
click at [788, 720] on button "Save" at bounding box center [777, 721] width 213 height 30
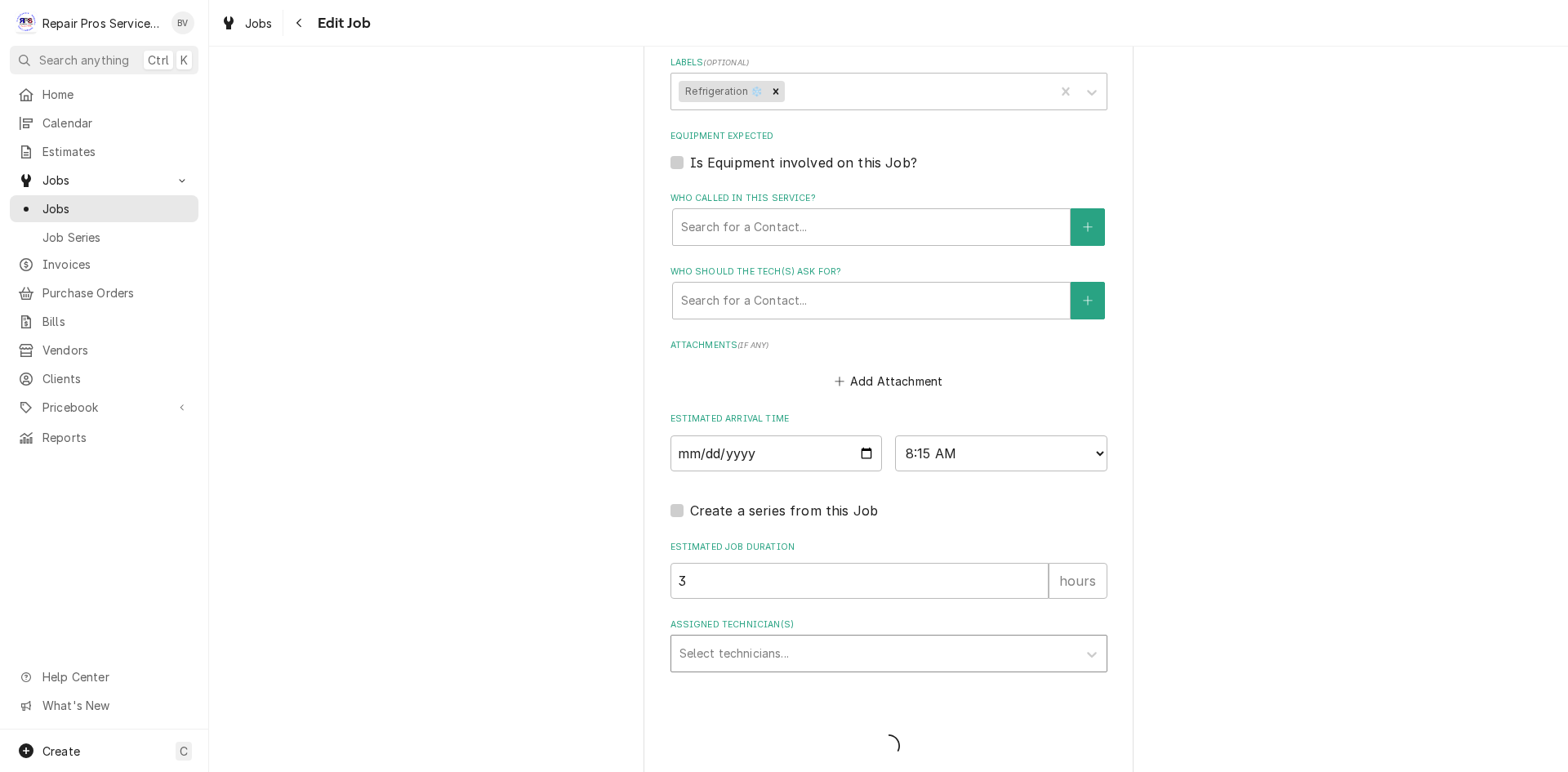
type textarea "x"
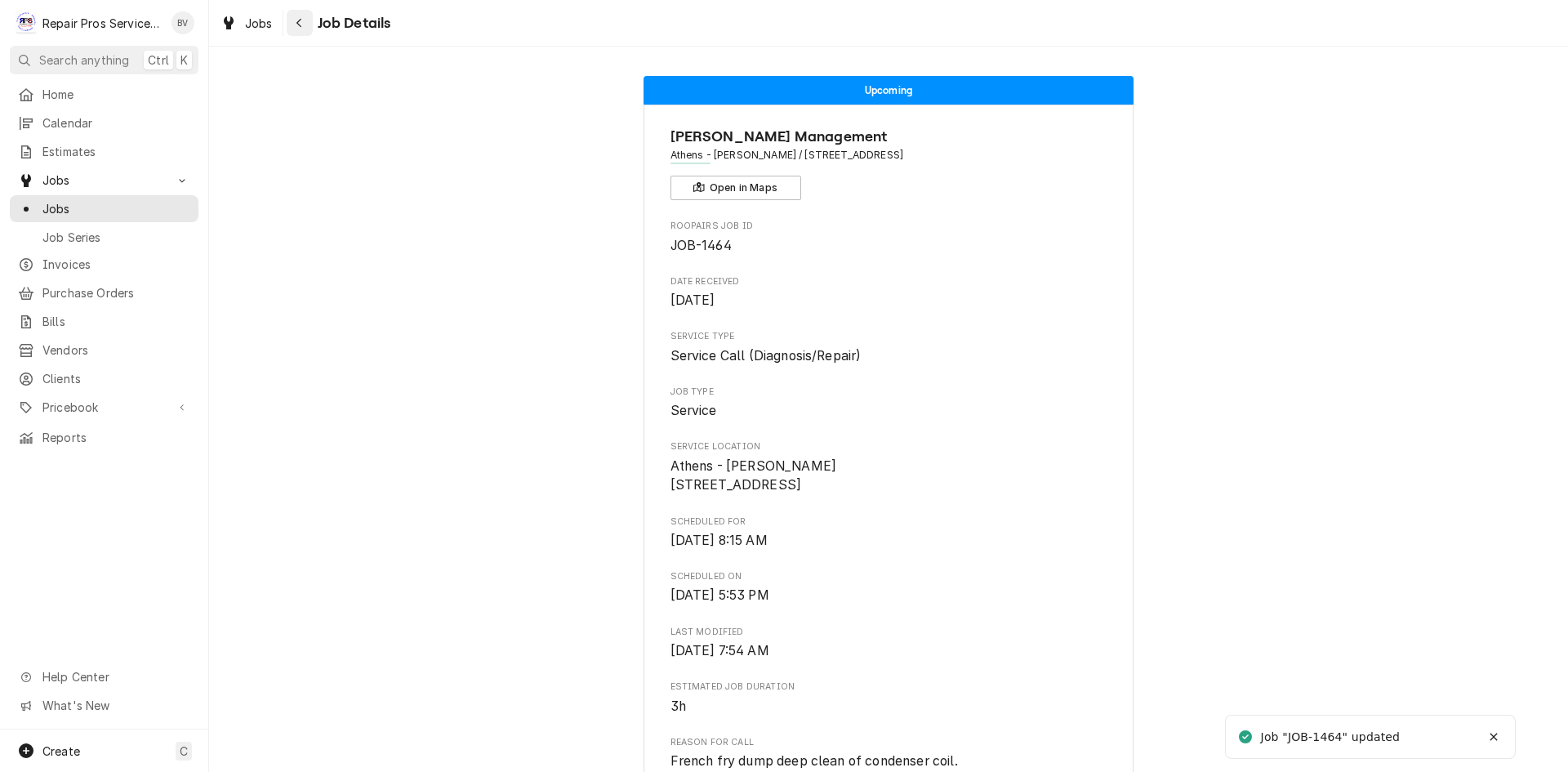
click at [304, 23] on div "Navigate back" at bounding box center [300, 23] width 16 height 16
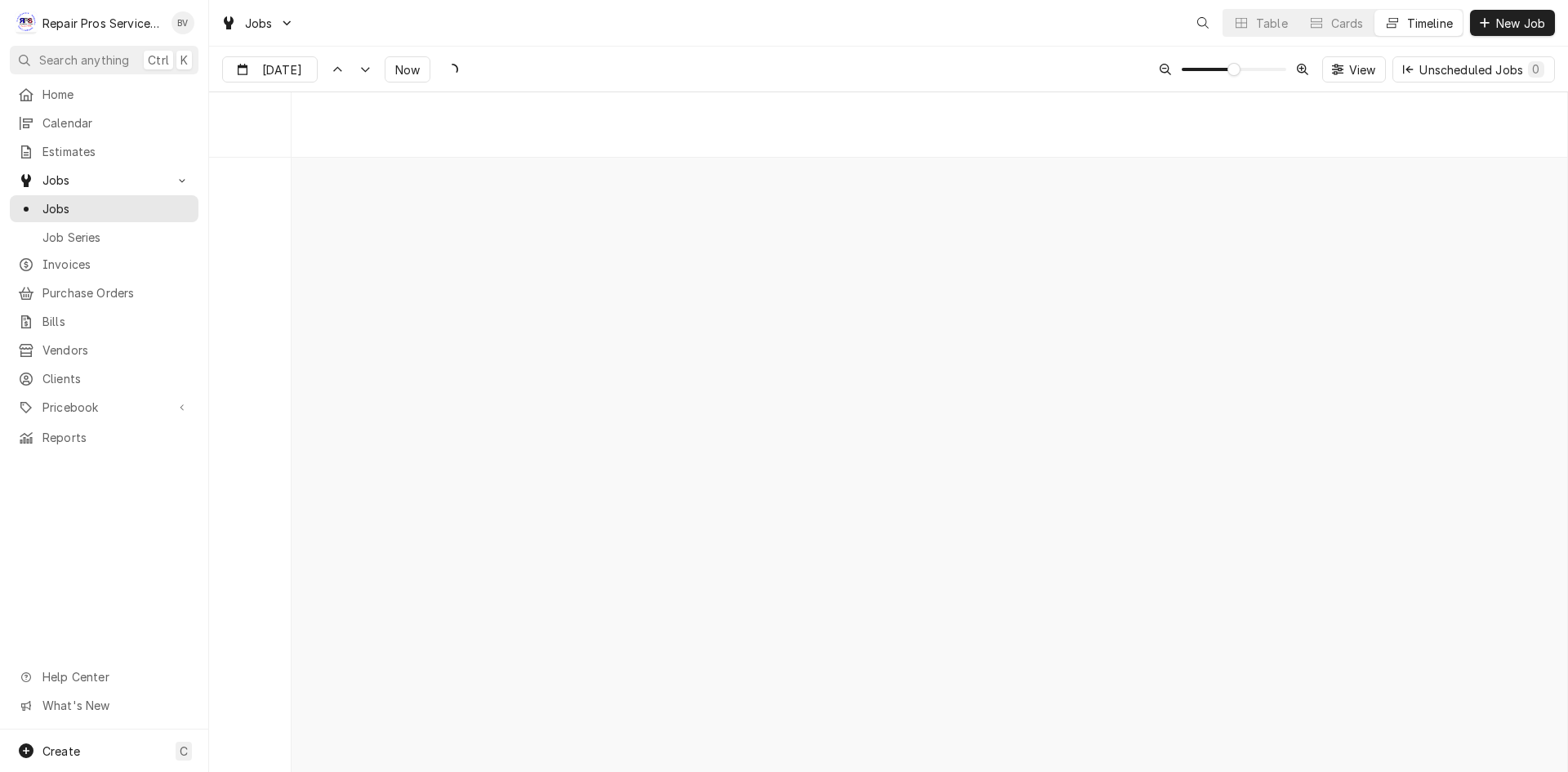
scroll to position [12777, 0]
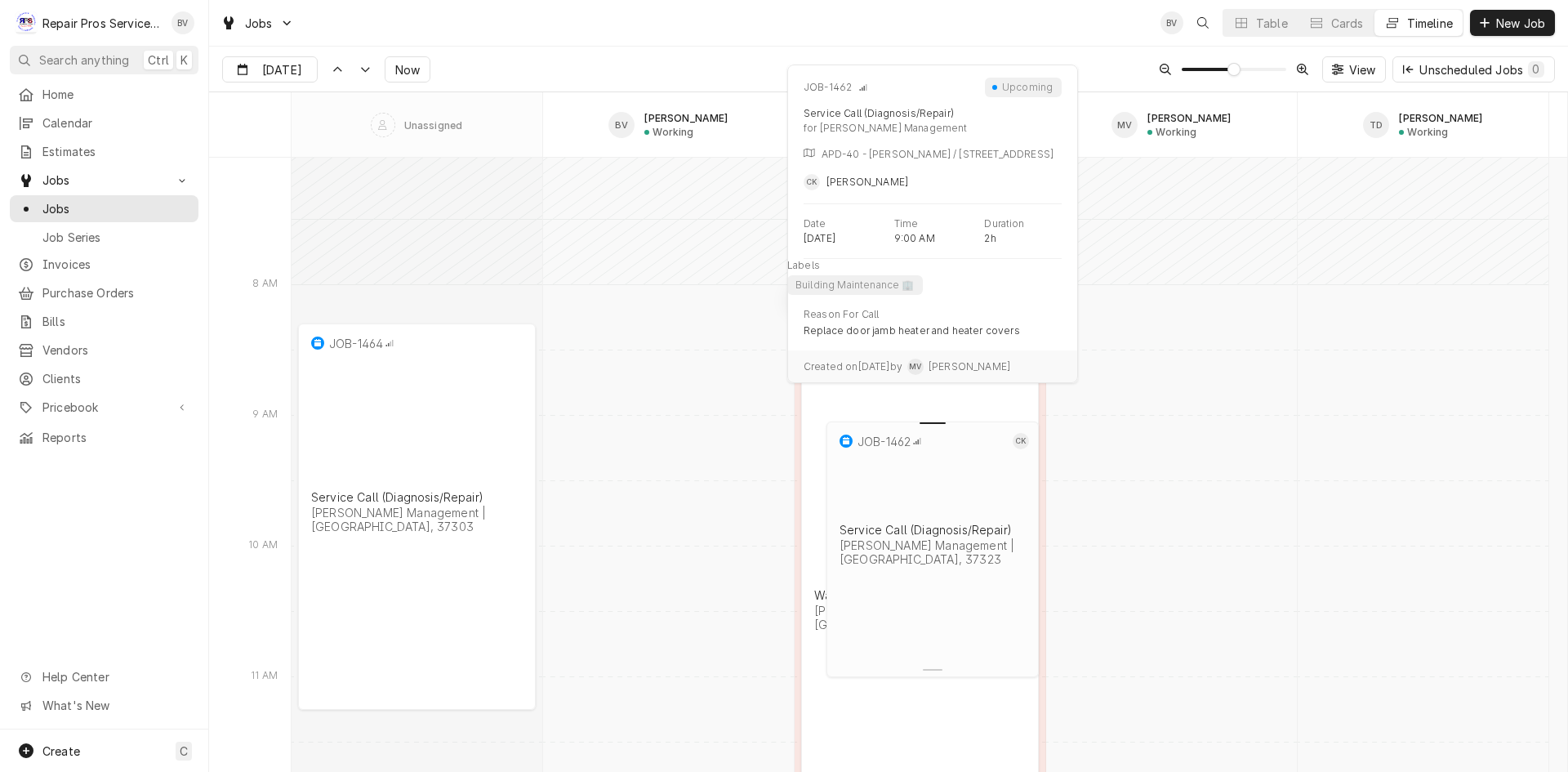
click at [948, 433] on div "normal" at bounding box center [933, 425] width 219 height 19
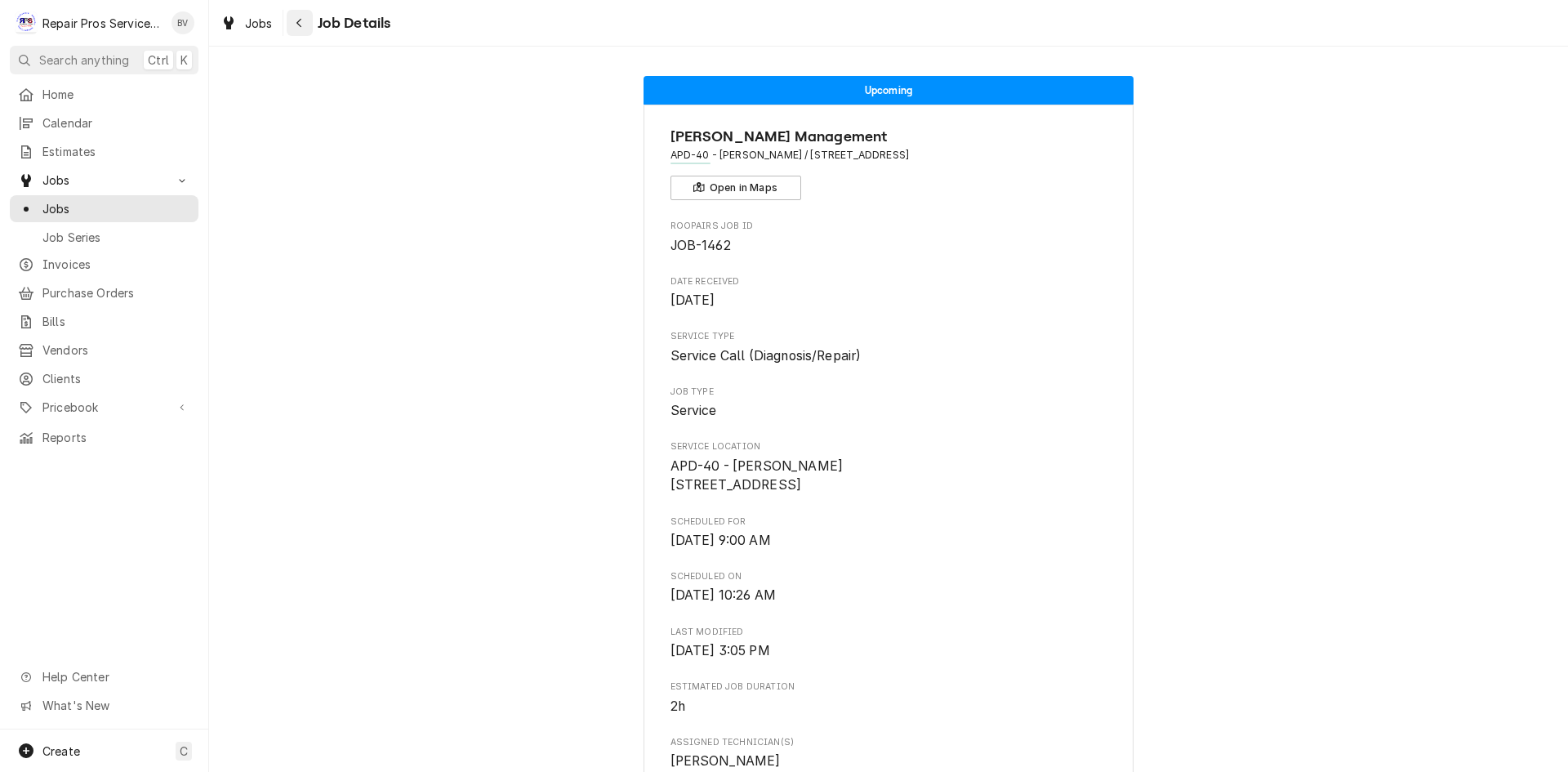
click at [298, 22] on icon "Navigate back" at bounding box center [299, 24] width 5 height 9
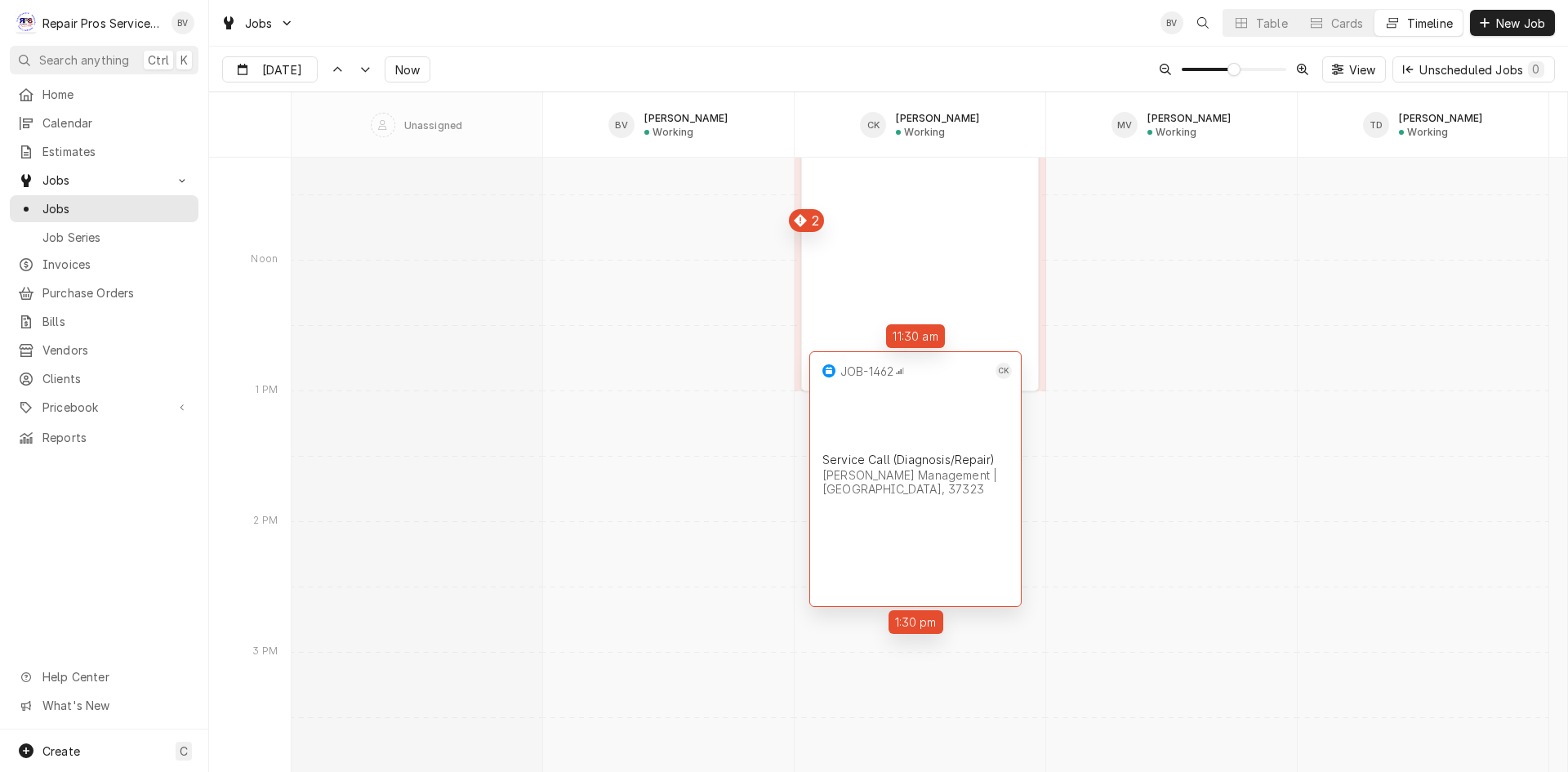
scroll to position [13382, 0]
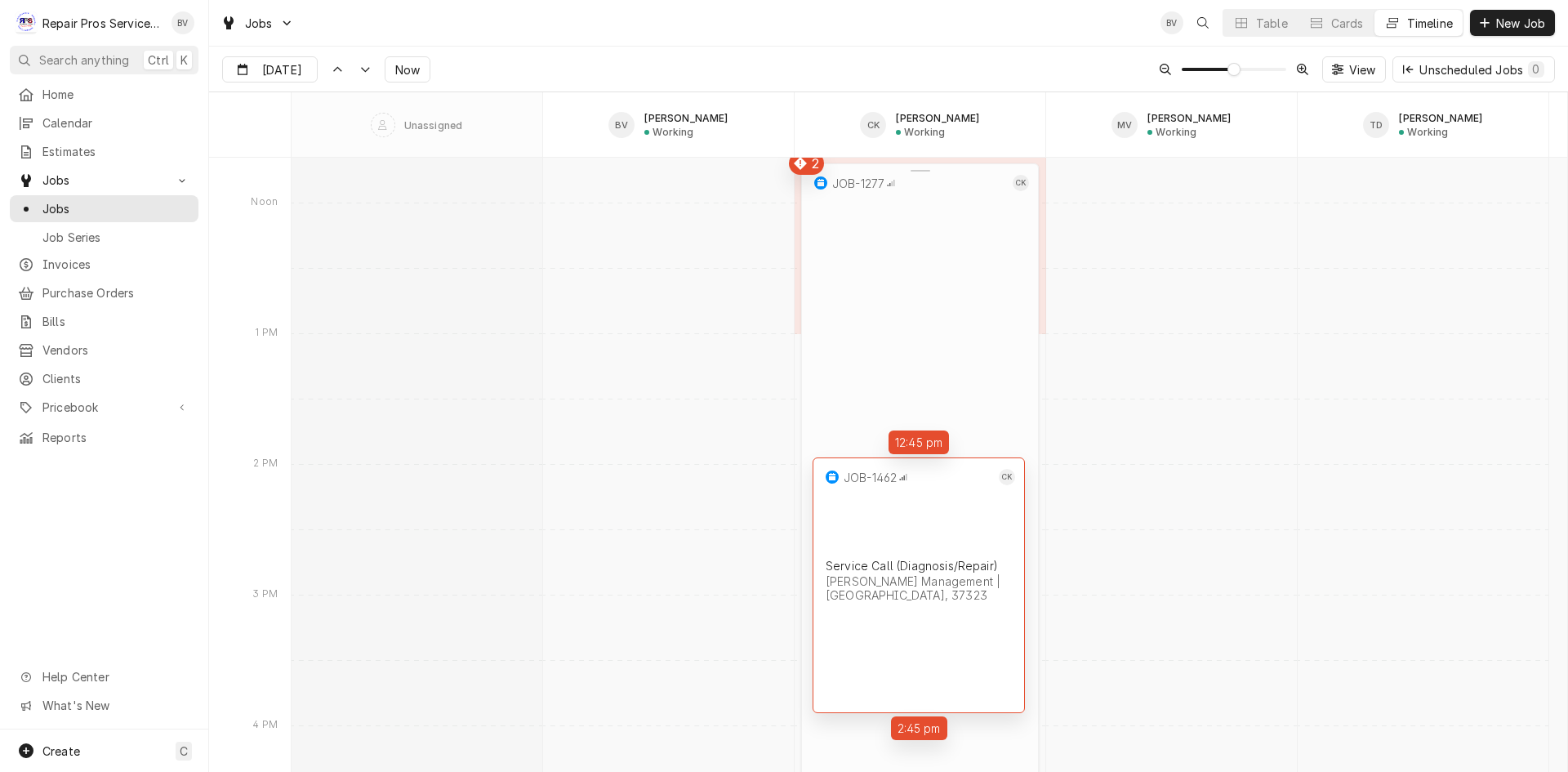
click at [922, 460] on div "JOB-1277 CK Walk In Freezer Installation Smith Management | Madisonville, 37354" at bounding box center [920, 472] width 238 height 618
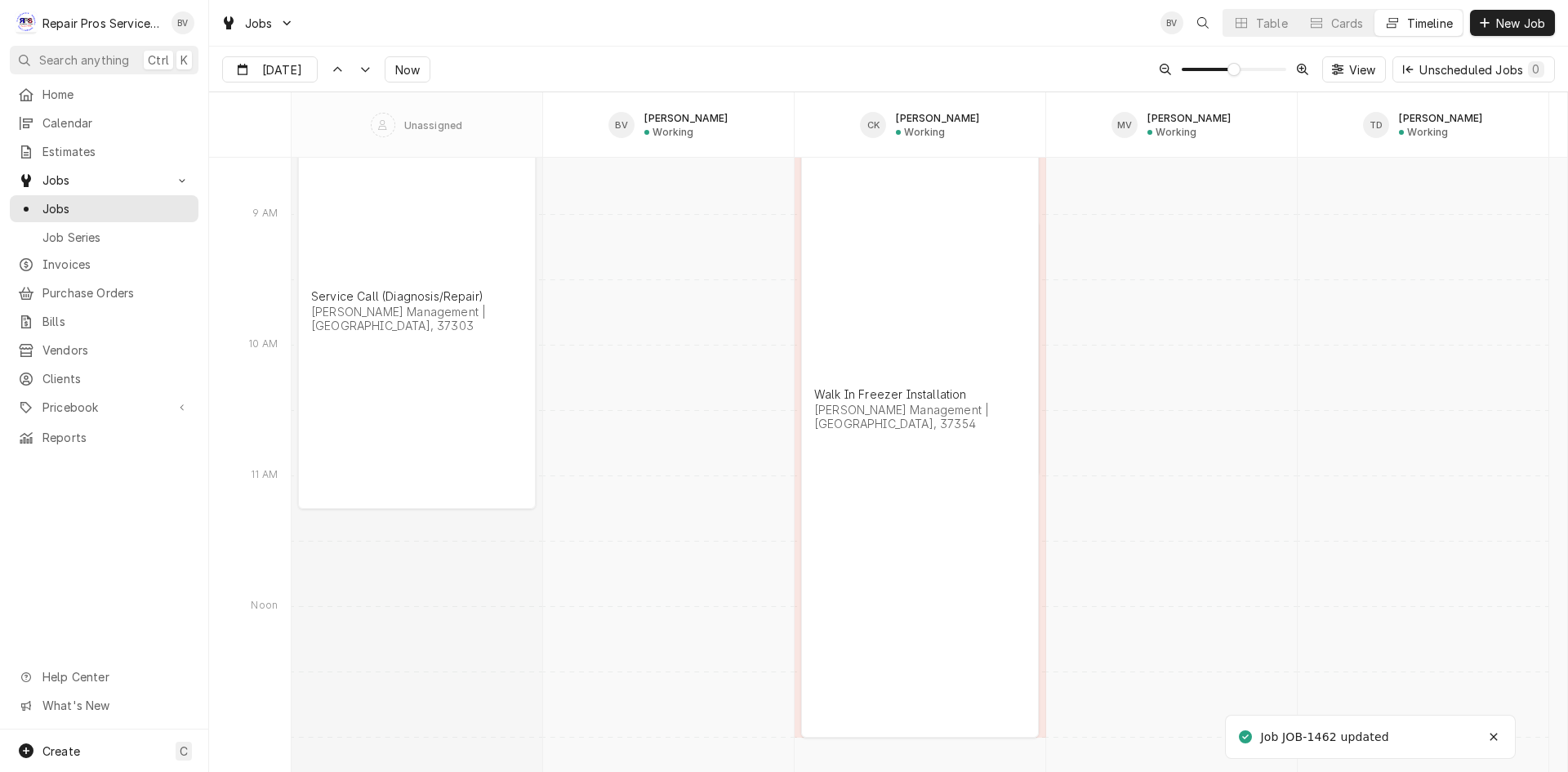
scroll to position [12810, 0]
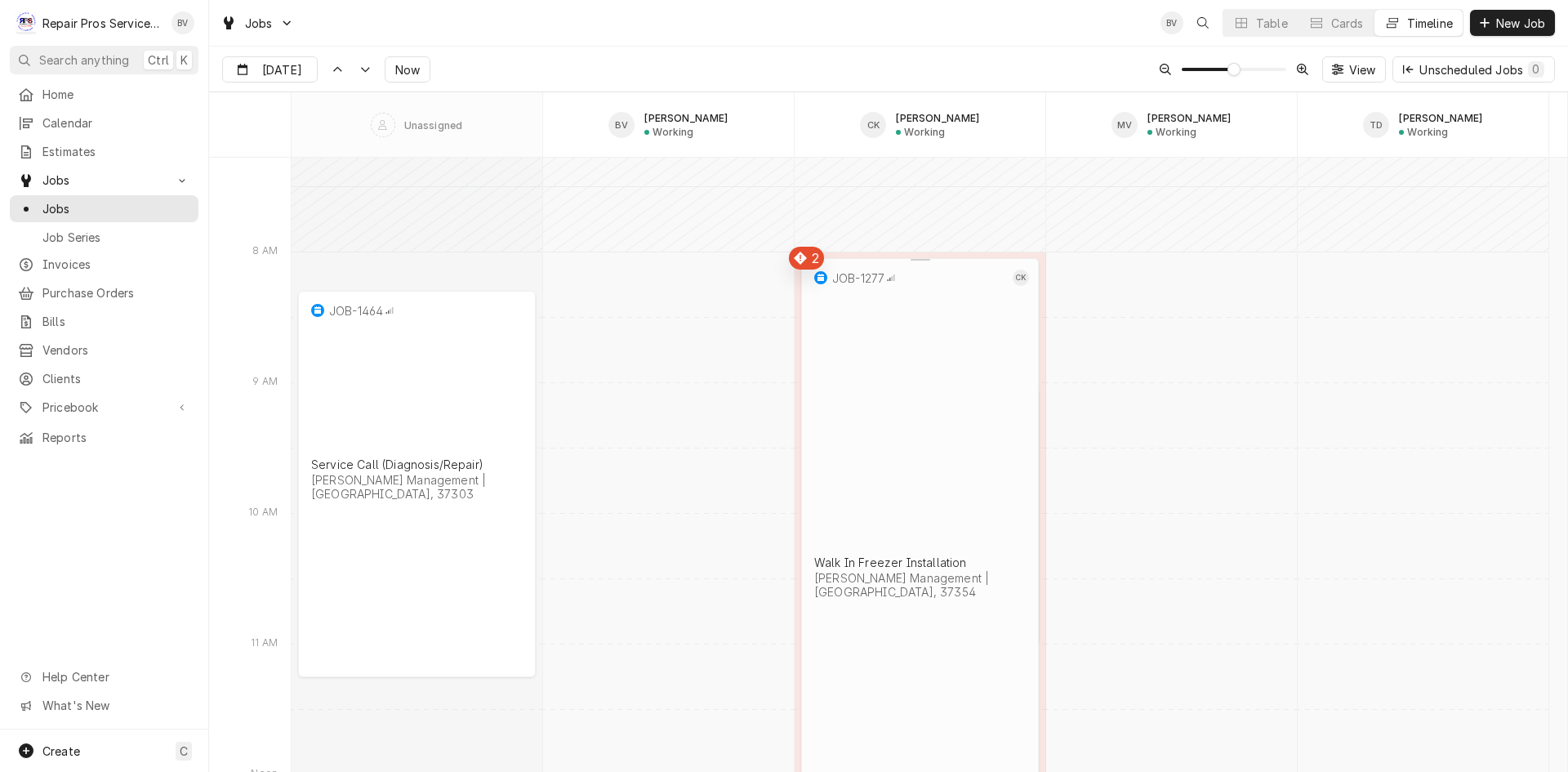
drag, startPoint x: 948, startPoint y: 342, endPoint x: 913, endPoint y: 378, distance: 50.2
click at [913, 378] on div "JOB-1277 CK Walk In Freezer Installation Smith Management | Madisonville, 37354" at bounding box center [920, 566] width 238 height 618
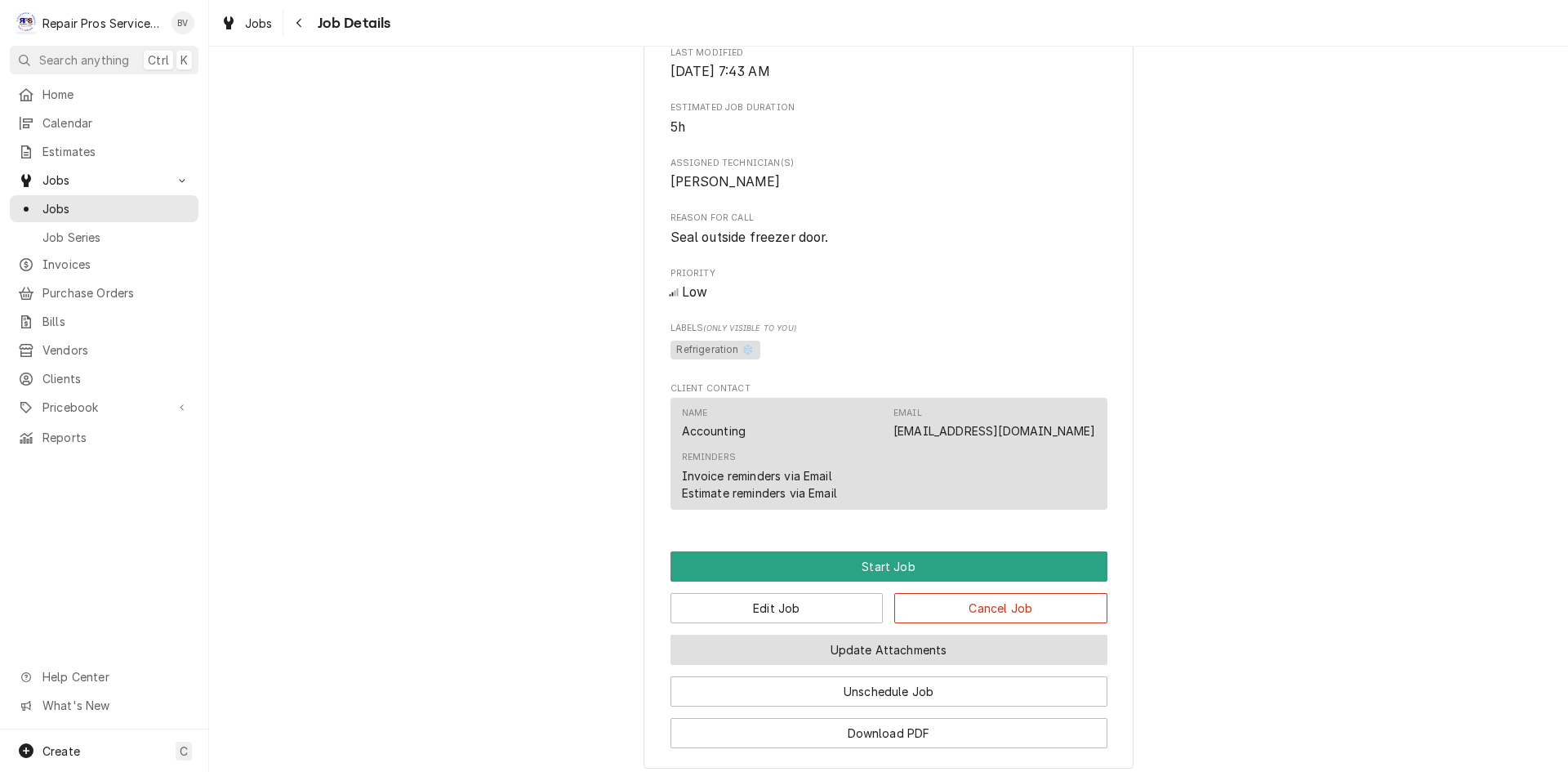
scroll to position [764, 0]
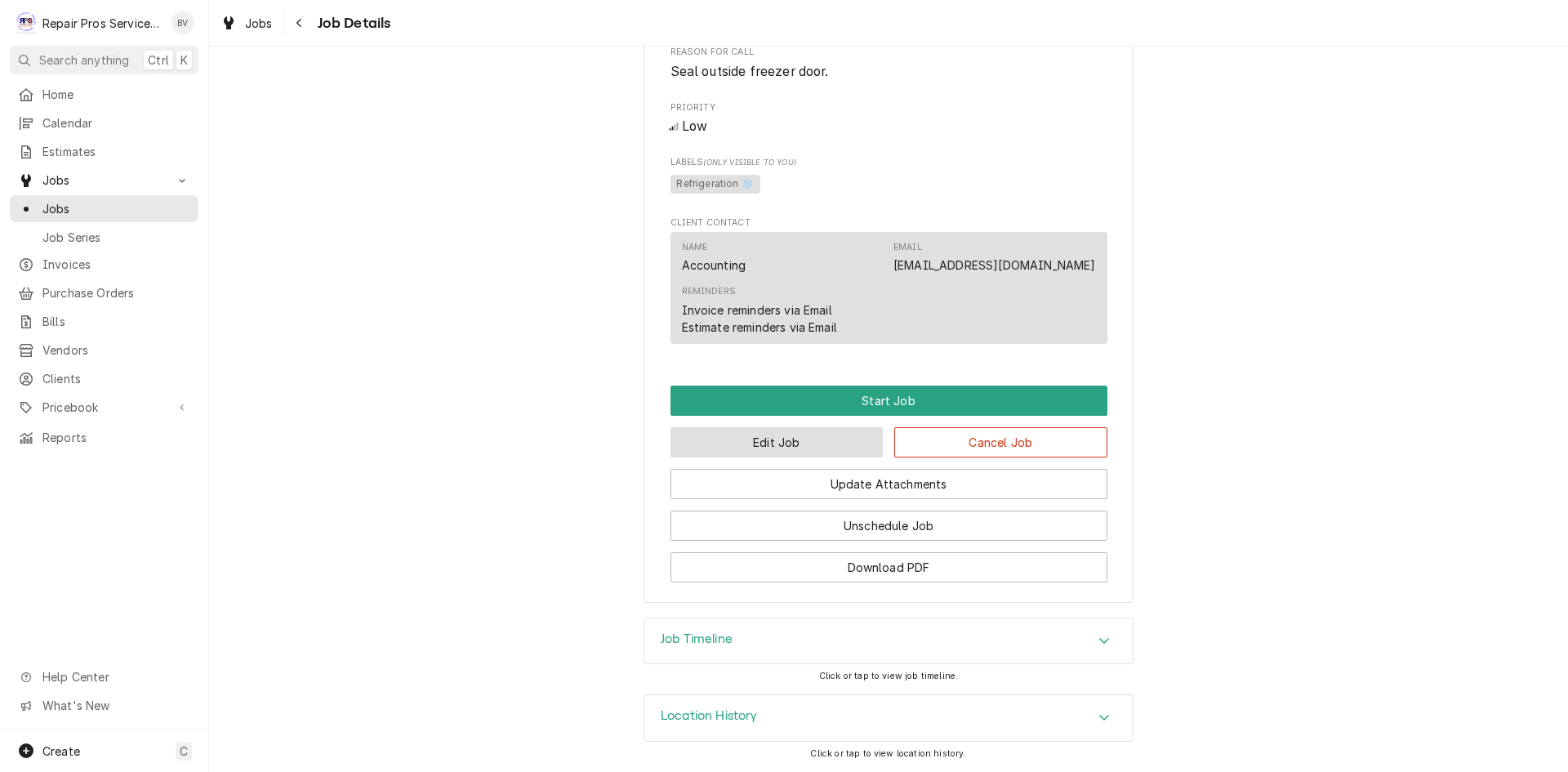
click at [791, 438] on button "Edit Job" at bounding box center [777, 442] width 213 height 30
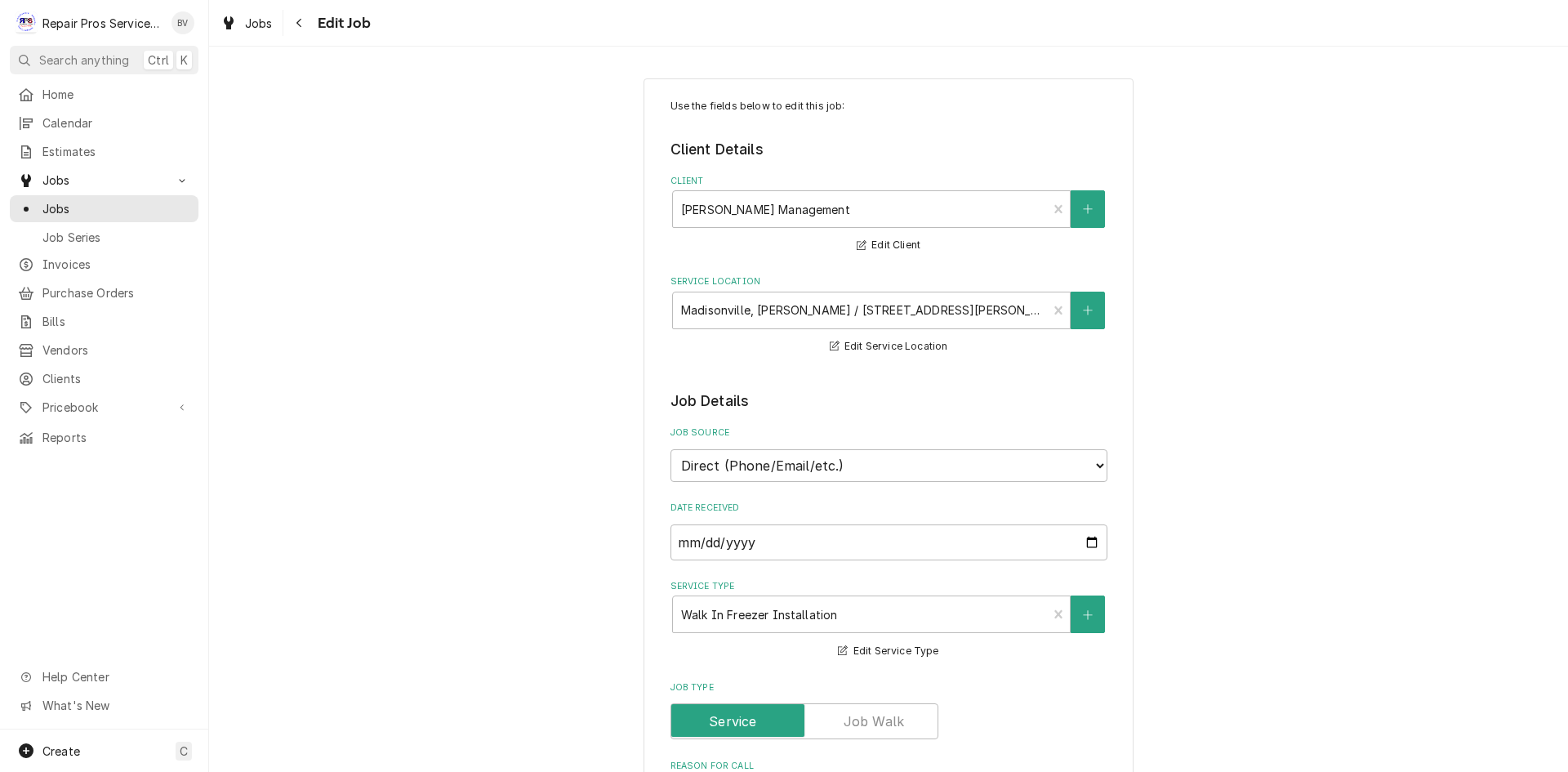
type textarea "x"
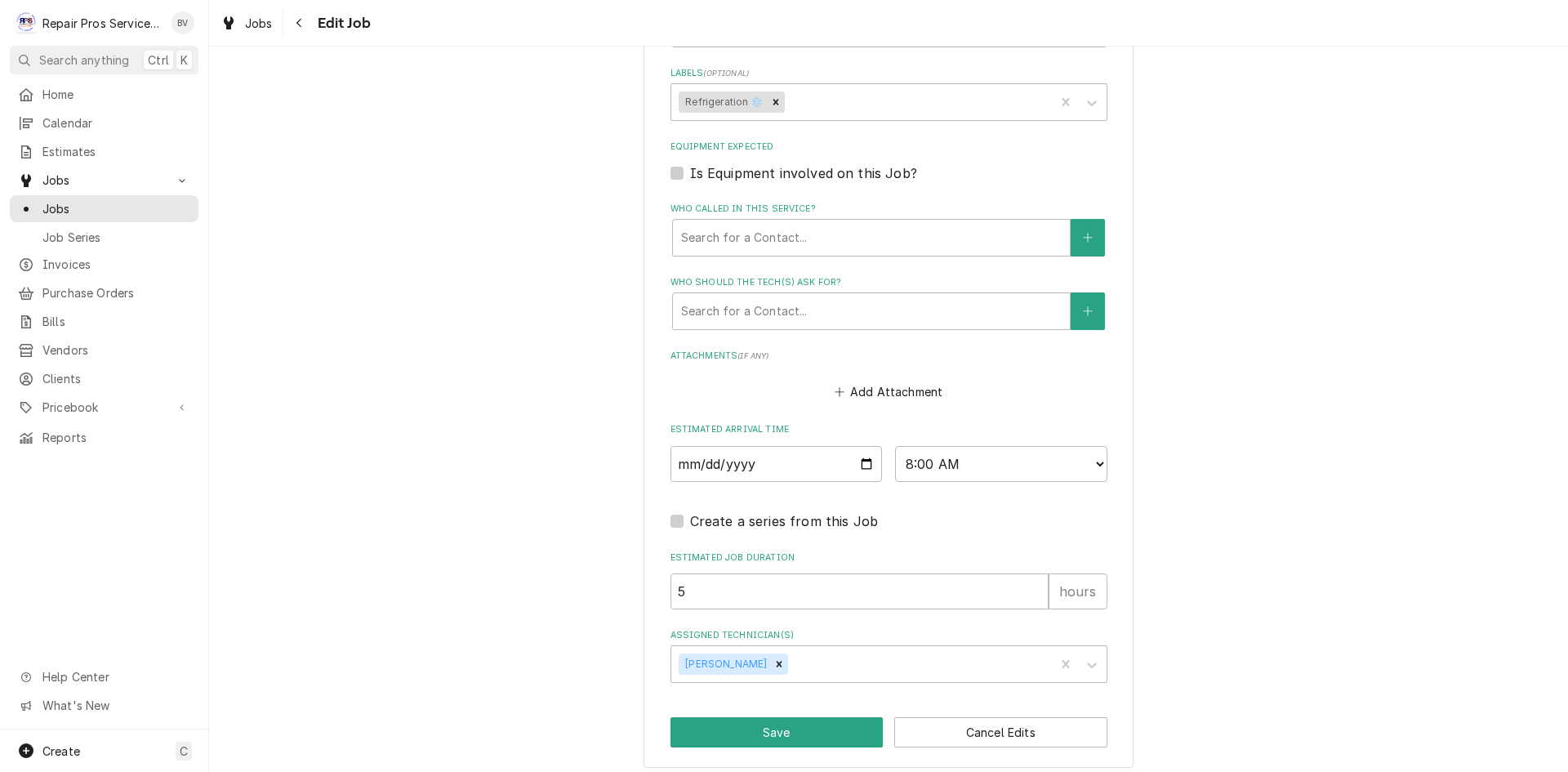
scroll to position [1010, 0]
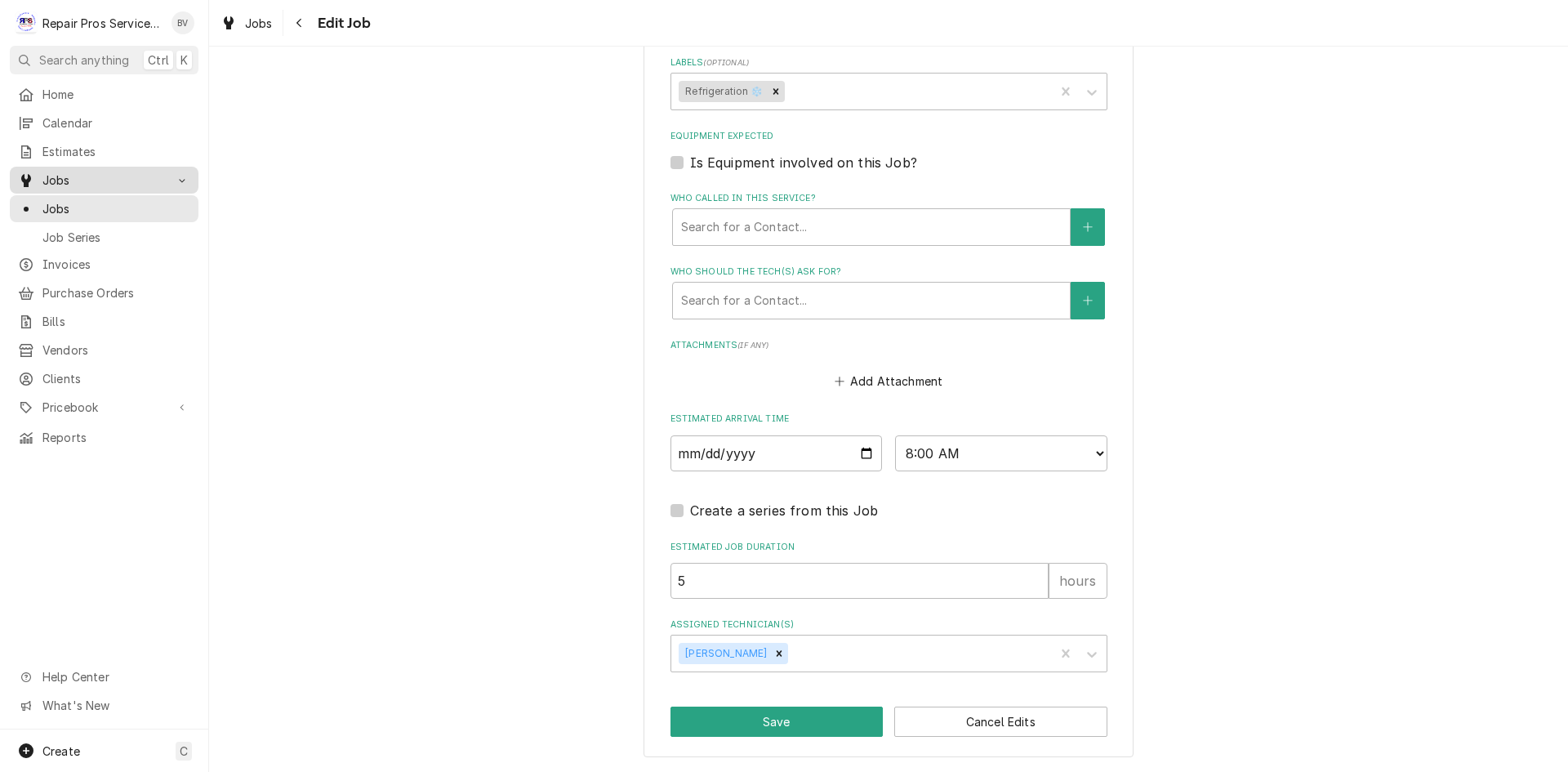
click at [50, 179] on span "Jobs" at bounding box center [103, 180] width 123 height 17
click at [66, 183] on div "Jobs" at bounding box center [103, 180] width 182 height 20
click at [69, 200] on span "Jobs" at bounding box center [116, 208] width 148 height 17
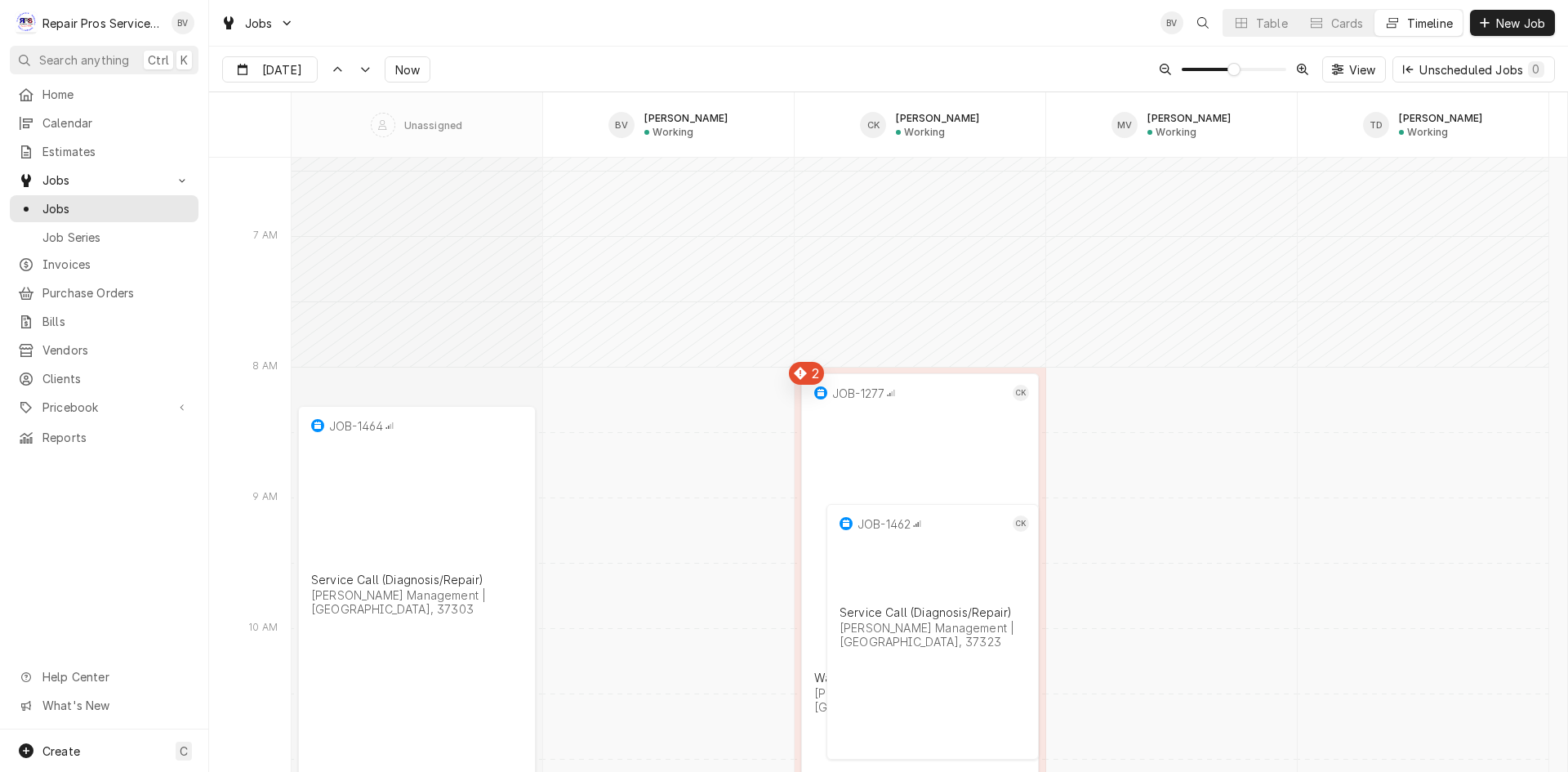
scroll to position [12613, 0]
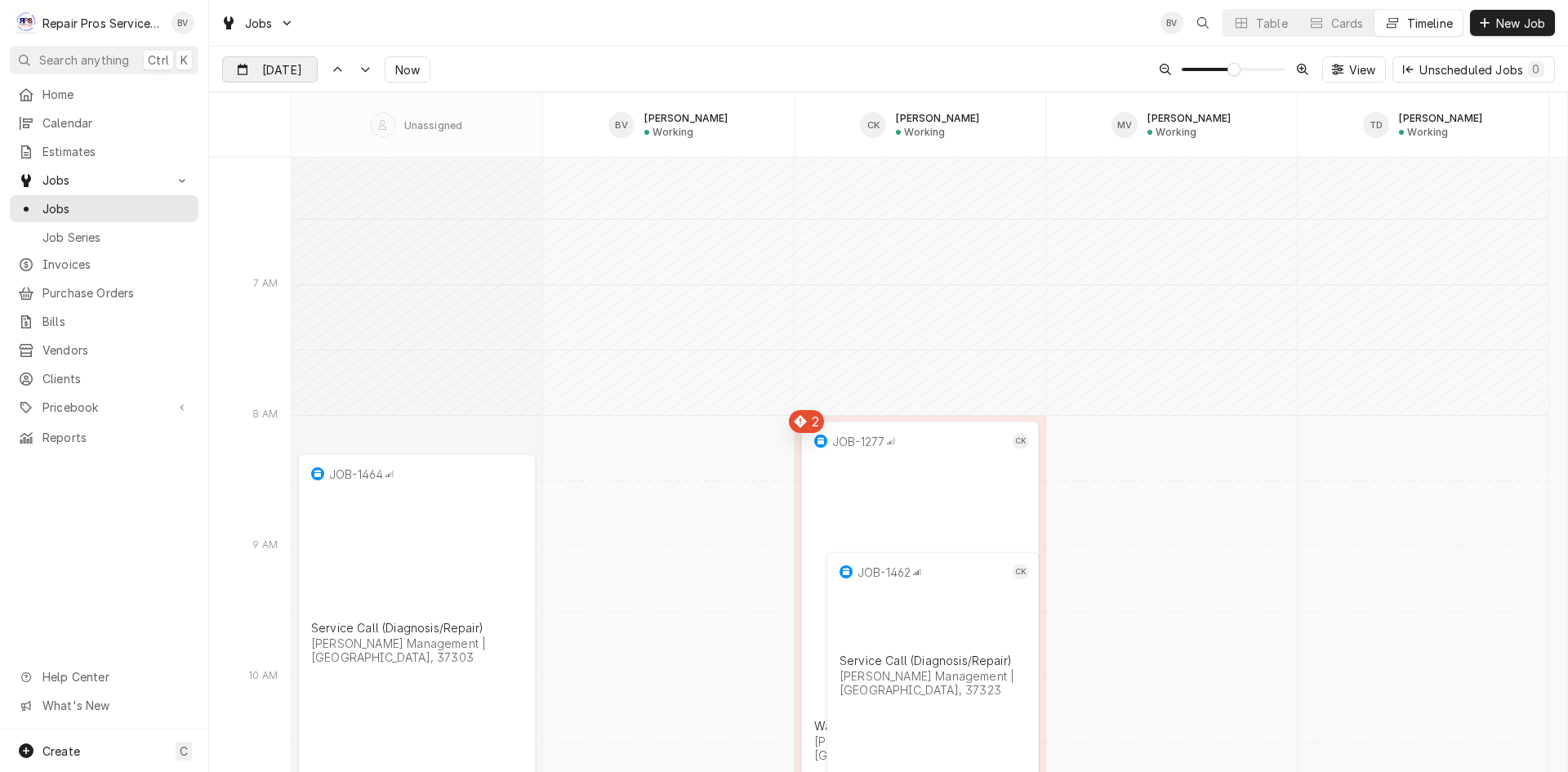
click at [304, 70] on div "Dynamic Content Wrapper" at bounding box center [305, 70] width 23 height 26
click at [359, 235] on div "14" at bounding box center [355, 232] width 23 height 23
type input "[DATE]"
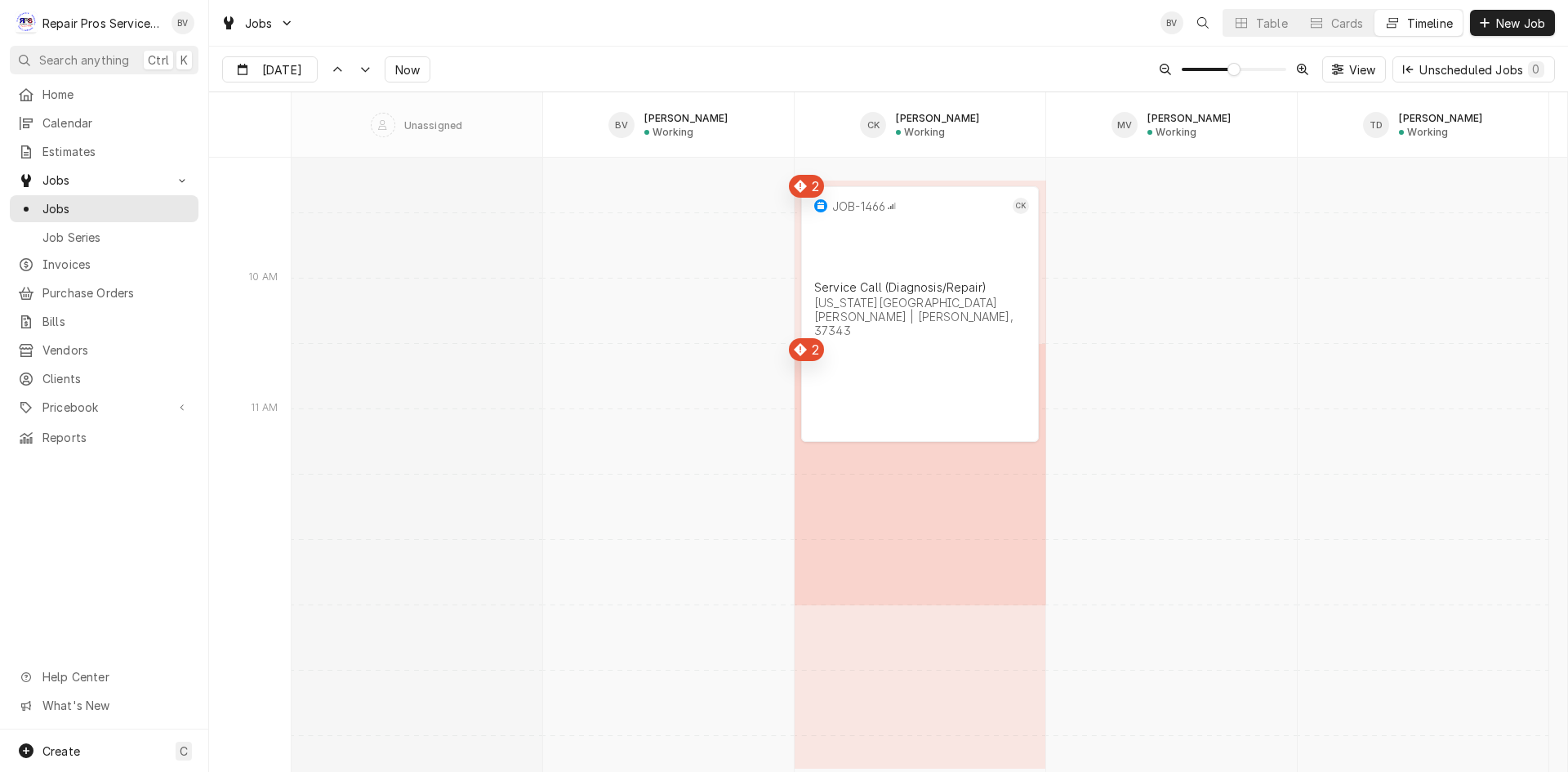
scroll to position [10143, 0]
